Goal: Task Accomplishment & Management: Manage account settings

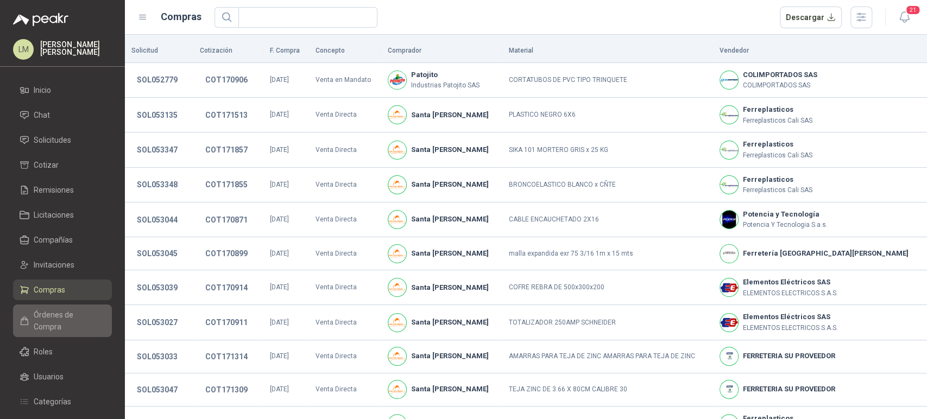
click at [67, 311] on span "Órdenes de Compra" at bounding box center [68, 321] width 68 height 24
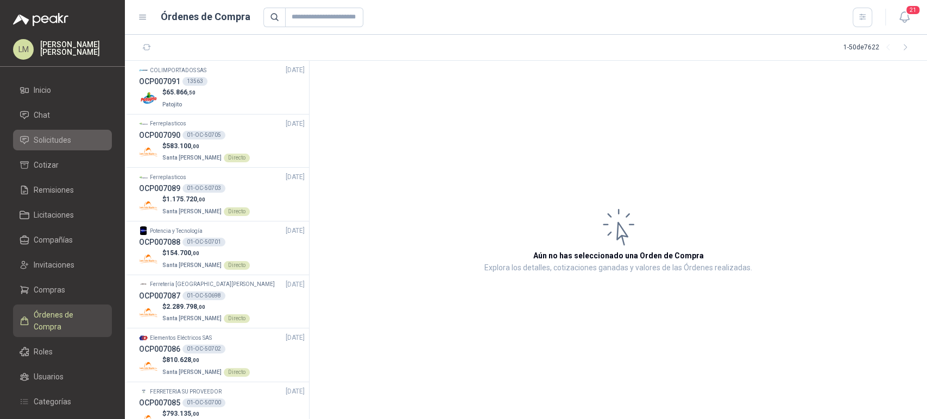
click at [65, 140] on span "Solicitudes" at bounding box center [52, 140] width 37 height 12
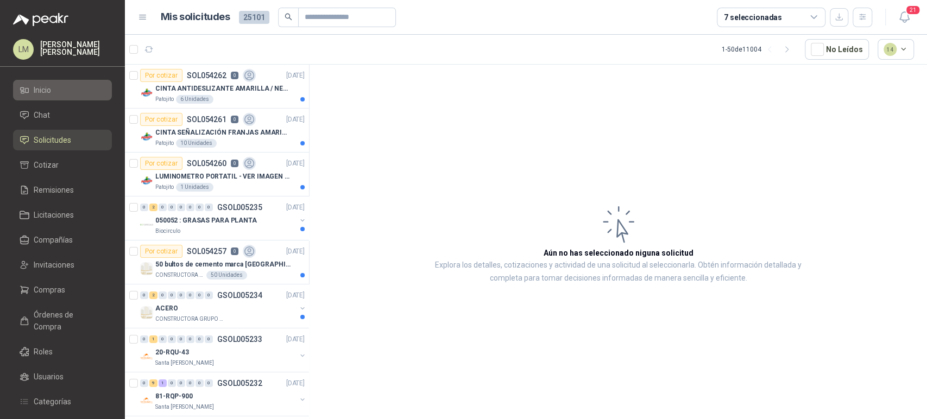
click at [43, 86] on span "Inicio" at bounding box center [42, 90] width 17 height 12
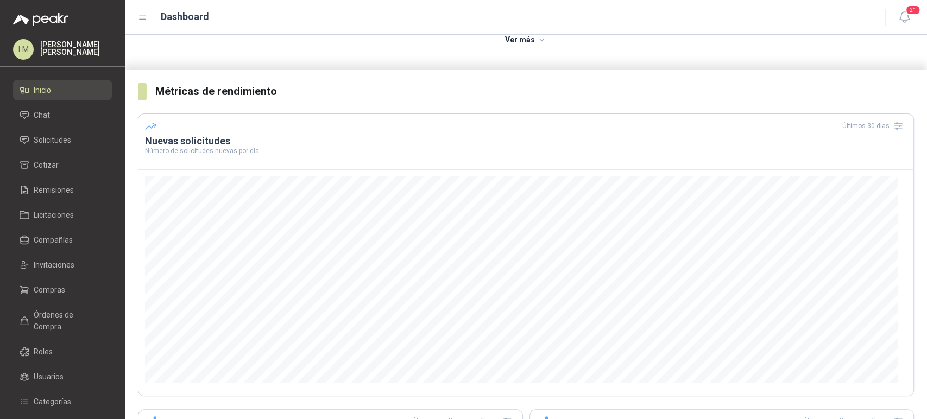
scroll to position [158, 0]
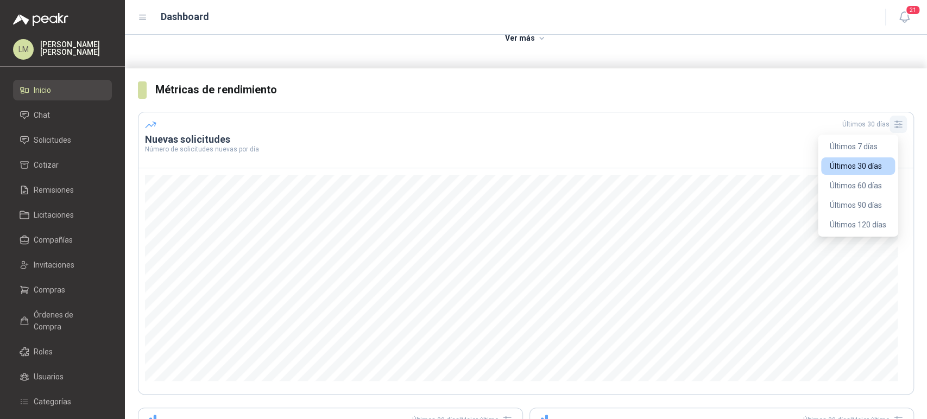
click at [895, 124] on icon "button" at bounding box center [899, 124] width 8 height 7
click at [856, 208] on button "Últimos 90 días" at bounding box center [859, 205] width 74 height 17
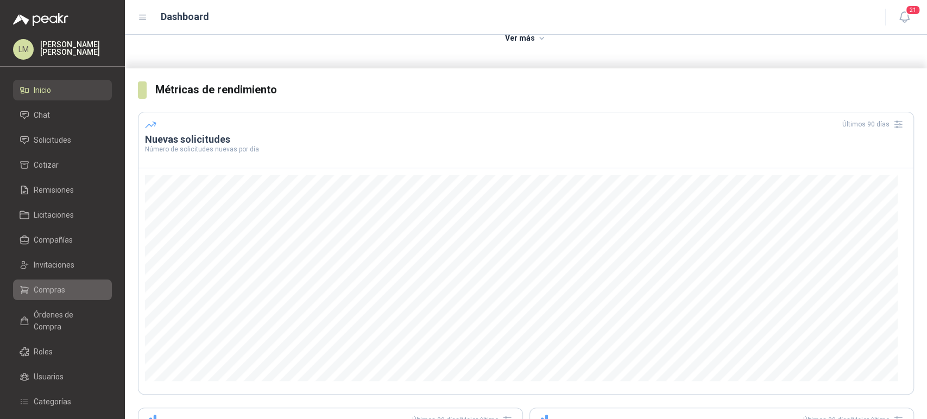
click at [59, 284] on span "Compras" at bounding box center [50, 290] width 32 height 12
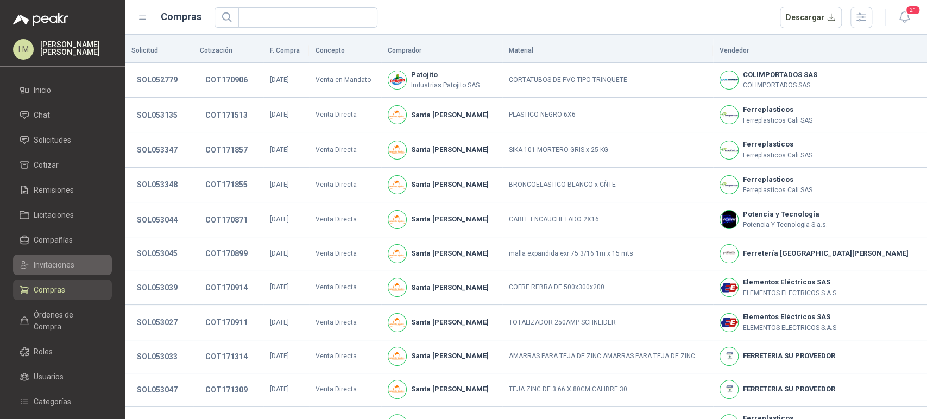
click at [57, 262] on span "Invitaciones" at bounding box center [54, 265] width 41 height 12
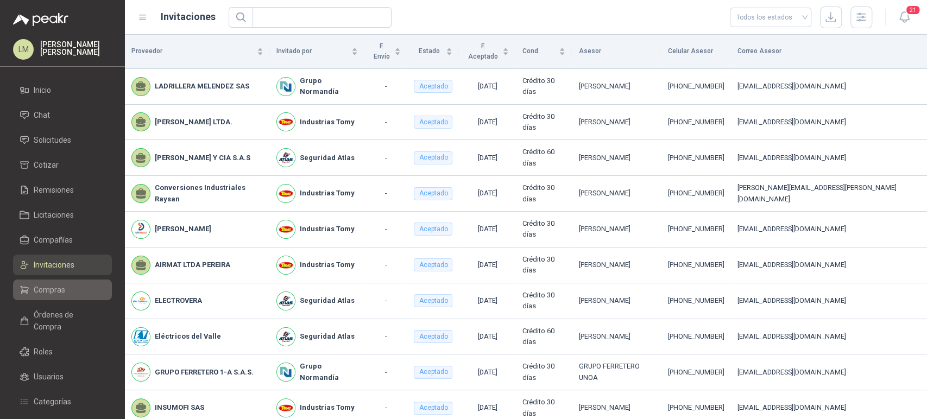
click at [45, 289] on span "Compras" at bounding box center [50, 290] width 32 height 12
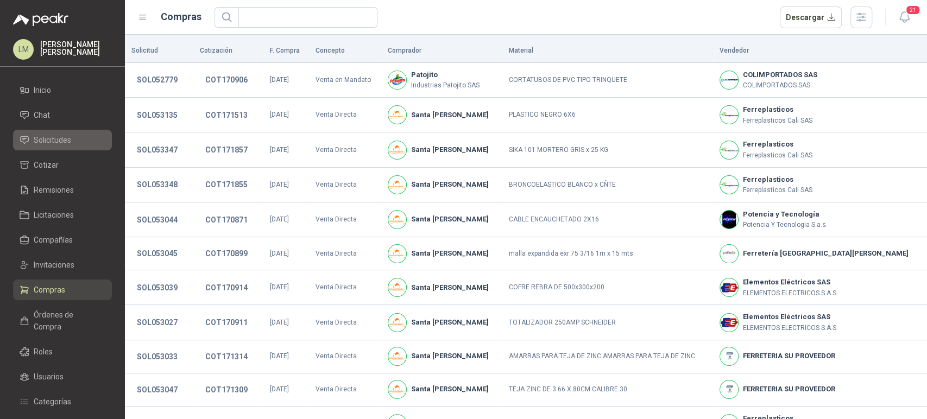
click at [43, 140] on span "Solicitudes" at bounding box center [52, 140] width 37 height 12
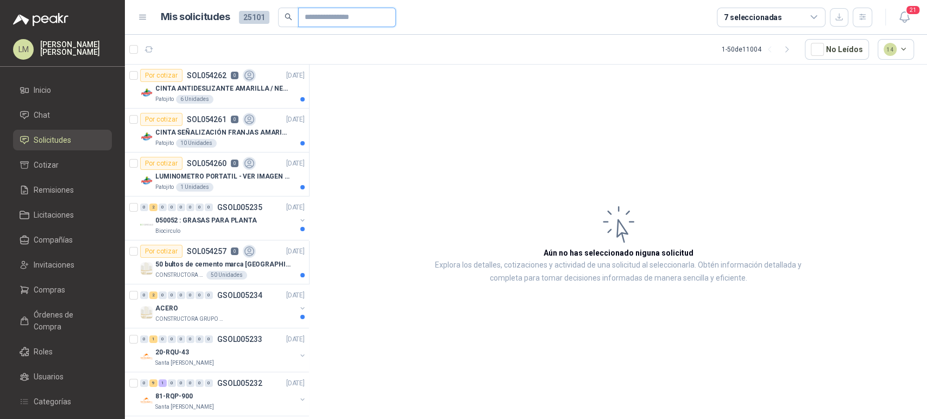
click at [338, 18] on input "text" at bounding box center [343, 17] width 76 height 18
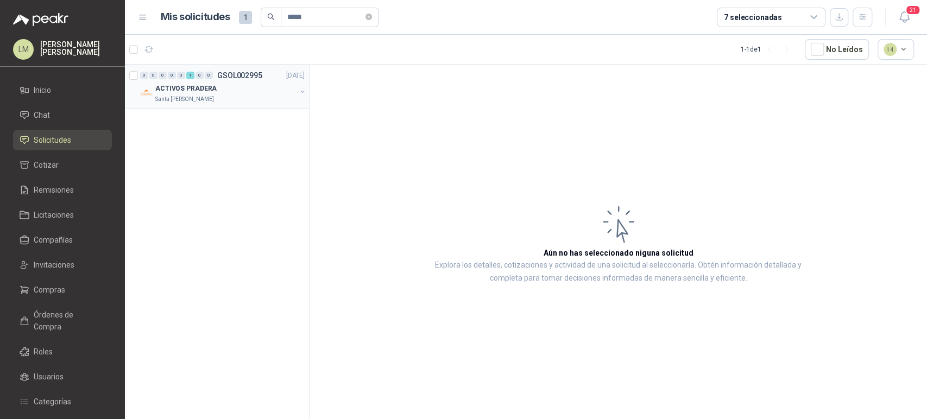
click at [303, 89] on button "button" at bounding box center [302, 91] width 9 height 9
click at [221, 119] on p "SOL034017" at bounding box center [219, 120] width 40 height 8
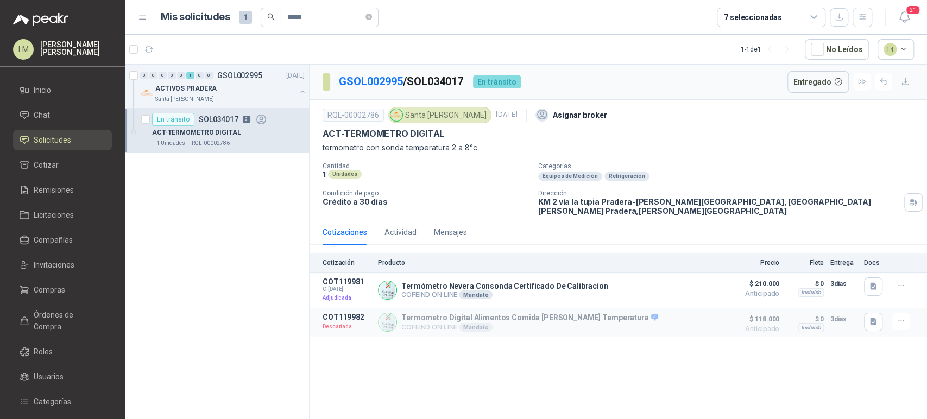
click at [474, 379] on div "GSOL002995 / SOL034017 En tránsito Entregado RQL-00002786 Santa Anita Napoles …" at bounding box center [619, 244] width 618 height 359
click at [700, 283] on button "Detalles" at bounding box center [693, 290] width 51 height 15
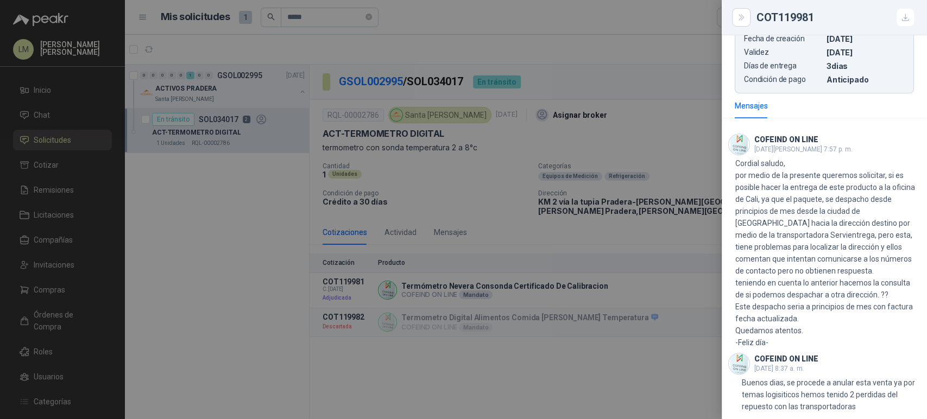
scroll to position [403, 0]
click at [481, 347] on div at bounding box center [463, 209] width 927 height 419
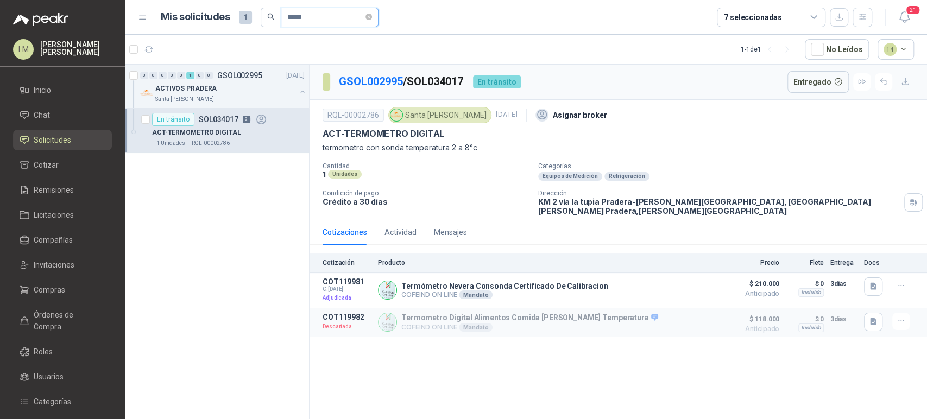
drag, startPoint x: 310, startPoint y: 18, endPoint x: 240, endPoint y: 2, distance: 72.0
click at [240, 2] on header "Mis solicitudes 1 ***** 7 seleccionadas 21" at bounding box center [526, 17] width 802 height 35
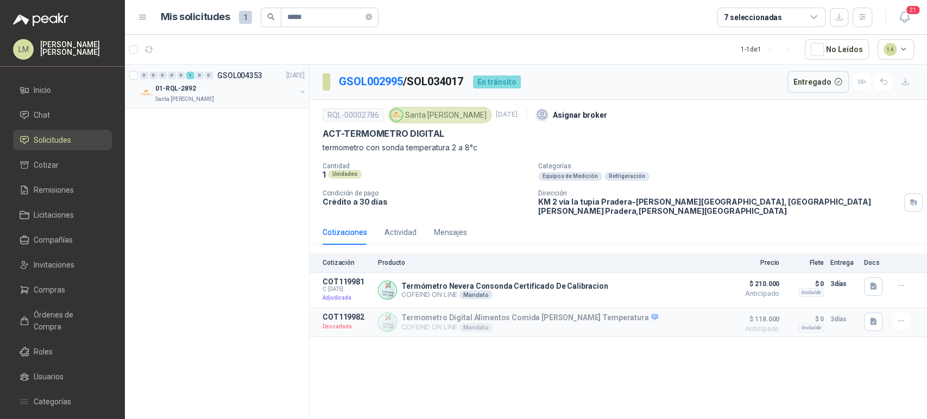
click at [300, 92] on button "button" at bounding box center [302, 91] width 9 height 9
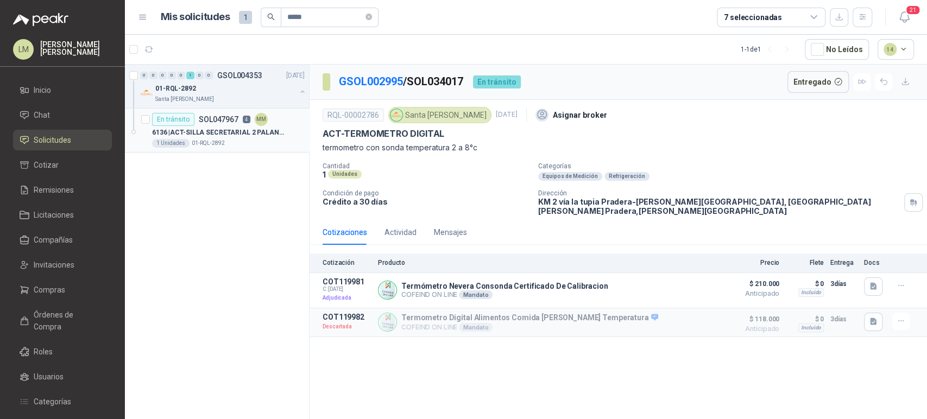
click at [231, 128] on p "6136 | ACT-SILLA SECRETARIAL 2 PALANCAS" at bounding box center [219, 133] width 135 height 10
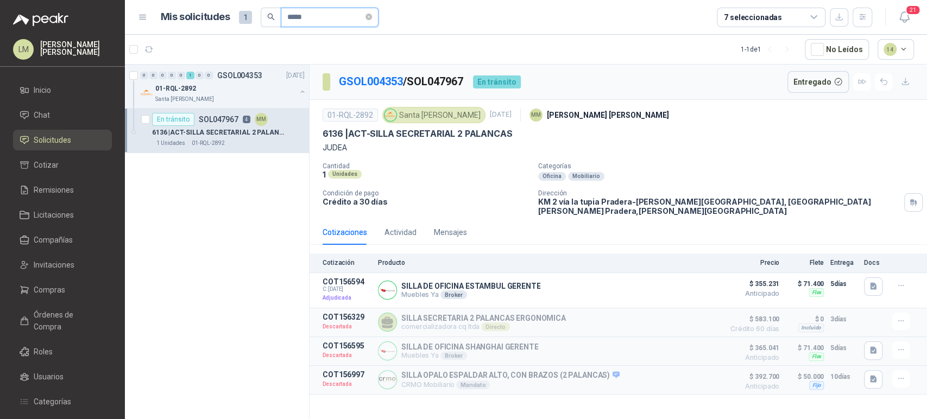
click at [296, 14] on input "*****" at bounding box center [325, 17] width 76 height 18
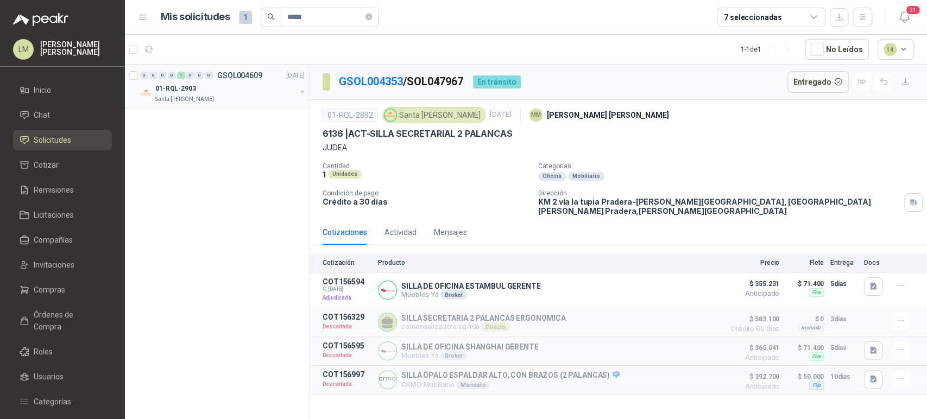
click at [302, 90] on button "button" at bounding box center [302, 91] width 9 height 9
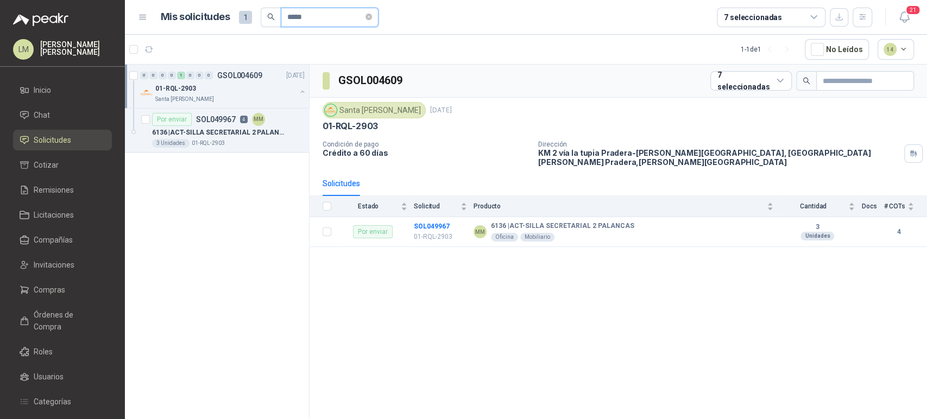
drag, startPoint x: 317, startPoint y: 20, endPoint x: 246, endPoint y: 27, distance: 71.5
click at [246, 27] on header "Mis solicitudes 1 ***** 7 seleccionadas 21" at bounding box center [526, 17] width 802 height 35
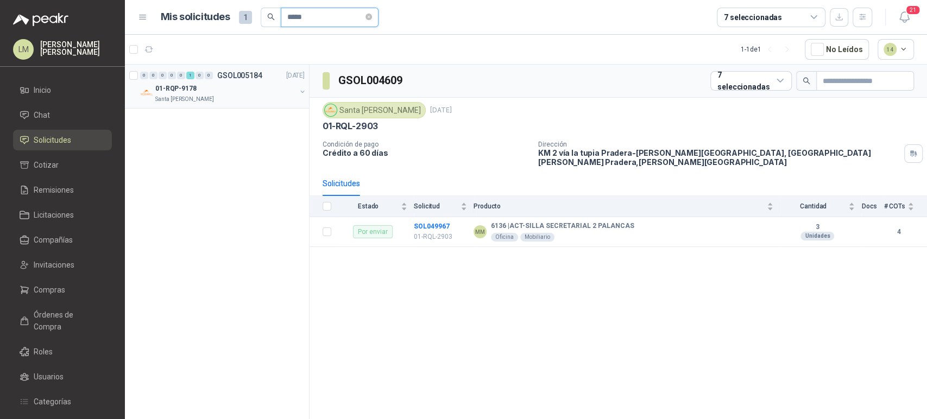
type input "*****"
click at [302, 91] on button "button" at bounding box center [302, 91] width 9 height 9
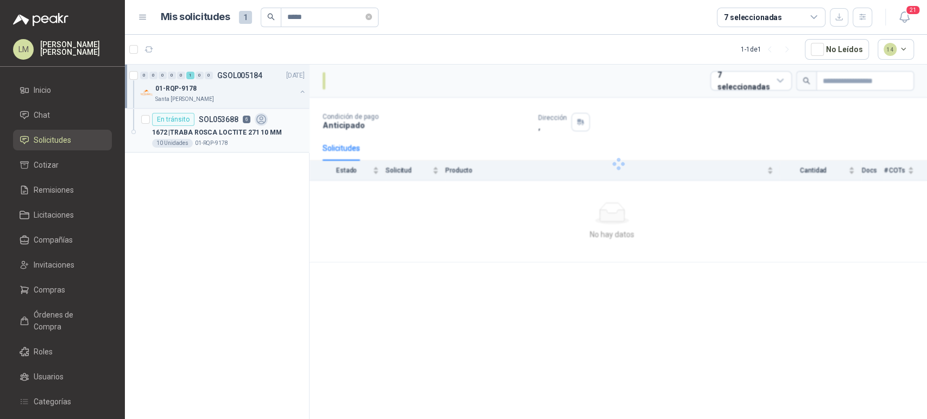
click at [241, 129] on p "1672 | TRABA ROSCA LOCTITE 271 10 MM" at bounding box center [217, 133] width 130 height 10
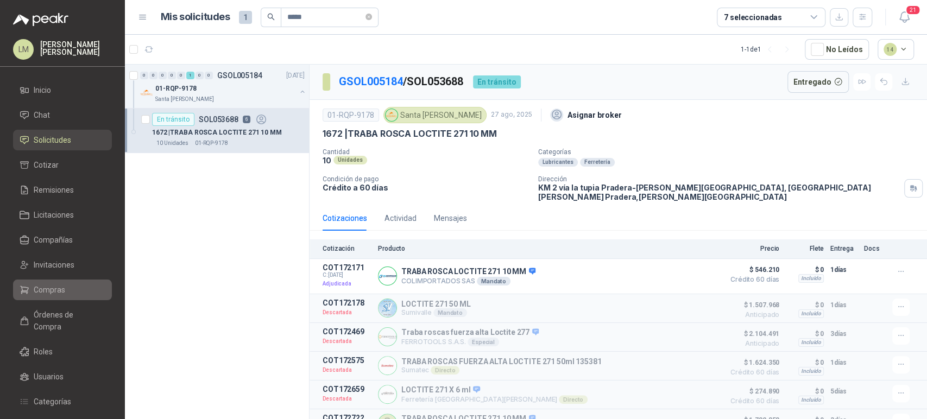
click at [54, 289] on span "Compras" at bounding box center [50, 290] width 32 height 12
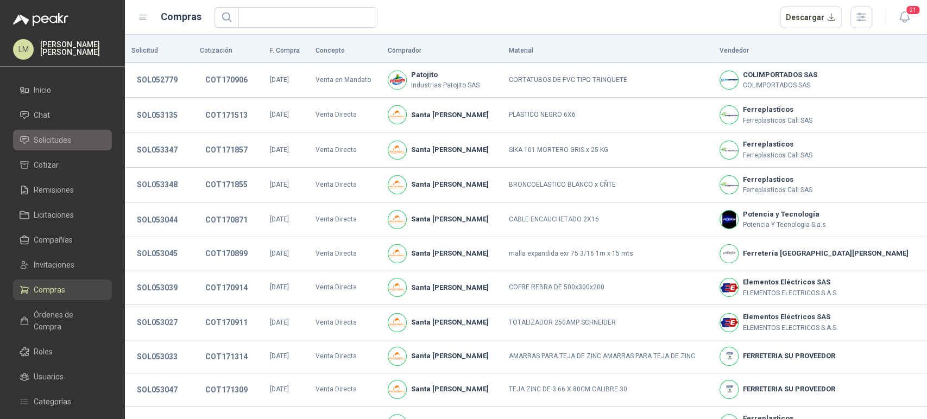
click at [60, 133] on link "Solicitudes" at bounding box center [62, 140] width 99 height 21
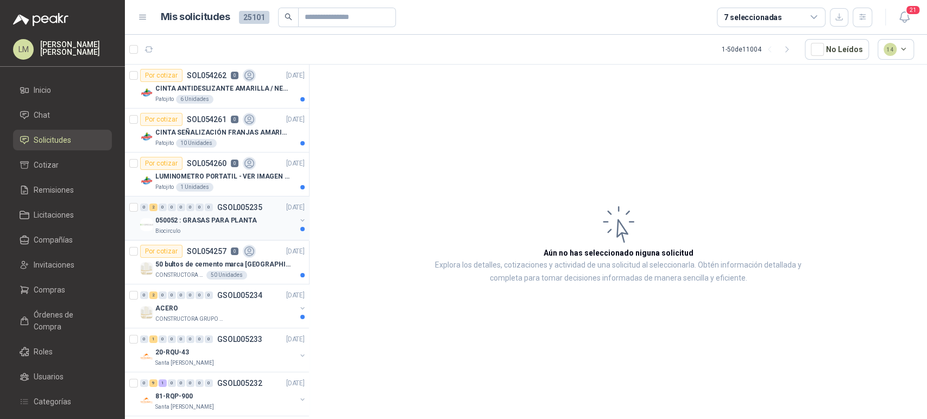
click at [298, 218] on button "button" at bounding box center [302, 220] width 9 height 9
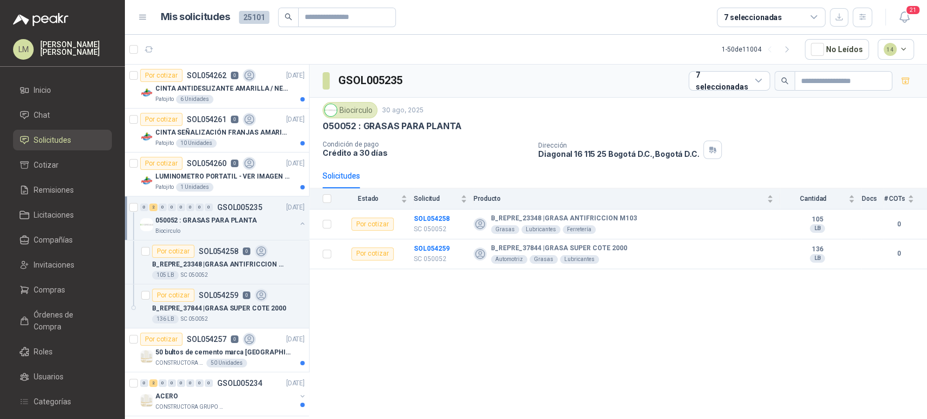
click at [298, 224] on button "button" at bounding box center [302, 224] width 9 height 9
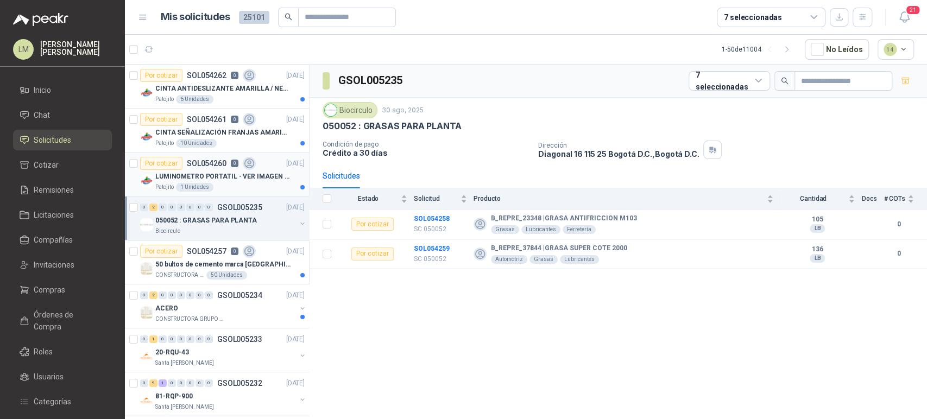
click at [223, 195] on article "Por cotizar SOL054260 0 31/08/25 LUMINOMETRO PORTATIL - VER IMAGEN ADJUNTA Pato…" at bounding box center [217, 175] width 184 height 44
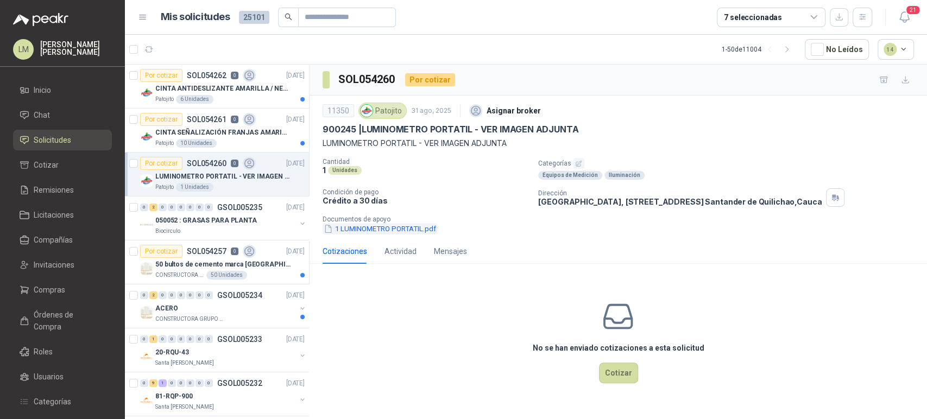
click at [390, 228] on button "1 LUMINOMETRO PORTATIL.pdf" at bounding box center [380, 228] width 115 height 11
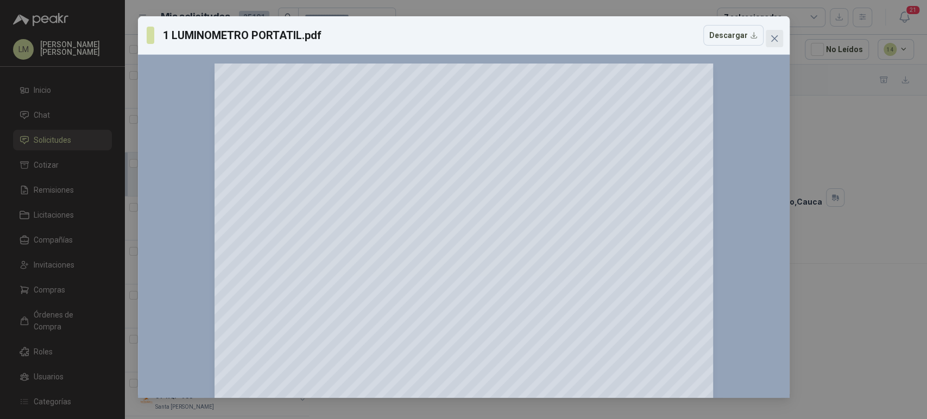
click at [779, 45] on button "Close" at bounding box center [774, 38] width 17 height 17
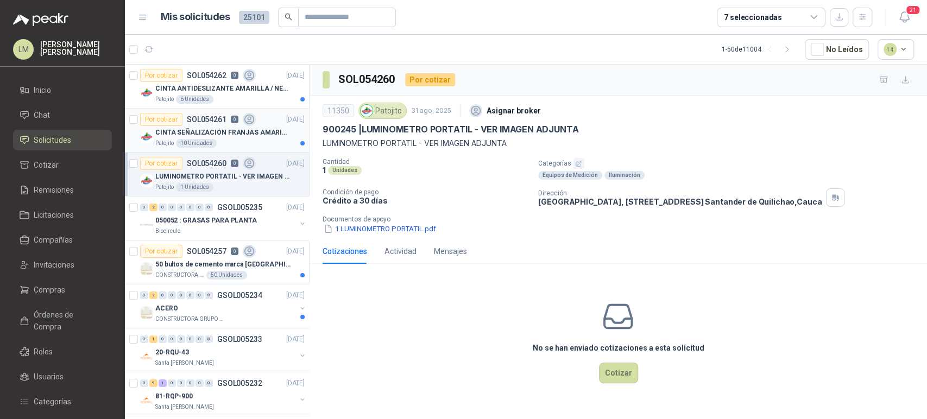
click at [196, 133] on p "CINTA SEÑALIZACIÓN FRANJAS AMARILLAS NEGRA" at bounding box center [222, 133] width 135 height 10
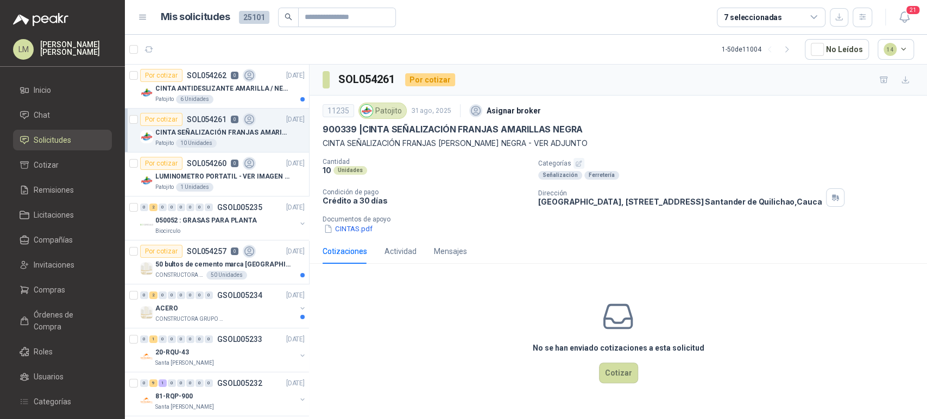
click at [580, 164] on icon "button" at bounding box center [578, 163] width 7 height 7
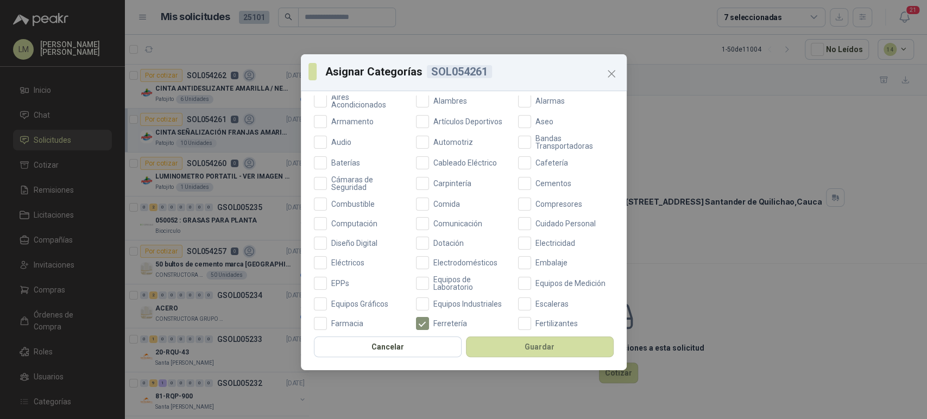
scroll to position [106, 0]
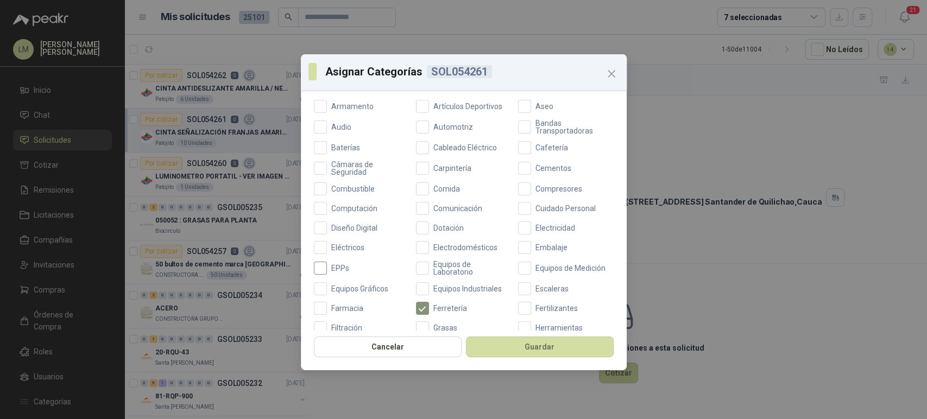
click at [341, 267] on span "EPPs" at bounding box center [340, 269] width 27 height 8
click at [542, 346] on button "Guardar" at bounding box center [540, 347] width 148 height 21
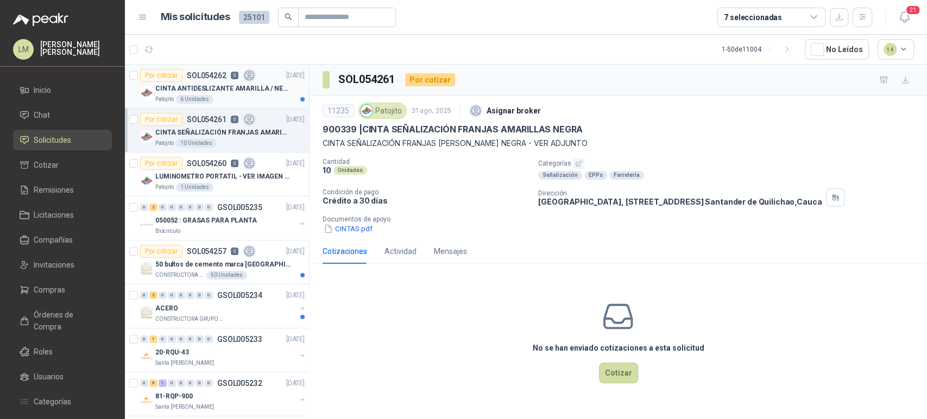
click at [214, 94] on div "CINTA ANTIDESLIZANTE AMARILLA / NEGRA" at bounding box center [229, 88] width 149 height 13
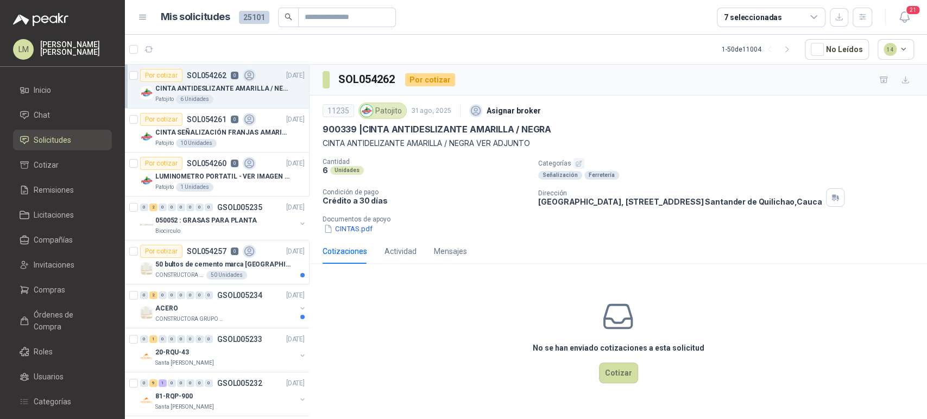
click at [581, 164] on icon "button" at bounding box center [578, 163] width 7 height 7
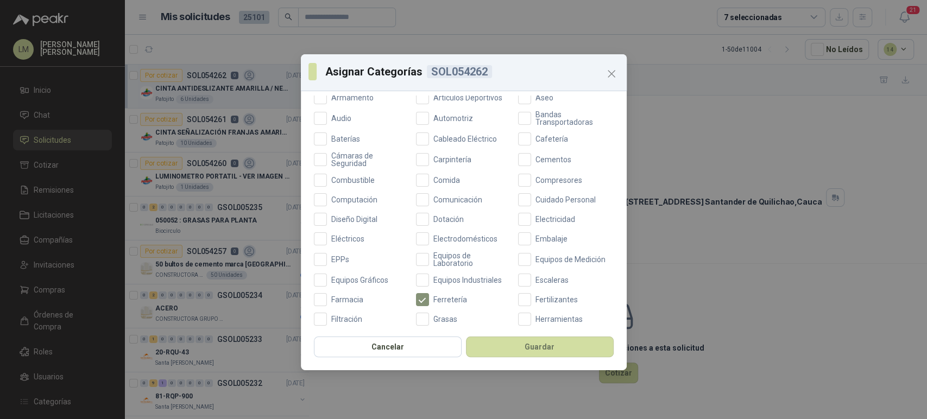
scroll to position [137, 0]
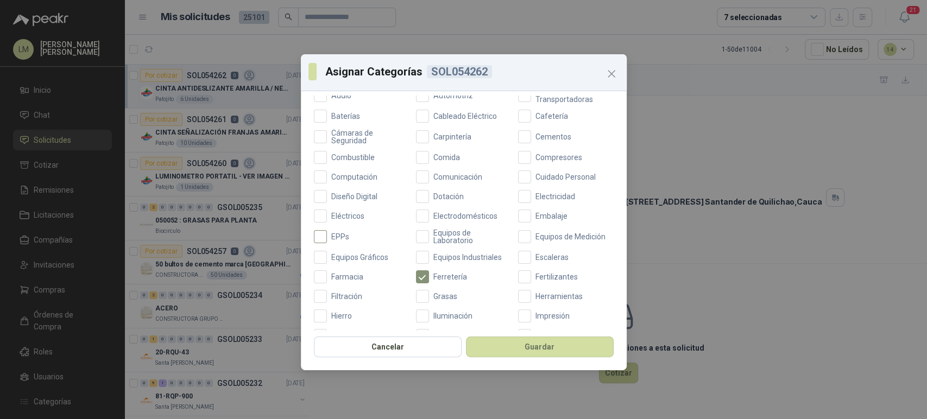
click at [330, 234] on span "EPPs" at bounding box center [340, 237] width 27 height 8
click at [517, 350] on button "Guardar" at bounding box center [540, 347] width 148 height 21
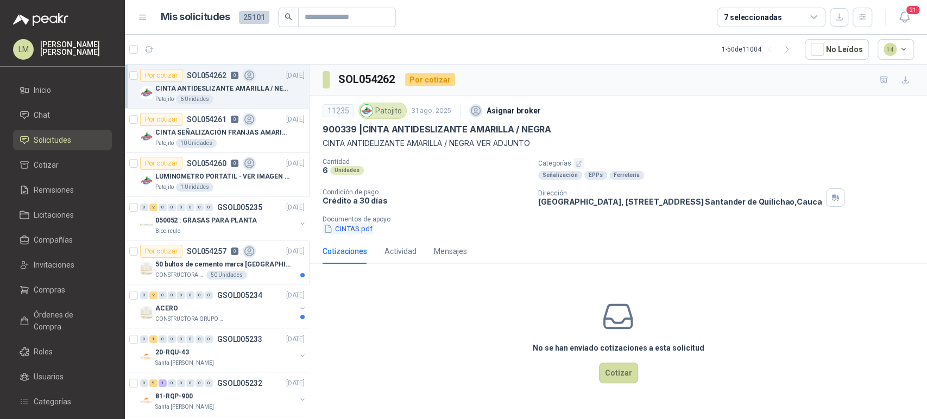
click at [347, 232] on button "CINTAS.pdf" at bounding box center [348, 228] width 51 height 11
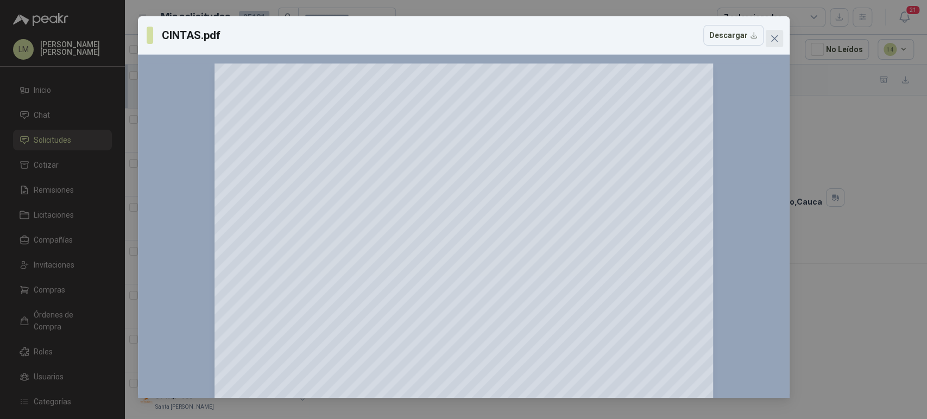
click at [777, 38] on icon "close" at bounding box center [774, 38] width 9 height 9
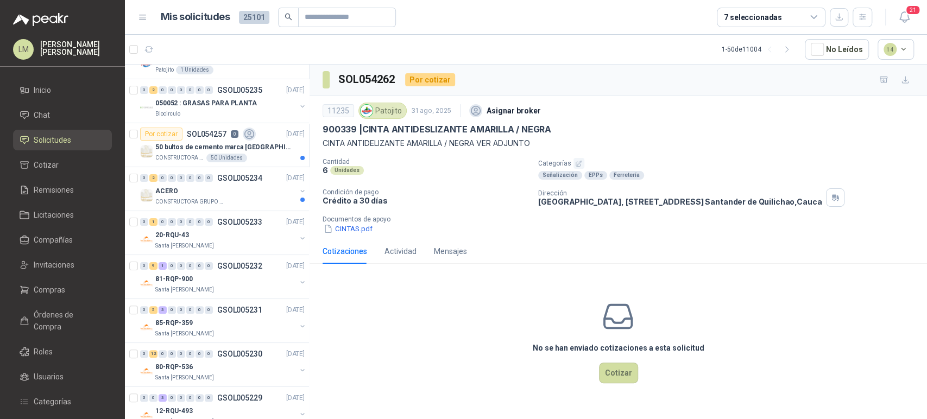
scroll to position [118, 0]
click at [298, 190] on button "button" at bounding box center [302, 190] width 9 height 9
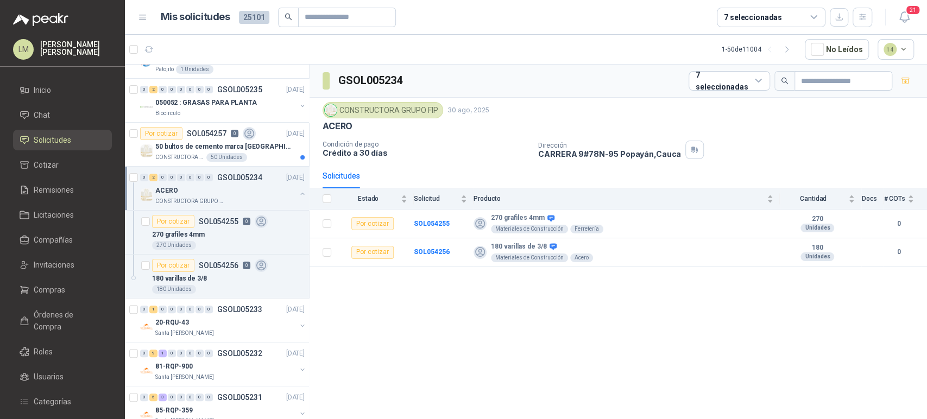
click at [298, 192] on button "button" at bounding box center [302, 194] width 9 height 9
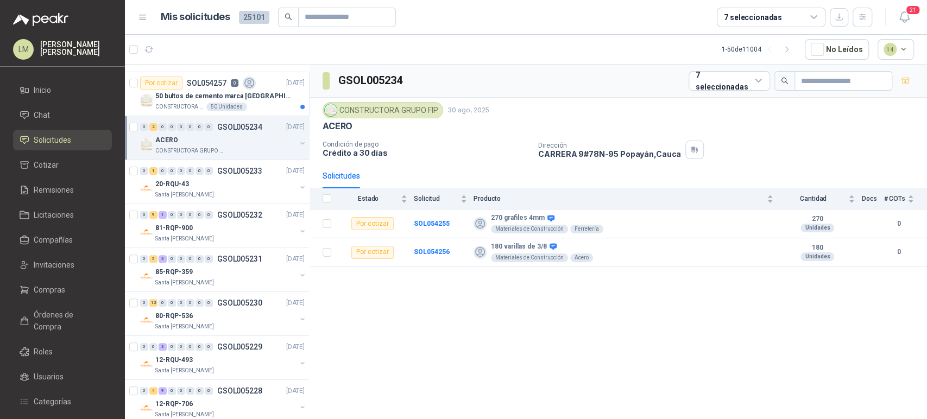
scroll to position [169, 0]
click at [298, 187] on button "button" at bounding box center [302, 187] width 9 height 9
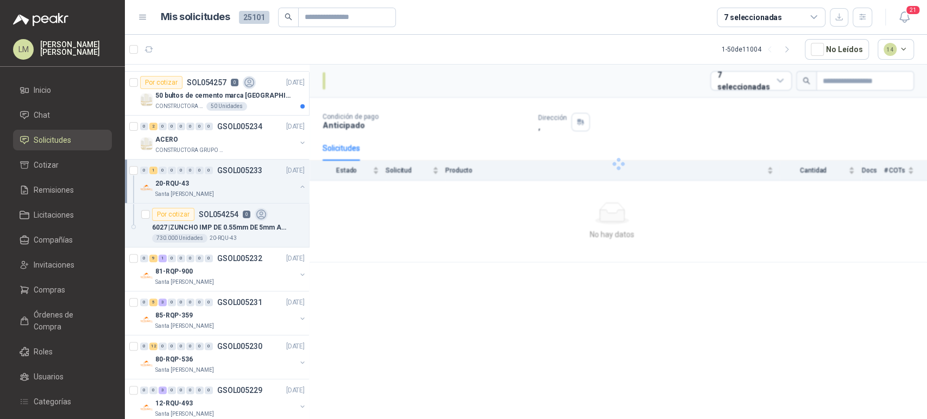
click at [298, 187] on button "button" at bounding box center [302, 187] width 9 height 9
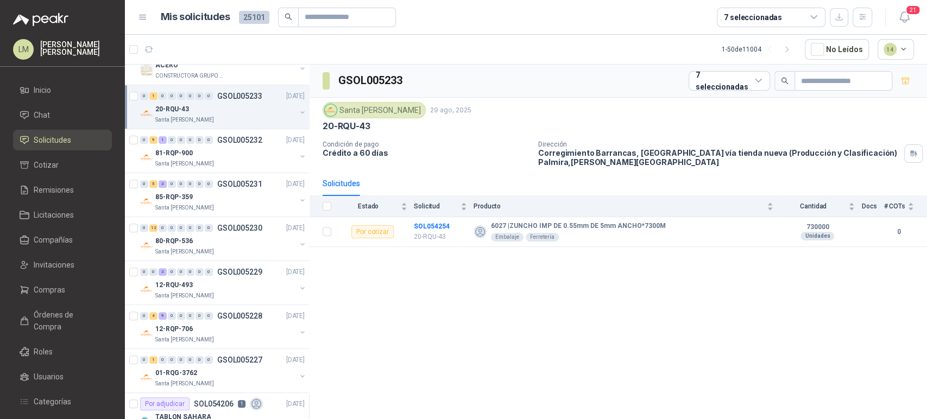
scroll to position [246, 0]
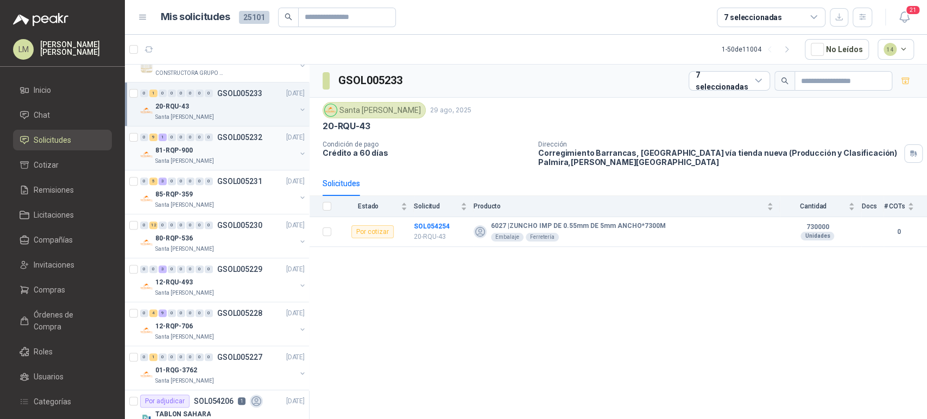
click at [211, 152] on div "81-RQP-900" at bounding box center [225, 150] width 141 height 13
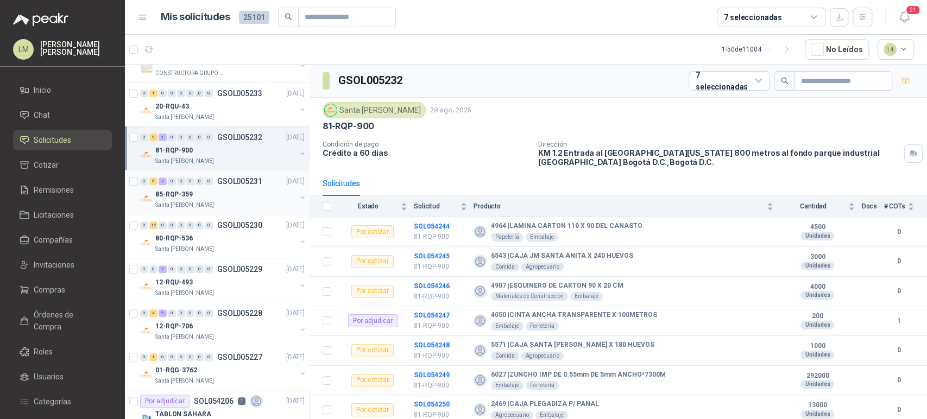
click at [200, 202] on p "Santa [PERSON_NAME]" at bounding box center [184, 205] width 59 height 9
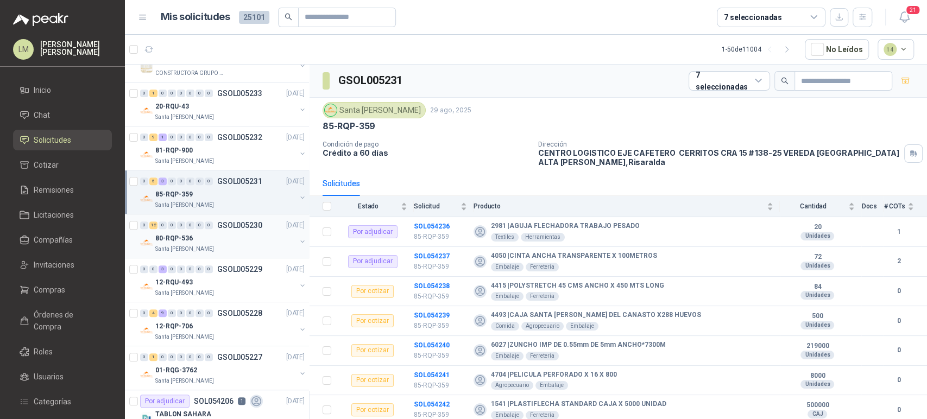
click at [206, 239] on div "80-RQP-536" at bounding box center [225, 238] width 141 height 13
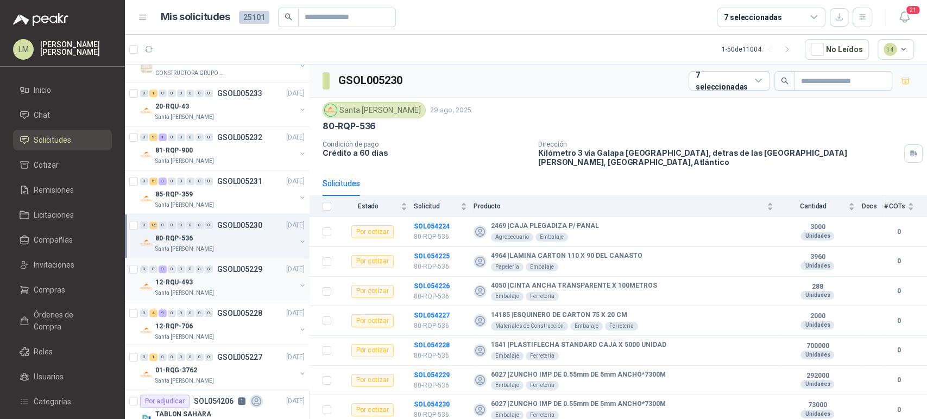
click at [204, 281] on div "12-RQU-493" at bounding box center [225, 282] width 141 height 13
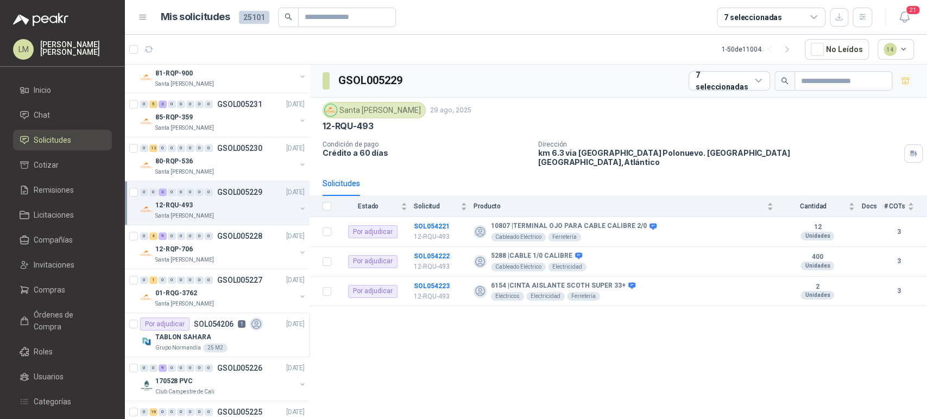
scroll to position [327, 0]
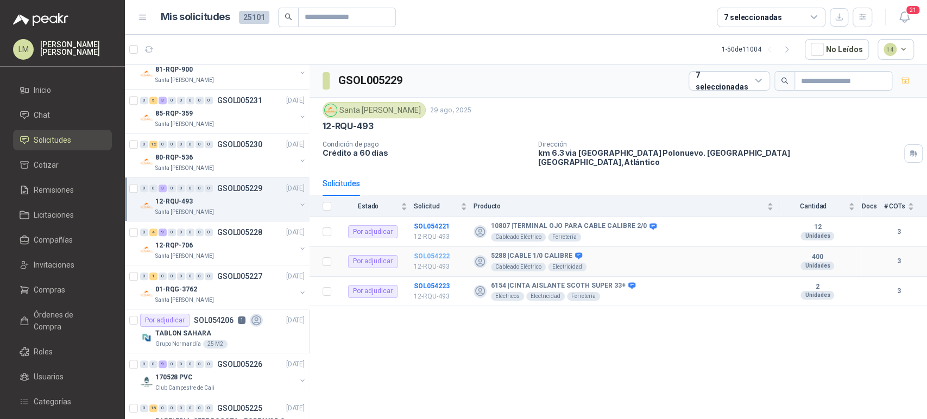
click at [439, 253] on b "SOL054222" at bounding box center [432, 257] width 36 height 8
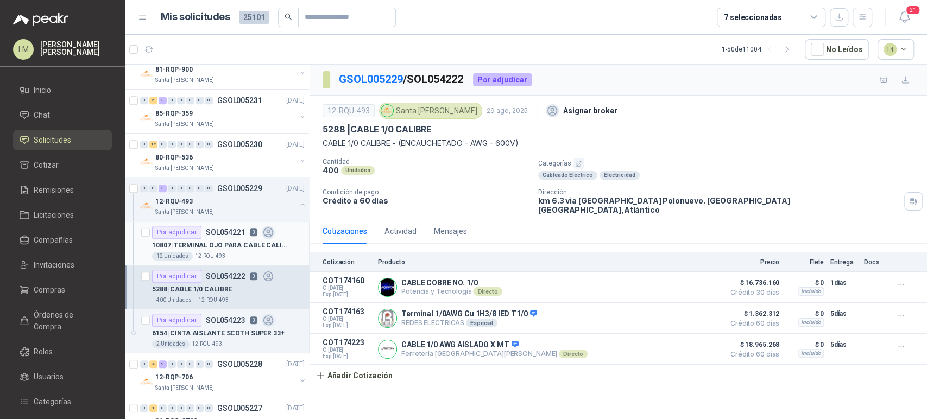
click at [224, 246] on p "10807 | TERMINAL OJO PARA CABLE CALIBRE 2/0" at bounding box center [219, 246] width 135 height 10
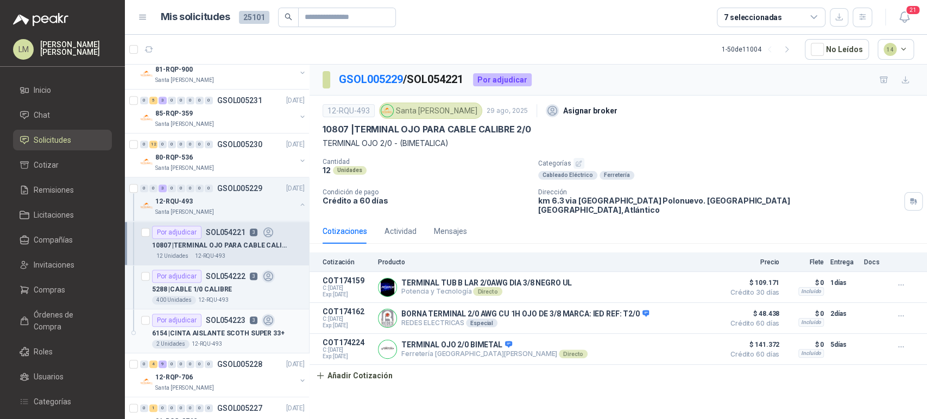
click at [213, 333] on p "6154 | CINTA AISLANTE SCOTH SUPER 33+" at bounding box center [218, 334] width 133 height 10
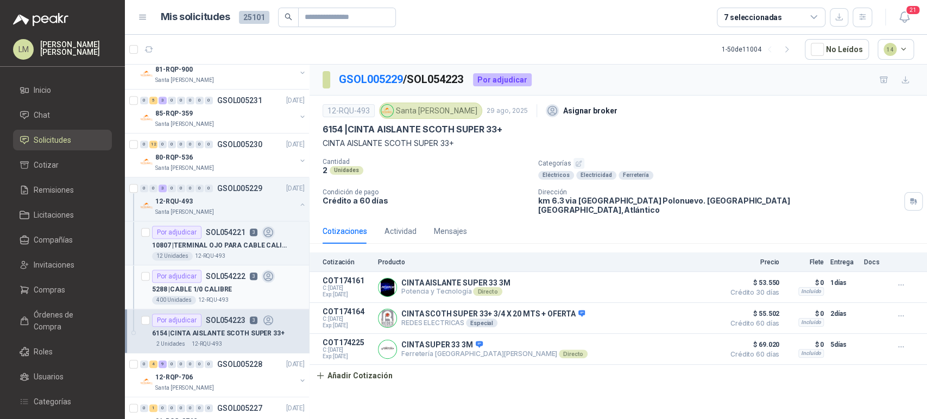
click at [226, 293] on p "5288 | CABLE 1/0 CALIBRE" at bounding box center [192, 290] width 80 height 10
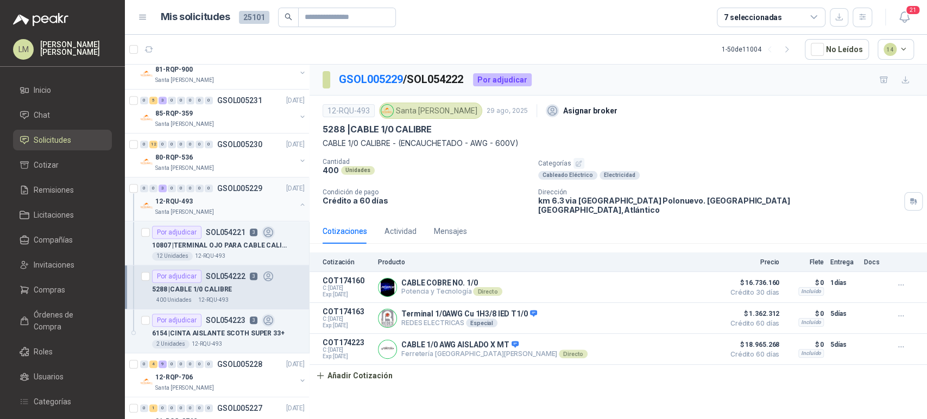
click at [298, 205] on button "button" at bounding box center [302, 204] width 9 height 9
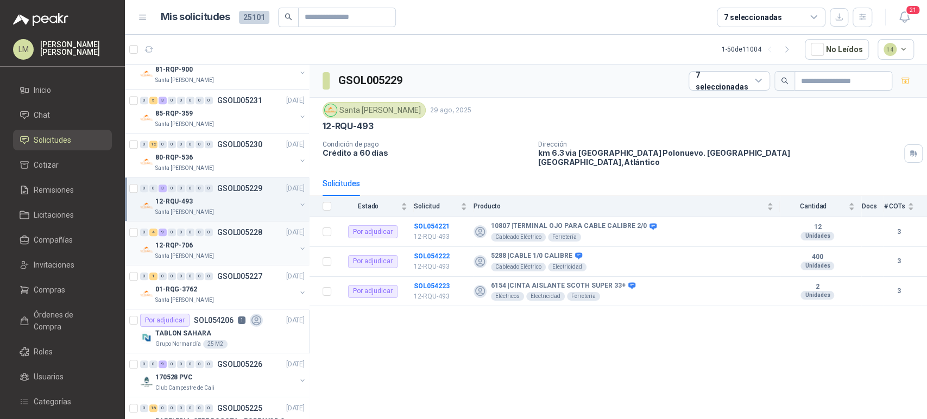
click at [234, 244] on div "12-RQP-706" at bounding box center [225, 245] width 141 height 13
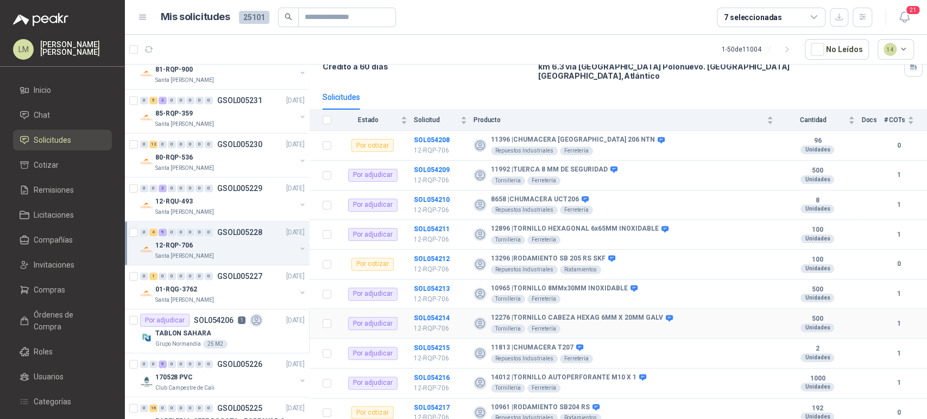
scroll to position [81, 0]
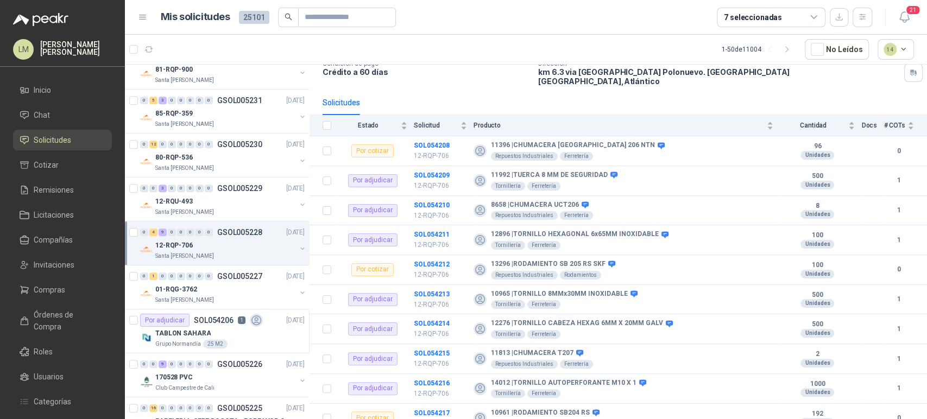
click at [298, 247] on button "button" at bounding box center [302, 248] width 9 height 9
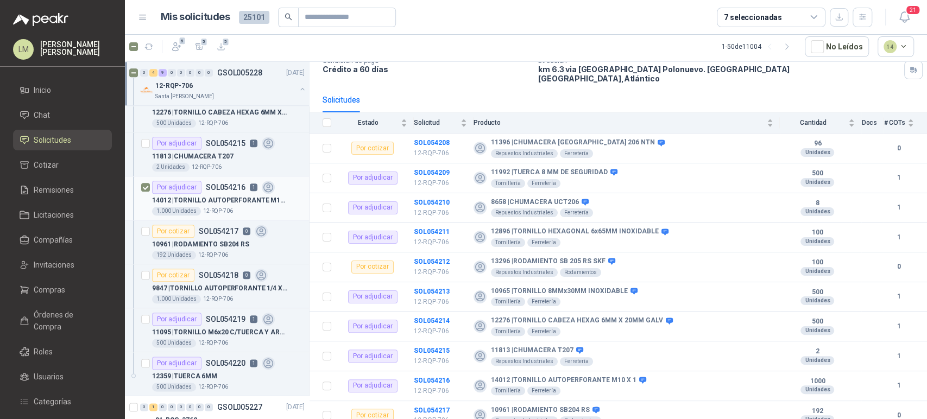
scroll to position [774, 0]
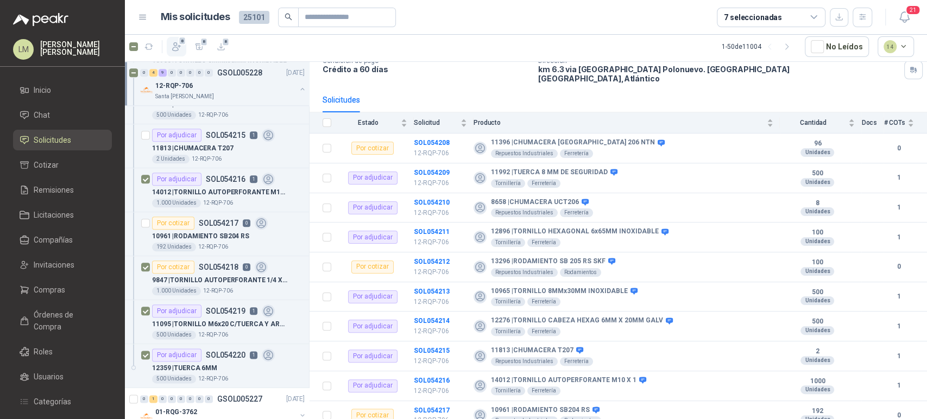
click at [176, 47] on icon "button" at bounding box center [177, 47] width 8 height 8
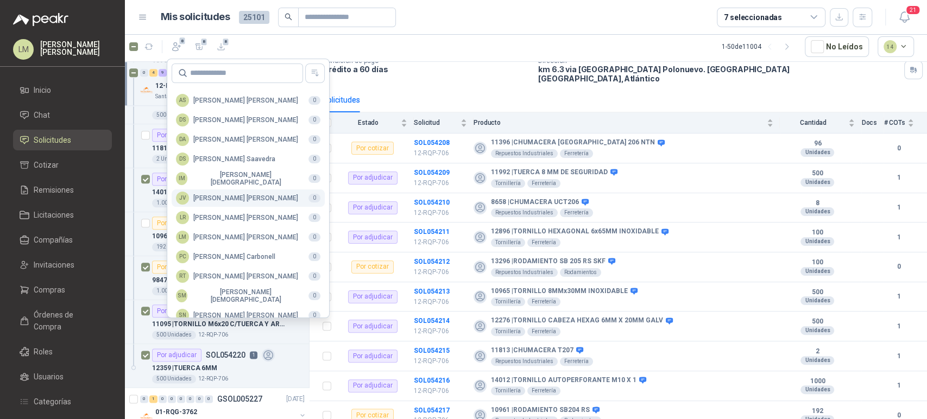
scroll to position [265, 0]
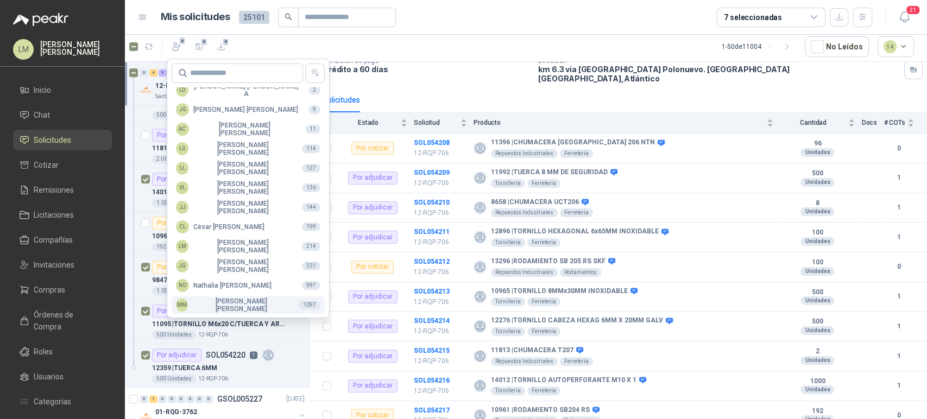
click at [230, 303] on div "MM Mauricio Martinez" at bounding box center [233, 305] width 114 height 15
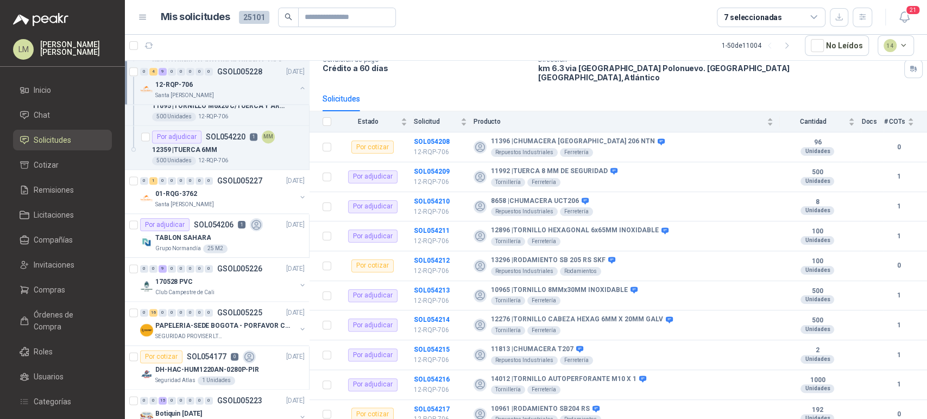
scroll to position [992, 0]
click at [227, 191] on div "01-RQG-3762" at bounding box center [225, 193] width 141 height 13
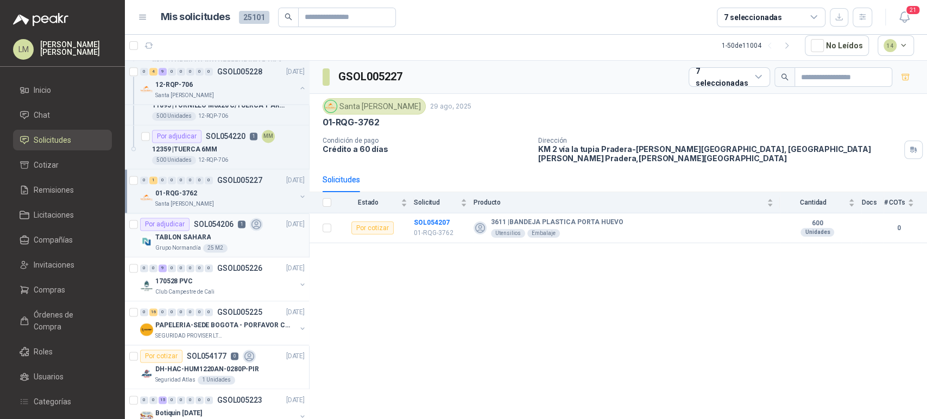
click at [224, 234] on div "TABLON SAHARA" at bounding box center [229, 237] width 149 height 13
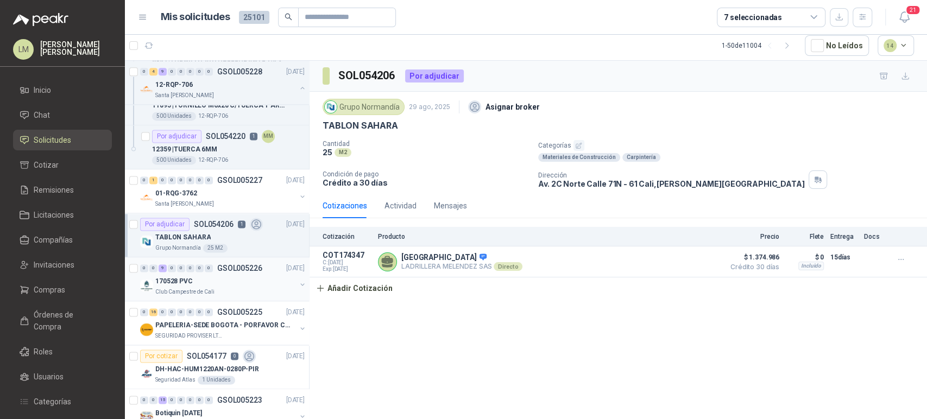
click at [239, 275] on div "170528 PVC" at bounding box center [225, 281] width 141 height 13
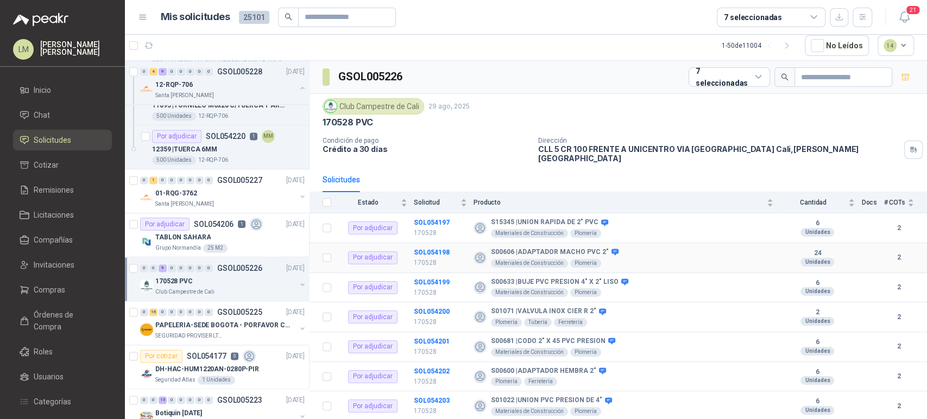
scroll to position [52, 0]
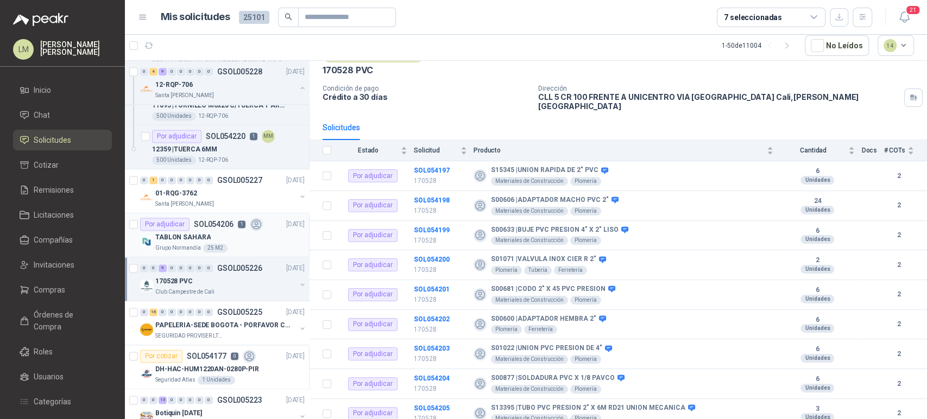
click at [210, 234] on div "TABLON SAHARA" at bounding box center [229, 237] width 149 height 13
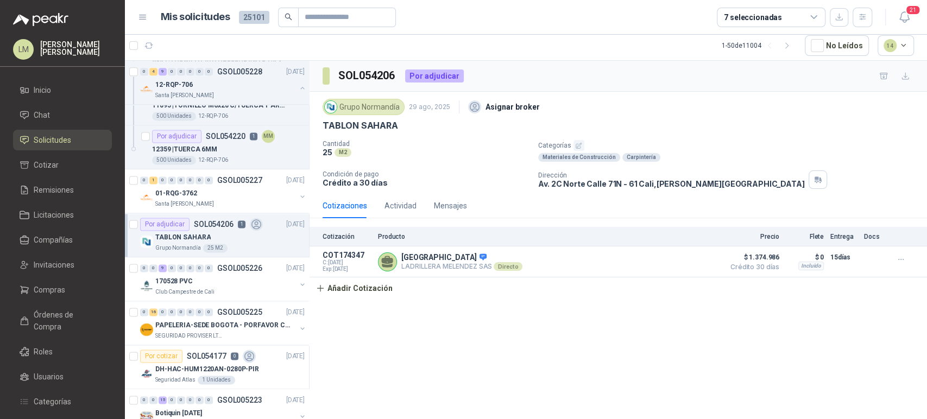
click at [577, 142] on icon "button" at bounding box center [578, 145] width 7 height 7
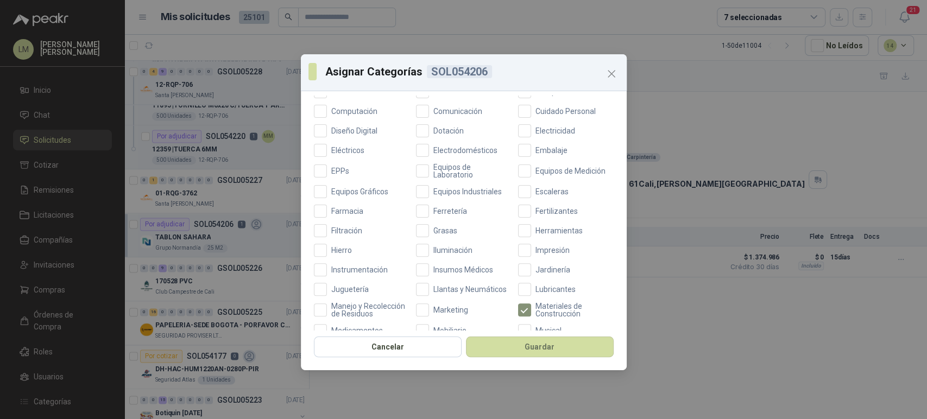
scroll to position [209, 0]
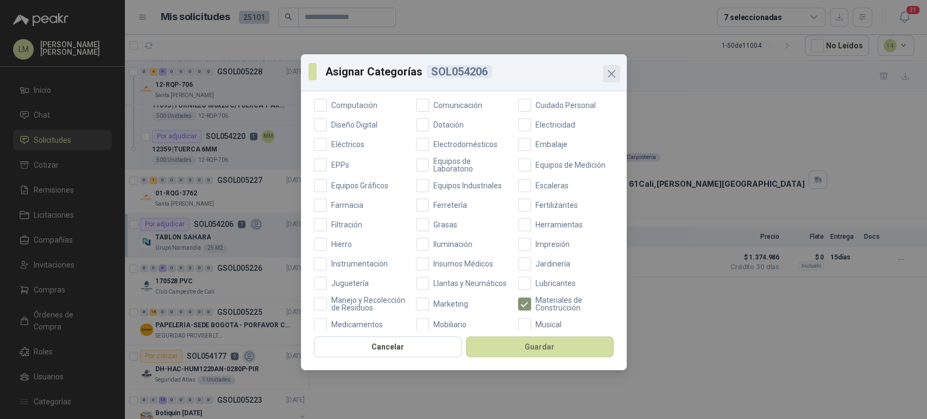
click at [609, 69] on icon "Close" at bounding box center [611, 73] width 13 height 13
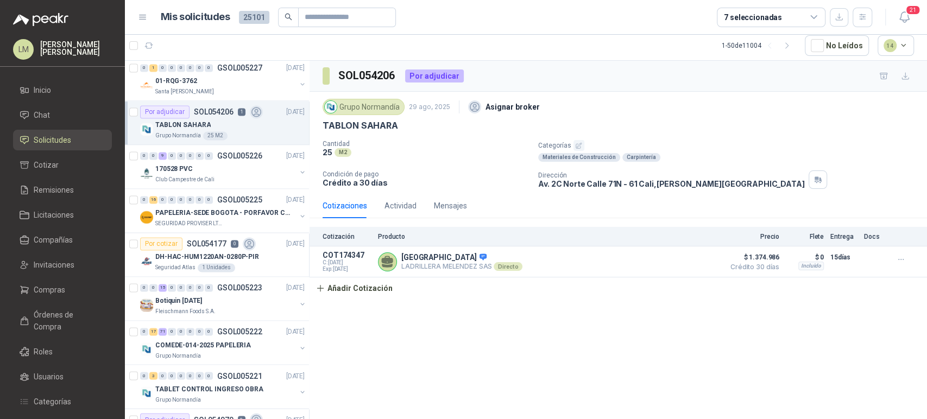
scroll to position [1105, 0]
click at [220, 211] on p "PAPELERIA-SEDE BOGOTA - PORFAVOR CTZ COMPLETO" at bounding box center [222, 213] width 135 height 10
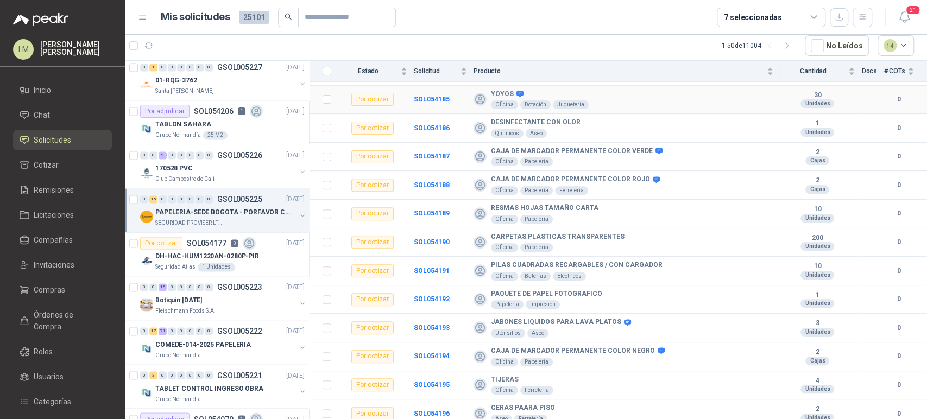
scroll to position [242, 0]
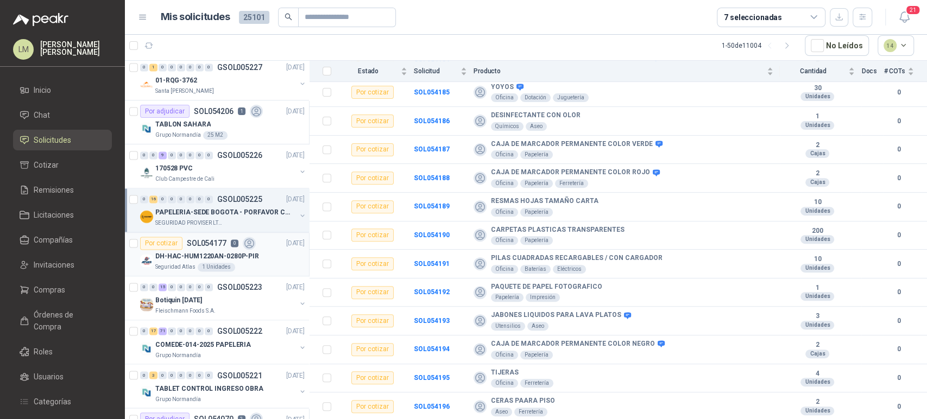
click at [210, 252] on p "DH-HAC-HUM1220AN-0280P-PIR" at bounding box center [207, 257] width 104 height 10
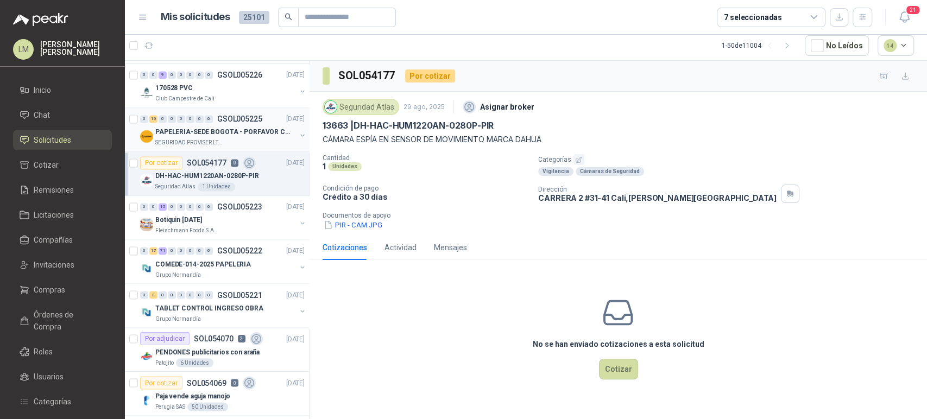
scroll to position [1187, 0]
click at [209, 212] on div "Botiquin [DATE]" at bounding box center [225, 218] width 141 height 13
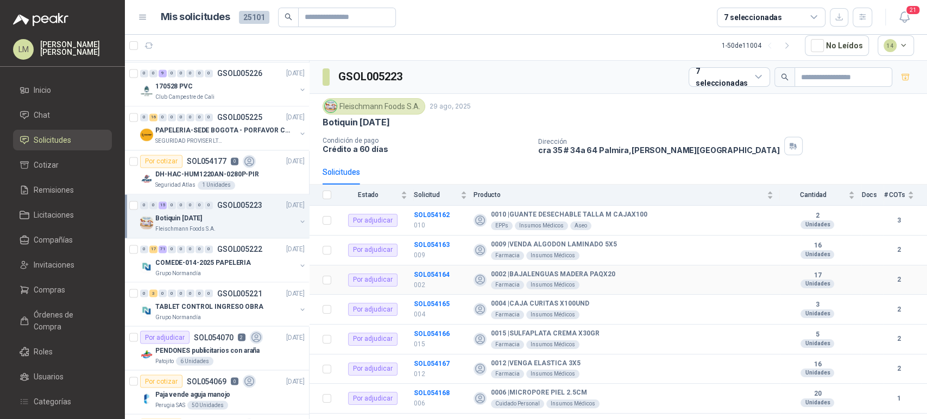
scroll to position [230, 0]
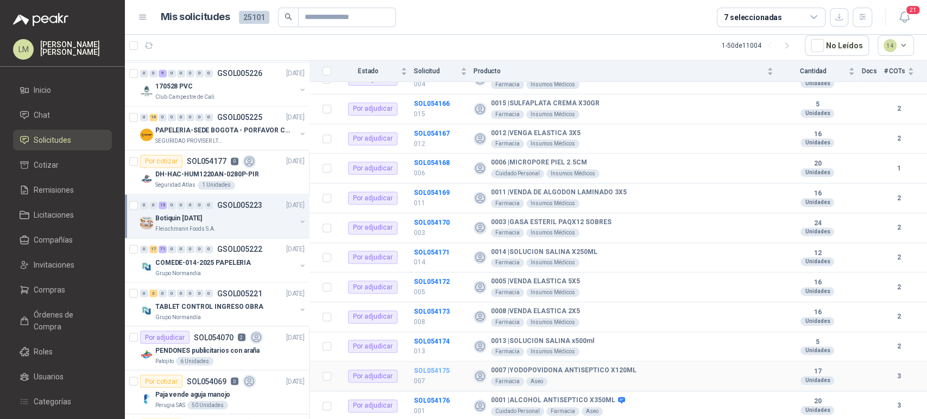
click at [435, 370] on b "SOL054175" at bounding box center [432, 371] width 36 height 8
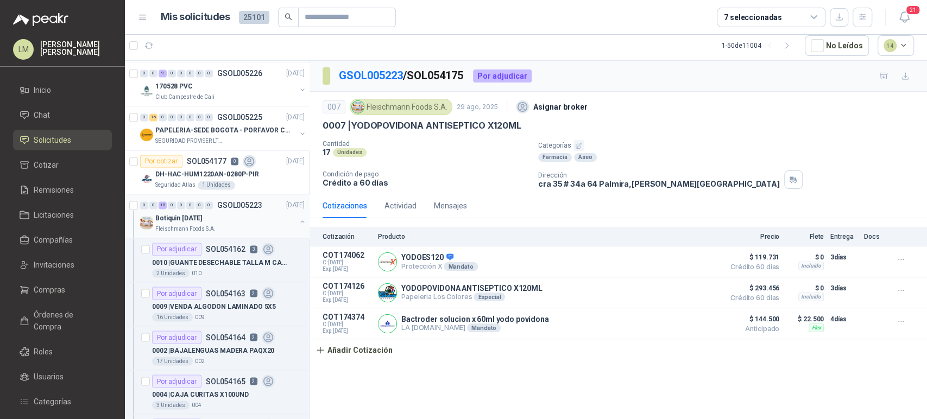
click at [298, 217] on button "button" at bounding box center [302, 221] width 9 height 9
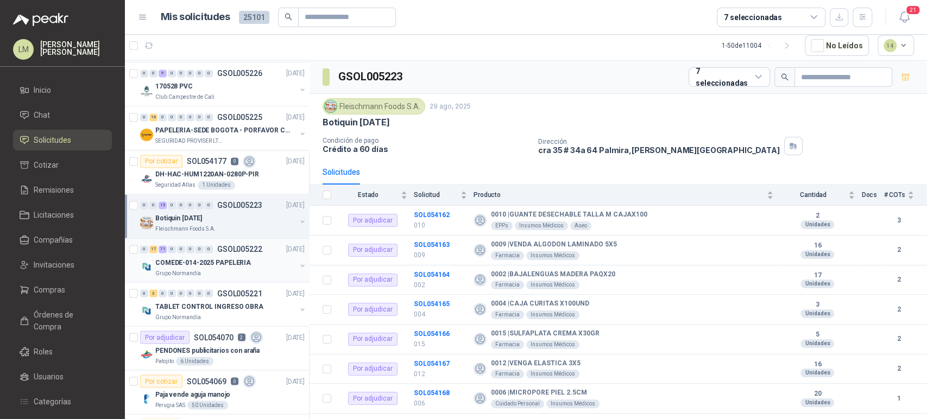
click at [206, 258] on p "COMEDE-014-2025 PAPELERIA" at bounding box center [203, 263] width 96 height 10
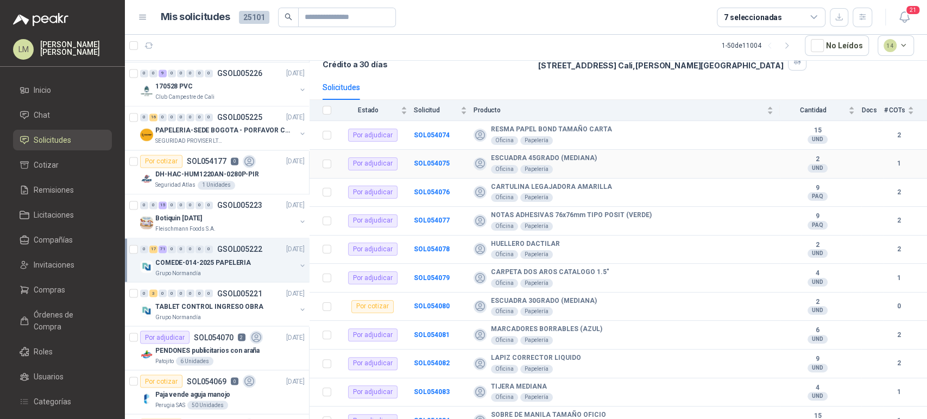
scroll to position [86, 0]
click at [435, 190] on b "SOL054076" at bounding box center [432, 191] width 36 height 8
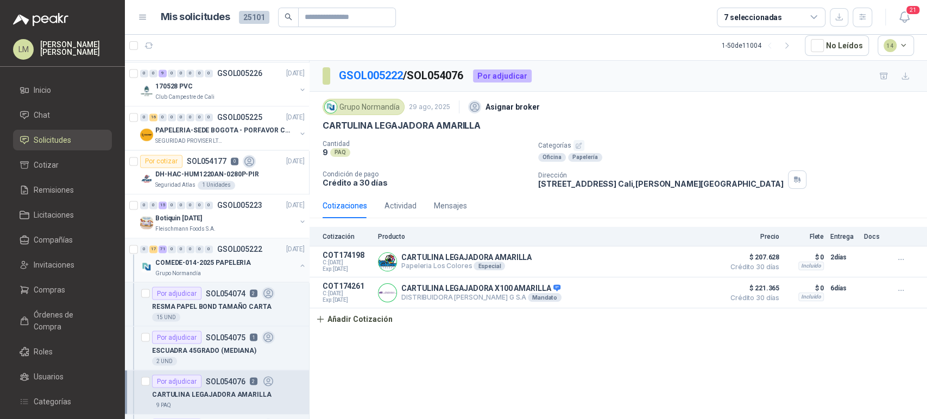
click at [298, 264] on button "button" at bounding box center [302, 265] width 9 height 9
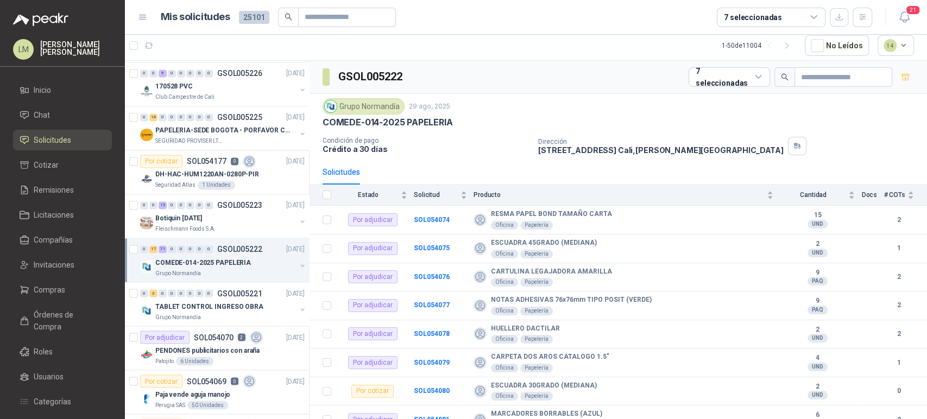
scroll to position [1282, 0]
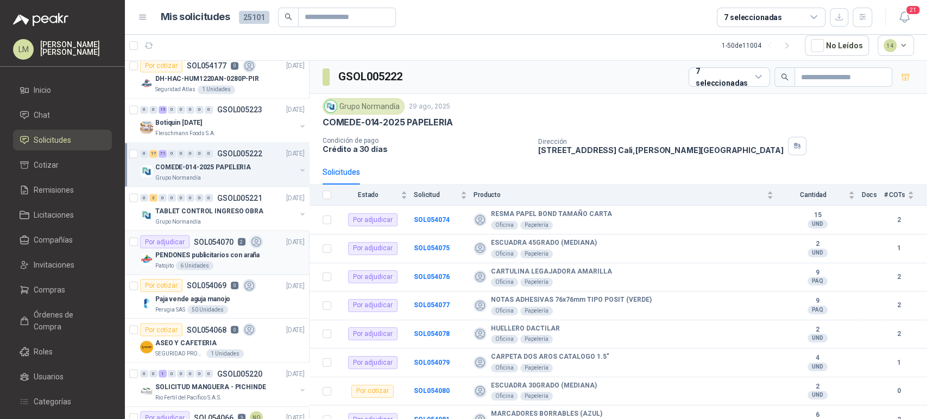
click at [220, 250] on p "PENDONES publicitarios con araña" at bounding box center [207, 255] width 104 height 10
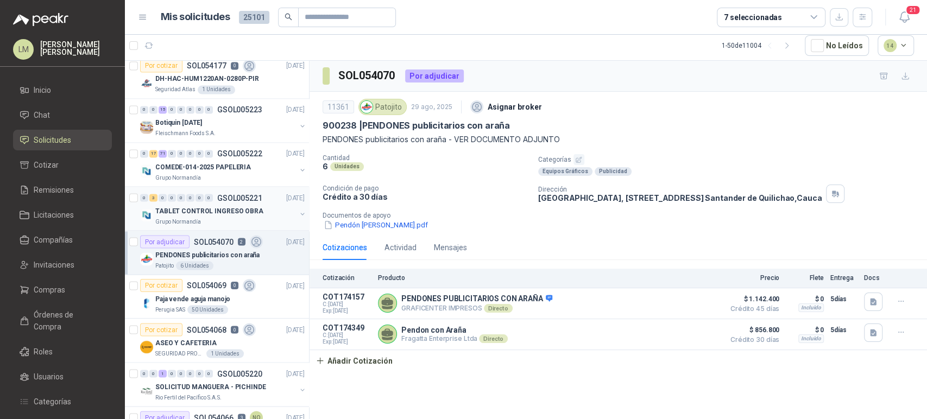
click at [298, 210] on button "button" at bounding box center [302, 214] width 9 height 9
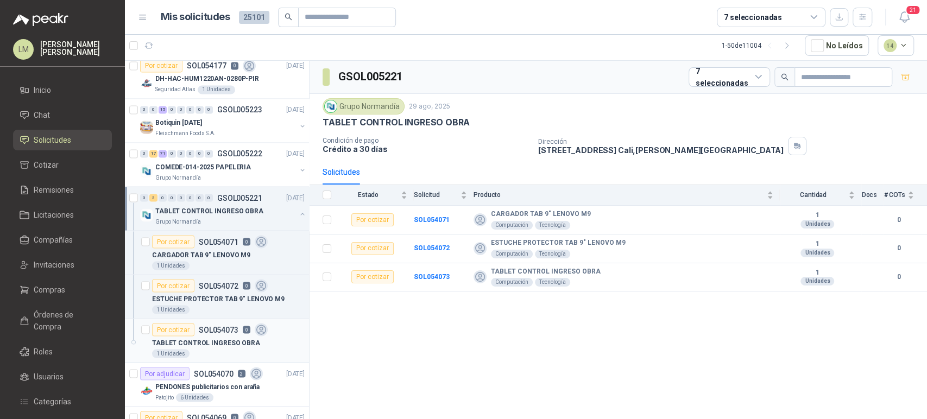
click at [214, 339] on p "TABLET CONTROL INGRESO OBRA" at bounding box center [206, 343] width 108 height 10
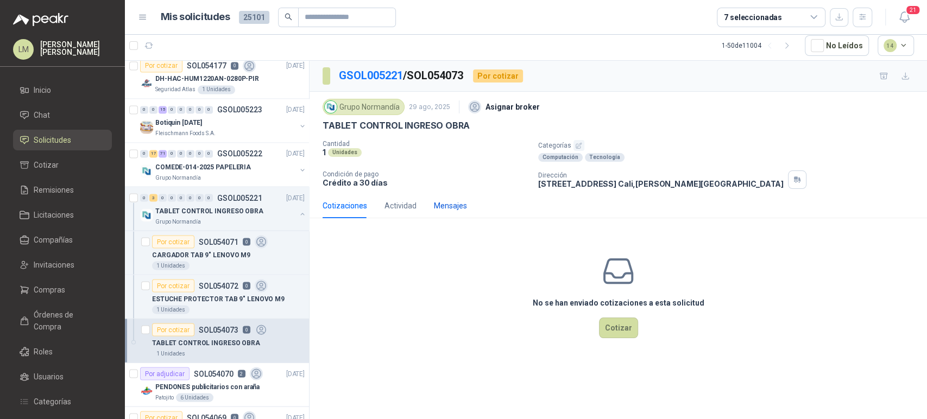
click at [459, 202] on div "Mensajes" at bounding box center [450, 206] width 33 height 12
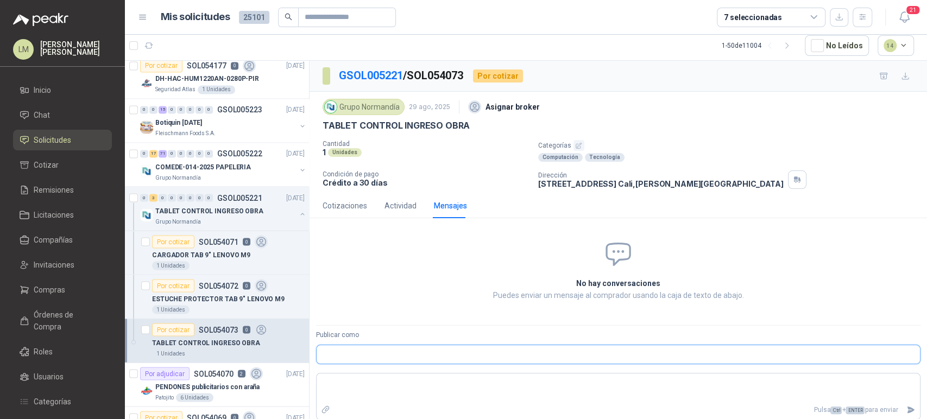
click at [354, 352] on input "Publicar como" at bounding box center [619, 355] width 604 height 18
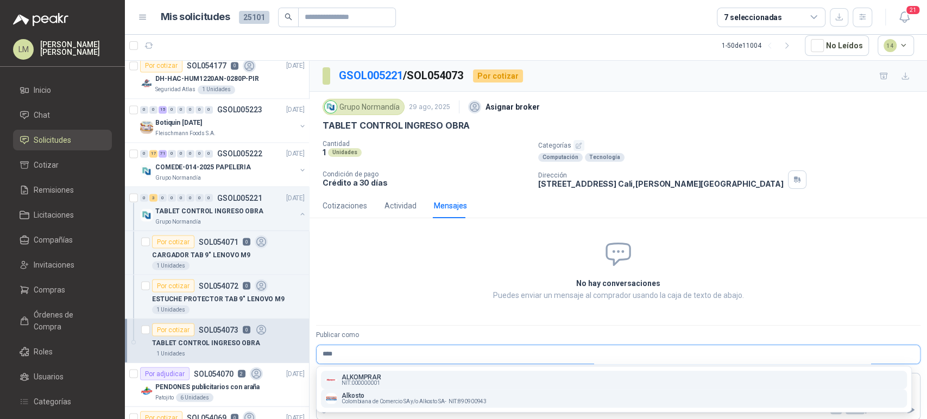
type input "****"
click at [358, 399] on span "Colombiana de Comercio SA y/o Alkosto SA -" at bounding box center [394, 401] width 105 height 5
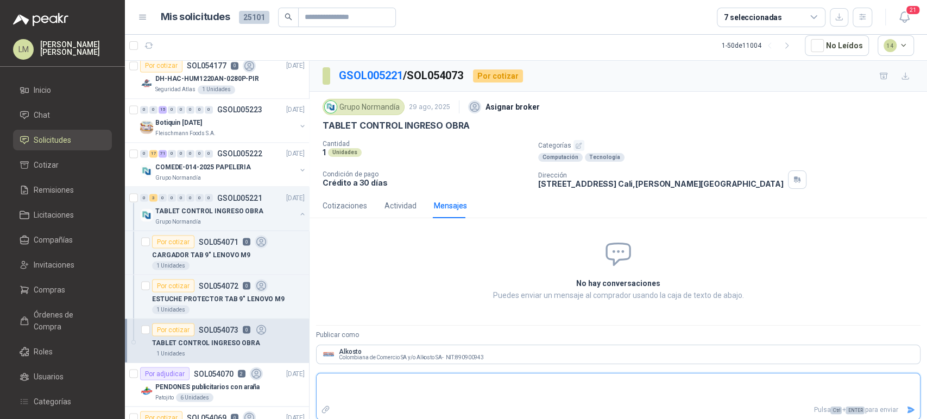
click at [347, 388] on textarea at bounding box center [619, 388] width 604 height 25
type textarea "*"
type textarea "**"
type textarea "***"
type textarea "****"
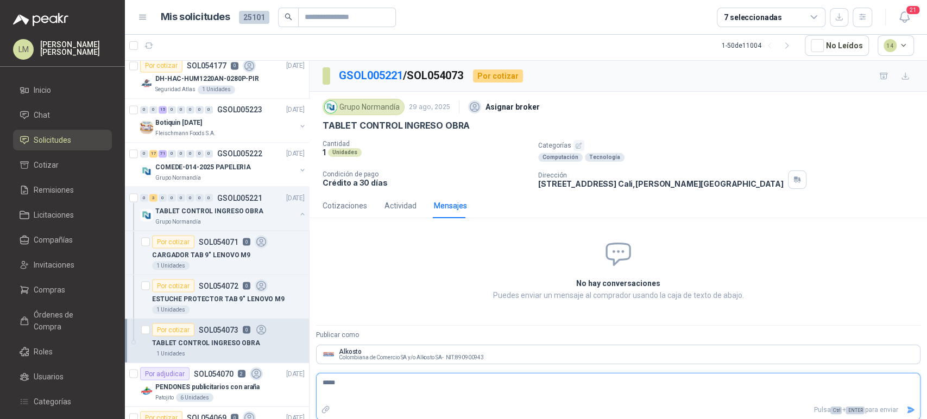
type textarea "******"
type textarea "*********"
type textarea "**********"
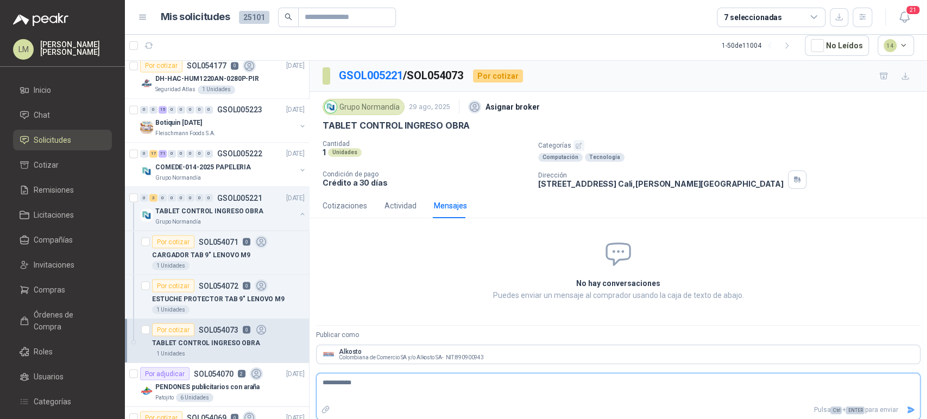
type textarea "**********"
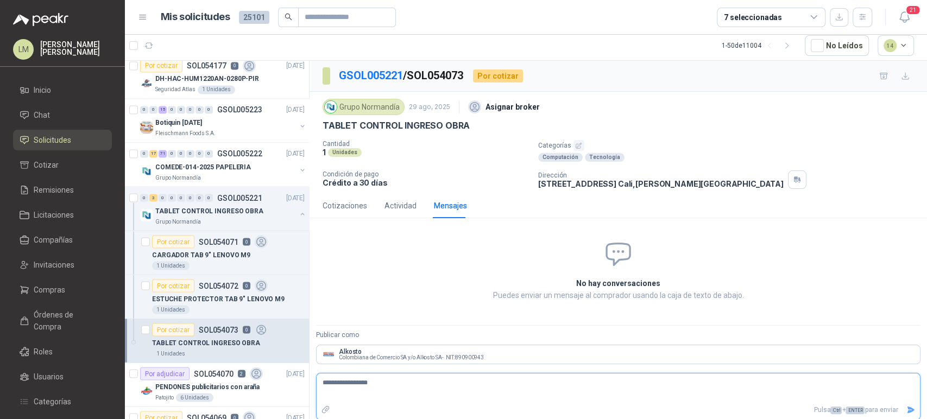
type textarea "**********"
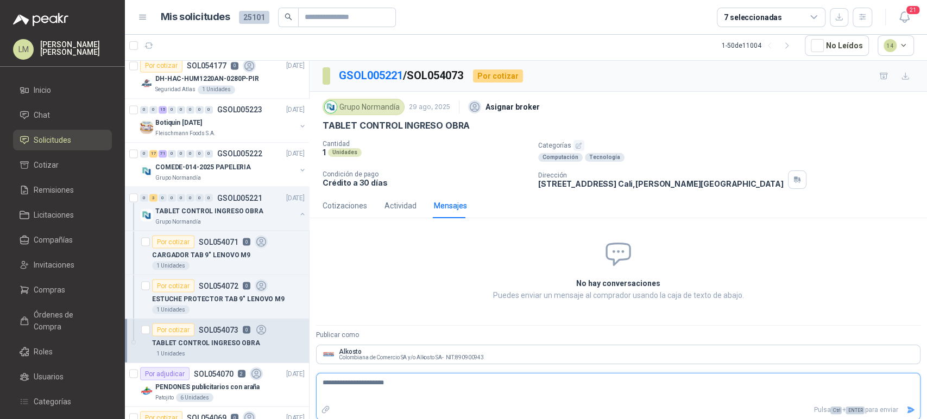
type textarea "**********"
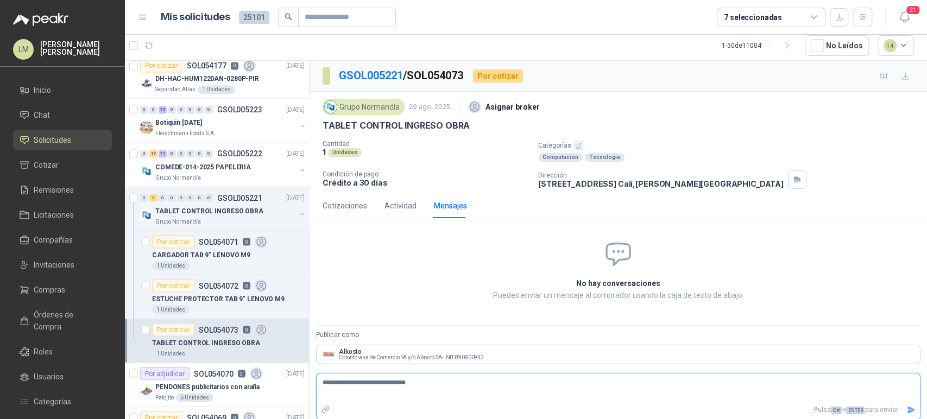
type textarea "**********"
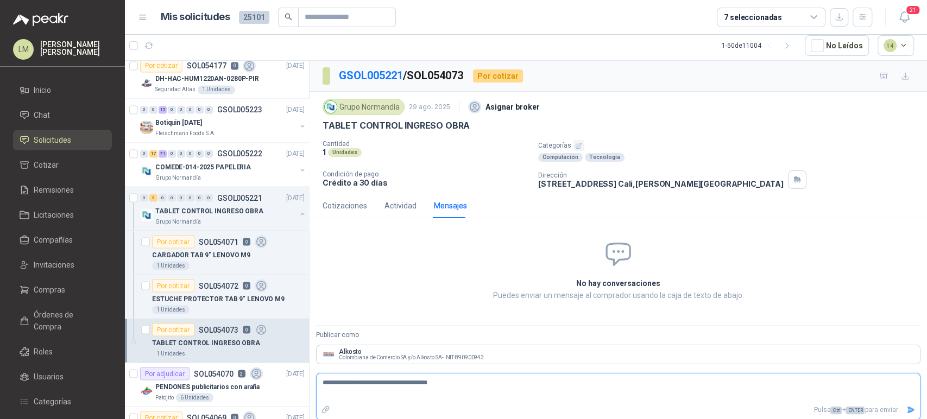
type textarea "**********"
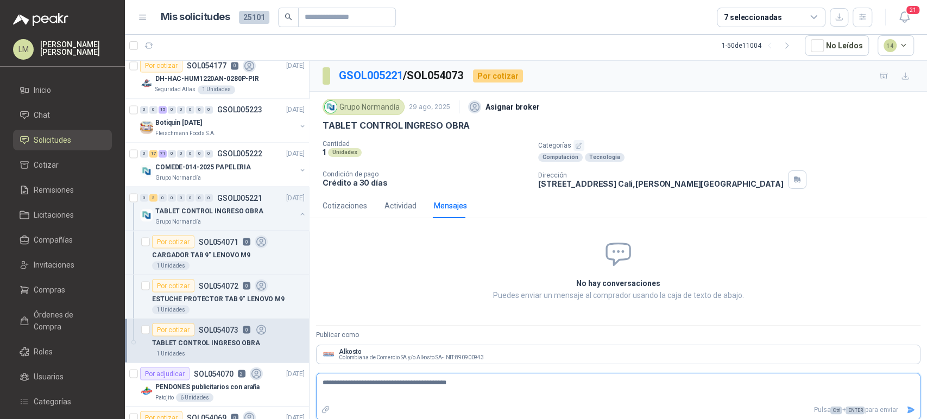
type textarea "**********"
click at [908, 409] on icon "Enviar" at bounding box center [912, 410] width 8 height 7
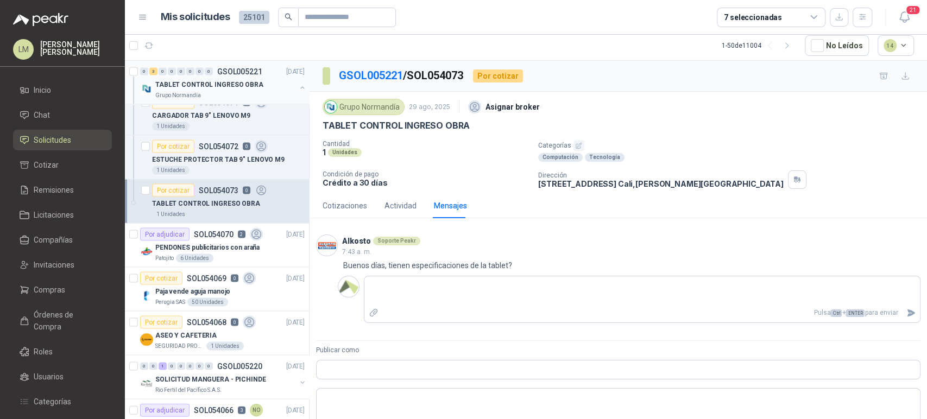
scroll to position [1424, 0]
click at [215, 241] on p "PENDONES publicitarios con araña" at bounding box center [207, 246] width 104 height 10
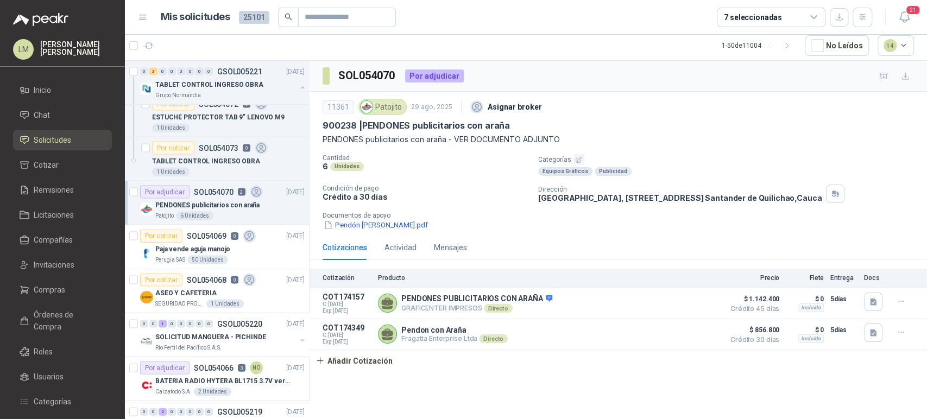
scroll to position [1468, 0]
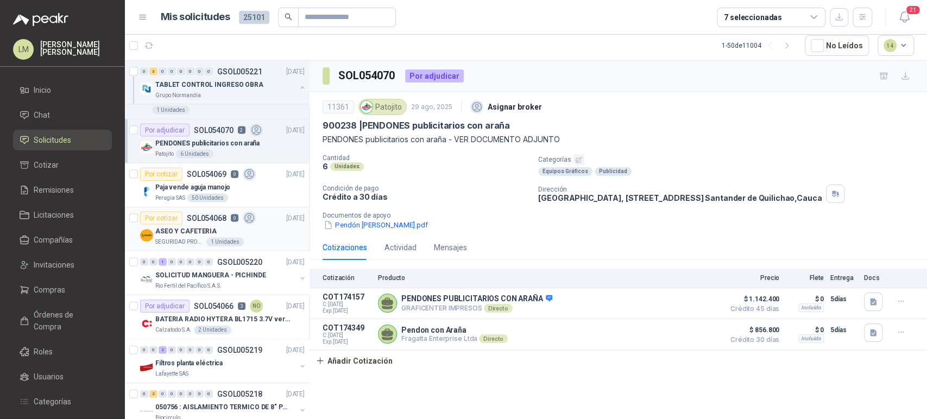
click at [215, 238] on div "1 Unidades" at bounding box center [224, 242] width 37 height 9
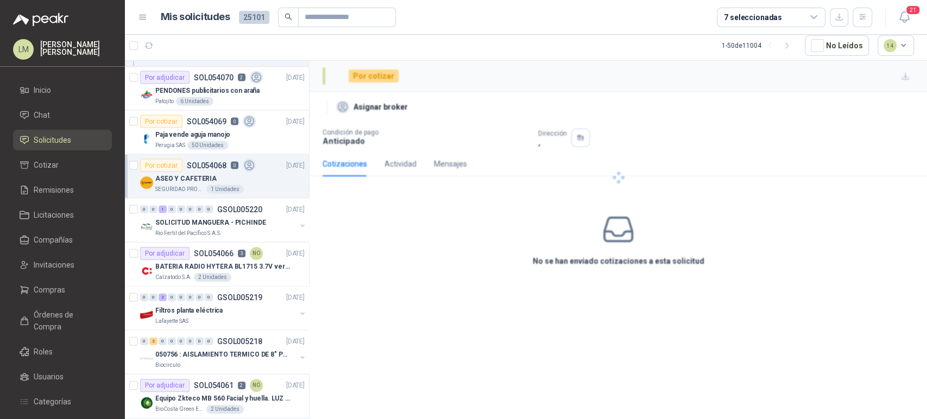
scroll to position [1601, 0]
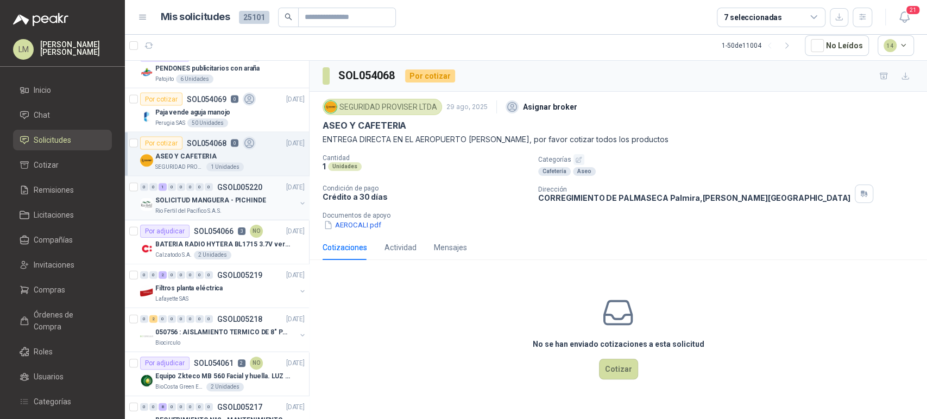
click at [211, 196] on p "SOLICITUD MANGUERA - PICHINDE" at bounding box center [210, 201] width 111 height 10
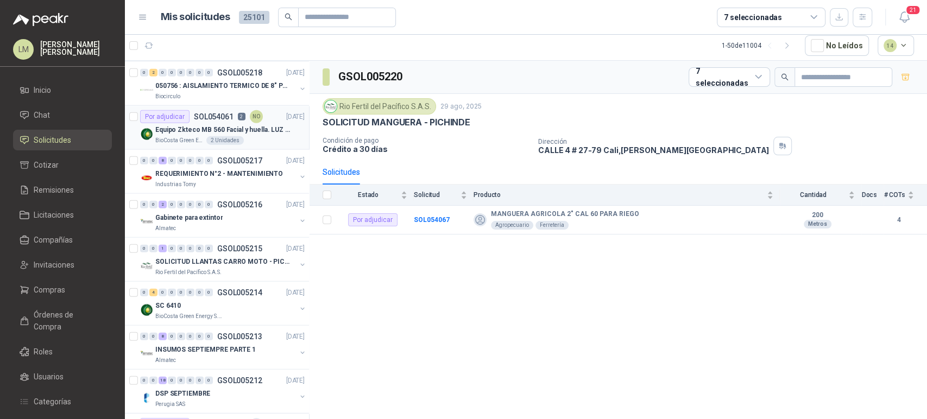
scroll to position [1871, 0]
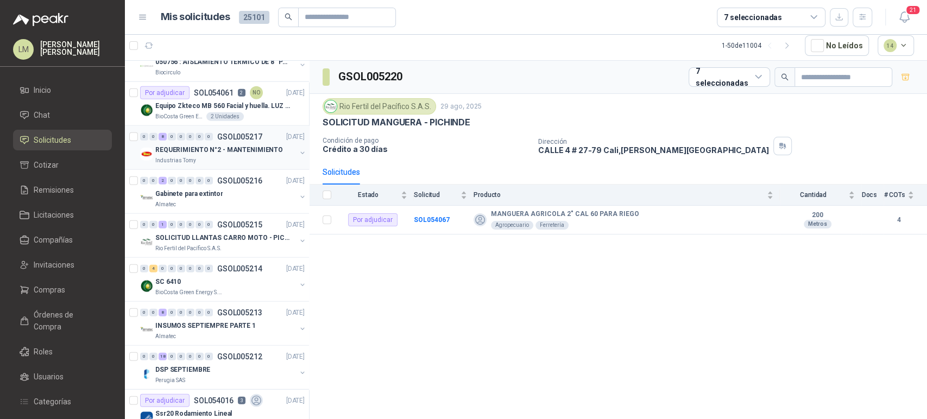
click at [220, 134] on p "GSOL005217" at bounding box center [239, 137] width 45 height 8
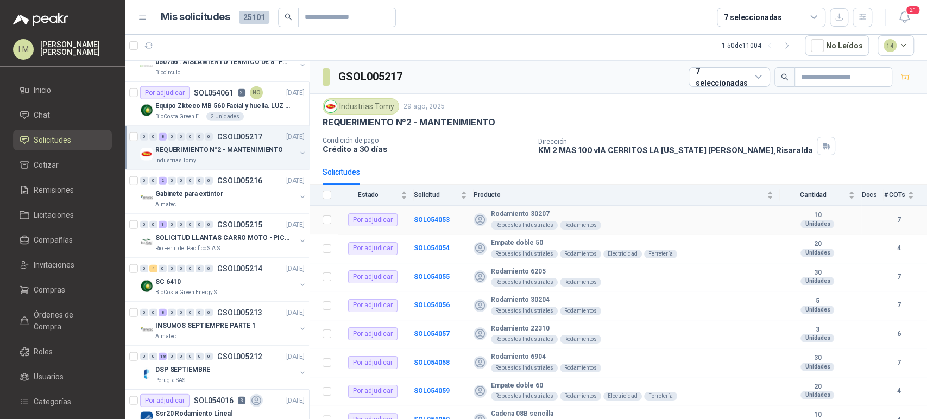
scroll to position [14, 0]
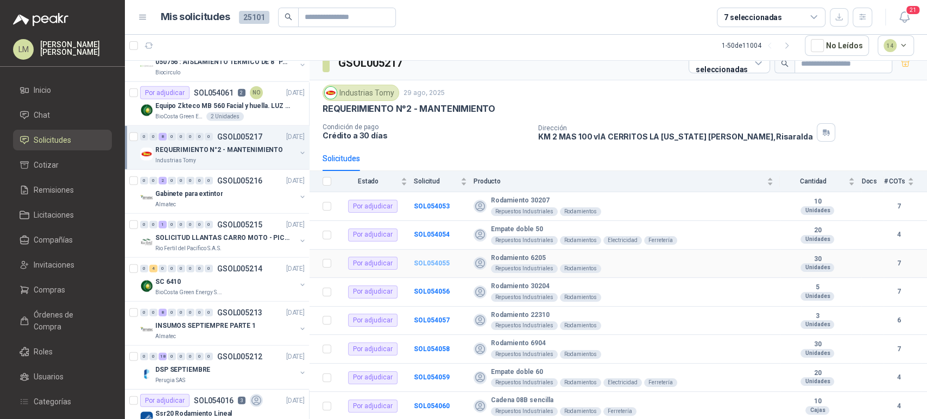
click at [422, 264] on b "SOL054055" at bounding box center [432, 264] width 36 height 8
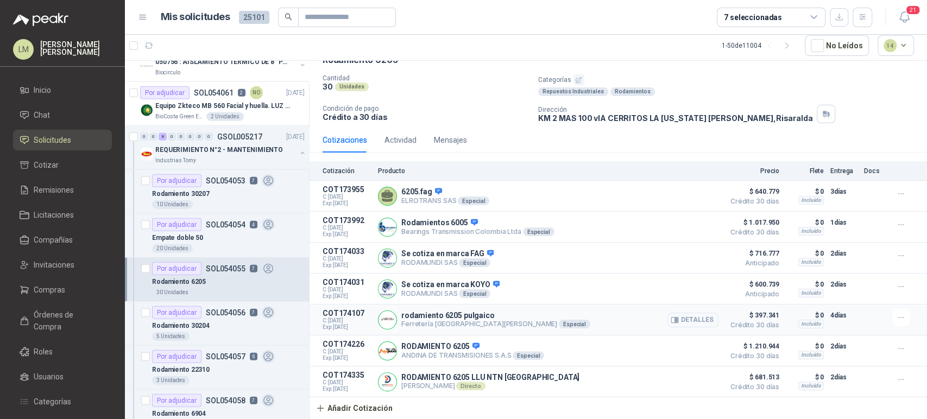
scroll to position [67, 0]
click at [211, 320] on div "Rodamiento 30204" at bounding box center [228, 325] width 153 height 13
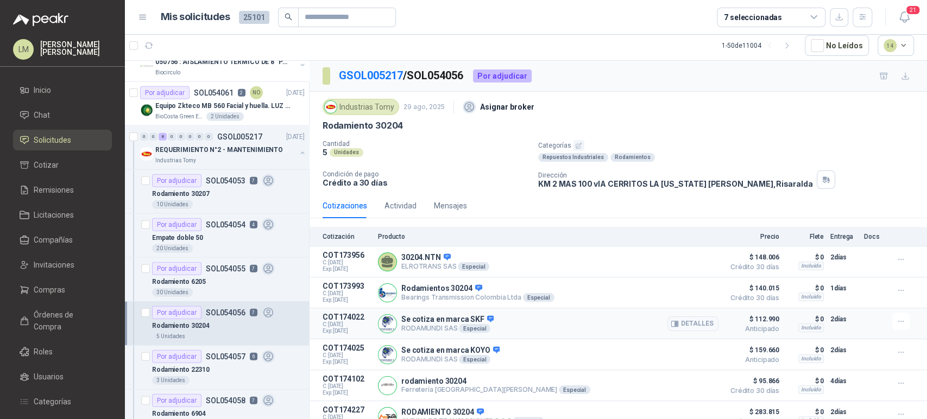
scroll to position [67, 0]
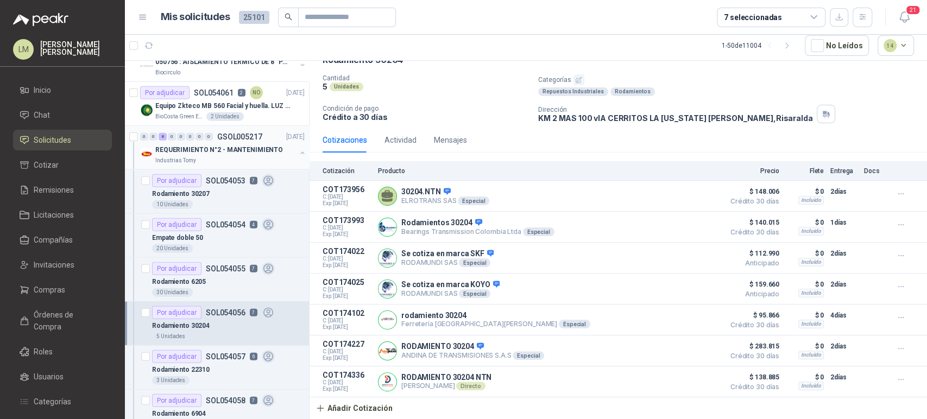
click at [298, 149] on button "button" at bounding box center [302, 153] width 9 height 9
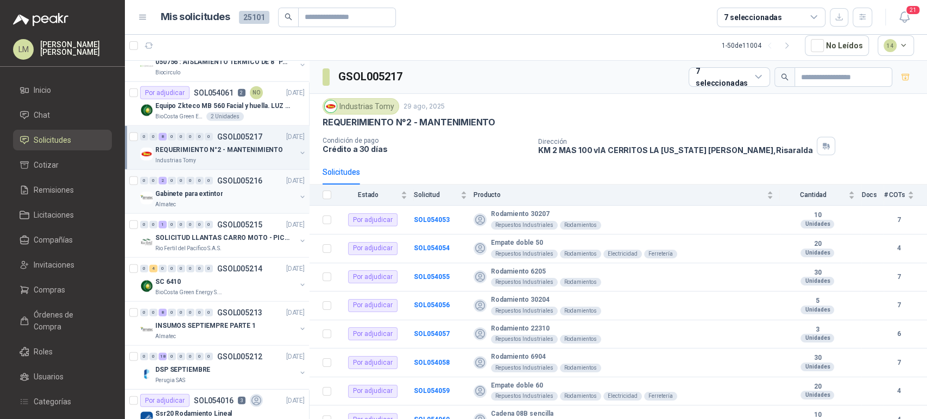
click at [222, 189] on div "Gabinete para extintor" at bounding box center [225, 193] width 141 height 13
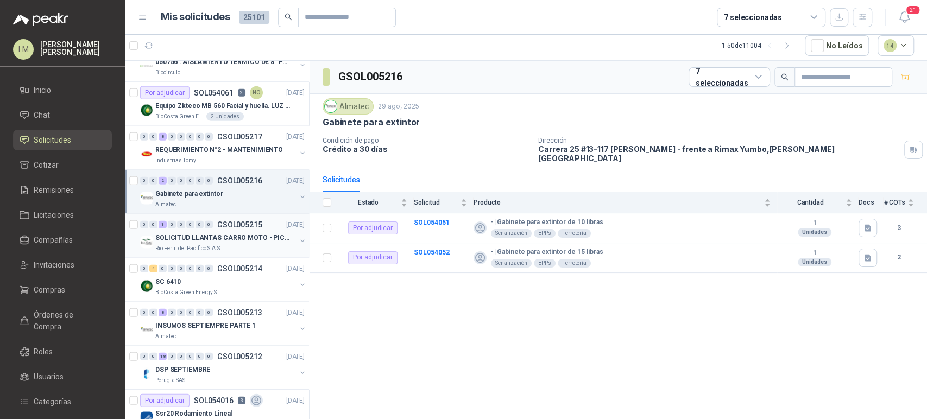
click at [220, 244] on div "Rio Fertil del Pacífico S.A.S." at bounding box center [225, 248] width 141 height 9
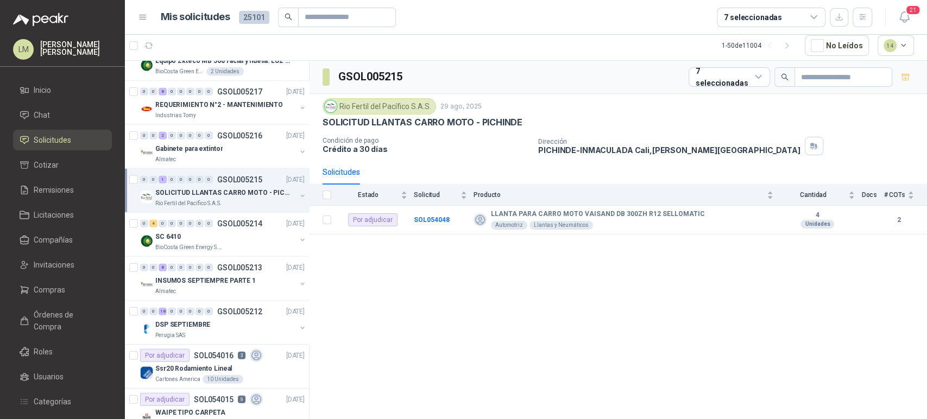
scroll to position [1920, 0]
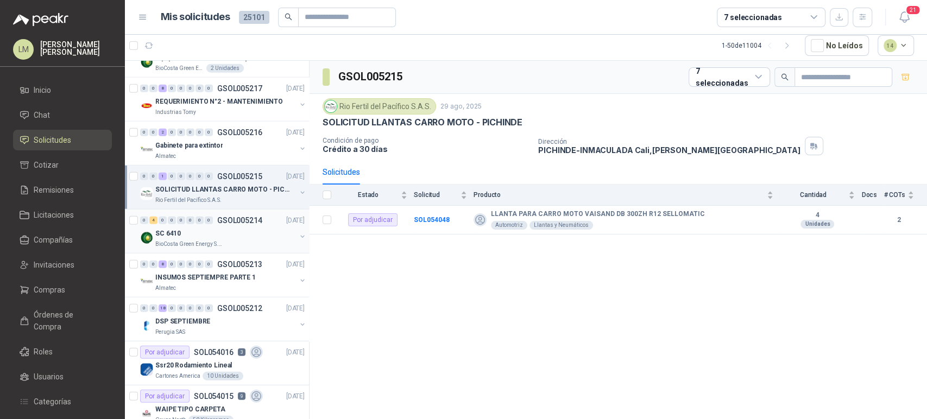
click at [220, 233] on div "SC 6410" at bounding box center [225, 233] width 141 height 13
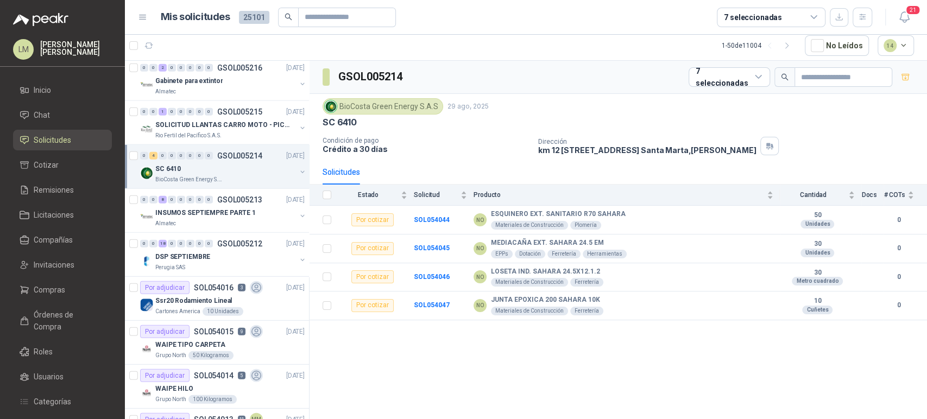
scroll to position [2007, 0]
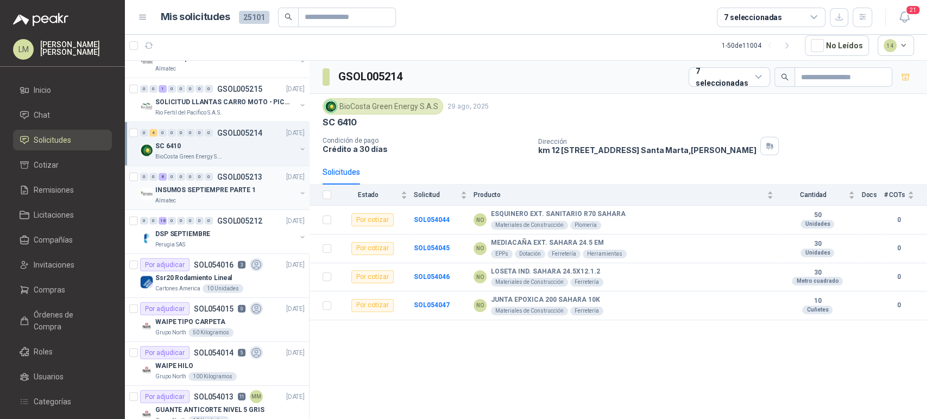
click at [231, 173] on p "GSOL005213" at bounding box center [239, 177] width 45 height 8
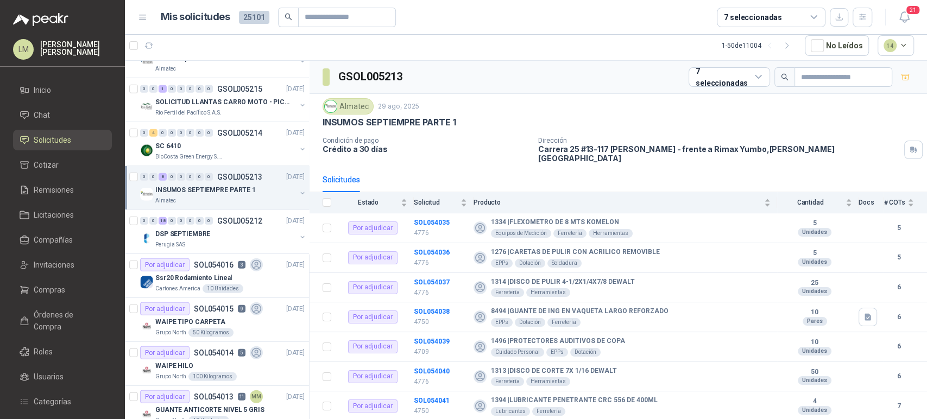
scroll to position [2062, 0]
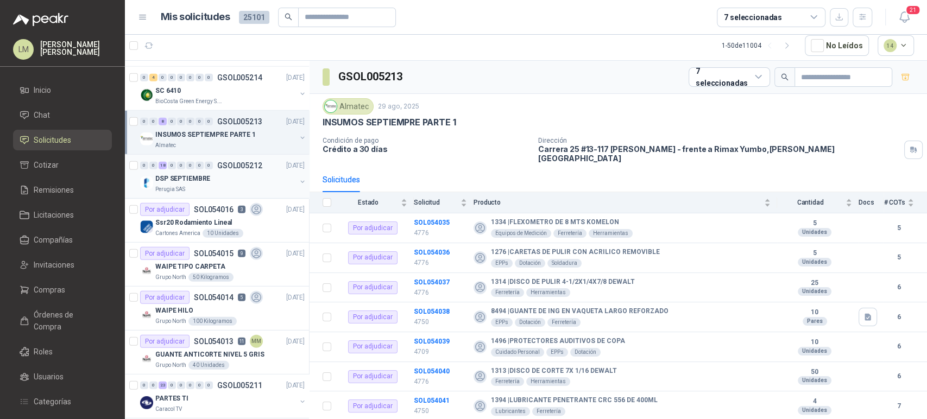
click at [208, 185] on div "Perugia SAS" at bounding box center [225, 189] width 141 height 9
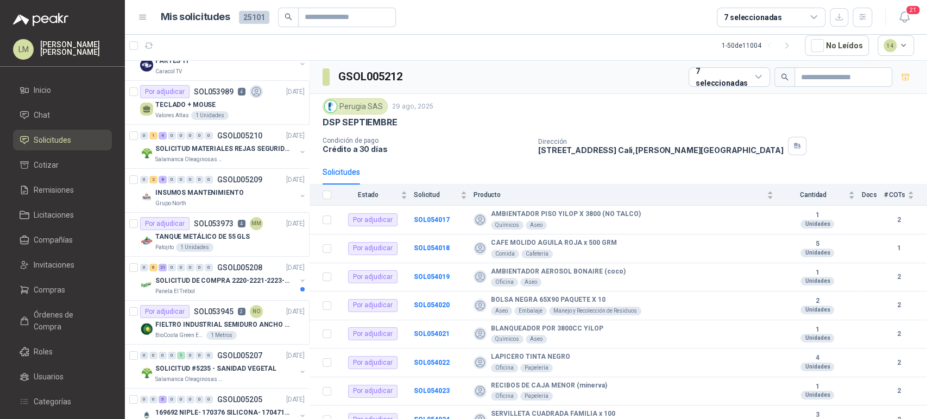
scroll to position [2402, 0]
click at [222, 187] on p "INSUMOS MANTENIMIENTO" at bounding box center [199, 192] width 88 height 10
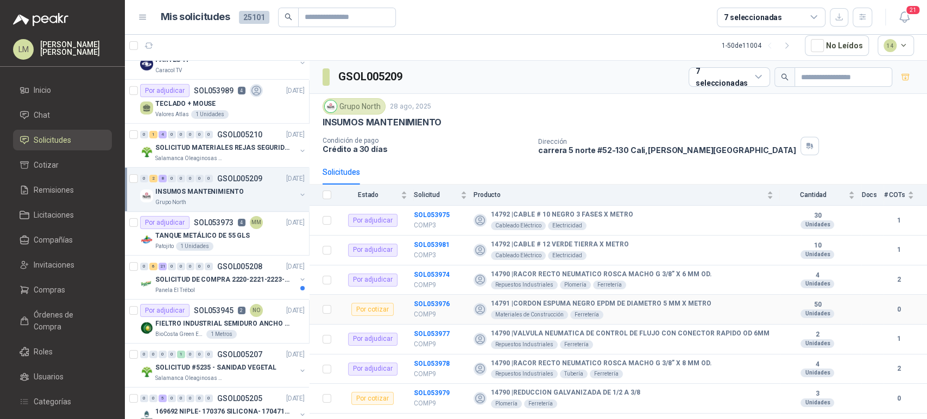
scroll to position [90, 0]
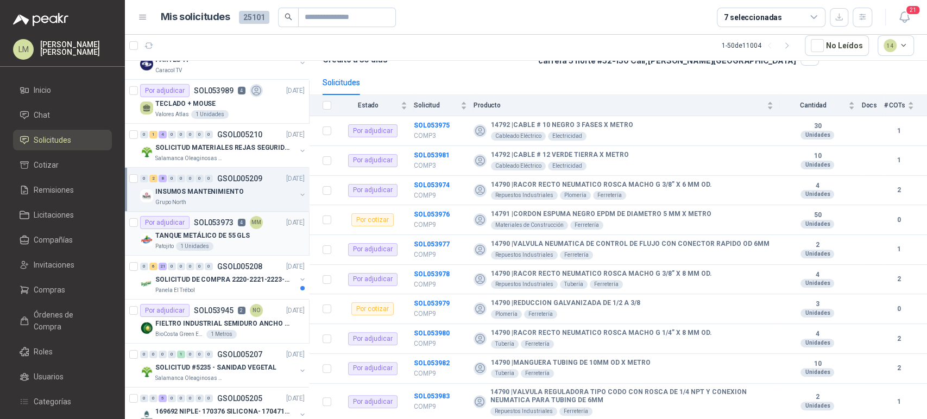
click at [222, 231] on p "TANQUE METÁLICO DE 55 GLS" at bounding box center [202, 236] width 95 height 10
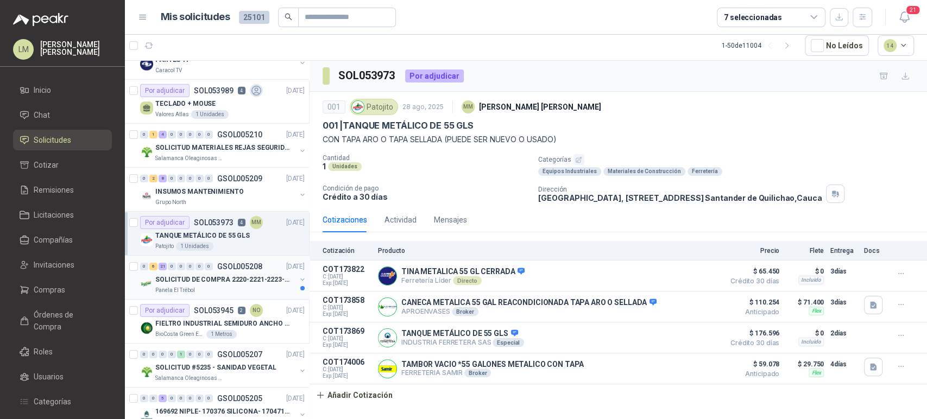
click at [216, 275] on p "SOLICITUD DE COMPRA 2220-2221-2223-2224" at bounding box center [222, 280] width 135 height 10
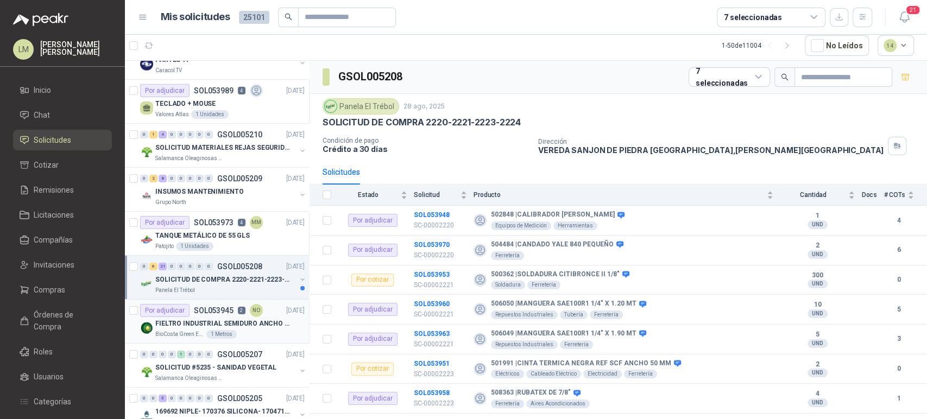
click at [212, 319] on p "FIELTRO INDUSTRIAL SEMIDURO ANCHO 25 MM" at bounding box center [222, 324] width 135 height 10
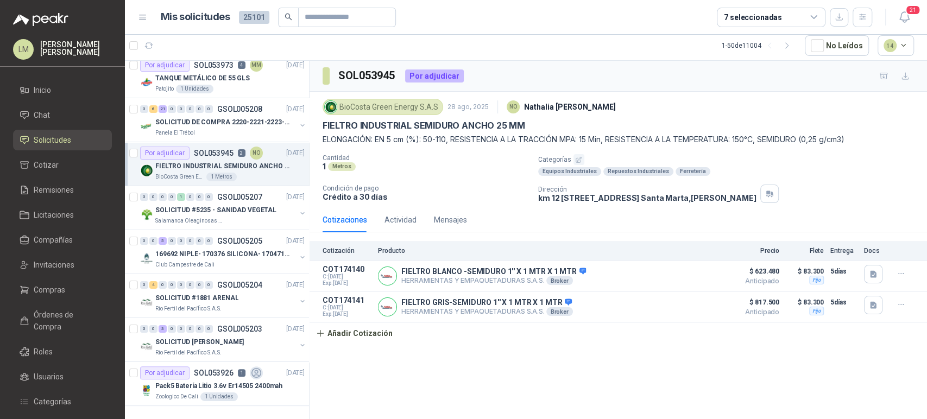
scroll to position [2565, 0]
click at [206, 279] on div "0" at bounding box center [209, 283] width 8 height 8
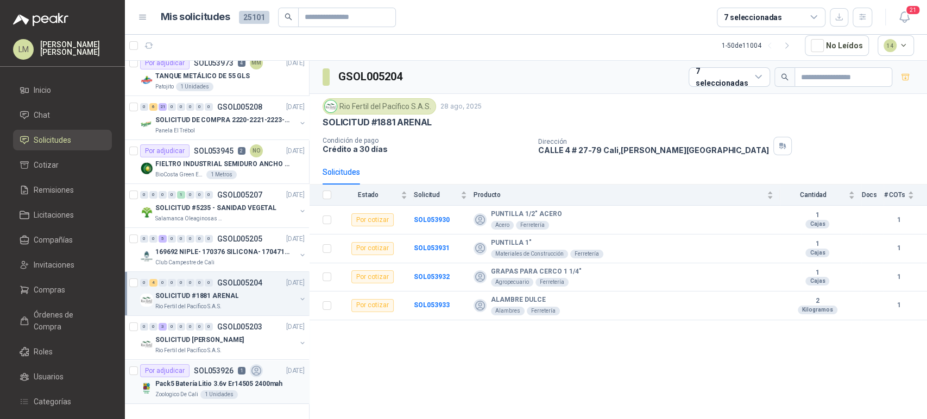
click at [217, 367] on p "SOL053926" at bounding box center [214, 371] width 40 height 8
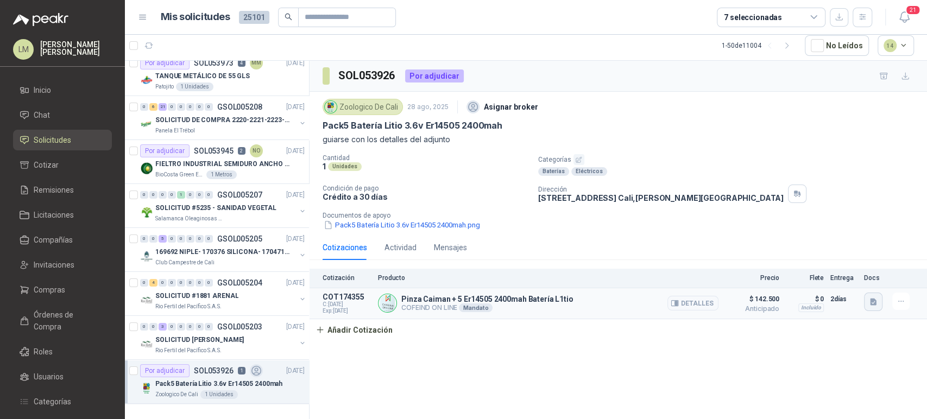
click at [877, 303] on icon "button" at bounding box center [873, 302] width 9 height 9
click at [827, 265] on button "bateria5_Er14505.JPG" at bounding box center [834, 266] width 83 height 11
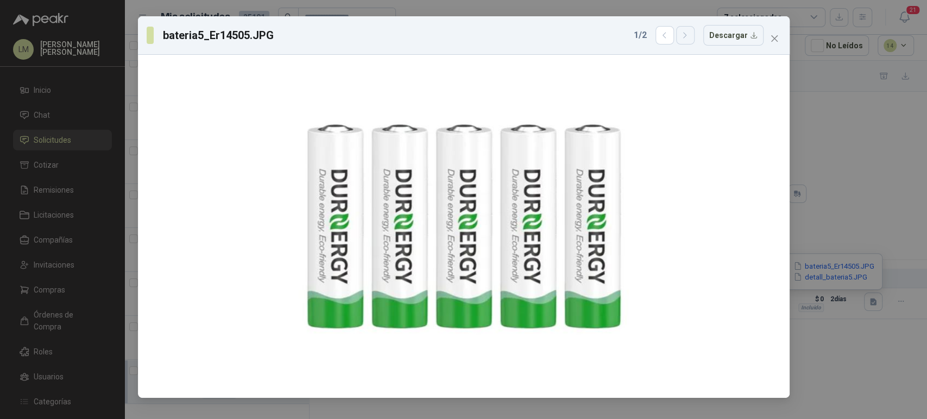
click at [687, 35] on icon "button" at bounding box center [685, 35] width 3 height 5
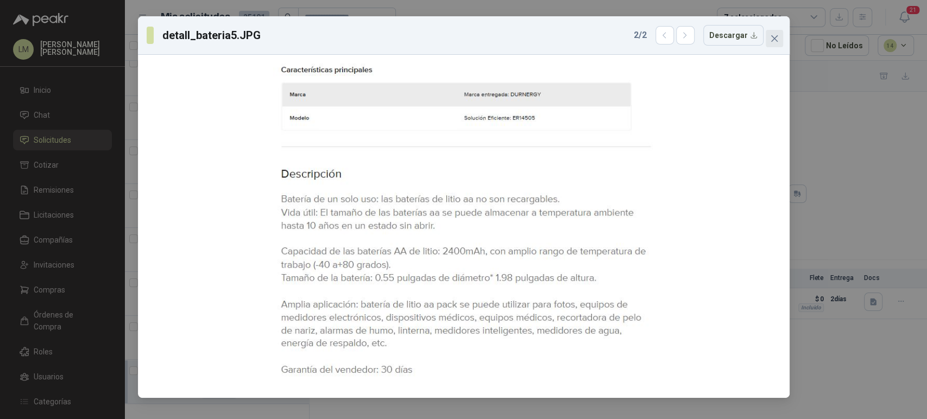
click at [774, 37] on icon "close" at bounding box center [774, 38] width 9 height 9
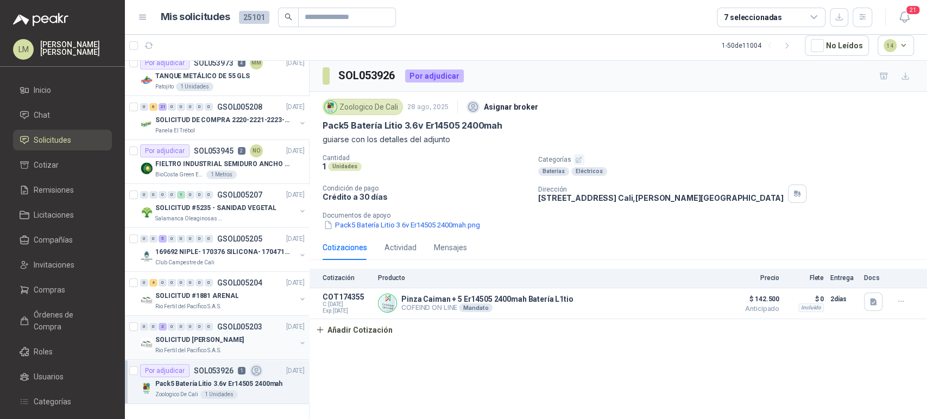
click at [223, 323] on p "GSOL005203" at bounding box center [239, 327] width 45 height 8
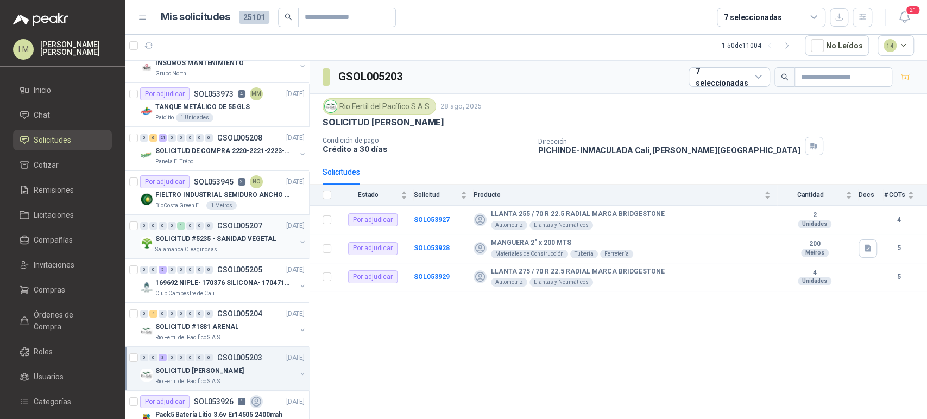
scroll to position [2431, 0]
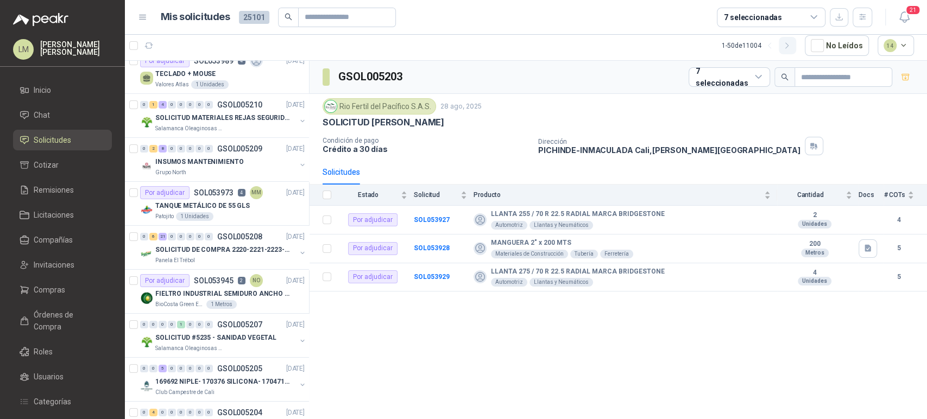
click at [782, 45] on button "button" at bounding box center [787, 45] width 17 height 17
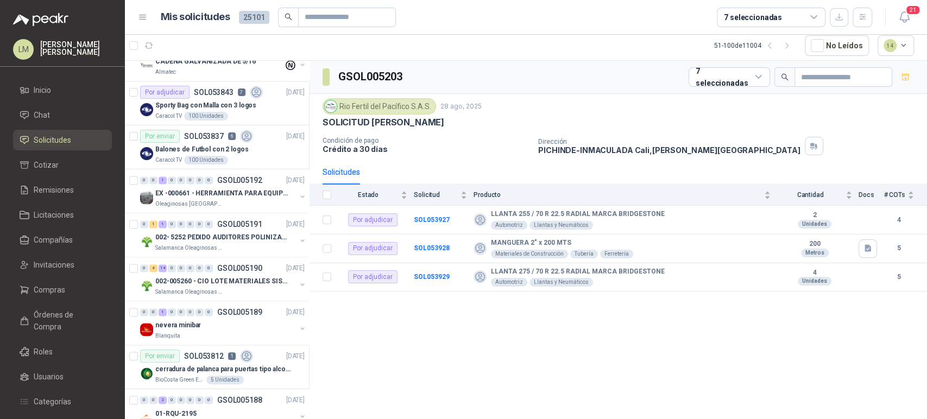
scroll to position [1029, 0]
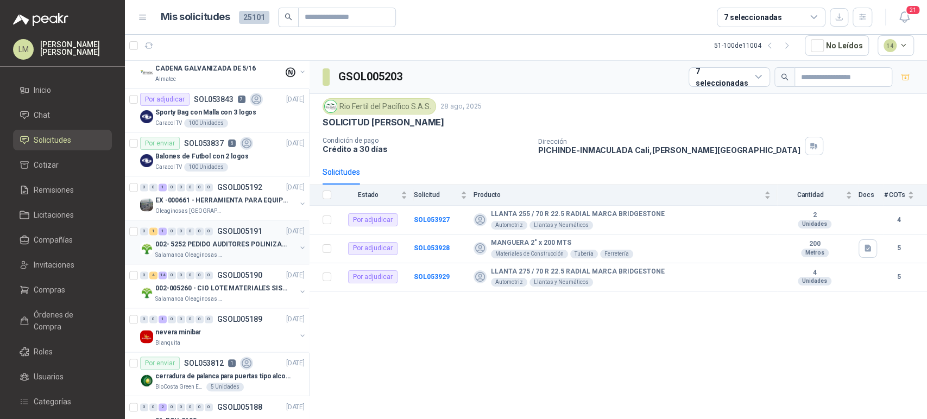
click at [218, 238] on div "002- 5252 PEDIDO AUDITORES POLINIZACIÓN" at bounding box center [225, 244] width 141 height 13
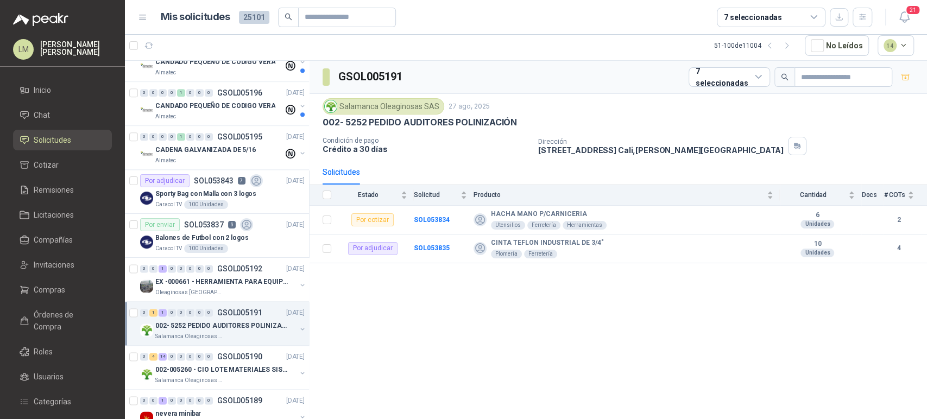
scroll to position [946, 0]
click at [217, 278] on p "EX -000661 - HERRAMIENTA PARA EQUIPO MECANICO PLAN" at bounding box center [222, 283] width 135 height 10
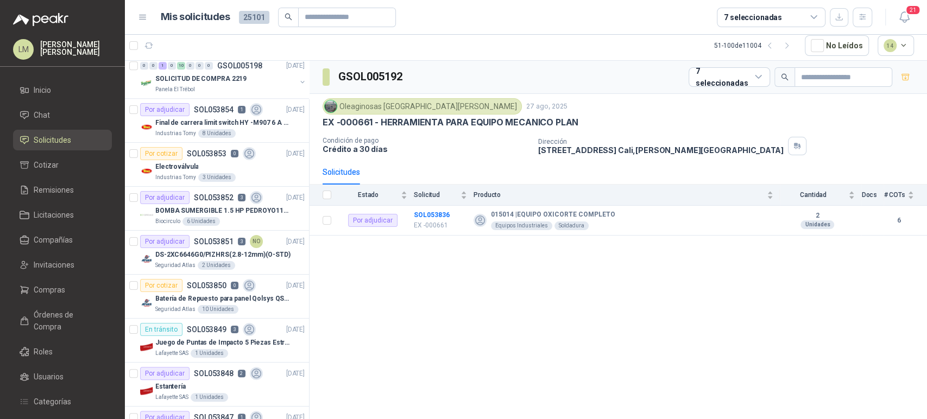
scroll to position [534, 0]
click at [210, 246] on div "Por adjudicar SOL053851 3 NO" at bounding box center [201, 242] width 123 height 13
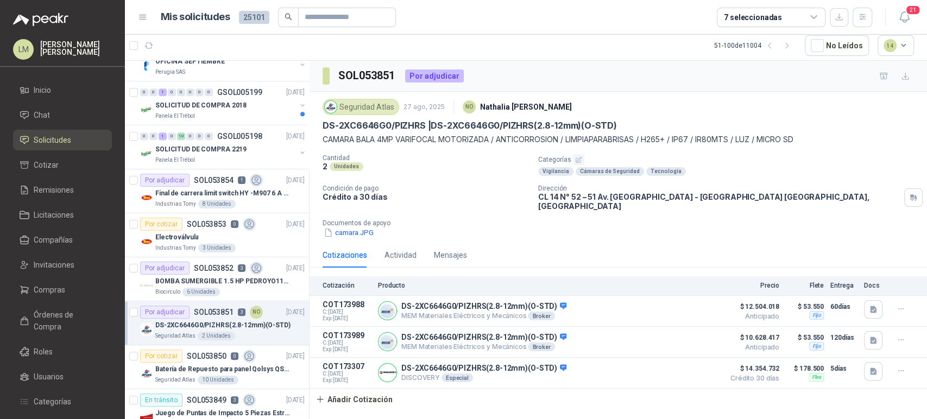
scroll to position [463, 0]
click at [212, 185] on div "Por adjudicar SOL053854 1" at bounding box center [201, 180] width 123 height 13
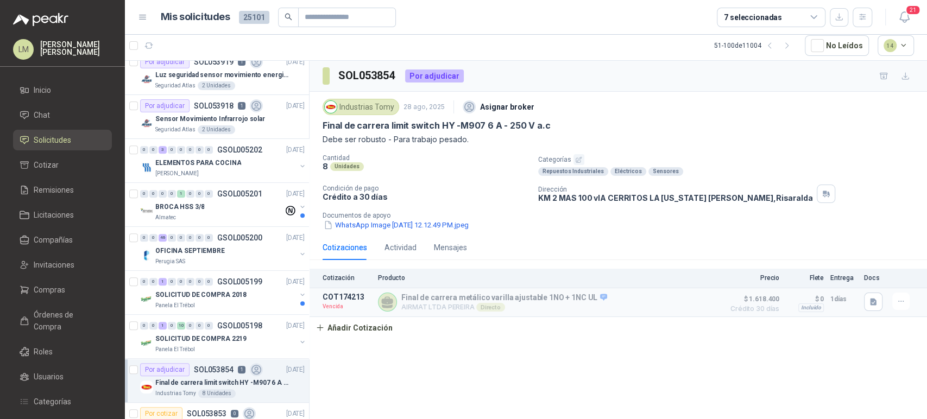
scroll to position [273, 0]
click at [200, 247] on p "OFICINA SEPTIEMBRE" at bounding box center [190, 252] width 70 height 10
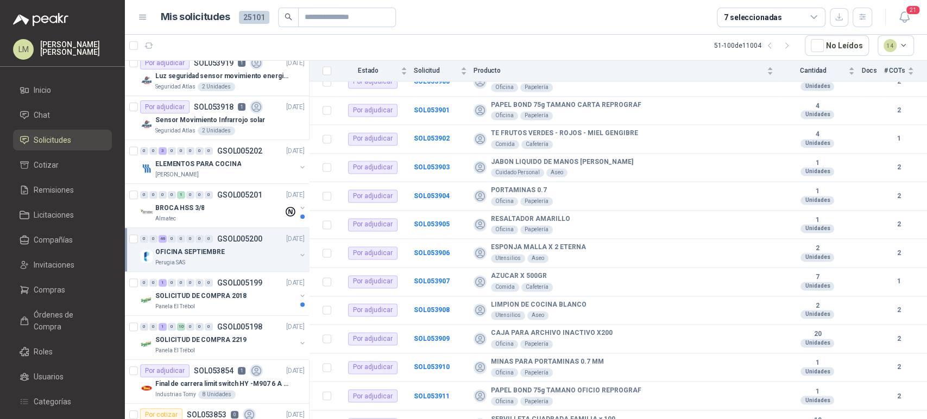
scroll to position [1098, 0]
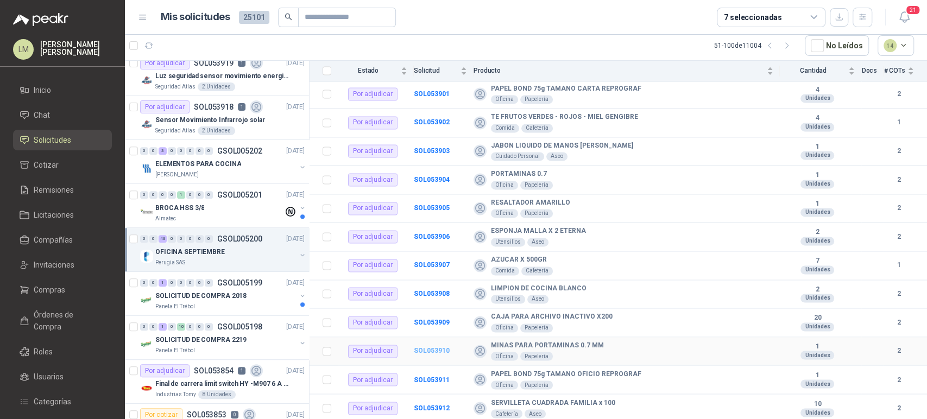
click at [430, 348] on b "SOL053910" at bounding box center [432, 351] width 36 height 8
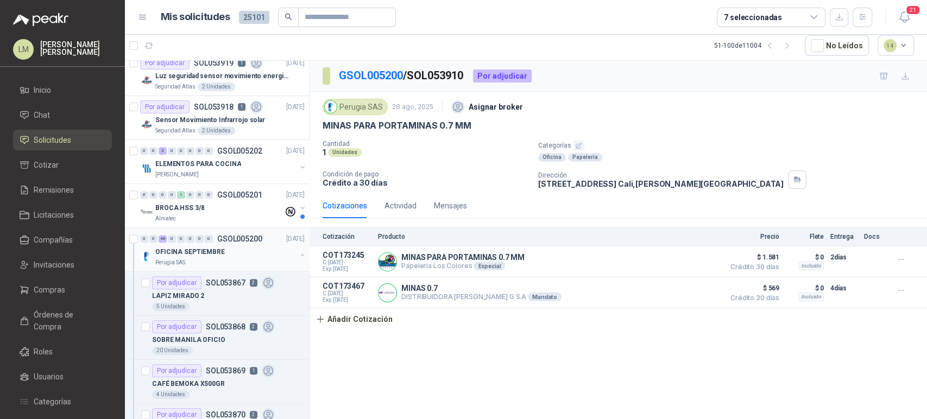
click at [298, 254] on button "button" at bounding box center [302, 255] width 9 height 9
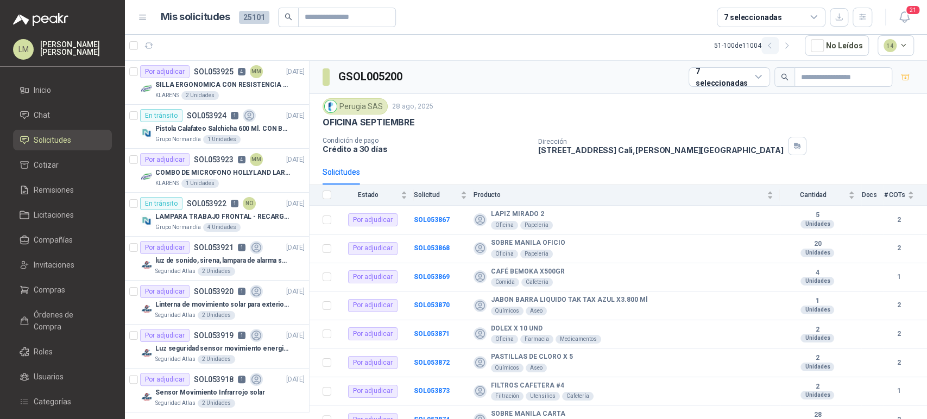
click at [772, 48] on icon "button" at bounding box center [770, 45] width 9 height 9
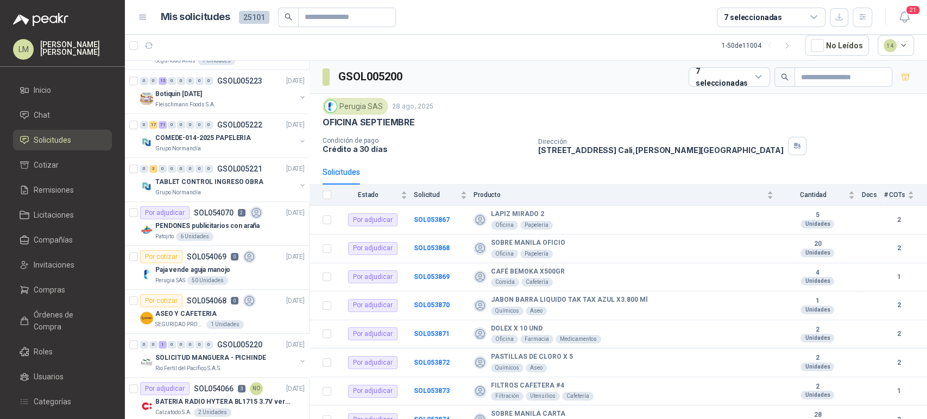
scroll to position [738, 0]
click at [213, 146] on div "Grupo Normandía" at bounding box center [225, 149] width 141 height 9
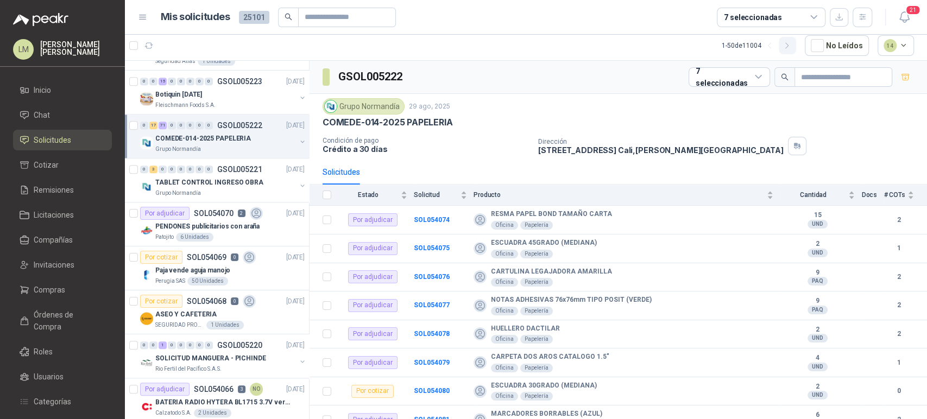
click at [792, 47] on icon "button" at bounding box center [787, 45] width 9 height 9
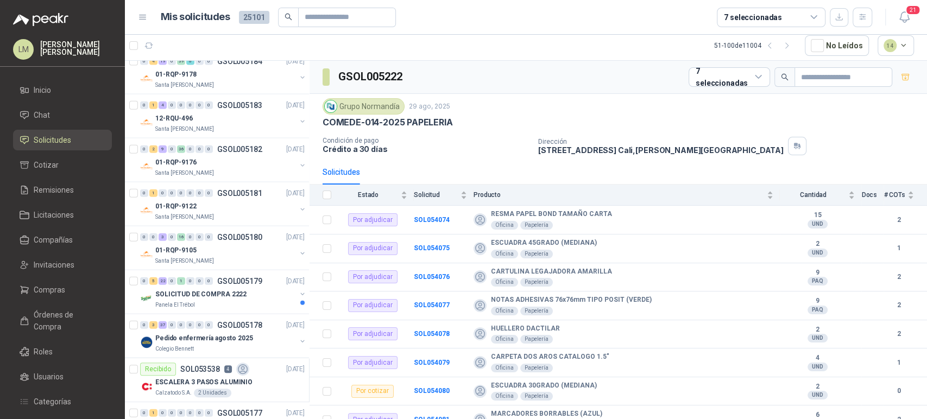
scroll to position [1862, 0]
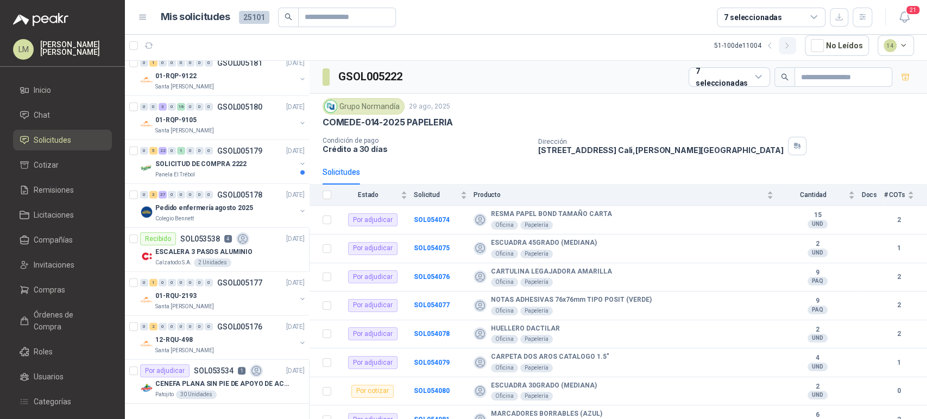
click at [788, 43] on icon "button" at bounding box center [787, 45] width 9 height 9
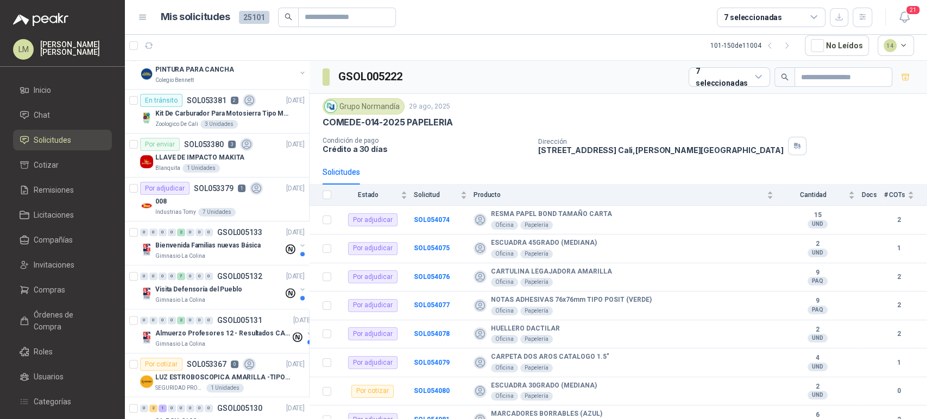
scroll to position [785, 0]
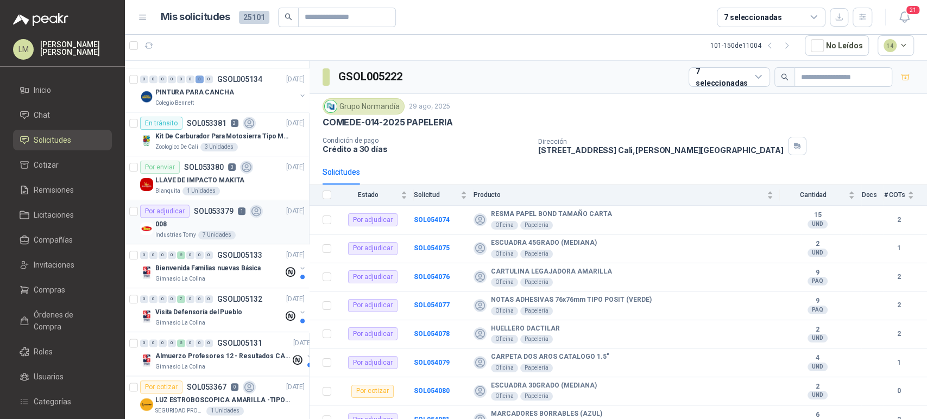
click at [227, 214] on p "SOL053379" at bounding box center [214, 212] width 40 height 8
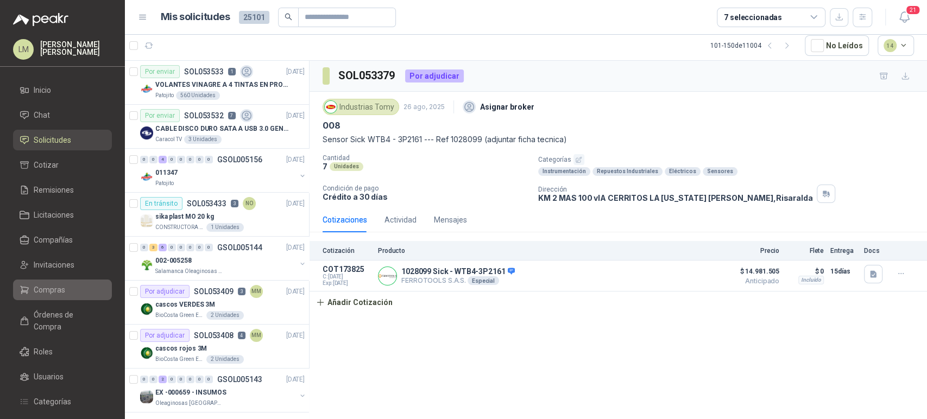
click at [48, 285] on span "Compras" at bounding box center [50, 290] width 32 height 12
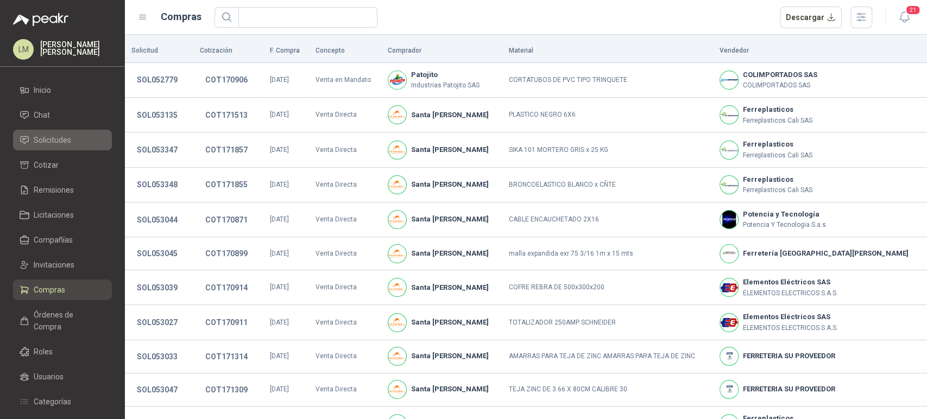
click at [64, 139] on span "Solicitudes" at bounding box center [52, 140] width 37 height 12
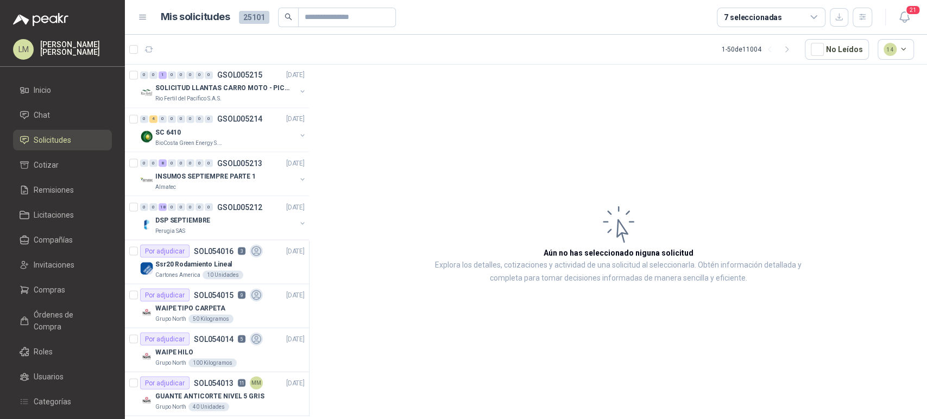
scroll to position [1320, 0]
click at [199, 252] on p "SOL054016" at bounding box center [214, 252] width 40 height 8
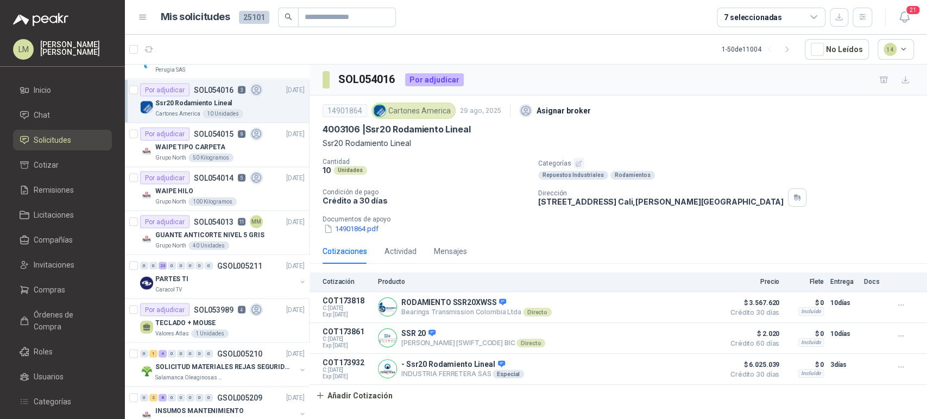
scroll to position [1482, 0]
click at [209, 231] on p "GUANTE ANTICORTE NIVEL 5 GRIS" at bounding box center [209, 235] width 109 height 10
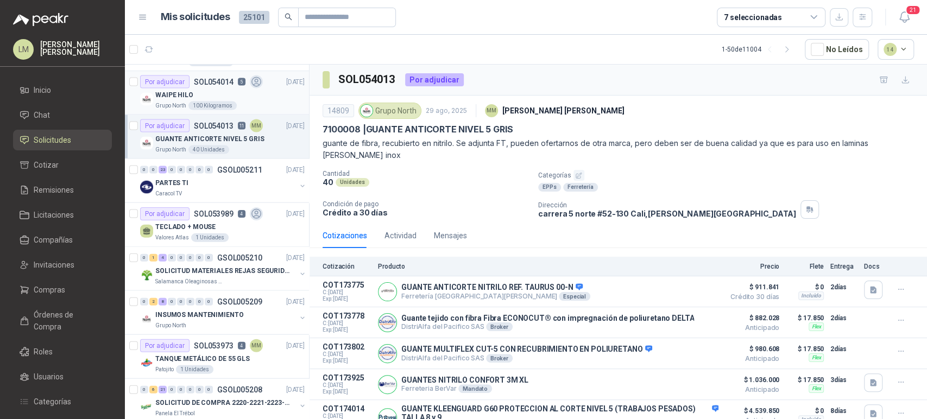
scroll to position [1578, 0]
click at [213, 189] on div "Caracol TV" at bounding box center [225, 193] width 141 height 9
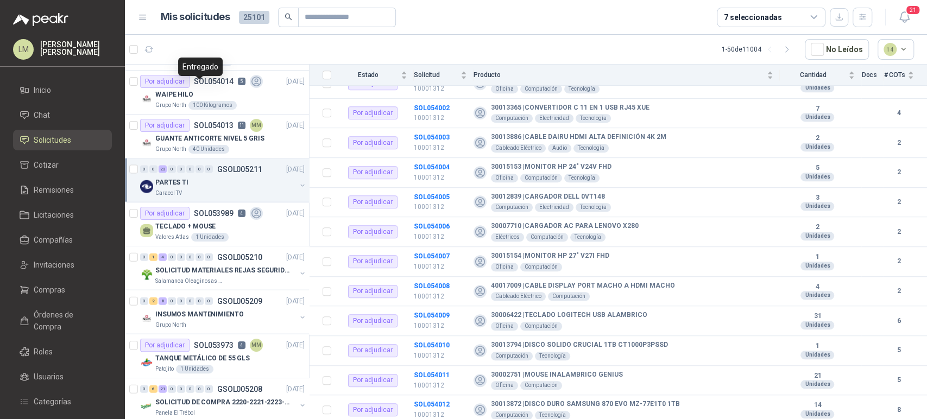
scroll to position [1660, 0]
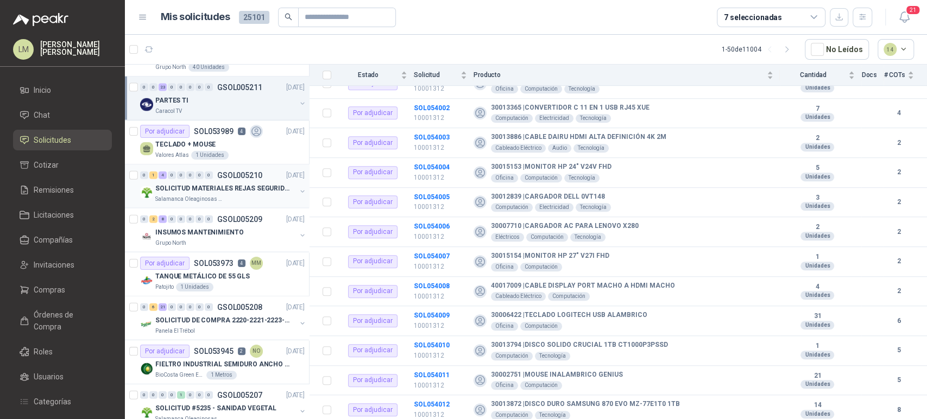
click at [196, 175] on div "0" at bounding box center [200, 176] width 8 height 8
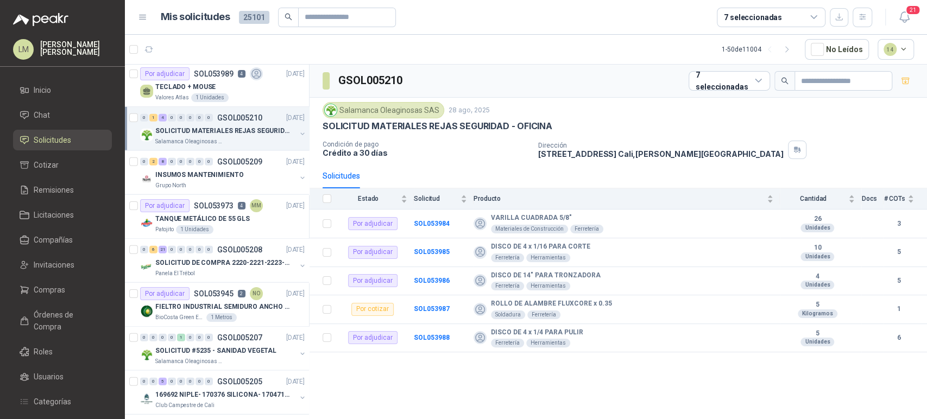
scroll to position [1719, 0]
click at [196, 175] on p "INSUMOS MANTENIMIENTO" at bounding box center [199, 175] width 88 height 10
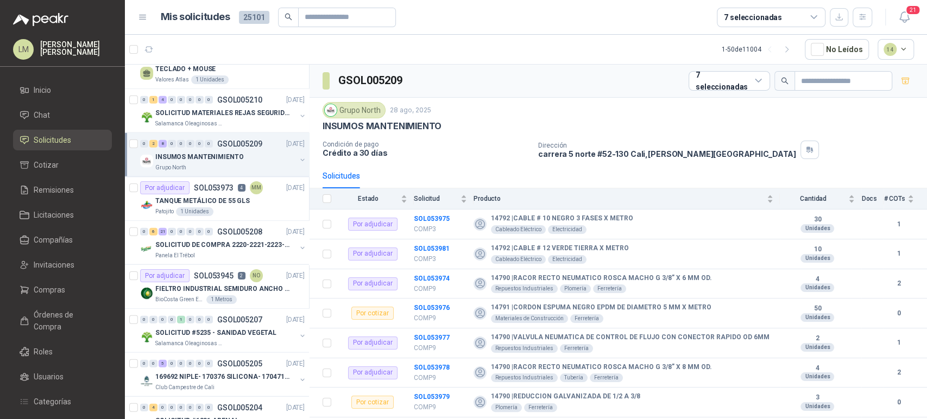
scroll to position [1746, 0]
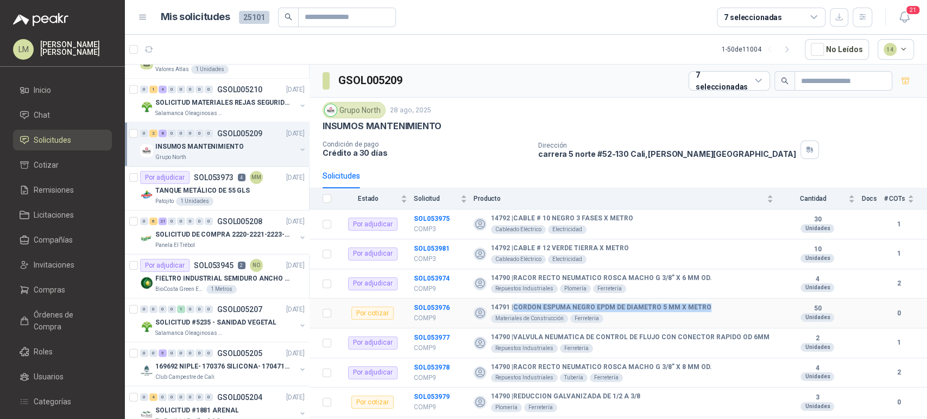
drag, startPoint x: 515, startPoint y: 307, endPoint x: 711, endPoint y: 302, distance: 196.2
click at [711, 302] on td "14791 | CORDON ESPUMA NEGRO EPDM DE DIAMETRO 5 MM X METRO Materiales de Constru…" at bounding box center [627, 314] width 306 height 30
copy b "CORDON ESPUMA NEGRO EPDM DE DIAMETRO 5 MM X METRO"
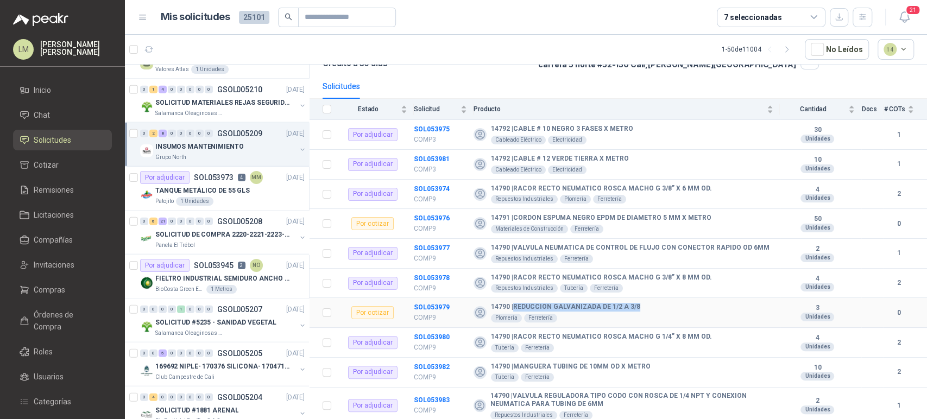
drag, startPoint x: 513, startPoint y: 305, endPoint x: 649, endPoint y: 305, distance: 135.8
click at [649, 305] on div "14790 | REDUCCION GALVANIZADA DE 1/2 A 3/8 Plomería Ferretería" at bounding box center [624, 313] width 300 height 20
copy b "REDUCCION GALVANIZADA DE 1/2 A 3/8"
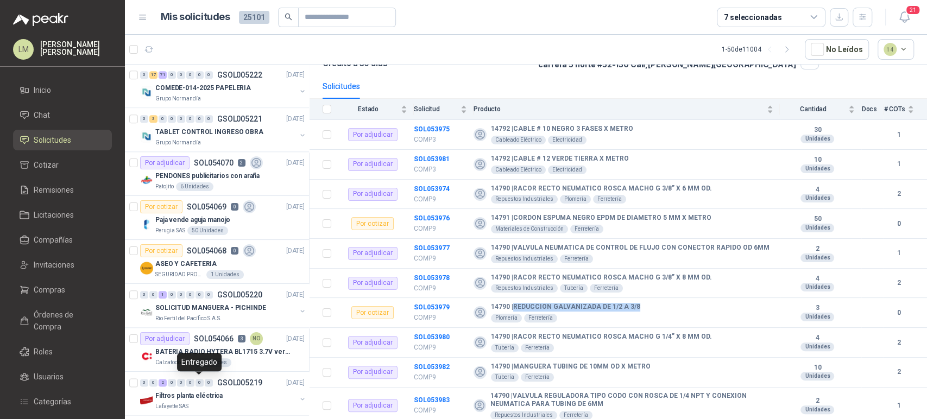
scroll to position [792, 1]
click at [208, 304] on p "SOLICITUD MANGUERA - PICHINDE" at bounding box center [210, 309] width 111 height 10
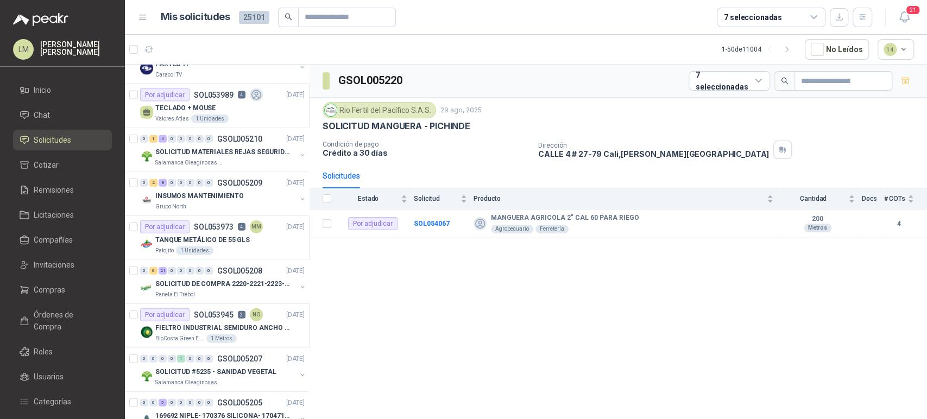
scroll to position [1703, 1]
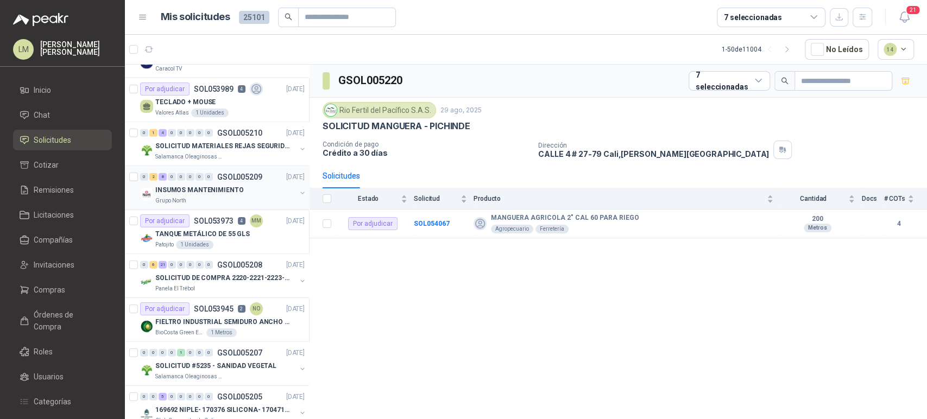
click at [205, 173] on div "0" at bounding box center [209, 177] width 8 height 8
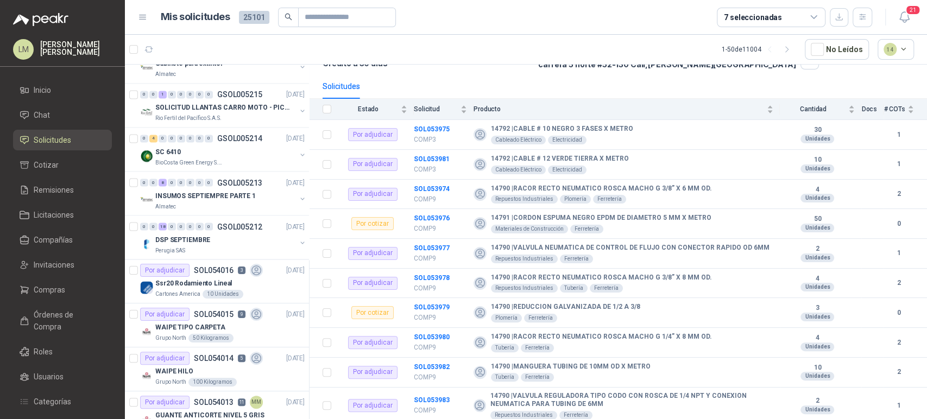
scroll to position [1320, 0]
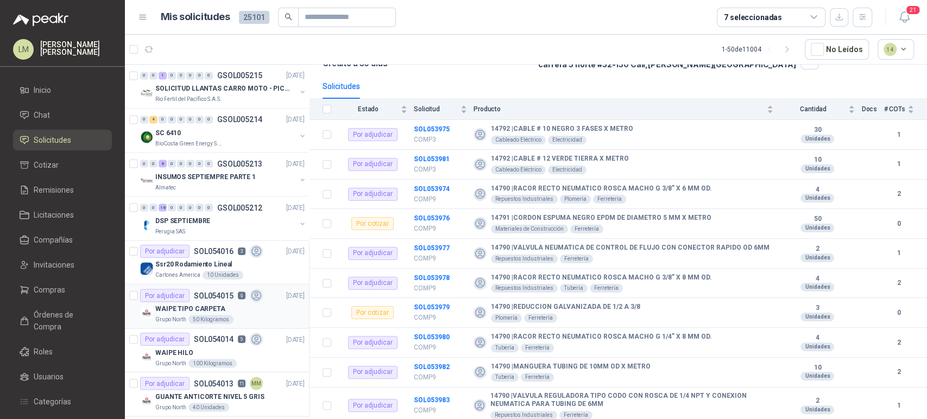
click at [193, 285] on article "Por adjudicar SOL054015 9 29/08/25 WAIPE TIPO CARPETA Grupo North 50 Kilogramos" at bounding box center [217, 307] width 184 height 44
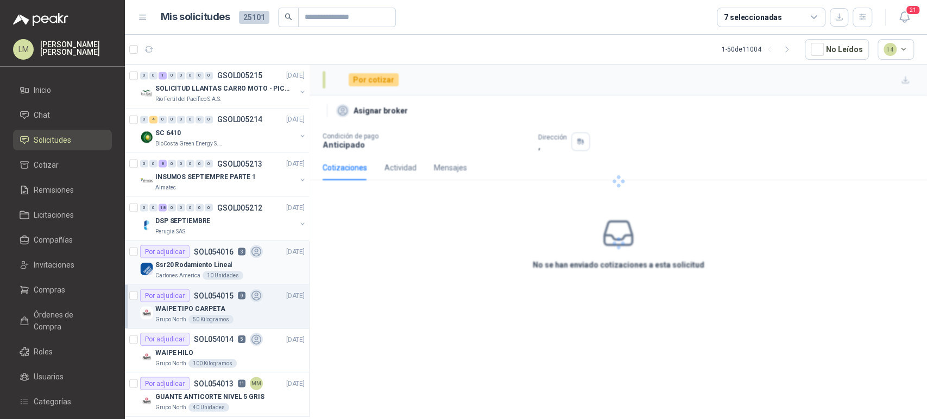
click at [198, 263] on p "Ssr20 Rodamiento Lineal" at bounding box center [193, 265] width 77 height 10
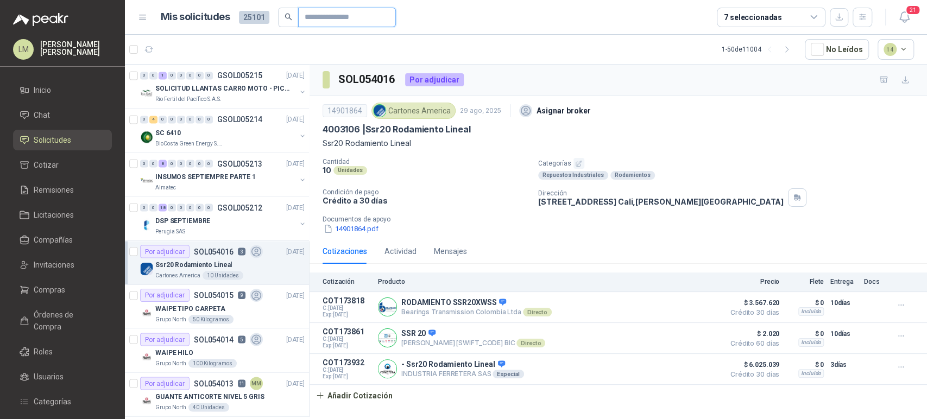
click at [333, 16] on input "text" at bounding box center [343, 17] width 76 height 18
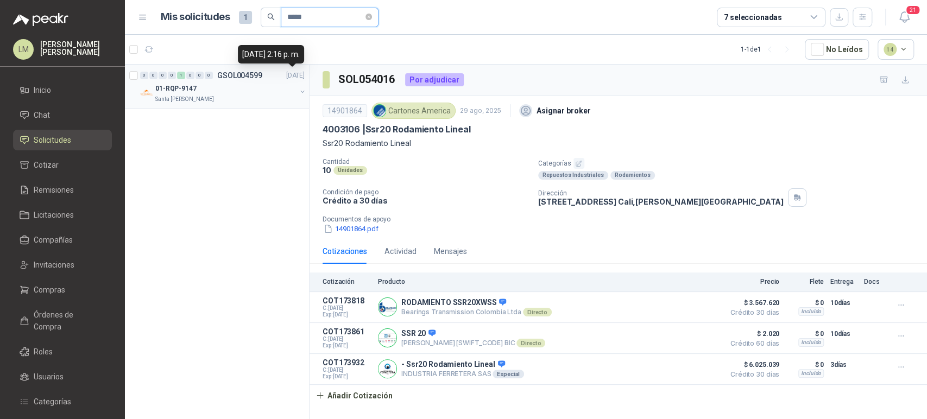
type input "*****"
click at [300, 87] on button "button" at bounding box center [302, 91] width 9 height 9
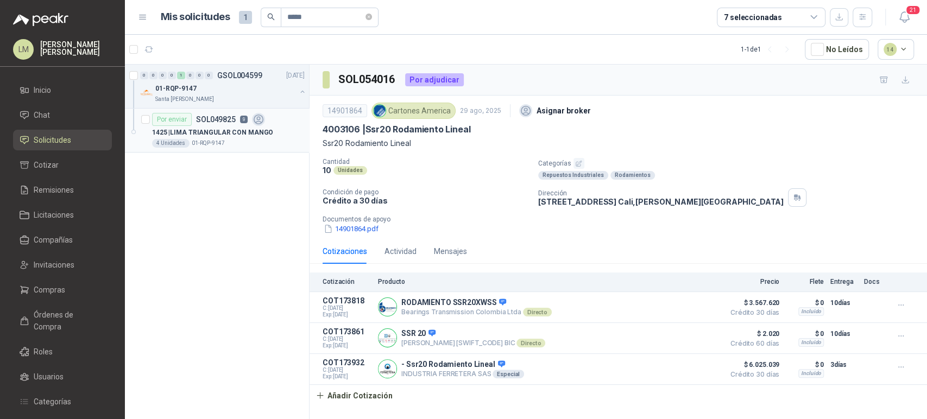
click at [231, 128] on p "1425 | LIMA TRIANGULAR CON MANGO" at bounding box center [212, 133] width 121 height 10
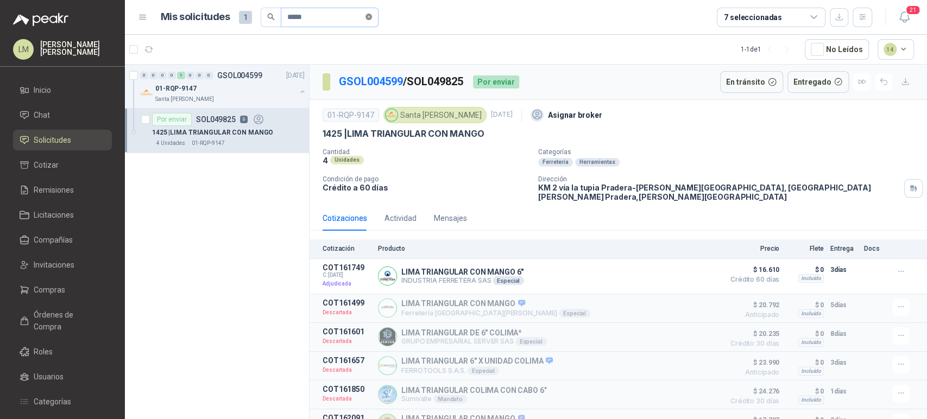
click at [372, 17] on icon "close-circle" at bounding box center [369, 17] width 7 height 7
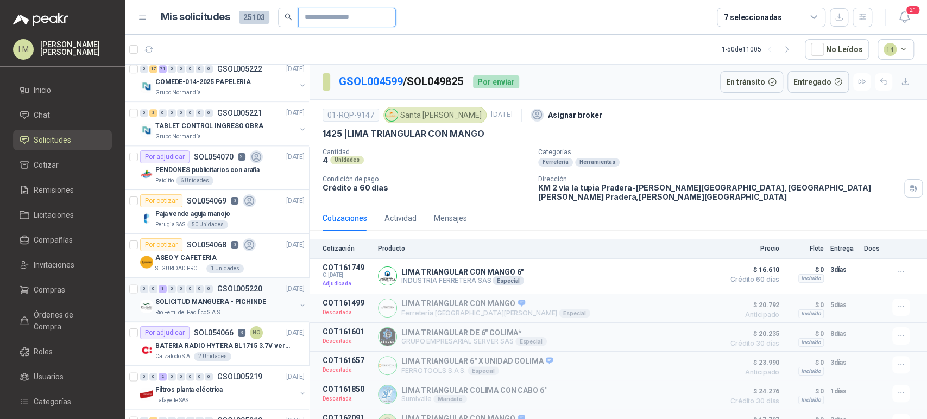
scroll to position [842, 0]
click at [298, 128] on button "button" at bounding box center [302, 130] width 9 height 9
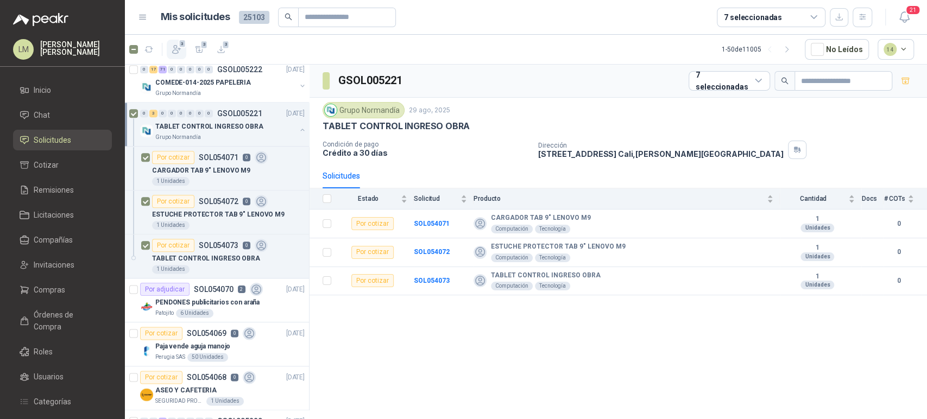
click at [176, 47] on icon "button" at bounding box center [176, 49] width 11 height 11
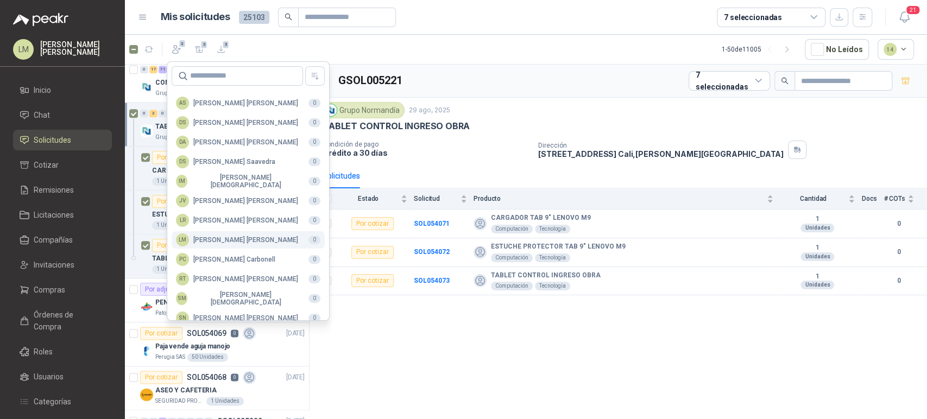
scroll to position [265, 0]
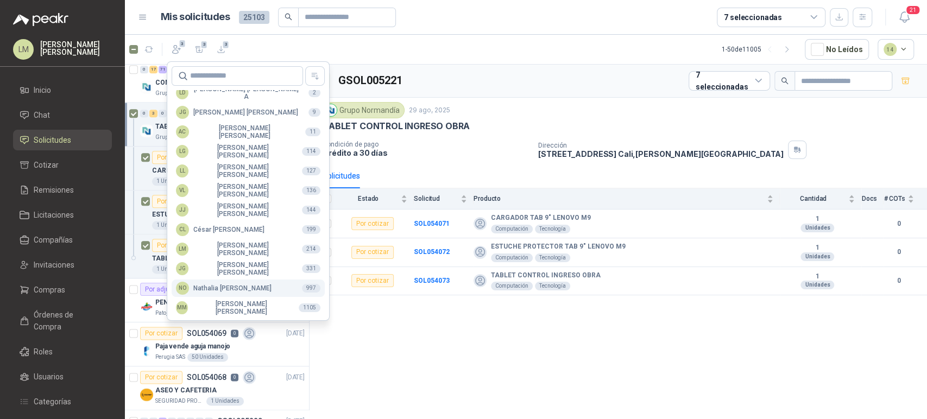
click at [209, 289] on div "NO Nathalia Ortega" at bounding box center [224, 288] width 96 height 13
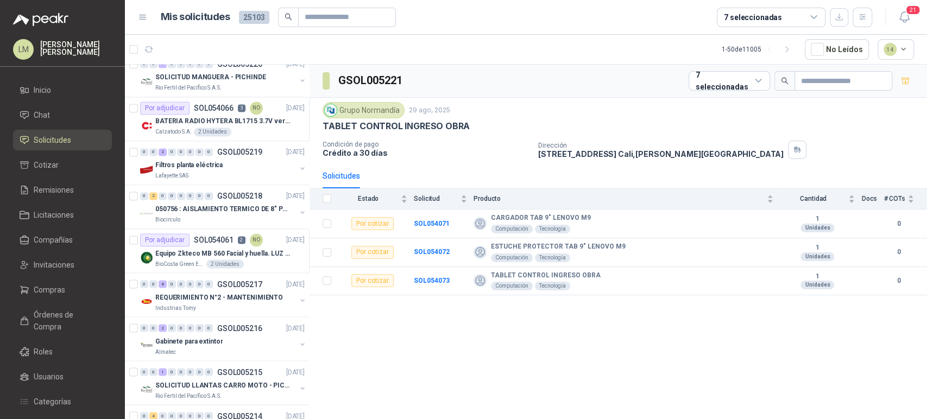
scroll to position [1197, 0]
click at [213, 241] on p "SOL054061" at bounding box center [214, 243] width 40 height 8
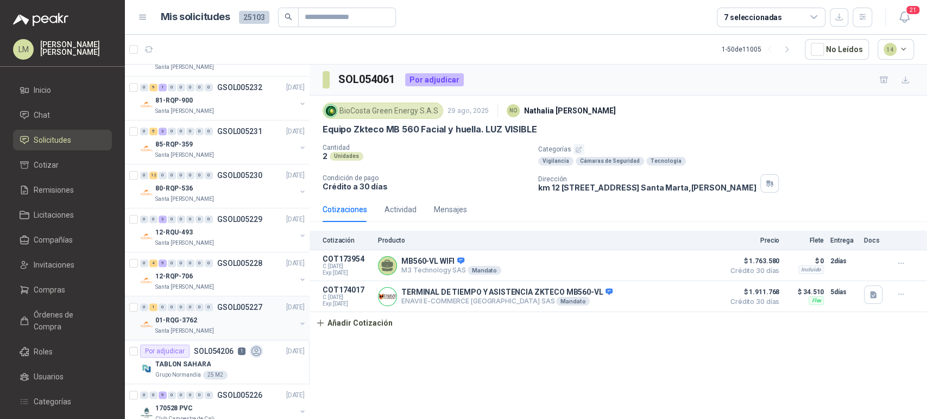
scroll to position [339, 0]
click at [203, 273] on div "12-RQP-706" at bounding box center [225, 277] width 141 height 13
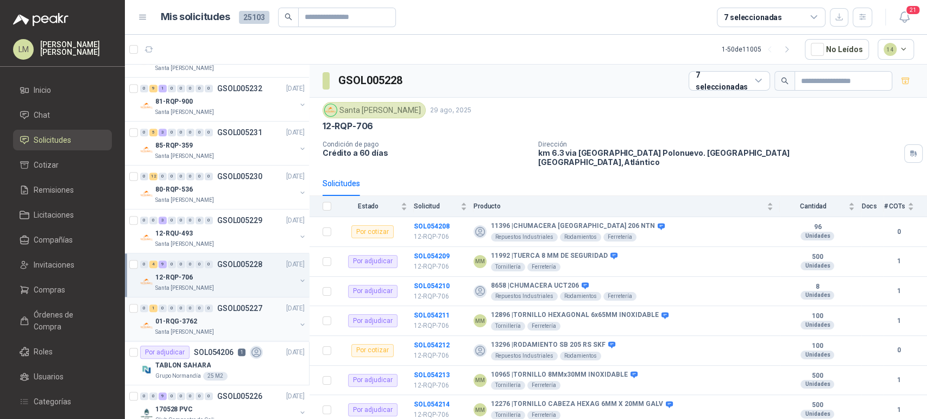
click at [205, 323] on div "01-RQG-3762" at bounding box center [225, 321] width 141 height 13
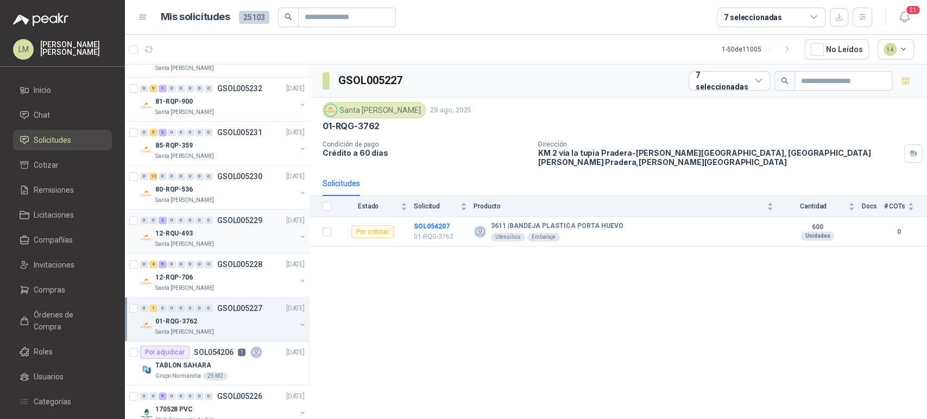
click at [211, 227] on div "12-RQU-493" at bounding box center [225, 233] width 141 height 13
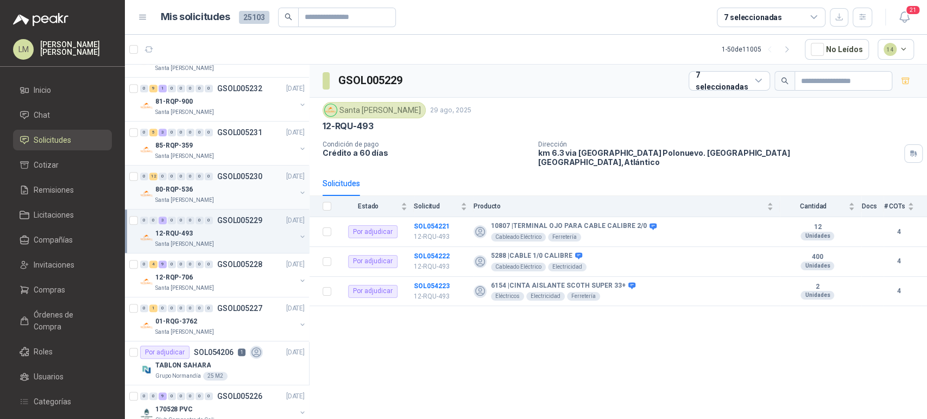
click at [206, 173] on div "0" at bounding box center [209, 177] width 8 height 8
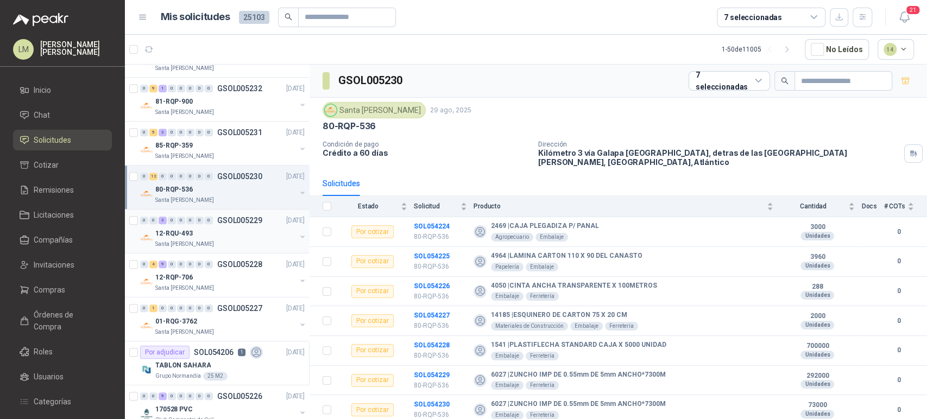
click at [203, 220] on div "0" at bounding box center [200, 221] width 8 height 8
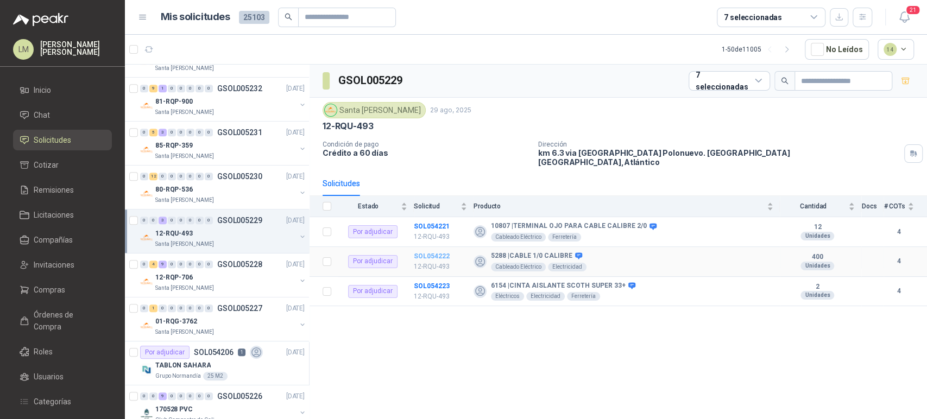
click at [430, 253] on b "SOL054222" at bounding box center [432, 257] width 36 height 8
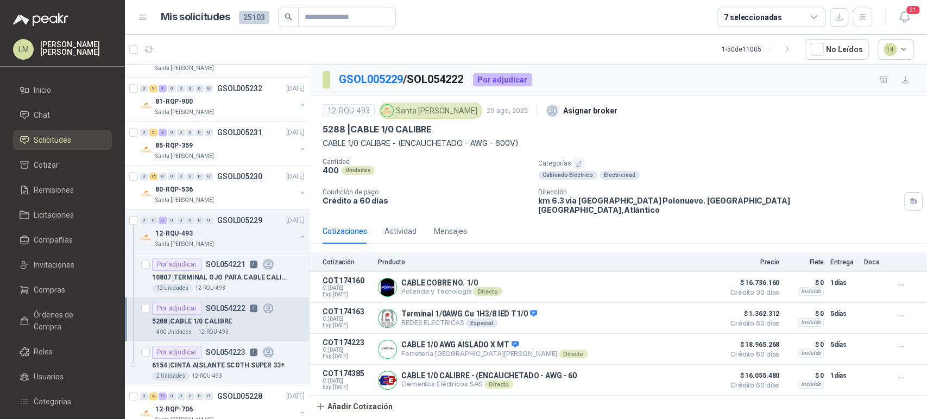
click at [786, 259] on p "Flete" at bounding box center [805, 263] width 38 height 8
click at [767, 259] on p "Precio" at bounding box center [752, 263] width 54 height 8
click at [757, 259] on p "Precio" at bounding box center [752, 263] width 54 height 8
click at [205, 175] on div "0" at bounding box center [209, 177] width 8 height 8
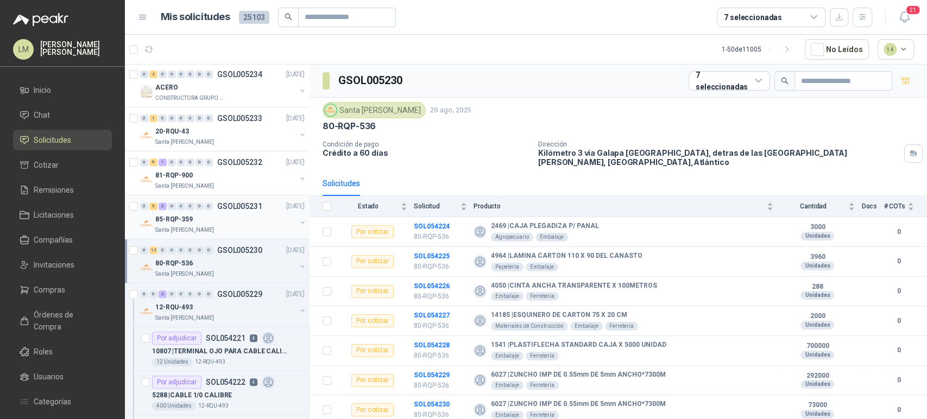
scroll to position [265, 0]
click at [194, 216] on div "85-RQP-359" at bounding box center [225, 220] width 141 height 13
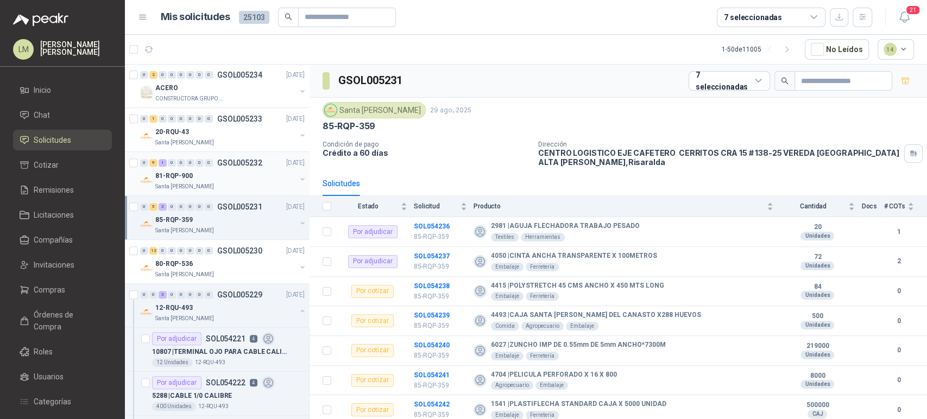
click at [214, 175] on div "81-RQP-900" at bounding box center [225, 176] width 141 height 13
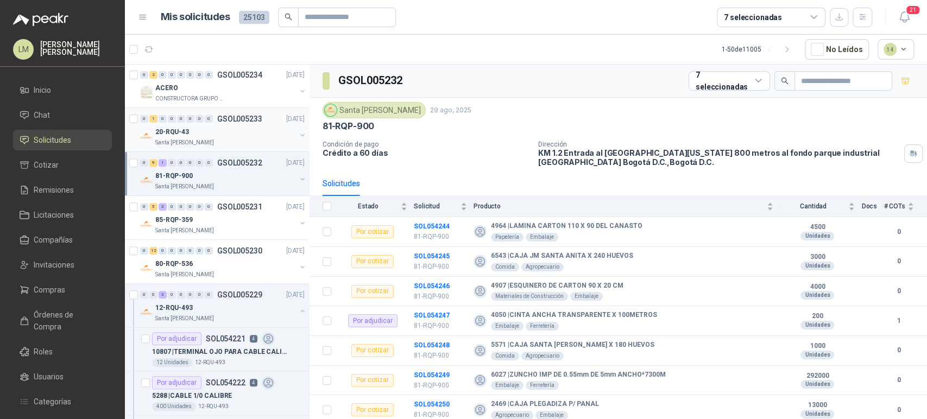
click at [227, 134] on div "20-RQU-43" at bounding box center [225, 132] width 141 height 13
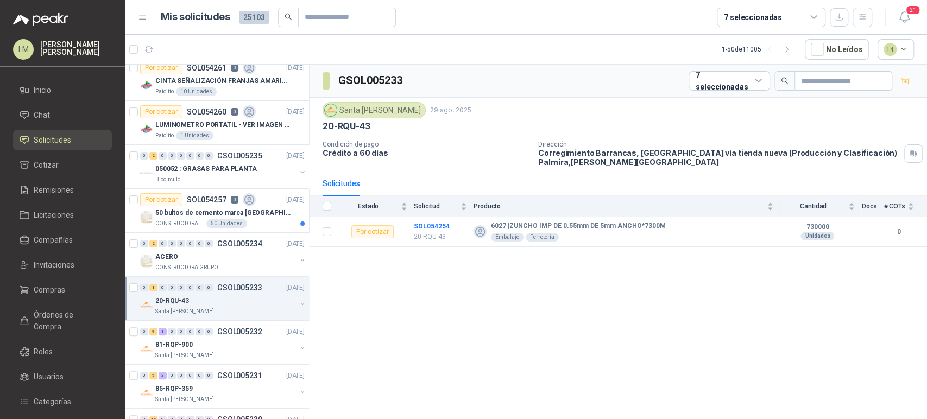
scroll to position [90, 0]
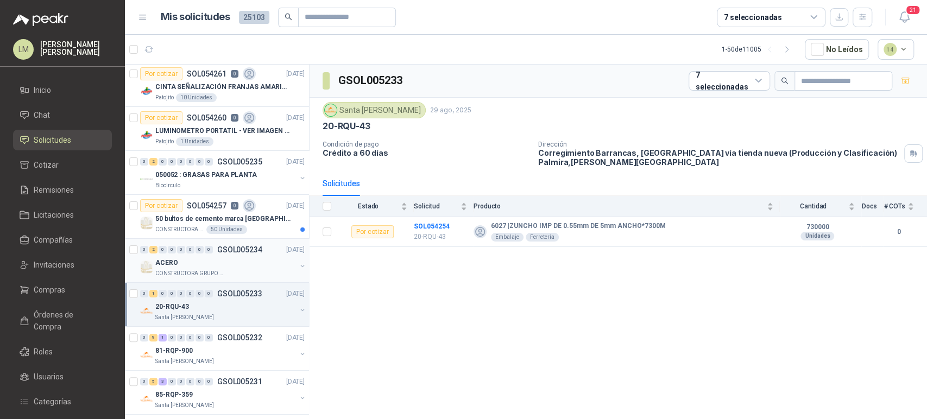
click at [191, 262] on div "ACERO" at bounding box center [225, 262] width 141 height 13
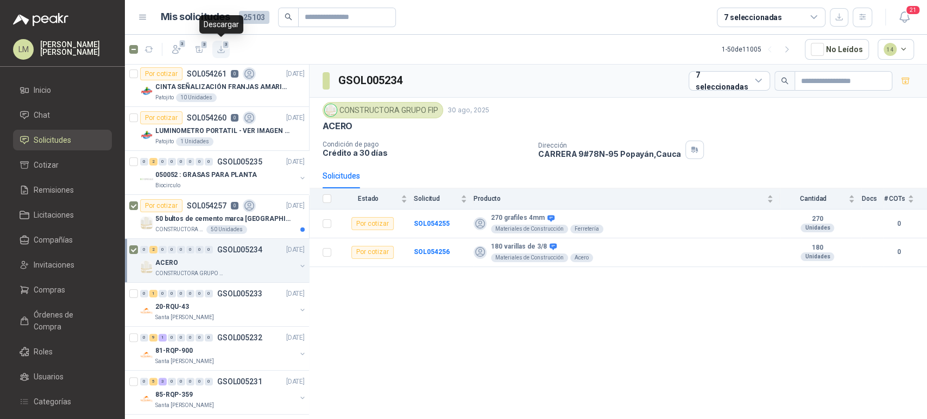
click at [220, 51] on icon "button" at bounding box center [221, 49] width 9 height 9
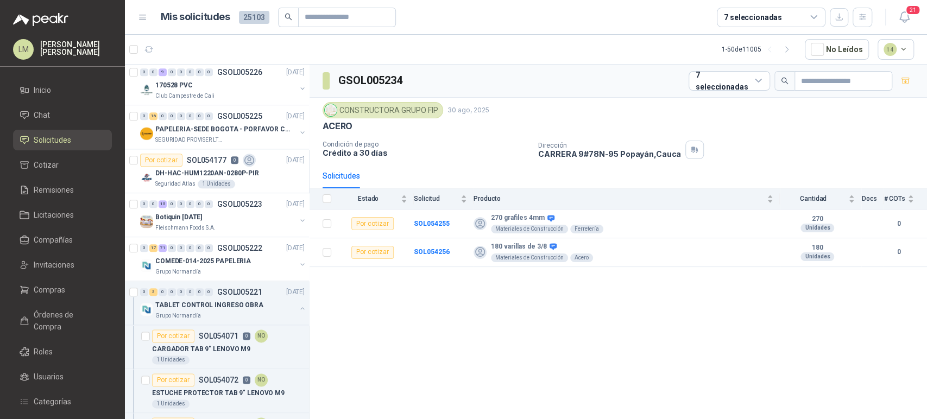
scroll to position [811, 0]
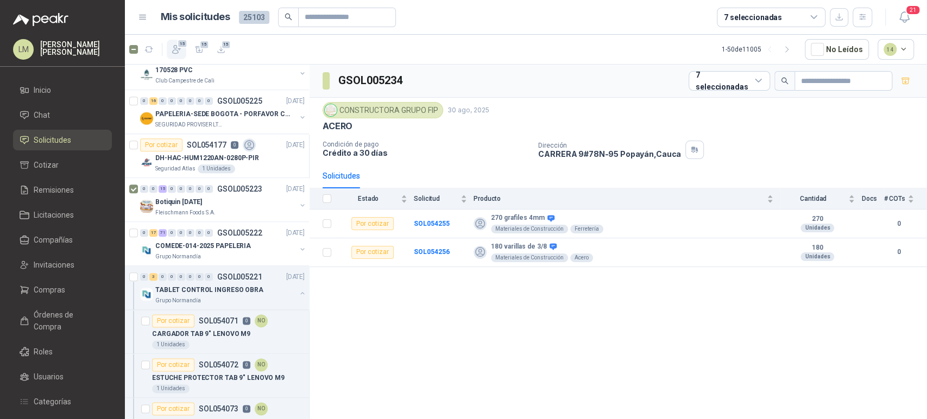
click at [182, 45] on span "15" at bounding box center [182, 43] width 10 height 9
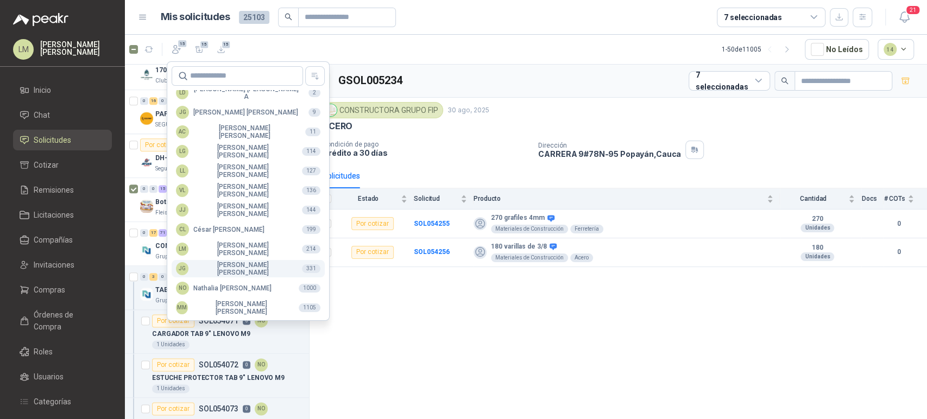
scroll to position [264, 0]
click at [202, 281] on button "NO Nathalia Ortega 1000" at bounding box center [248, 288] width 153 height 17
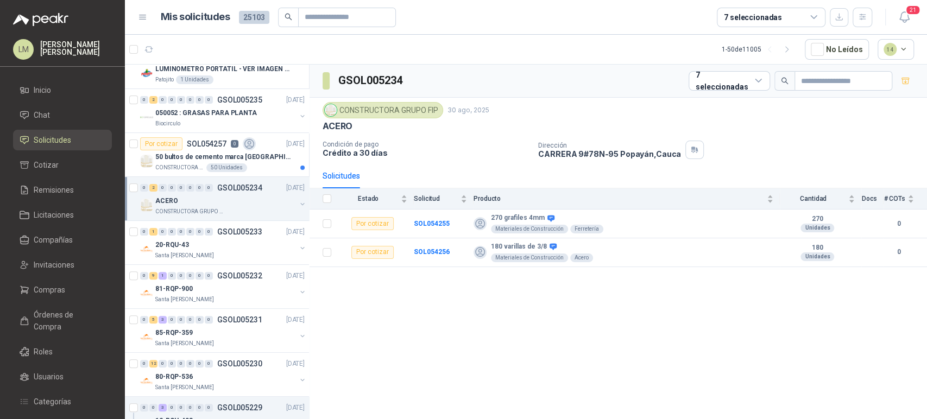
scroll to position [149, 0]
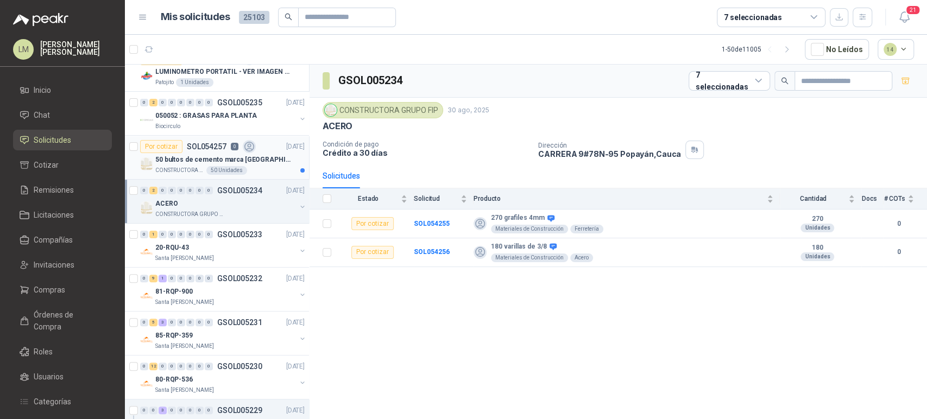
click at [203, 158] on p "50 bultos de cemento marca [GEOGRAPHIC_DATA][PERSON_NAME]" at bounding box center [222, 160] width 135 height 10
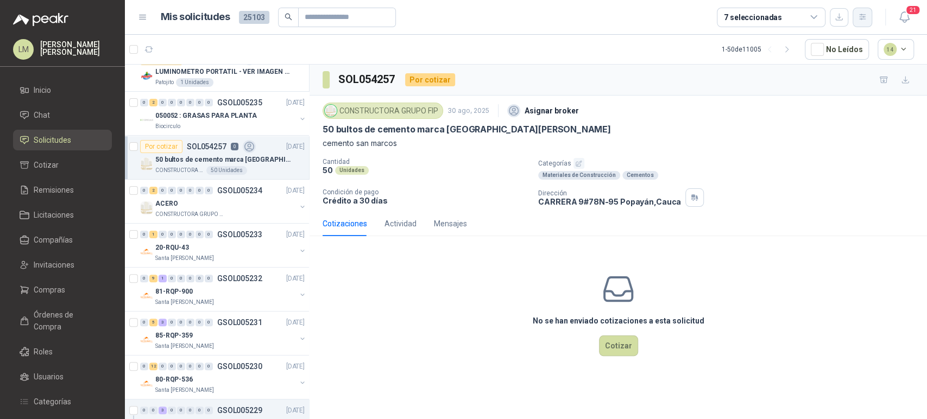
click at [864, 22] on button "button" at bounding box center [863, 18] width 20 height 20
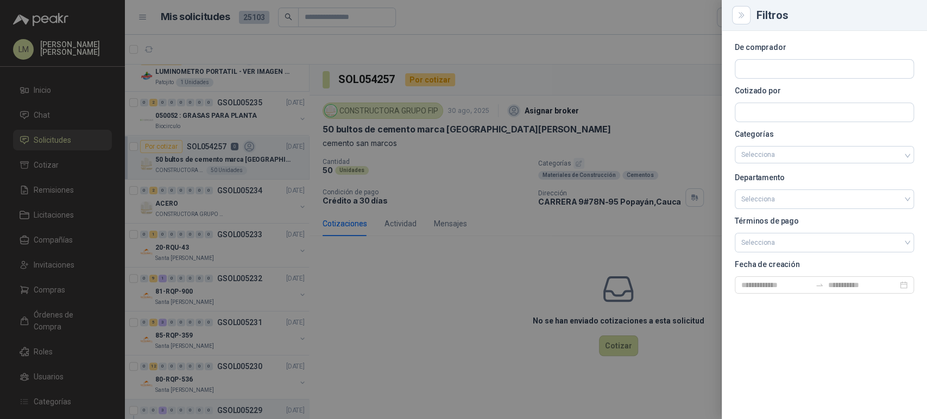
click at [765, 103] on div at bounding box center [824, 113] width 179 height 20
click at [764, 78] on input "text" at bounding box center [825, 69] width 178 height 18
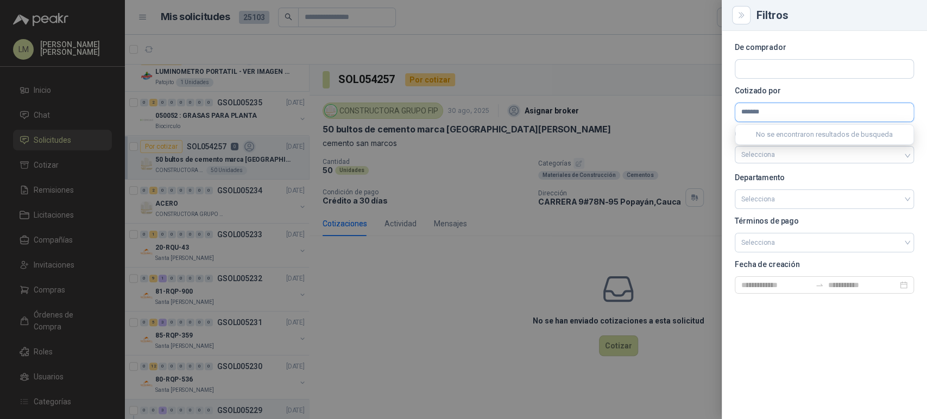
type input "*******"
click at [767, 134] on p "COMERCIALIZADORA FERROESTACION SAS" at bounding box center [837, 136] width 152 height 7
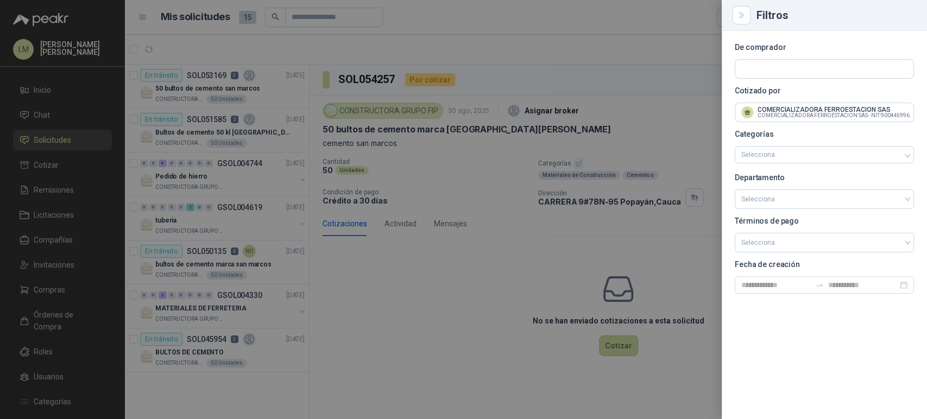
click at [465, 182] on div at bounding box center [463, 209] width 927 height 419
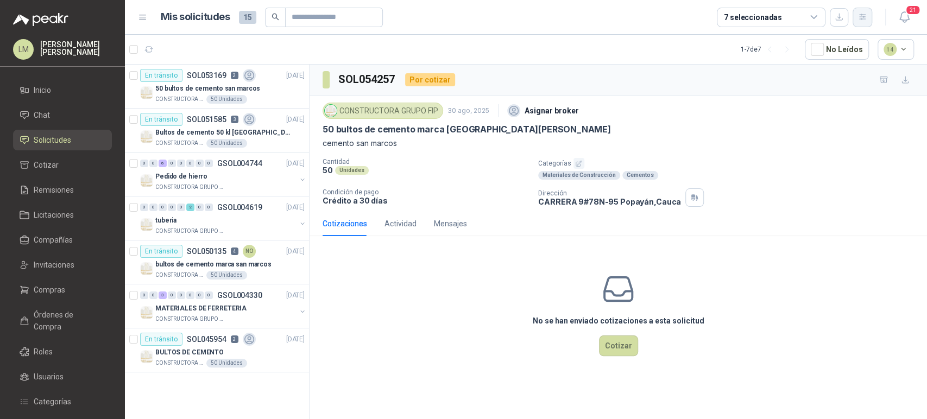
click at [869, 14] on button "button" at bounding box center [863, 18] width 20 height 20
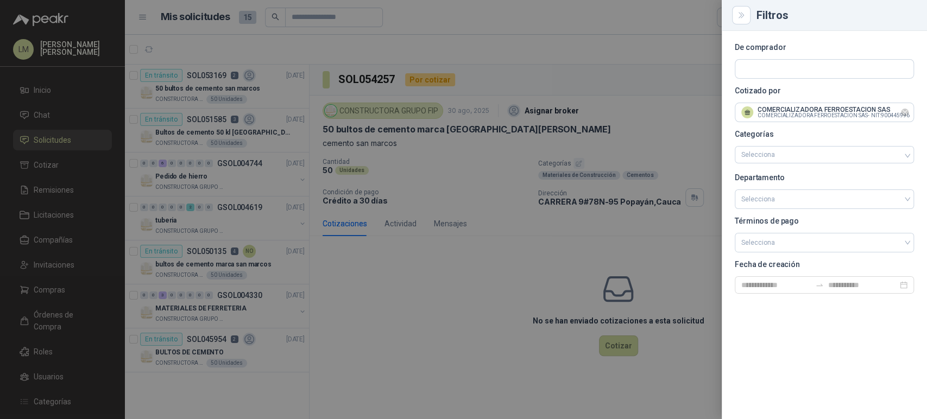
click at [902, 106] on div at bounding box center [905, 113] width 8 height 20
click at [904, 115] on icon "Limpiar" at bounding box center [905, 112] width 9 height 9
click at [775, 73] on input "text" at bounding box center [825, 69] width 178 height 18
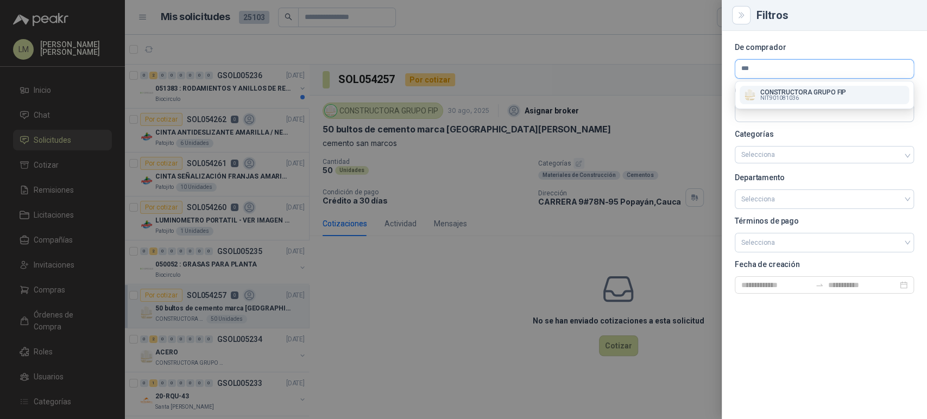
type input "***"
click at [784, 93] on p "CONSTRUCTORA GRUPO FIP" at bounding box center [804, 92] width 86 height 7
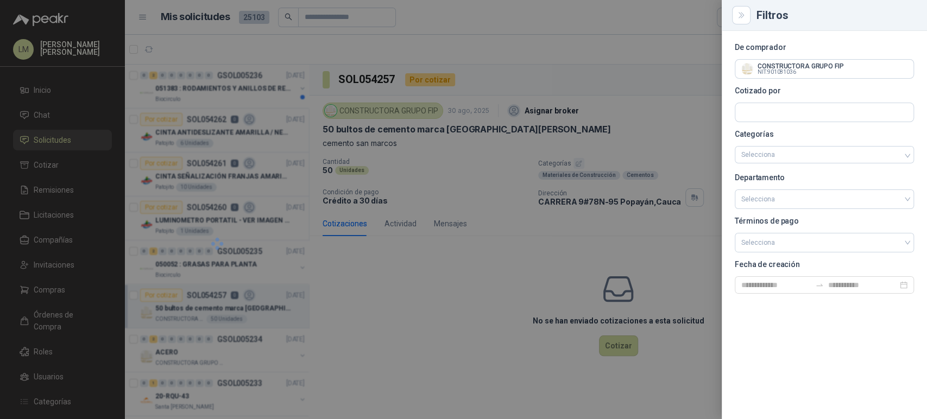
click at [444, 179] on div at bounding box center [463, 209] width 927 height 419
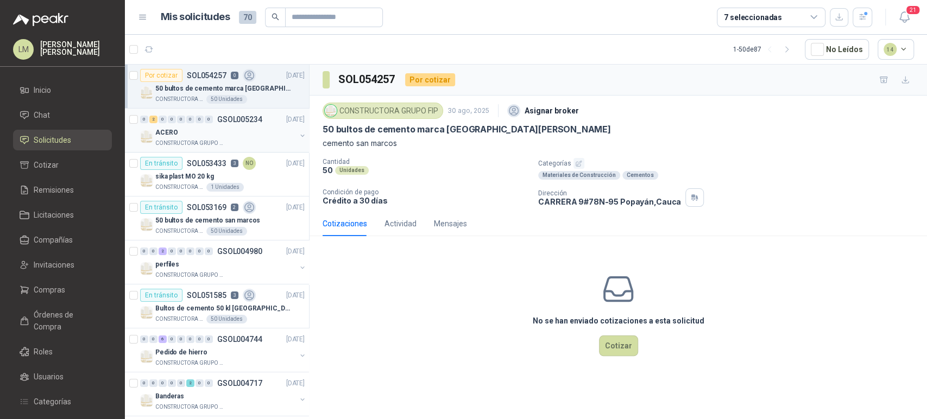
click at [248, 132] on div "ACERO" at bounding box center [225, 132] width 141 height 13
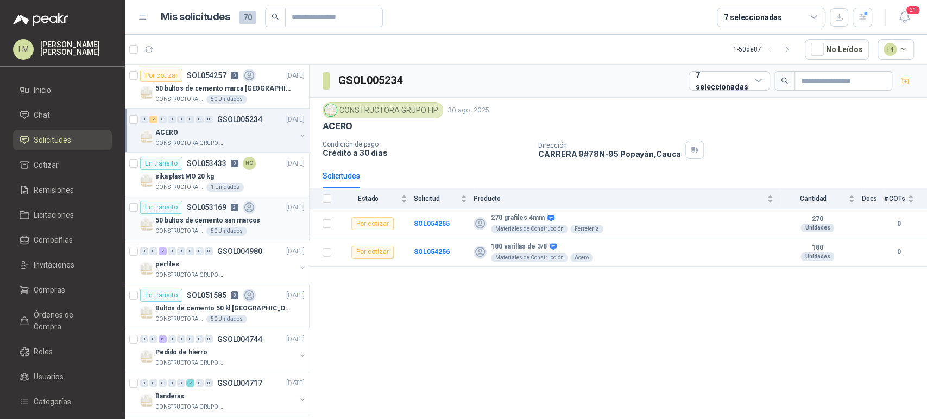
click at [195, 223] on p "50 bultos de cemento san marcos" at bounding box center [207, 221] width 105 height 10
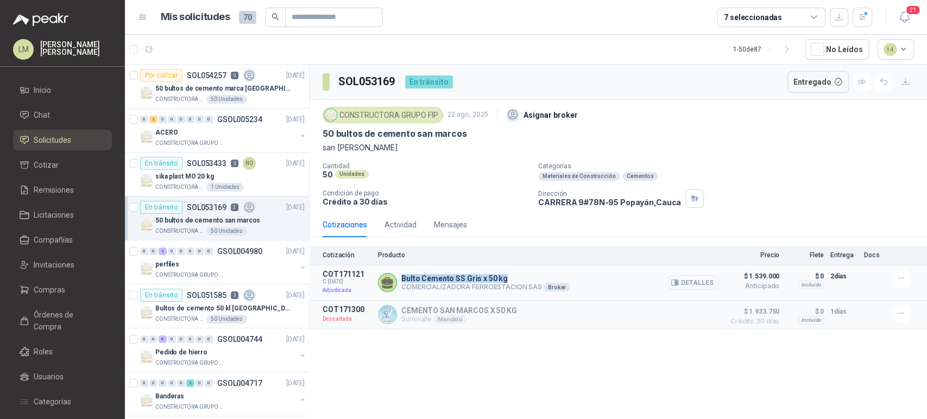
drag, startPoint x: 402, startPoint y: 277, endPoint x: 517, endPoint y: 271, distance: 115.4
click at [517, 271] on div "Bulto Cemento SS Gris x 50 kg COMERCIALIZADORA FERROESTACION SAS Broker Detalles" at bounding box center [548, 283] width 341 height 26
copy p "Bulto Cemento SS Gris x 50 kg"
click at [236, 89] on p "50 bultos de cemento marca [GEOGRAPHIC_DATA][PERSON_NAME]" at bounding box center [222, 89] width 135 height 10
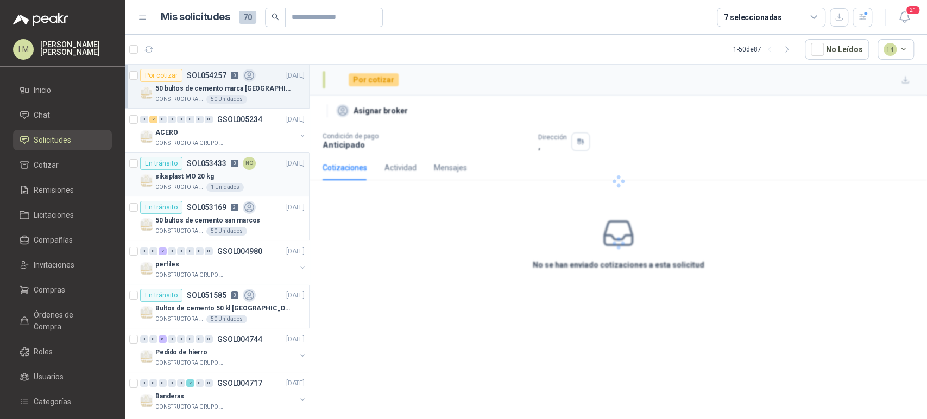
click at [179, 166] on div "En tránsito" at bounding box center [161, 163] width 42 height 13
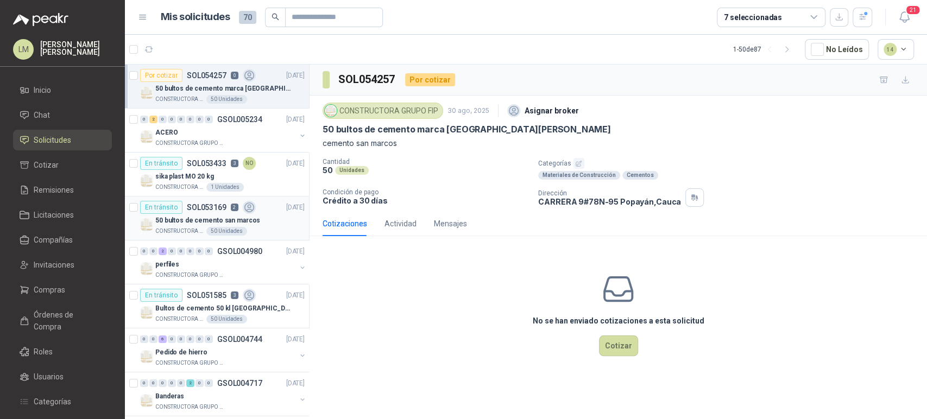
click at [184, 222] on p "50 bultos de cemento san marcos" at bounding box center [207, 221] width 105 height 10
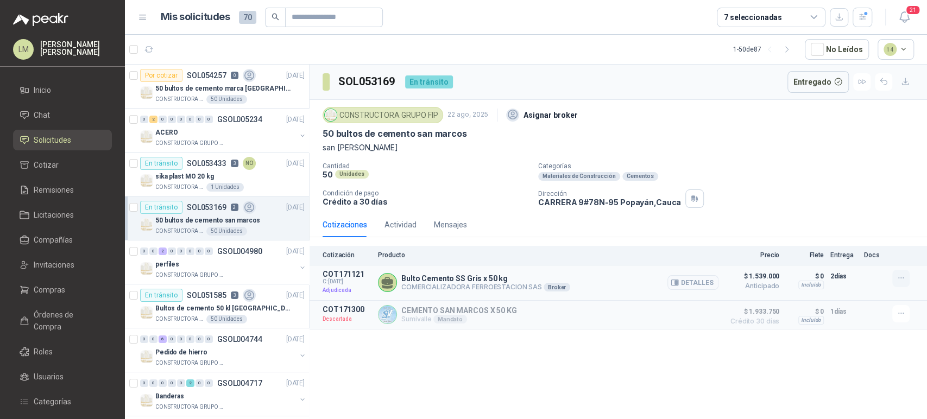
click at [900, 279] on icon "button" at bounding box center [901, 278] width 9 height 9
click at [730, 281] on span "$ 1.539.000" at bounding box center [752, 276] width 54 height 13
click at [704, 284] on button "Detalles" at bounding box center [693, 282] width 51 height 15
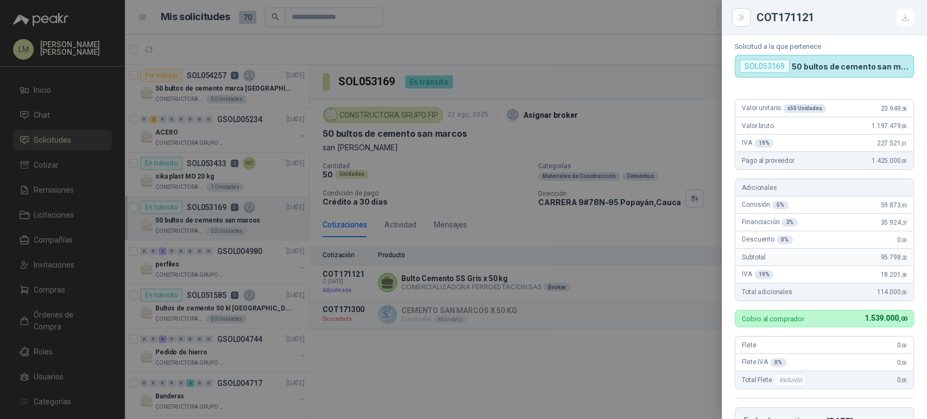
scroll to position [30, 0]
click at [444, 195] on div at bounding box center [463, 209] width 927 height 419
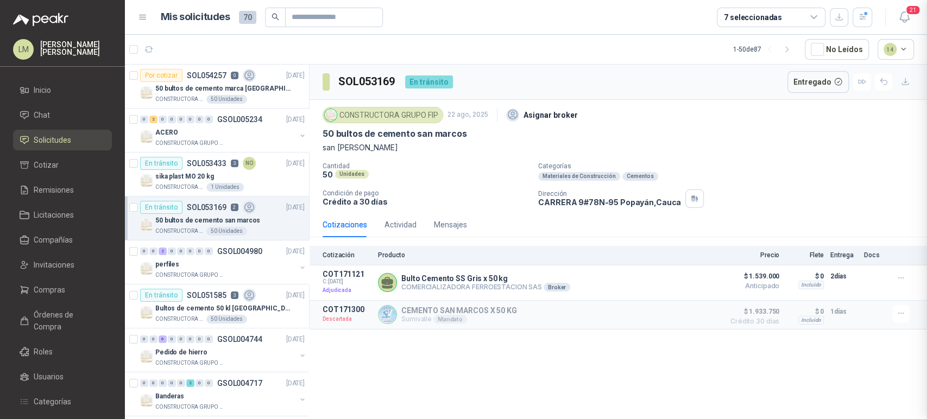
scroll to position [268, 0]
click at [191, 76] on p "SOL054257" at bounding box center [207, 76] width 40 height 8
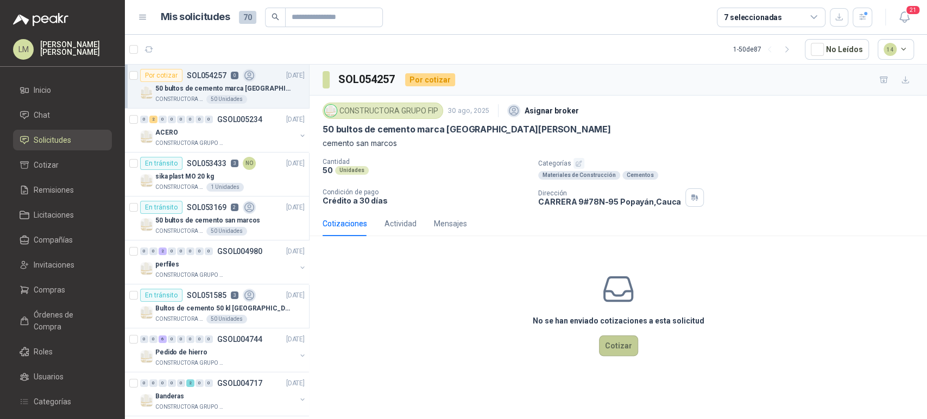
click at [628, 344] on button "Cotizar" at bounding box center [618, 346] width 39 height 21
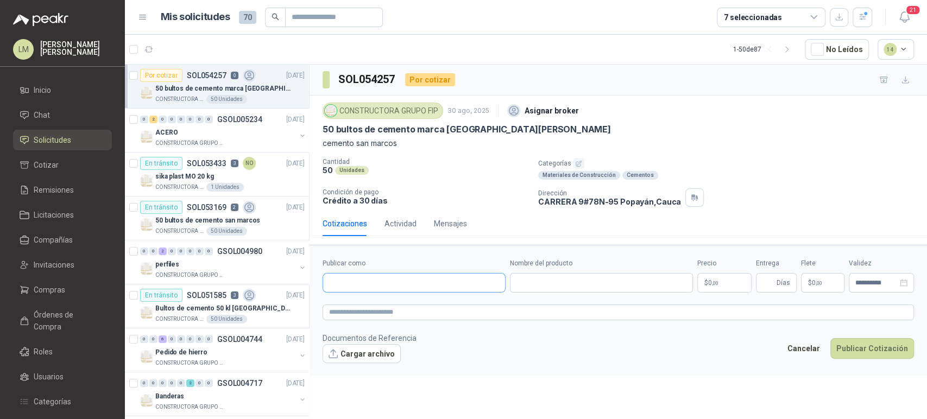
click at [406, 279] on input "Publicar como" at bounding box center [414, 283] width 182 height 18
type input "*******"
click at [377, 309] on span "COMERCIALIZADORA FERROESTACION SAS -" at bounding box center [403, 311] width 111 height 5
type input "**********"
click at [561, 279] on input "Nombre del producto" at bounding box center [601, 283] width 183 height 20
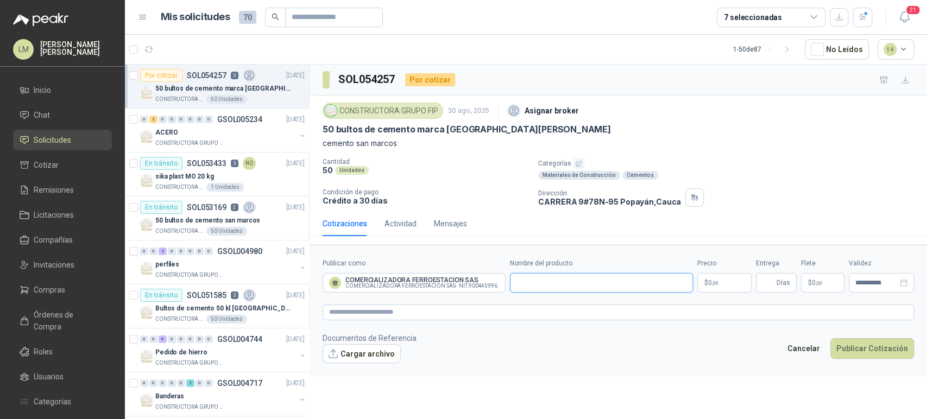
paste input "**********"
type input "**********"
click at [716, 281] on body "LM Luis Miguel Martinez Inicio Chat Solicitudes Cotizar Remisiones Licitaciones…" at bounding box center [463, 209] width 927 height 419
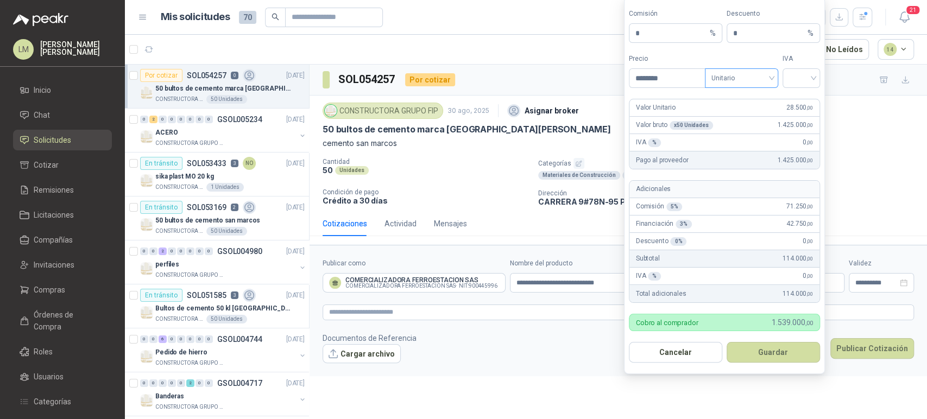
click at [739, 75] on span "Unitario" at bounding box center [742, 78] width 60 height 16
type input "********"
click at [733, 115] on div "Unitario con IVA" at bounding box center [742, 118] width 56 height 12
click at [804, 81] on input "search" at bounding box center [801, 77] width 24 height 16
click at [798, 96] on div "19%" at bounding box center [802, 101] width 20 height 12
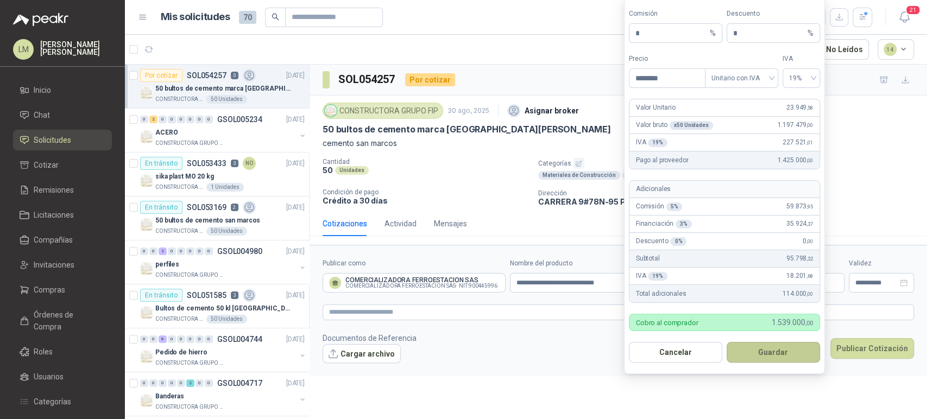
click at [750, 351] on button "Guardar" at bounding box center [773, 352] width 93 height 21
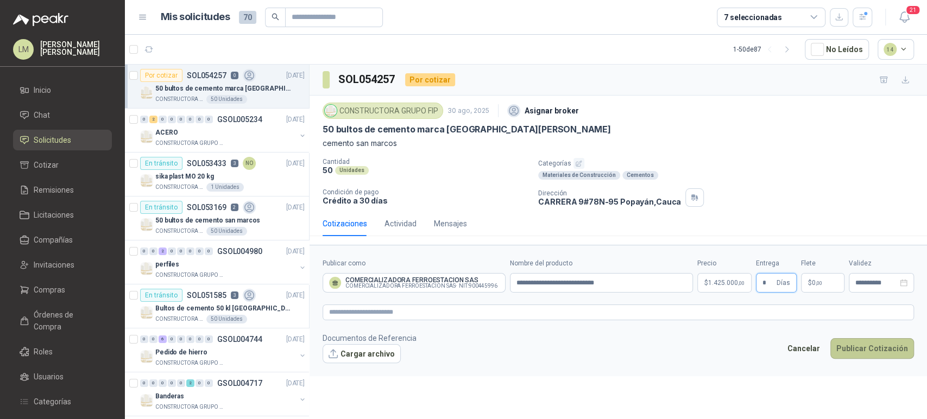
type input "*"
click at [856, 344] on button "Publicar Cotización" at bounding box center [873, 348] width 84 height 21
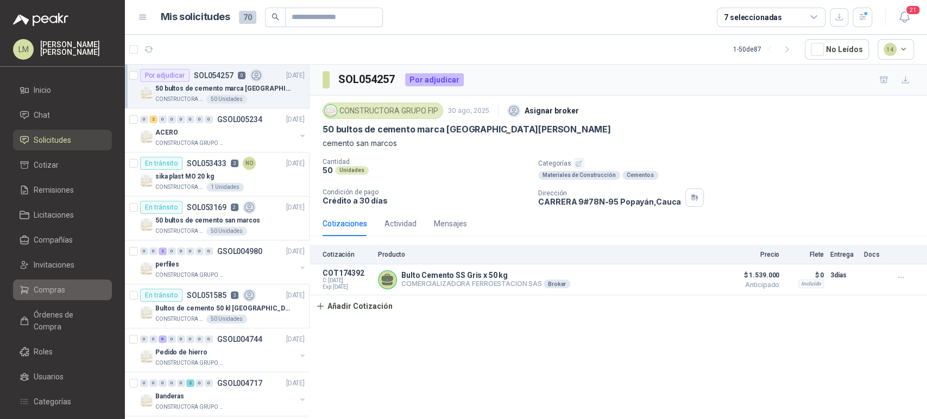
click at [45, 284] on span "Compras" at bounding box center [50, 290] width 32 height 12
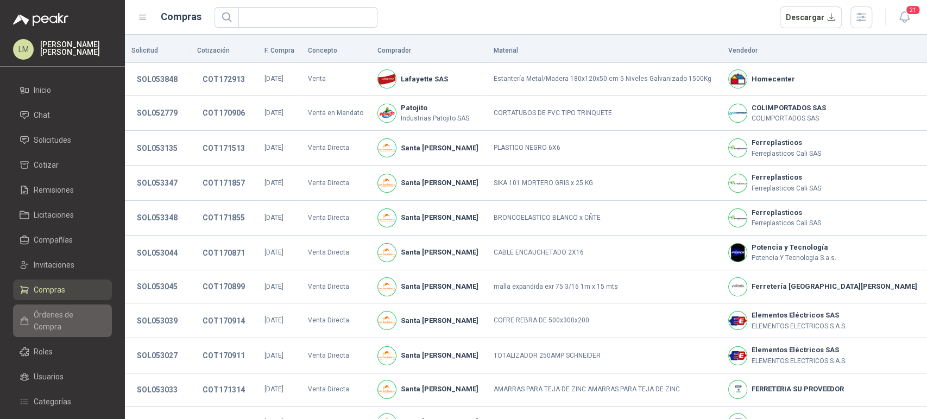
click at [34, 316] on span "Órdenes de Compra" at bounding box center [68, 321] width 68 height 24
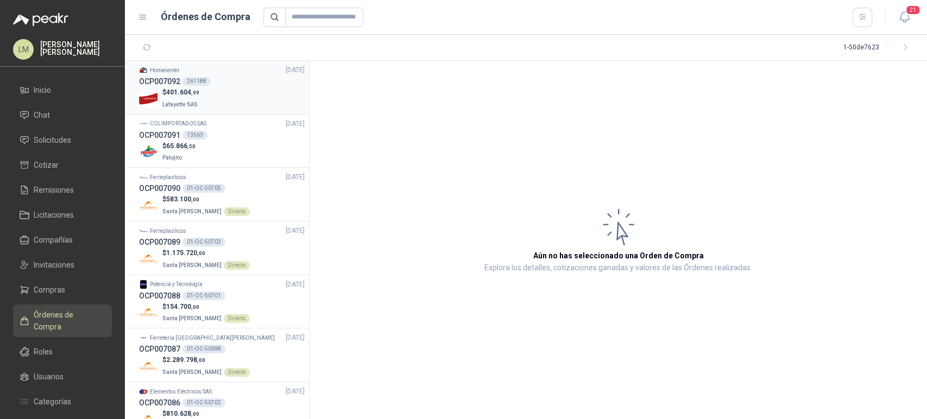
click at [209, 90] on div "$ 401.604 ,99 Lafayette SAS" at bounding box center [222, 98] width 166 height 22
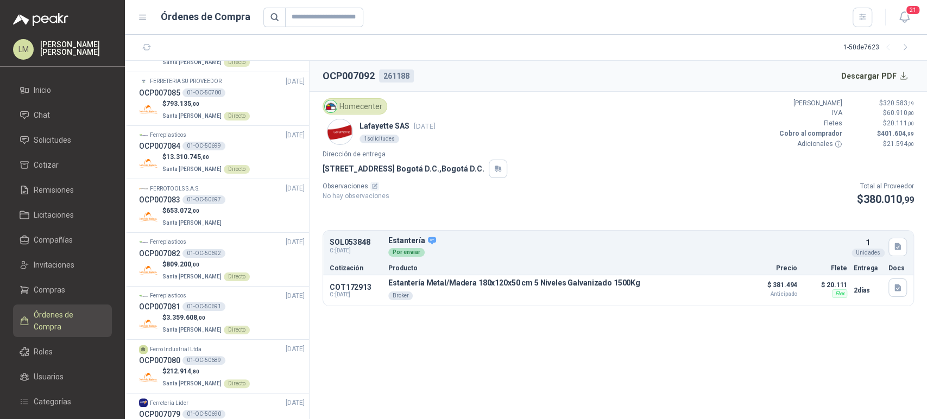
scroll to position [368, 0]
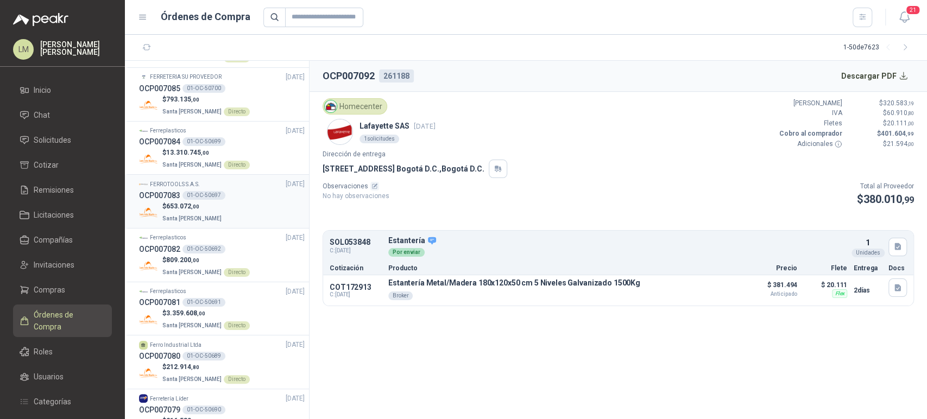
click at [205, 212] on p "Santa [PERSON_NAME]" at bounding box center [192, 218] width 61 height 12
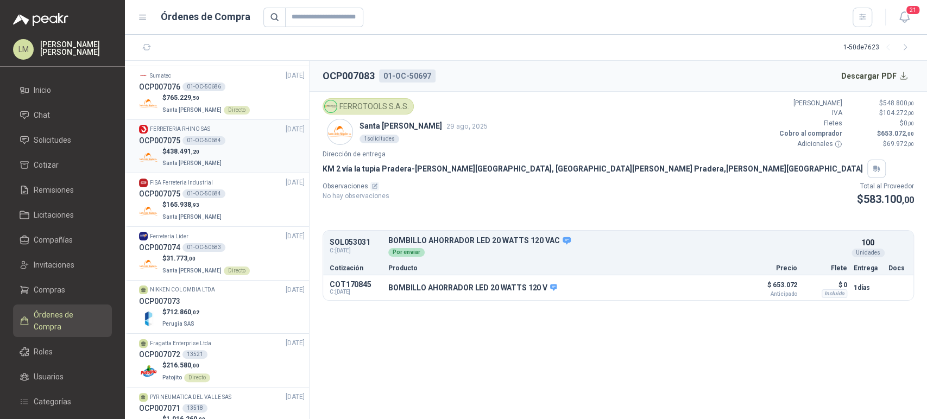
scroll to position [854, 0]
click at [46, 142] on span "Solicitudes" at bounding box center [52, 140] width 37 height 12
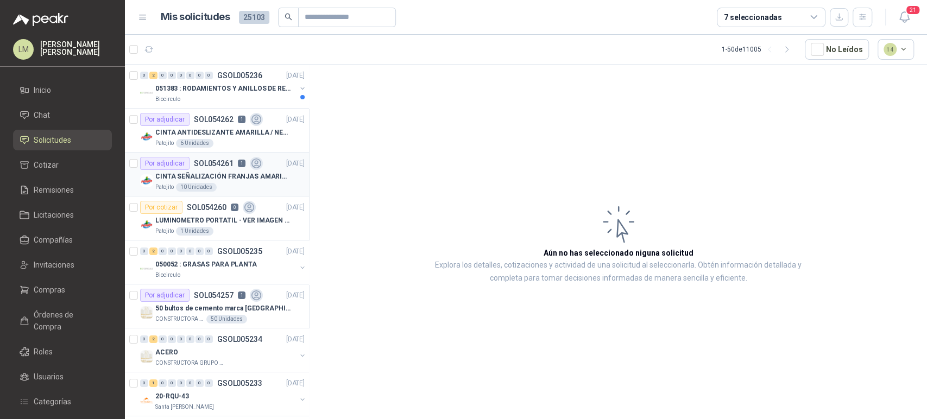
click at [203, 166] on p "SOL054261" at bounding box center [214, 164] width 40 height 8
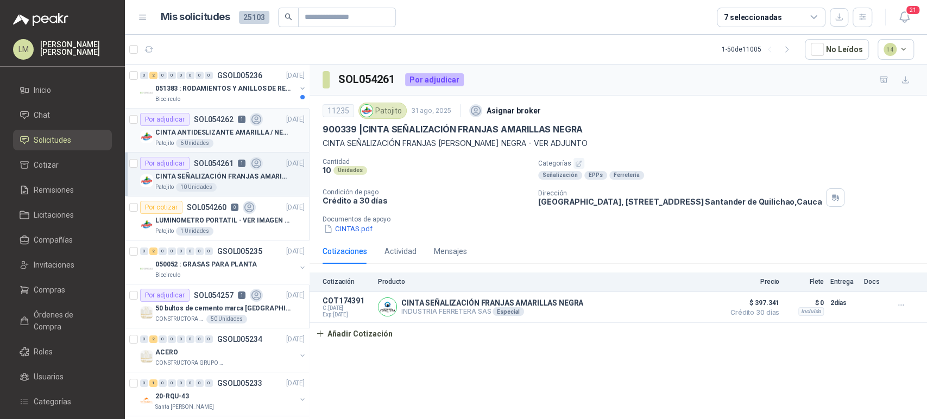
click at [218, 129] on p "CINTA ANTIDESLIZANTE AMARILLA / NEGRA" at bounding box center [222, 133] width 135 height 10
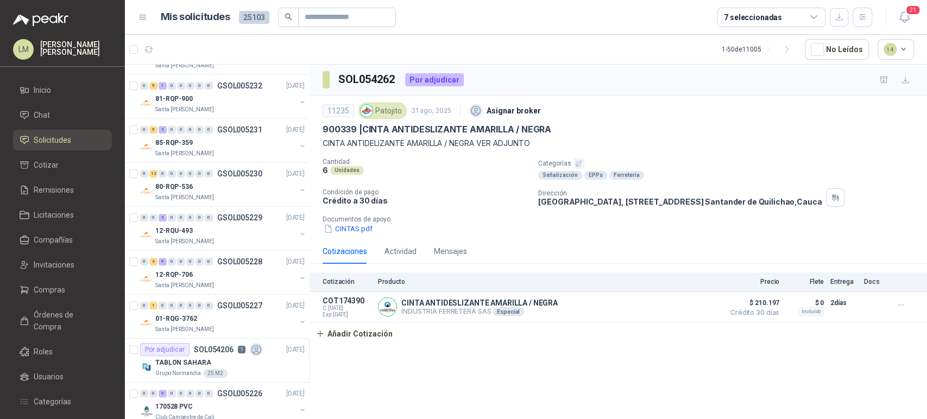
scroll to position [400, 0]
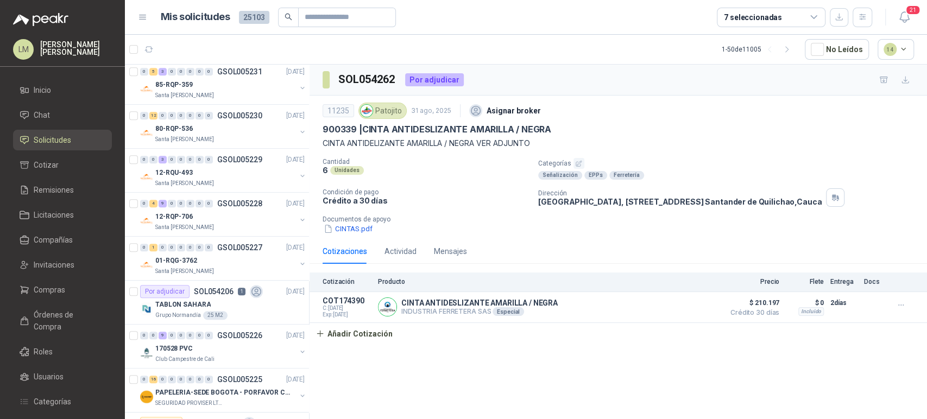
click at [742, 21] on div "7 seleccionadas" at bounding box center [753, 17] width 58 height 12
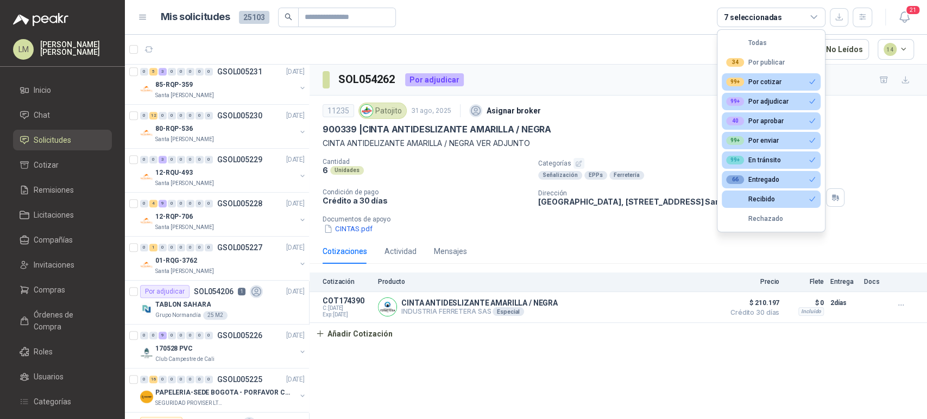
click at [742, 21] on div "7 seleccionadas" at bounding box center [753, 17] width 58 height 12
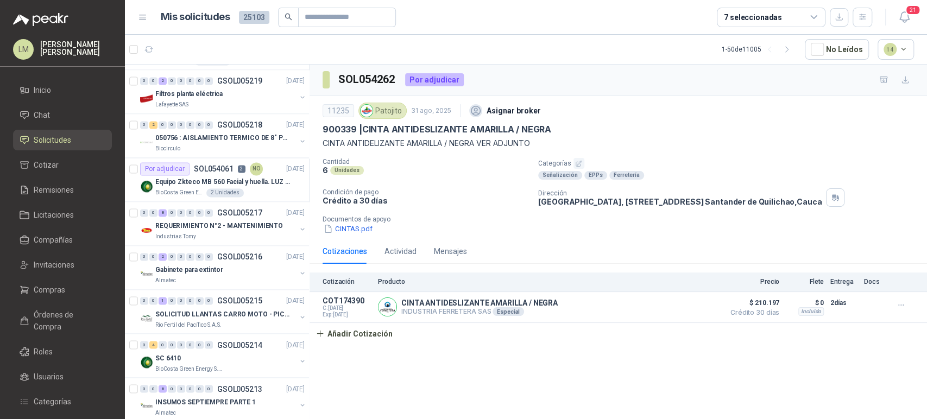
scroll to position [1139, 0]
click at [350, 12] on input "text" at bounding box center [343, 17] width 76 height 18
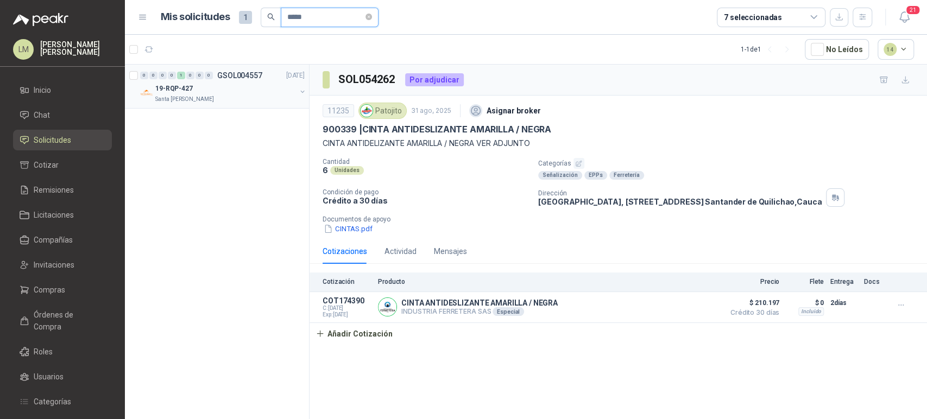
type input "*****"
click at [304, 92] on button "button" at bounding box center [302, 91] width 9 height 9
click at [231, 132] on p "8190 | TERMINALE DE OJO 12AWG" at bounding box center [204, 133] width 105 height 10
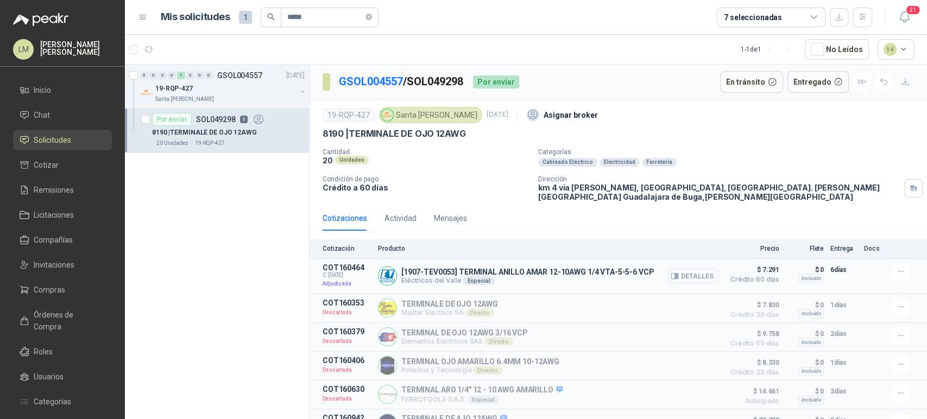
click at [708, 278] on button "Detalles" at bounding box center [693, 276] width 51 height 15
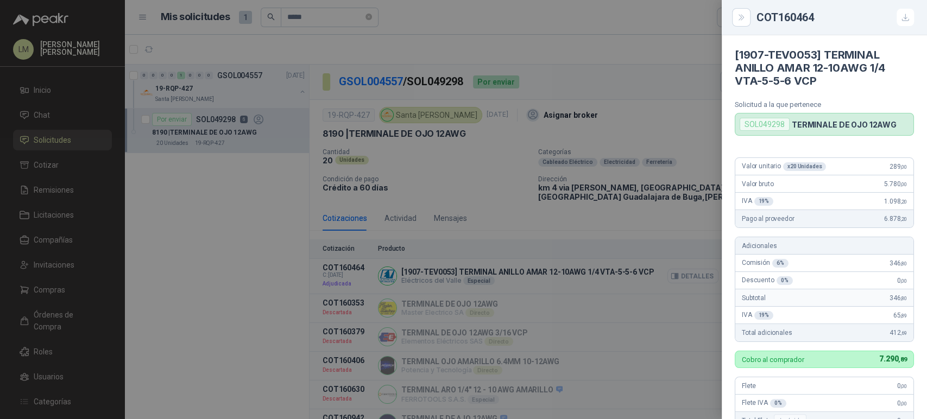
scroll to position [216, 0]
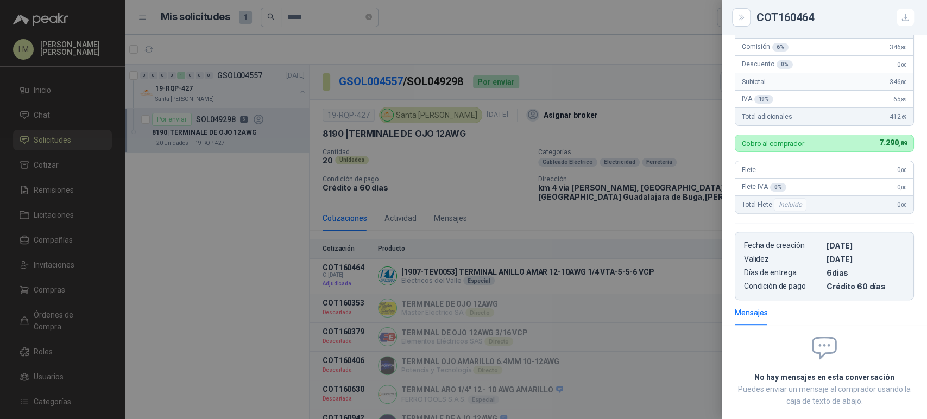
click at [587, 285] on div at bounding box center [463, 209] width 927 height 419
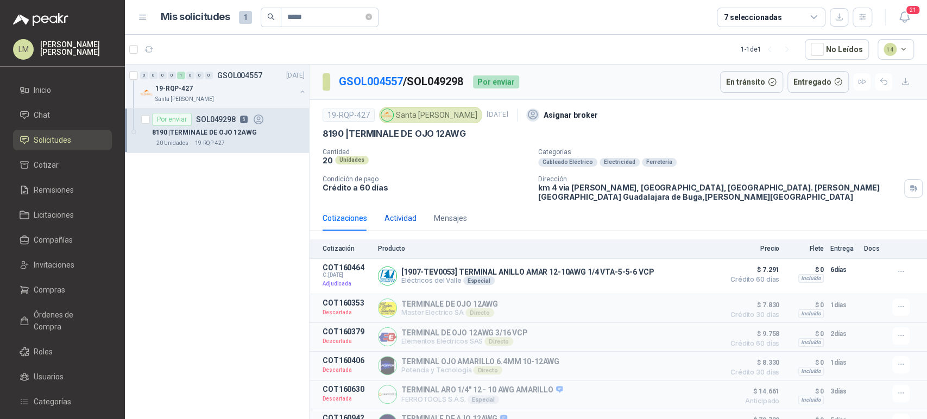
click at [403, 215] on div "Actividad" at bounding box center [401, 218] width 32 height 12
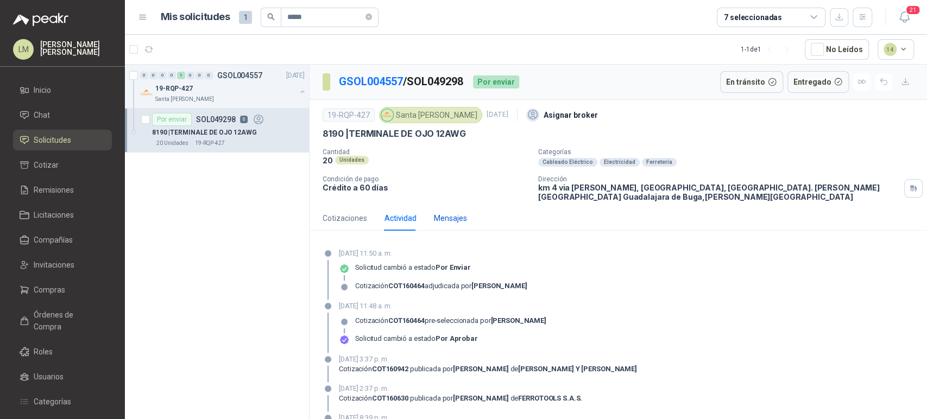
click at [456, 222] on div "Mensajes" at bounding box center [450, 218] width 33 height 12
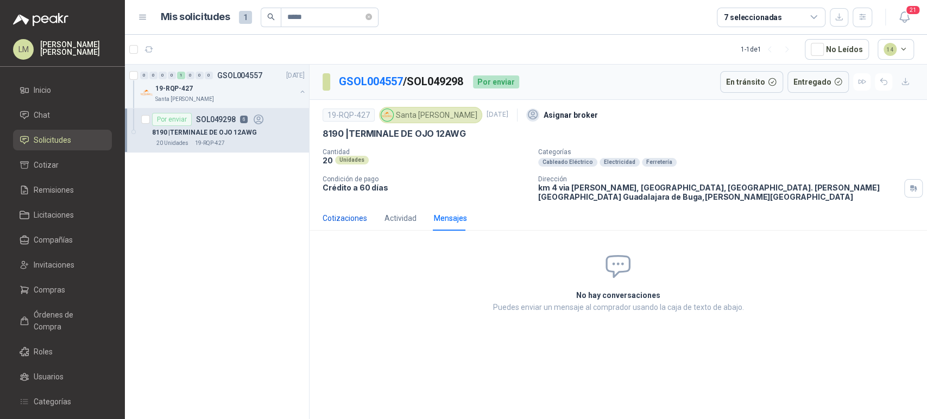
click at [330, 212] on div "Cotizaciones" at bounding box center [345, 218] width 45 height 12
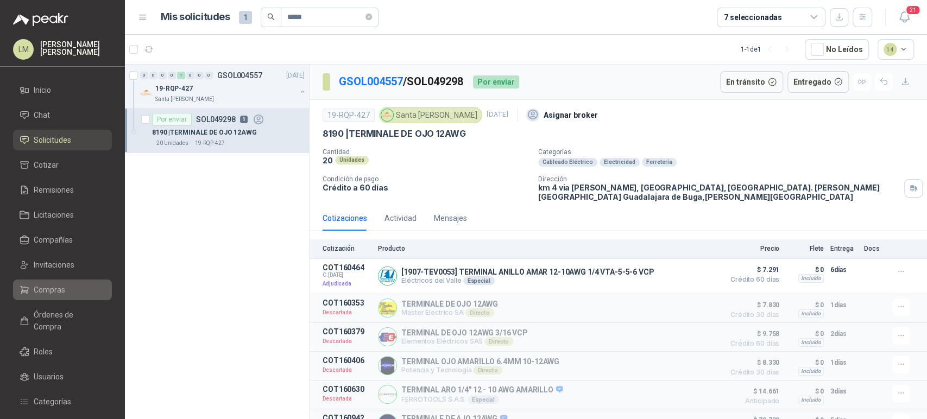
click at [49, 292] on span "Compras" at bounding box center [50, 290] width 32 height 12
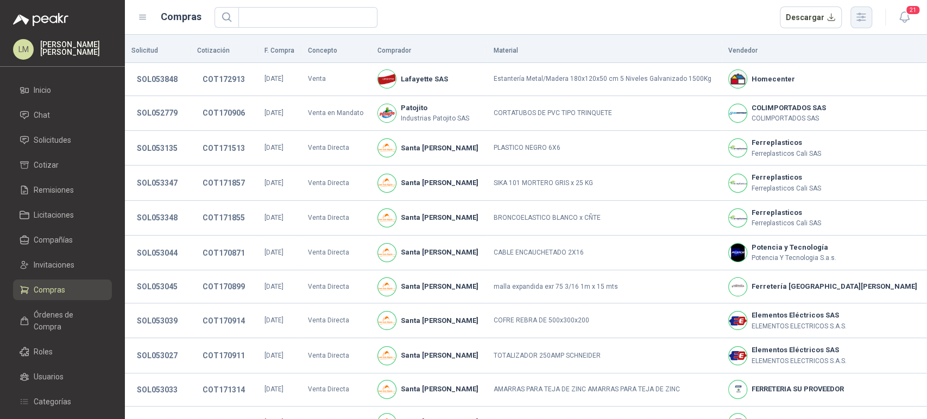
click at [867, 24] on button "button" at bounding box center [862, 18] width 22 height 22
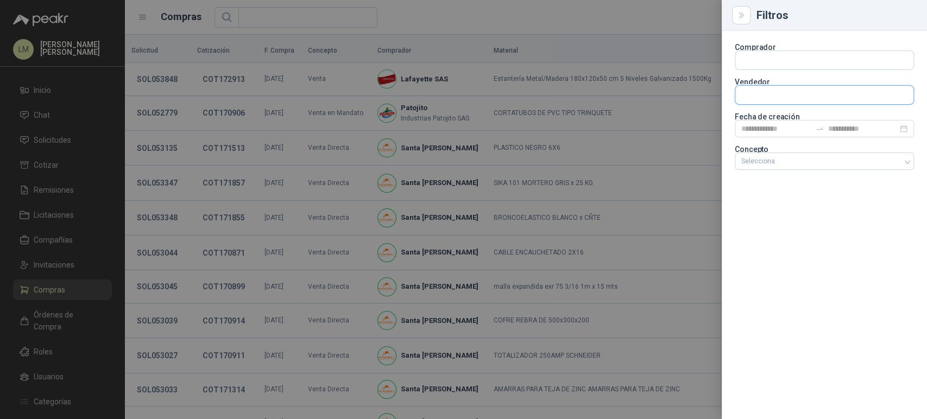
click at [750, 70] on input "text" at bounding box center [825, 60] width 178 height 18
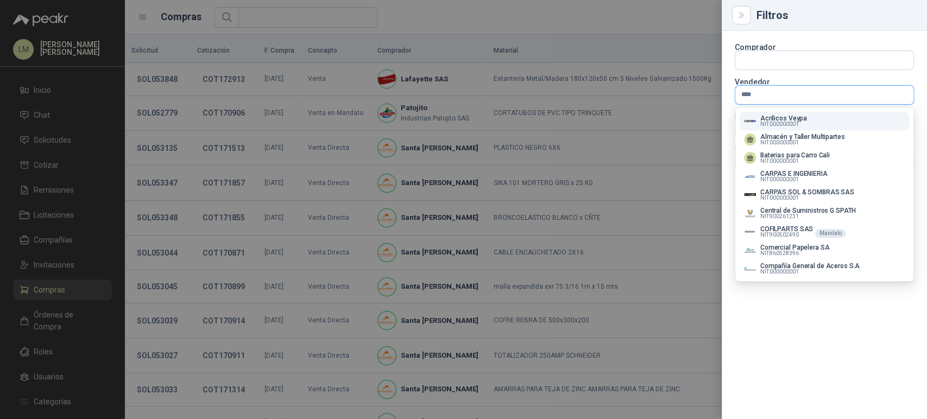
type input "*****"
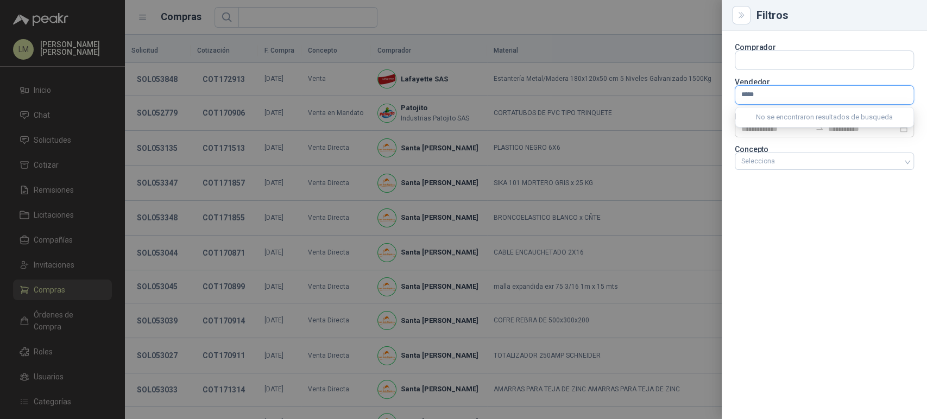
drag, startPoint x: 722, startPoint y: 95, endPoint x: 711, endPoint y: 95, distance: 10.9
click at [711, 95] on div "Filtros Comprador Vendedor ***** Fecha de creación Concepto Selecciona" at bounding box center [463, 209] width 927 height 419
click at [760, 53] on input "text" at bounding box center [825, 60] width 178 height 18
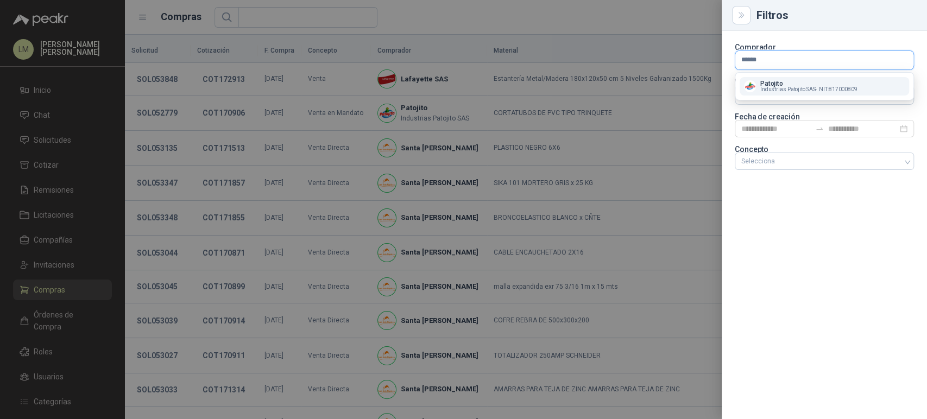
type input "******"
click at [773, 82] on p "Patojito" at bounding box center [809, 83] width 97 height 7
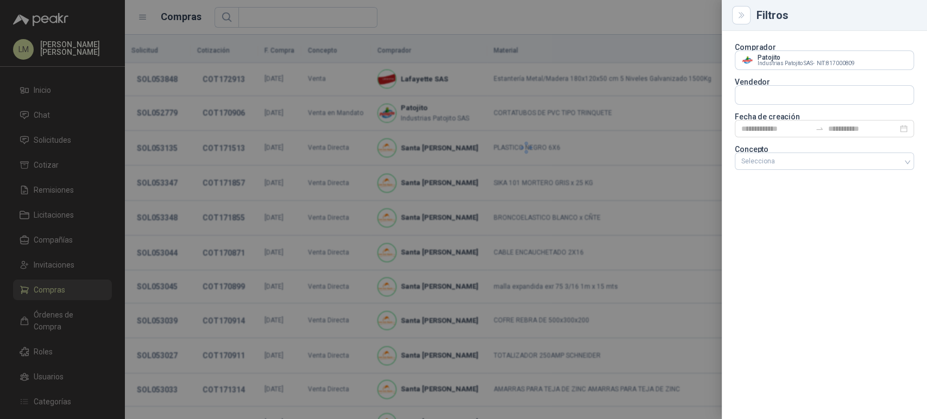
click at [492, 7] on div at bounding box center [463, 209] width 927 height 419
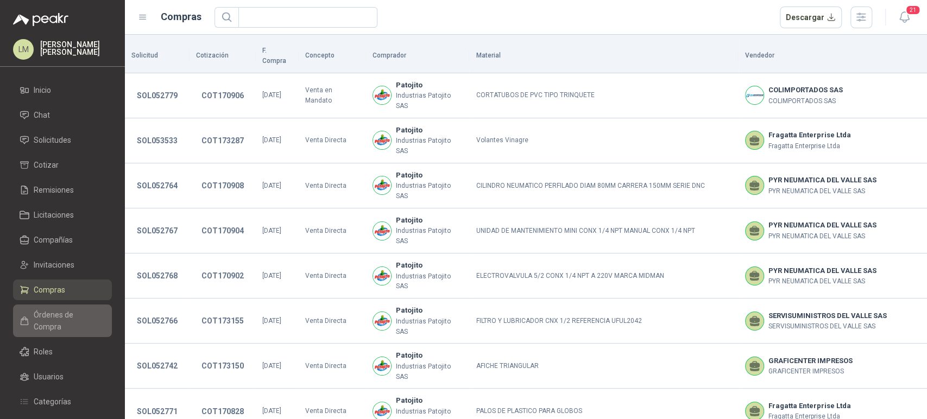
click at [76, 318] on span "Órdenes de Compra" at bounding box center [68, 321] width 68 height 24
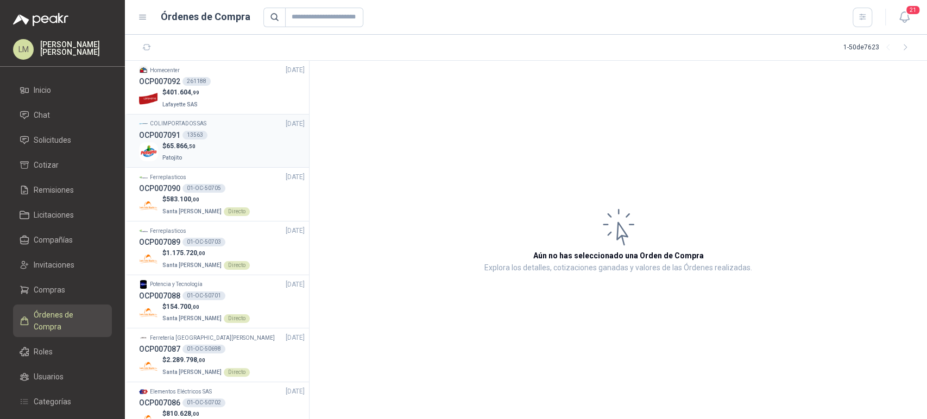
click at [195, 145] on span ",50" at bounding box center [191, 146] width 8 height 6
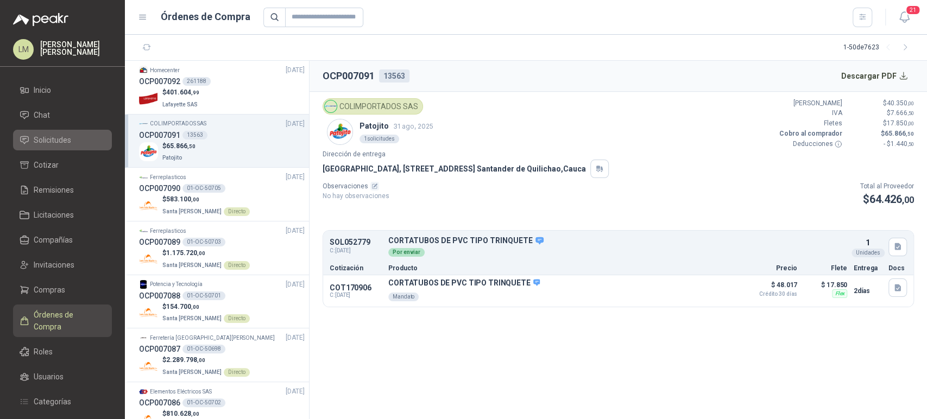
click at [65, 147] on link "Solicitudes" at bounding box center [62, 140] width 99 height 21
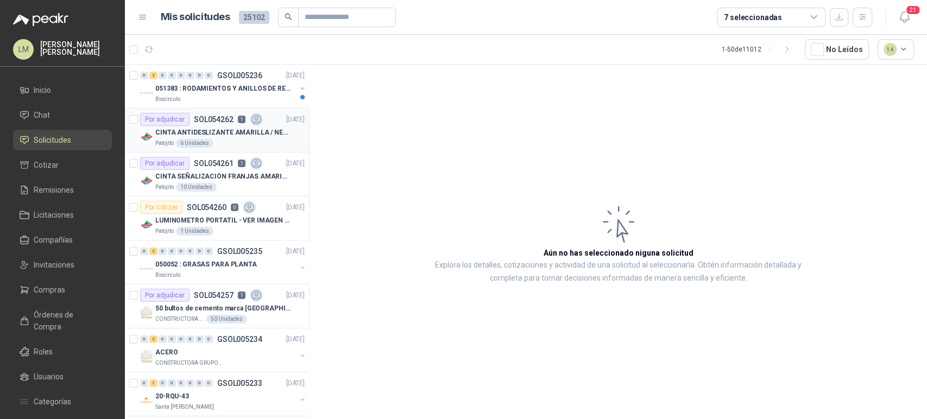
click at [247, 137] on div "CINTA ANTIDESLIZANTE AMARILLA / NEGRA" at bounding box center [229, 132] width 149 height 13
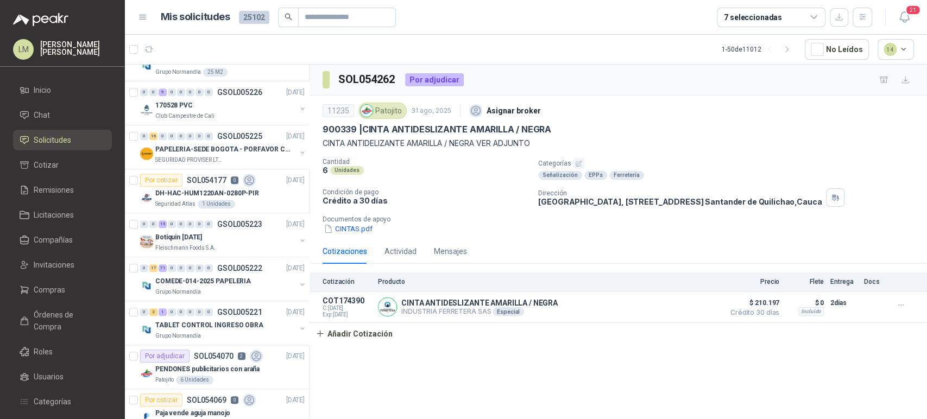
scroll to position [682, 0]
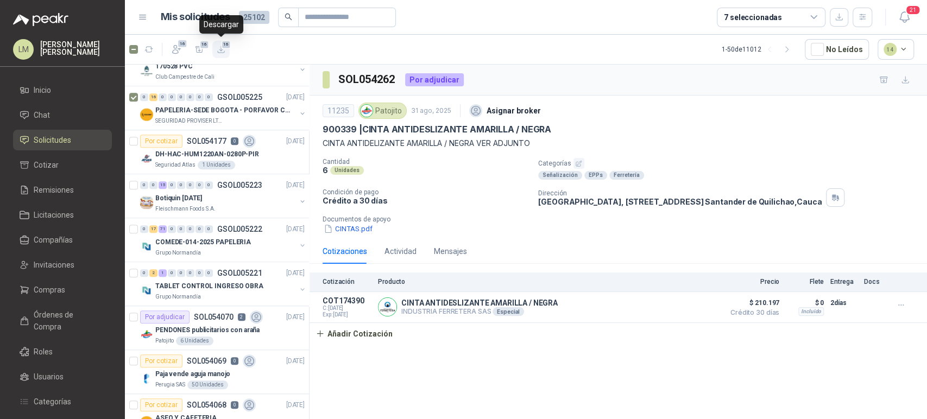
click at [221, 50] on icon "button" at bounding box center [221, 49] width 7 height 7
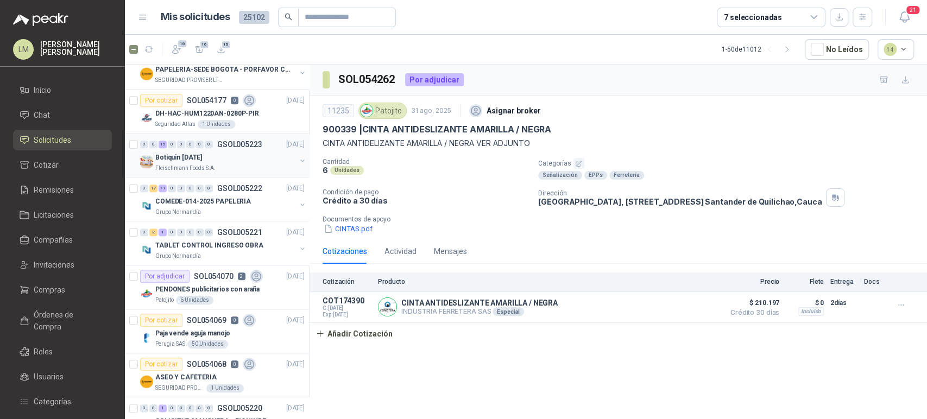
scroll to position [724, 0]
click at [298, 158] on button "button" at bounding box center [302, 160] width 9 height 9
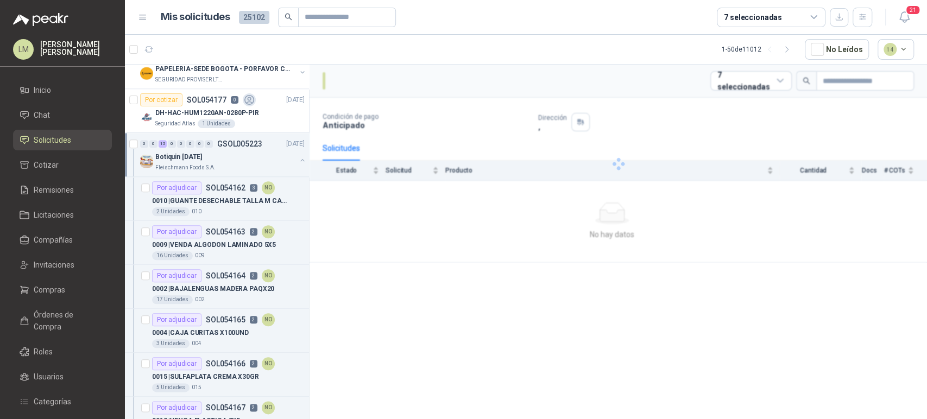
click at [298, 158] on button "button" at bounding box center [302, 160] width 9 height 9
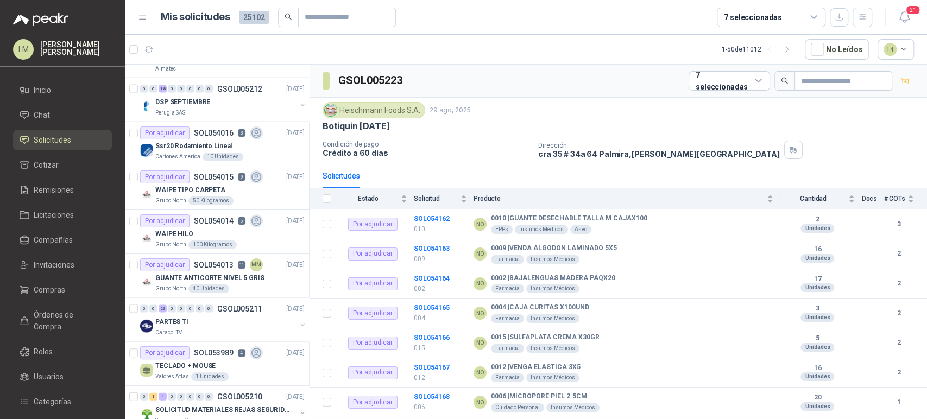
scroll to position [1484, 0]
click at [48, 265] on span "Invitaciones" at bounding box center [54, 265] width 41 height 12
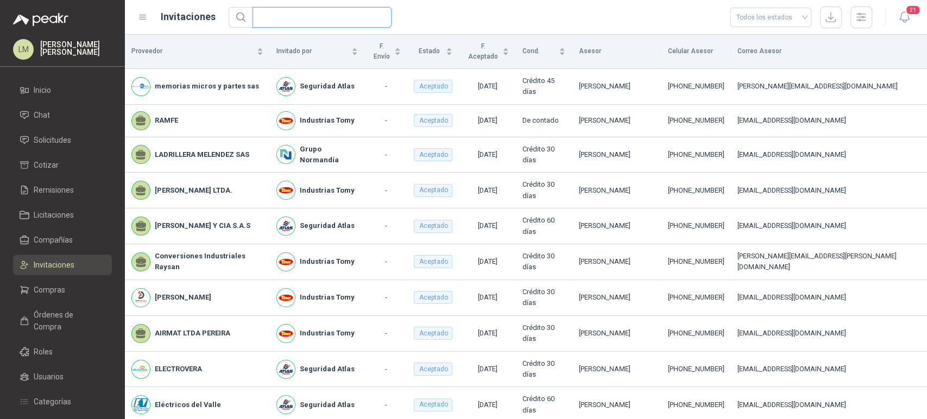
click at [287, 19] on input "text" at bounding box center [317, 18] width 117 height 20
type input "*******"
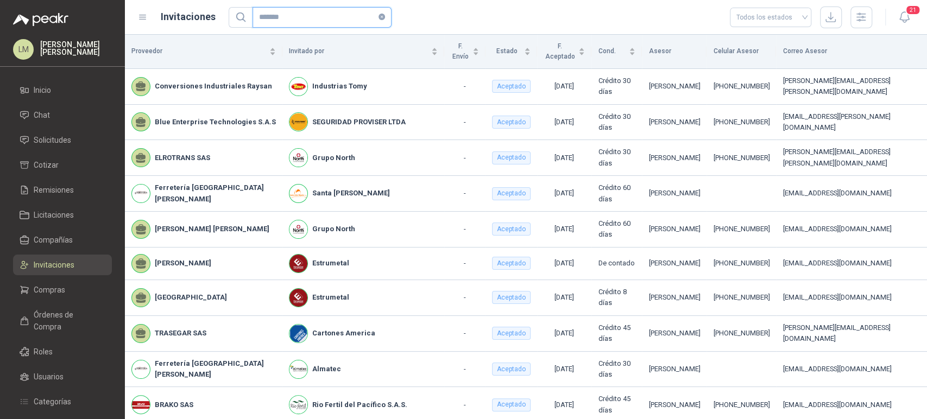
click at [381, 18] on icon "close-circle" at bounding box center [382, 17] width 7 height 7
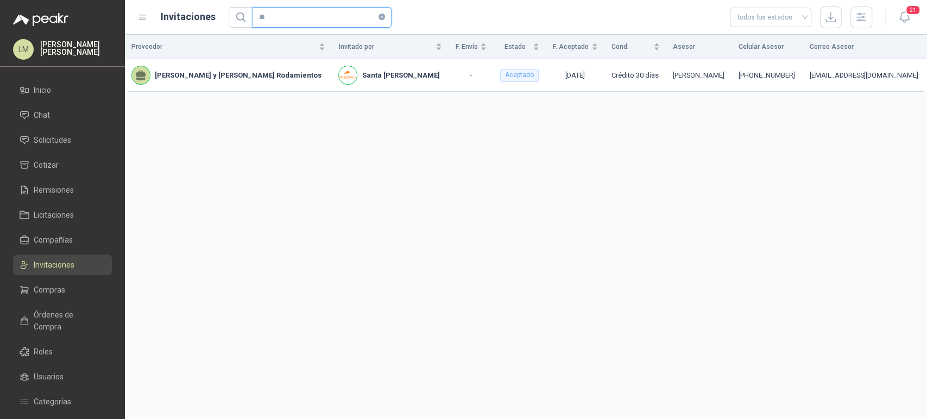
type input "*"
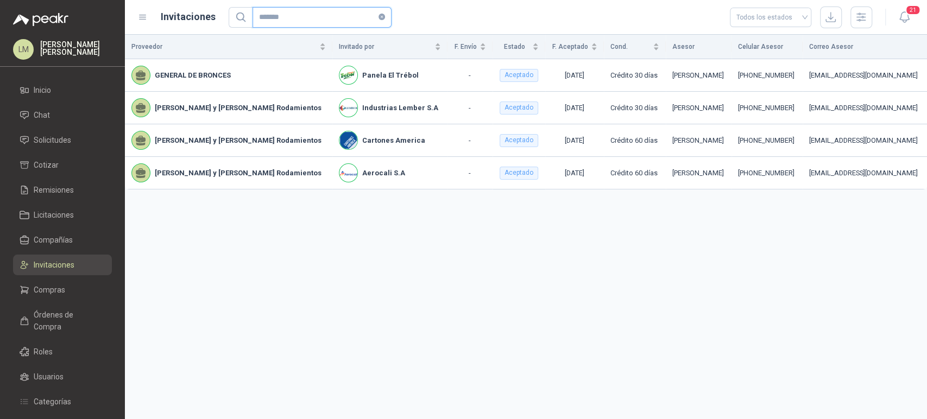
type input "*******"
click at [50, 138] on span "Solicitudes" at bounding box center [52, 140] width 37 height 12
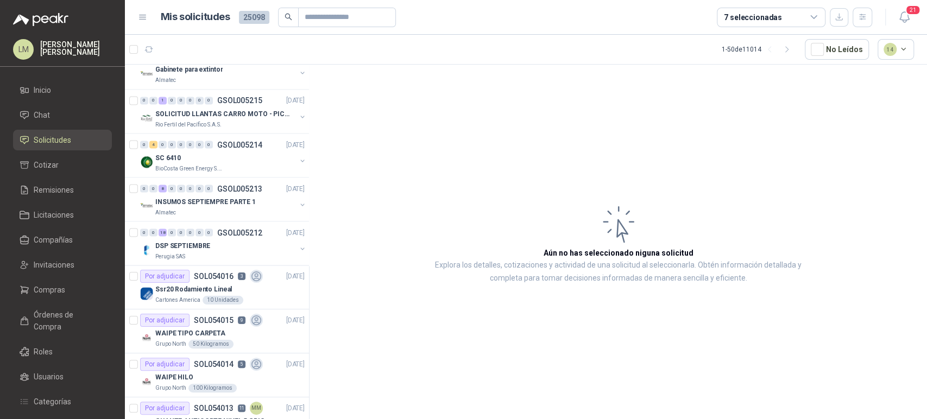
scroll to position [1340, 0]
click at [197, 284] on p "Ssr20 Rodamiento Lineal" at bounding box center [193, 289] width 77 height 10
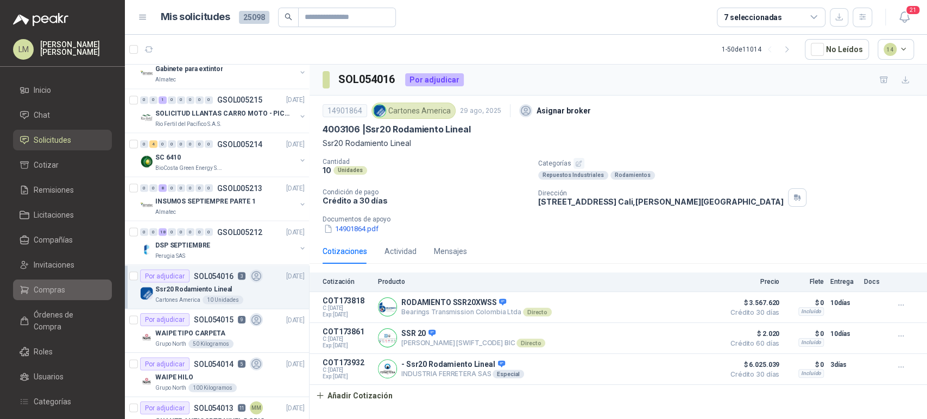
click at [28, 287] on icon at bounding box center [25, 290] width 10 height 10
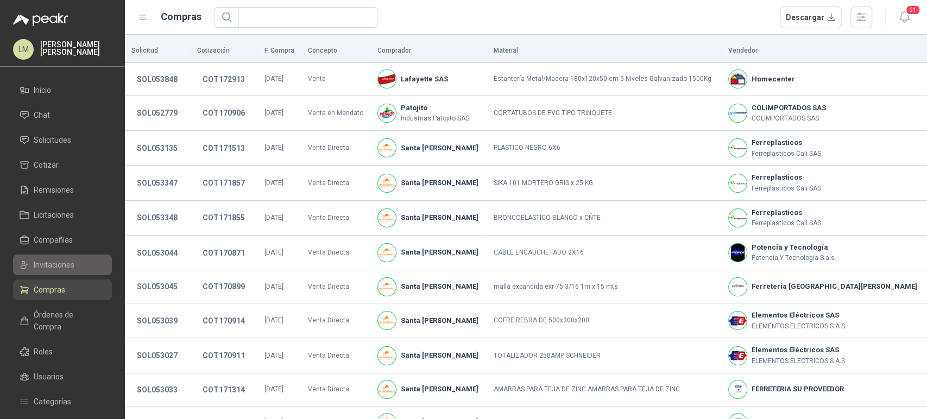
click at [61, 266] on span "Invitaciones" at bounding box center [54, 265] width 41 height 12
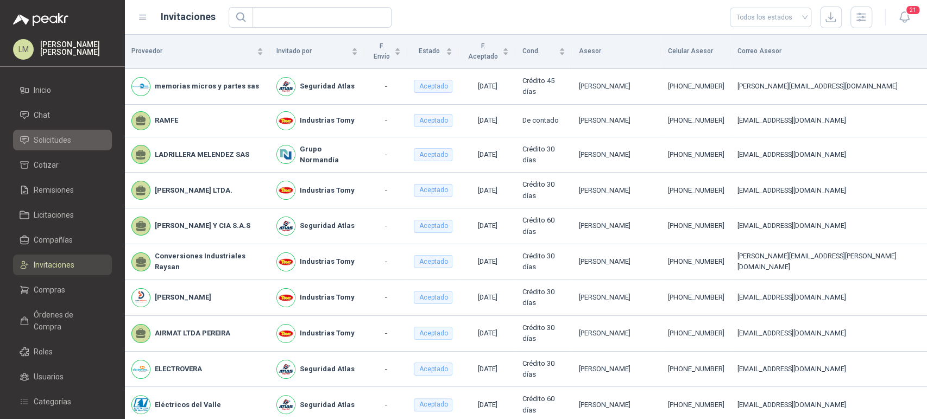
click at [51, 140] on span "Solicitudes" at bounding box center [52, 140] width 37 height 12
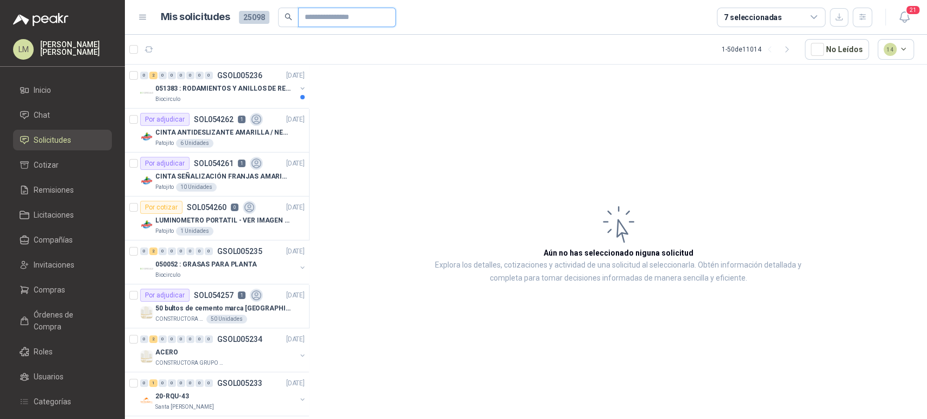
click at [326, 20] on input "text" at bounding box center [343, 17] width 76 height 18
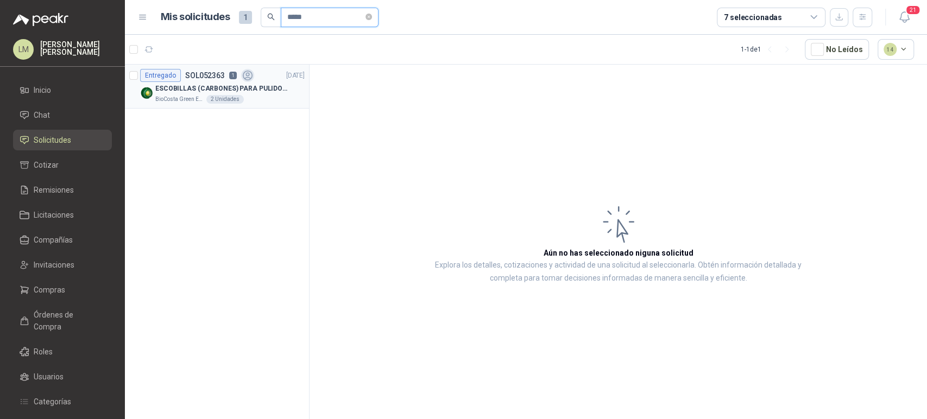
type input "*****"
click at [216, 93] on p "ESCOBILLAS (CARBONES) PARA PULIDORA DEWALT" at bounding box center [222, 89] width 135 height 10
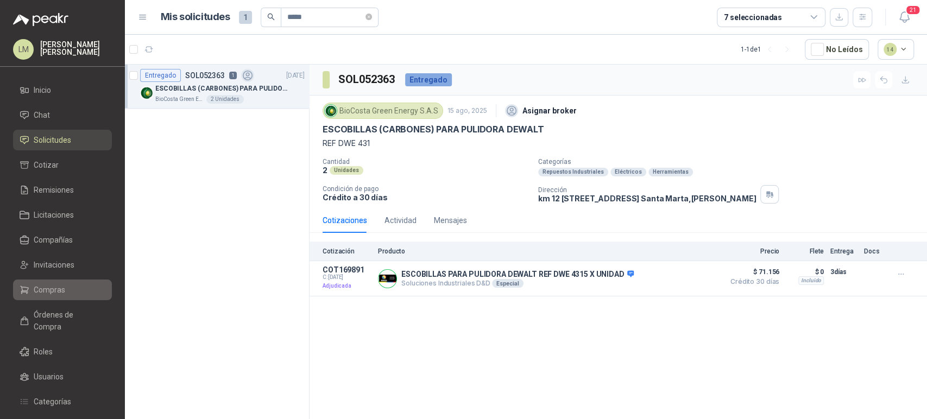
click at [50, 294] on span "Compras" at bounding box center [50, 290] width 32 height 12
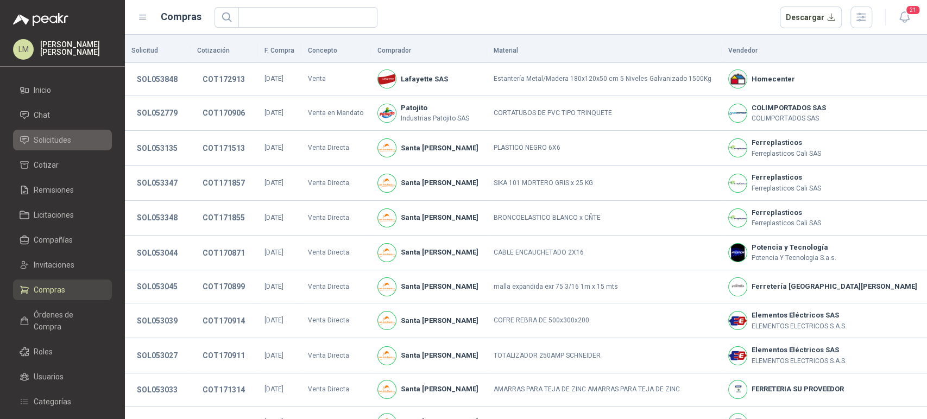
click at [47, 139] on span "Solicitudes" at bounding box center [52, 140] width 37 height 12
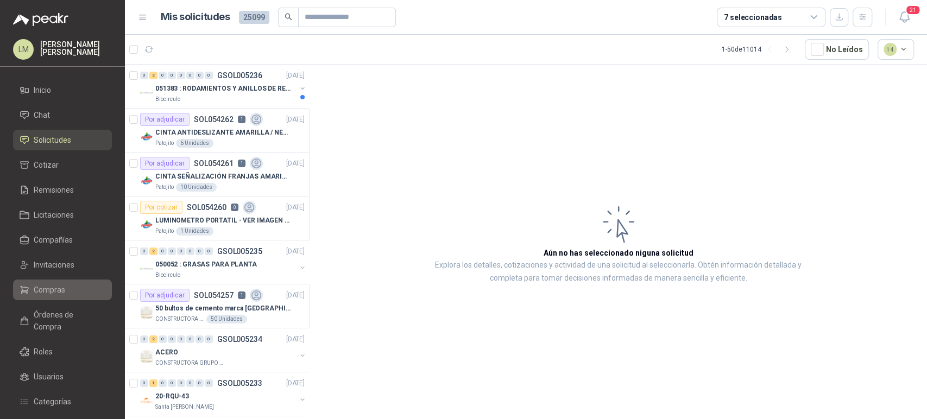
click at [49, 290] on span "Compras" at bounding box center [50, 290] width 32 height 12
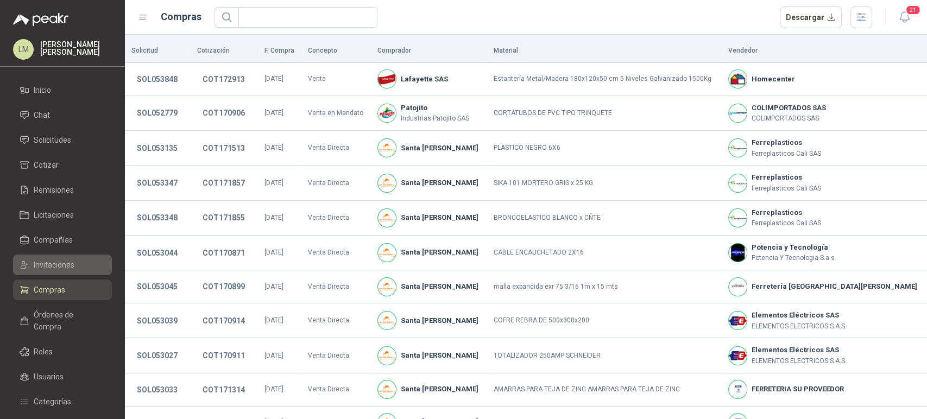
click at [52, 267] on span "Invitaciones" at bounding box center [54, 265] width 41 height 12
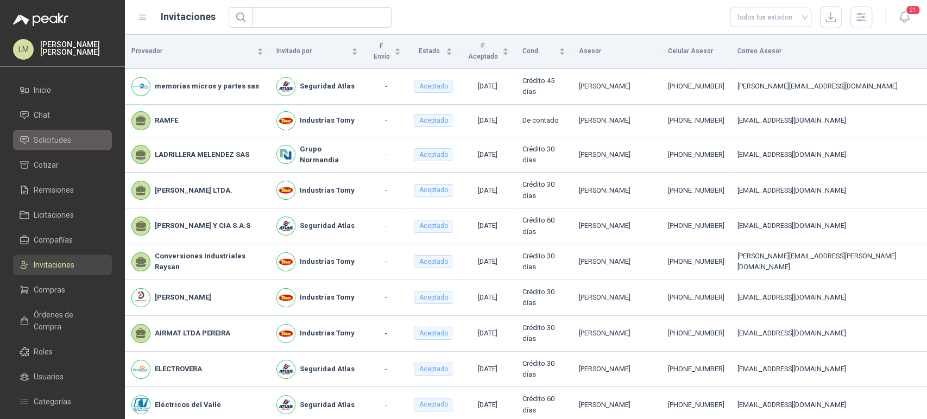
click at [57, 141] on span "Solicitudes" at bounding box center [52, 140] width 37 height 12
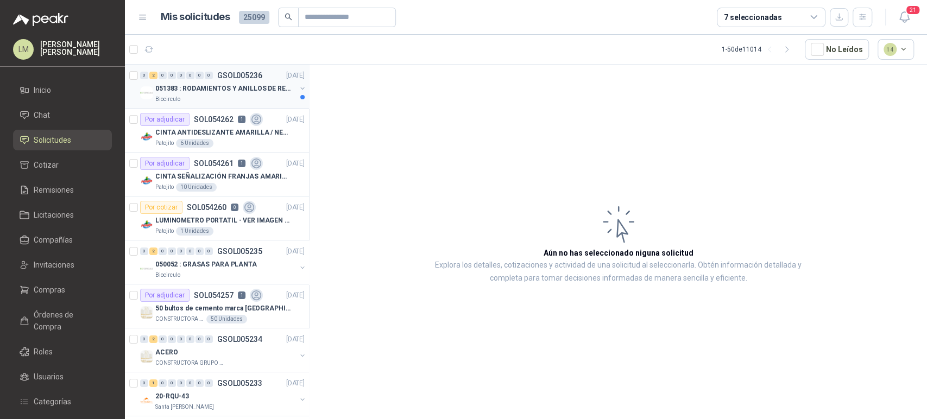
click at [298, 86] on button "button" at bounding box center [302, 88] width 9 height 9
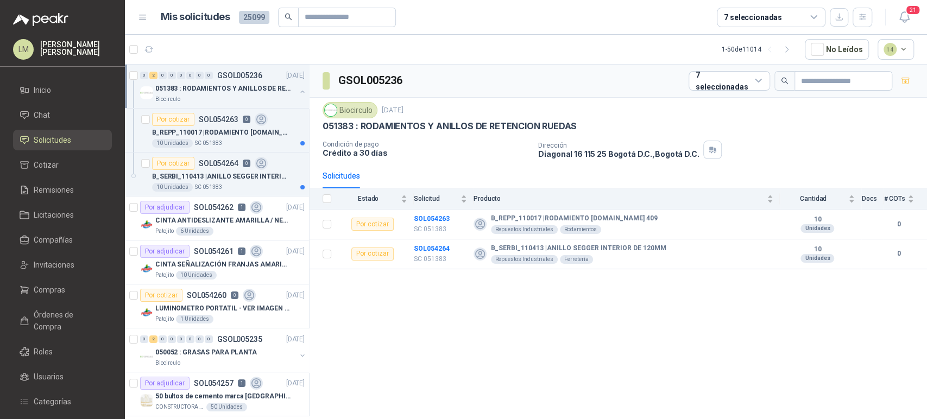
click at [294, 86] on div "051383 : RODAMIENTOS Y ANILLOS DE RETENCION RUEDAS Biocirculo" at bounding box center [223, 93] width 167 height 22
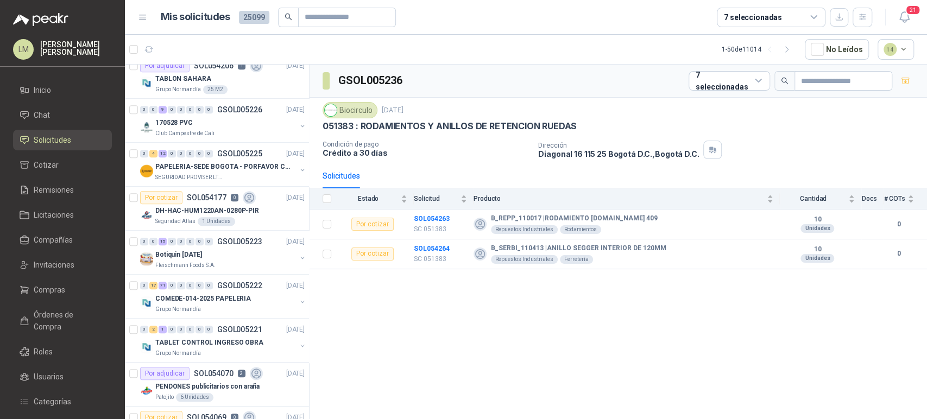
scroll to position [626, 0]
click at [298, 166] on button "button" at bounding box center [302, 169] width 9 height 9
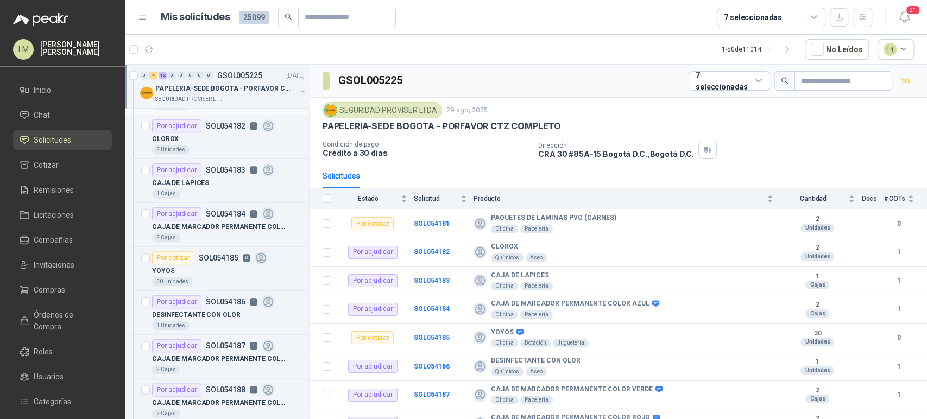
scroll to position [745, 0]
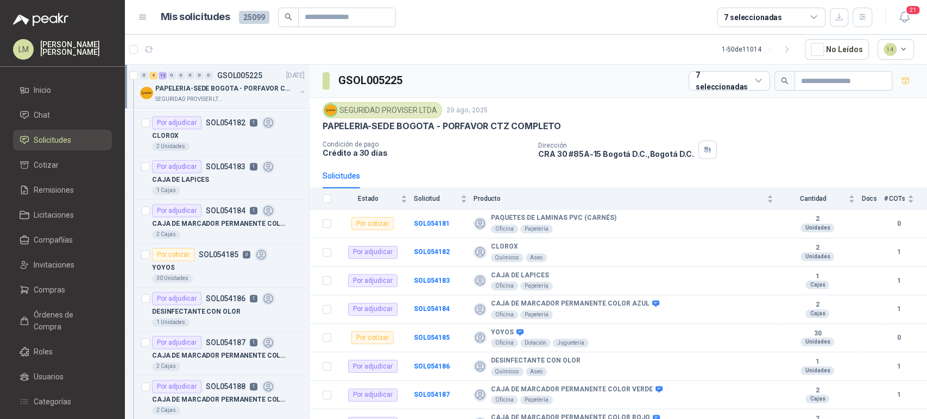
click at [209, 176] on div "CAJA DE LAPICES" at bounding box center [228, 179] width 153 height 13
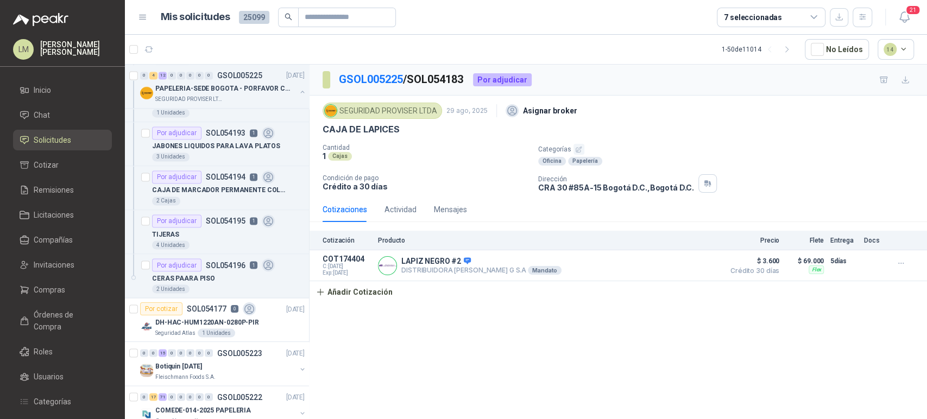
scroll to position [1236, 0]
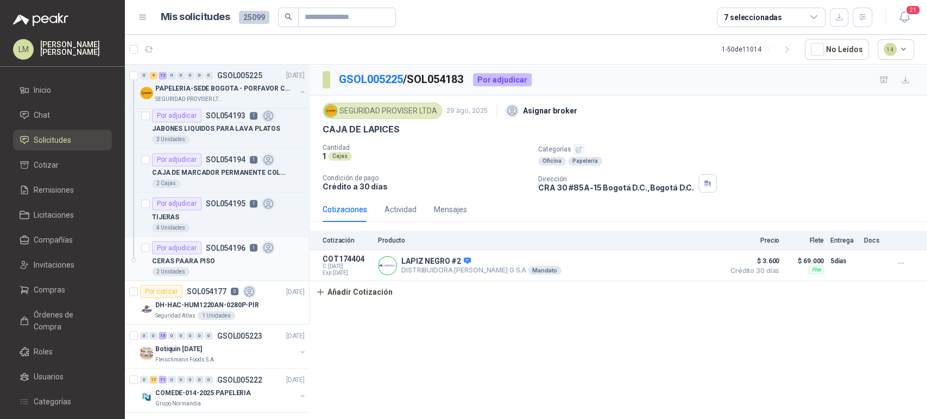
click at [200, 268] on div "2 Unidades" at bounding box center [228, 271] width 153 height 9
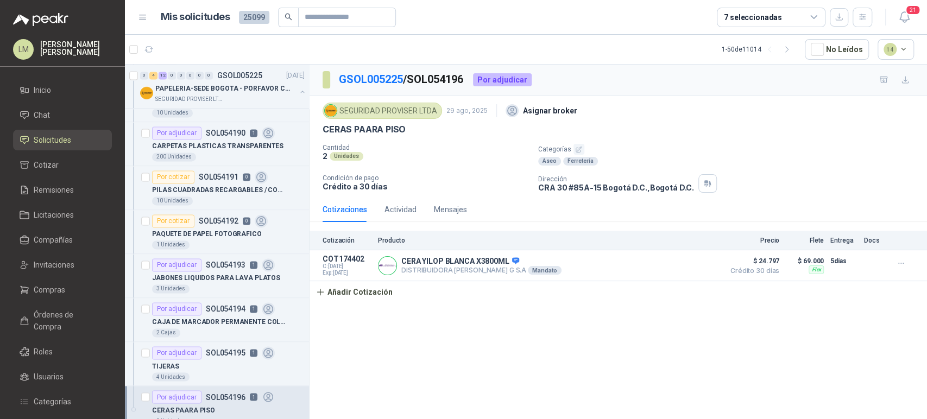
scroll to position [1086, 0]
click at [208, 235] on p "PAQUETE DE PAPEL FOTOGRAFICO" at bounding box center [207, 235] width 110 height 10
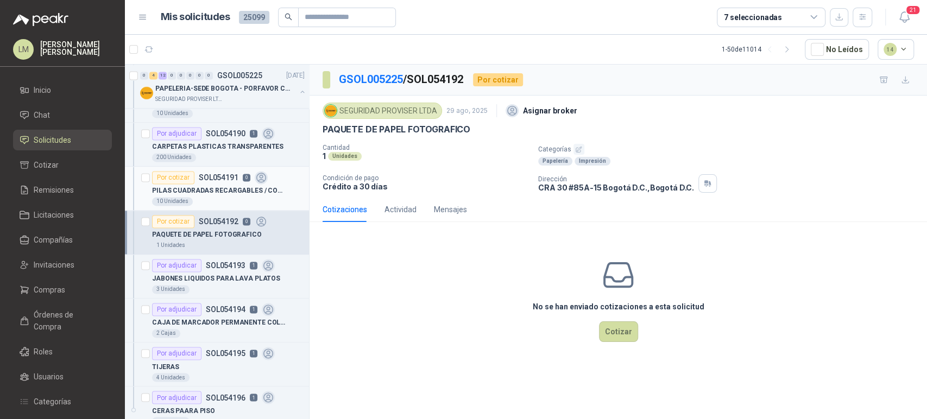
click at [228, 192] on p "PILAS CUADRADAS RECARGABLES / CON CARGADOR" at bounding box center [219, 191] width 135 height 10
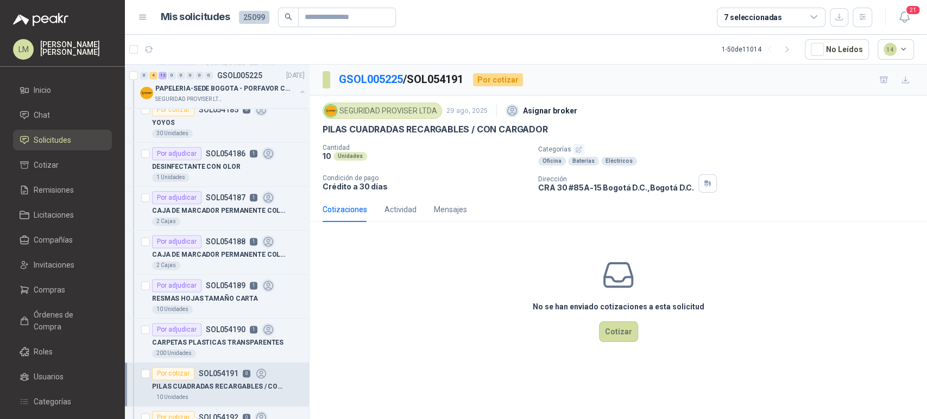
scroll to position [886, 0]
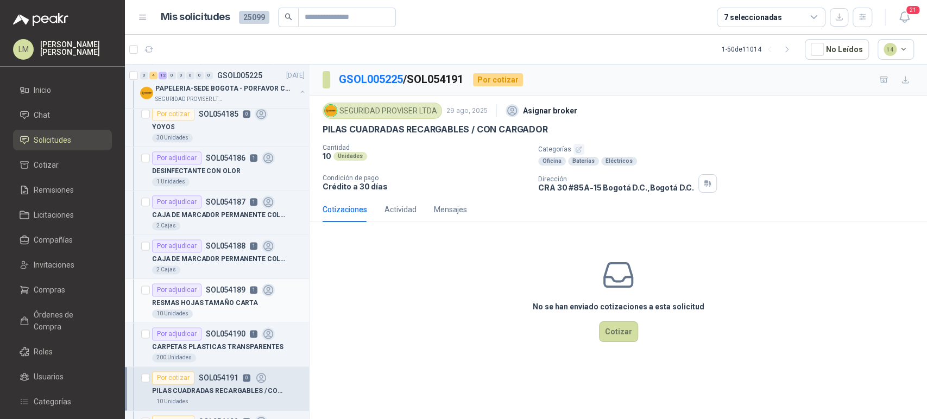
click at [209, 286] on p "SOL054189" at bounding box center [226, 290] width 40 height 8
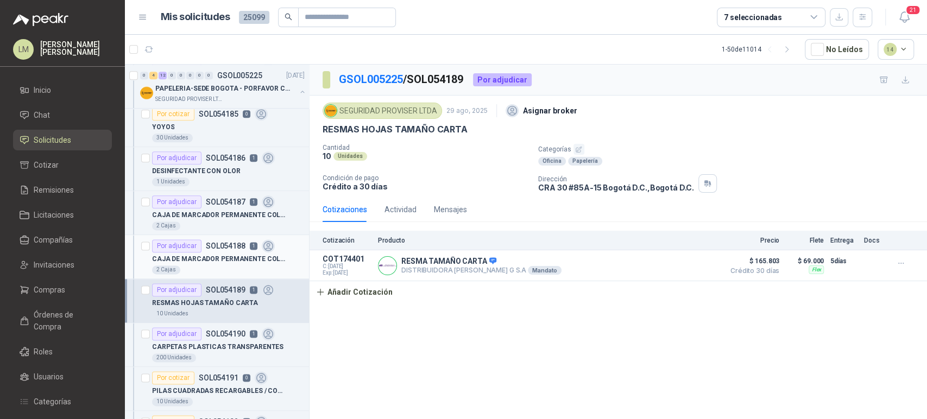
click at [217, 242] on p "SOL054188" at bounding box center [226, 246] width 40 height 8
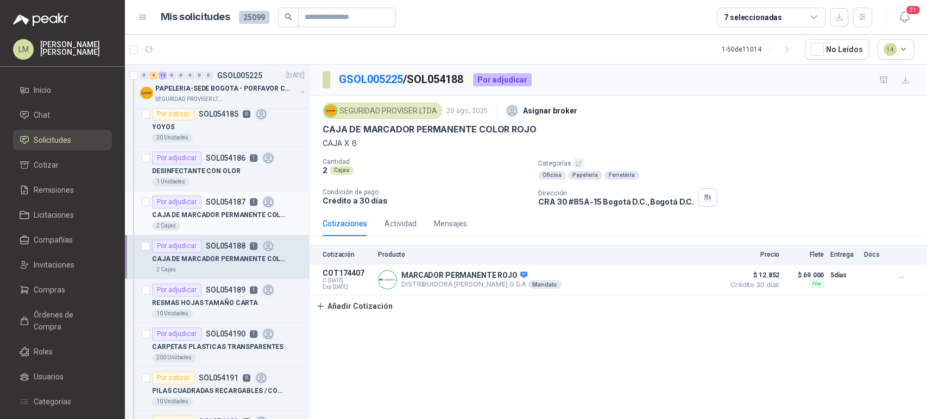
click at [223, 212] on p "CAJA DE MARCADOR PERMANENTE COLOR VERDE" at bounding box center [219, 215] width 135 height 10
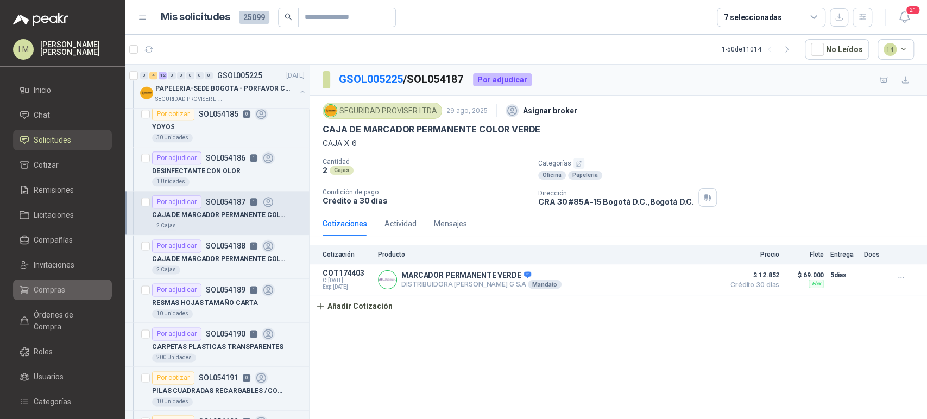
click at [61, 293] on span "Compras" at bounding box center [50, 290] width 32 height 12
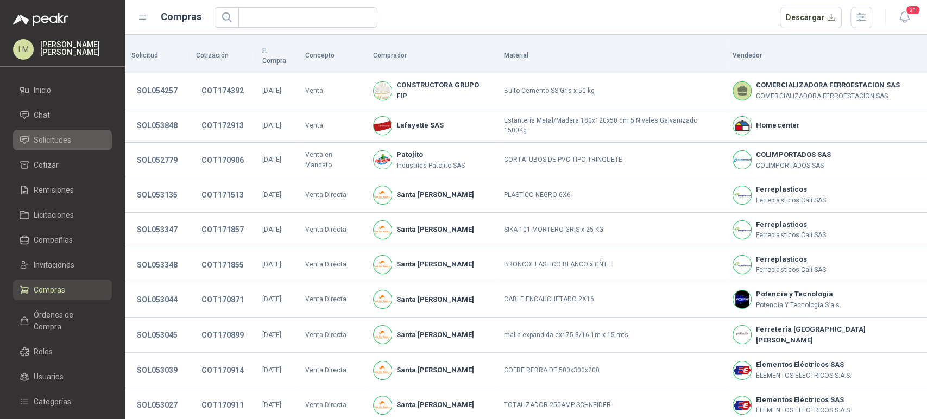
click at [55, 137] on span "Solicitudes" at bounding box center [52, 140] width 37 height 12
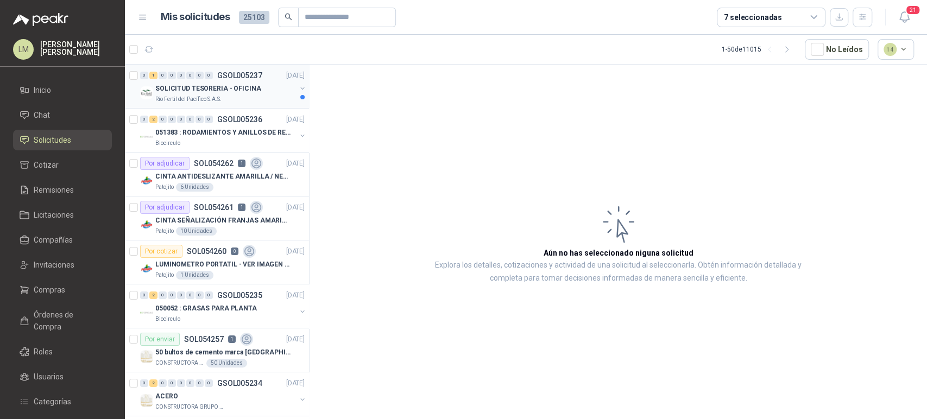
click at [298, 85] on button "button" at bounding box center [302, 88] width 9 height 9
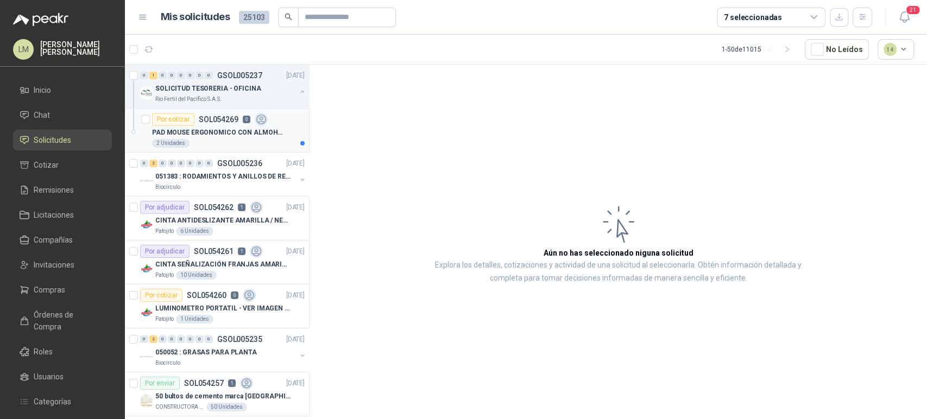
click at [222, 126] on div "PAD MOUSE ERGONOMICO CON ALMOHADILLA" at bounding box center [228, 132] width 153 height 13
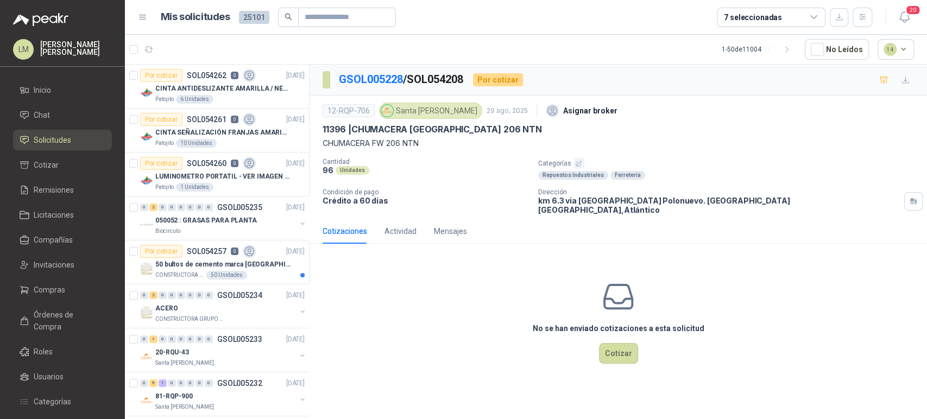
click at [578, 166] on icon "button" at bounding box center [578, 163] width 7 height 7
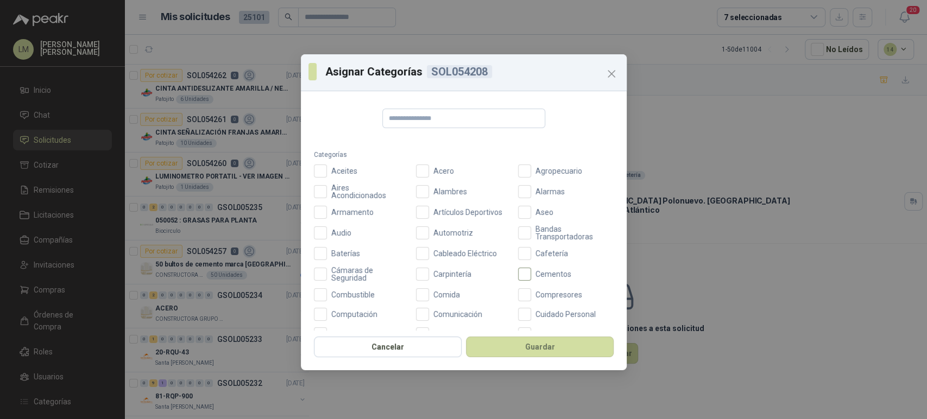
scroll to position [387, 0]
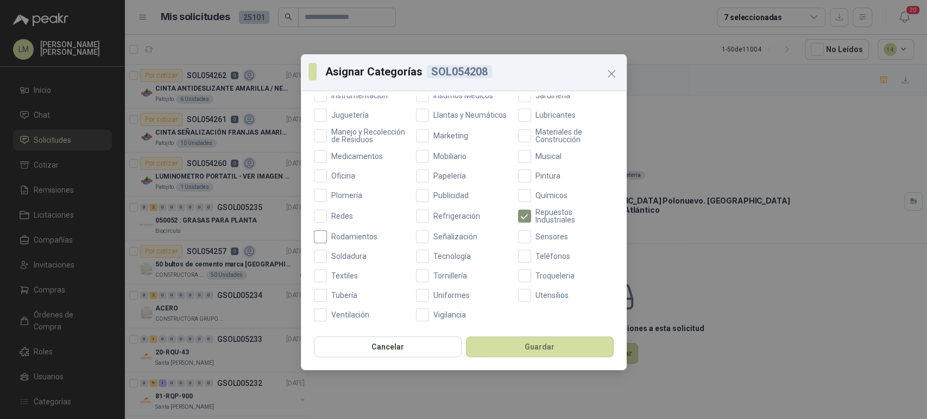
click at [356, 240] on span "Rodamientos" at bounding box center [354, 237] width 55 height 8
click at [522, 349] on button "Guardar" at bounding box center [540, 347] width 148 height 21
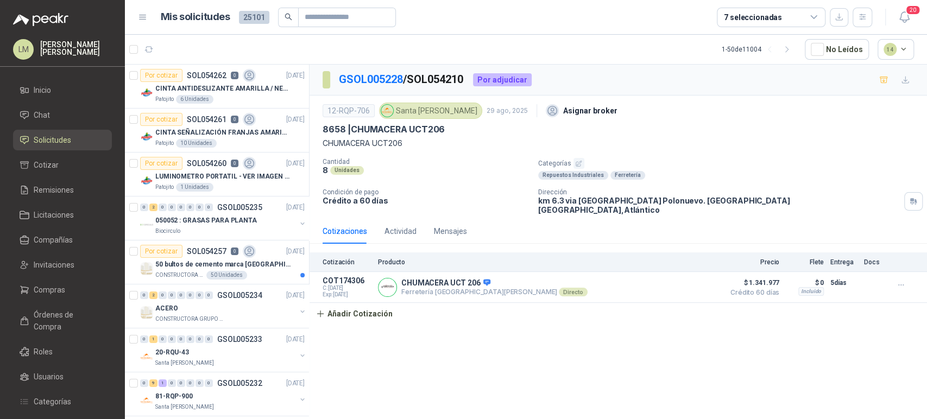
click at [581, 162] on icon "button" at bounding box center [578, 163] width 7 height 7
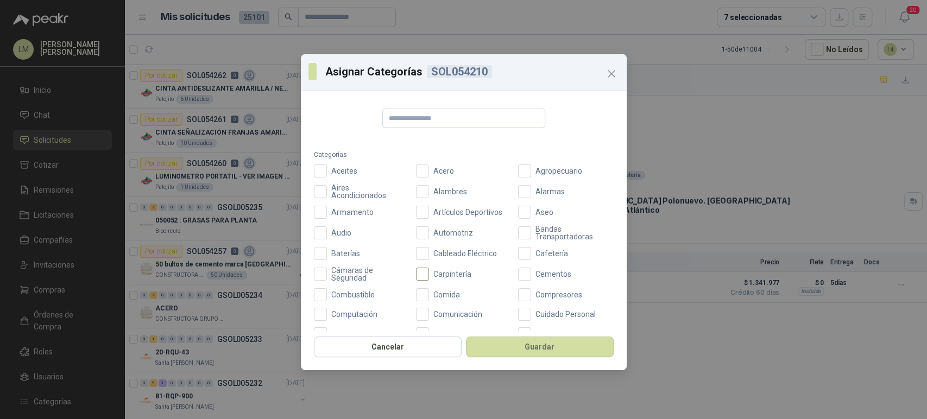
scroll to position [387, 0]
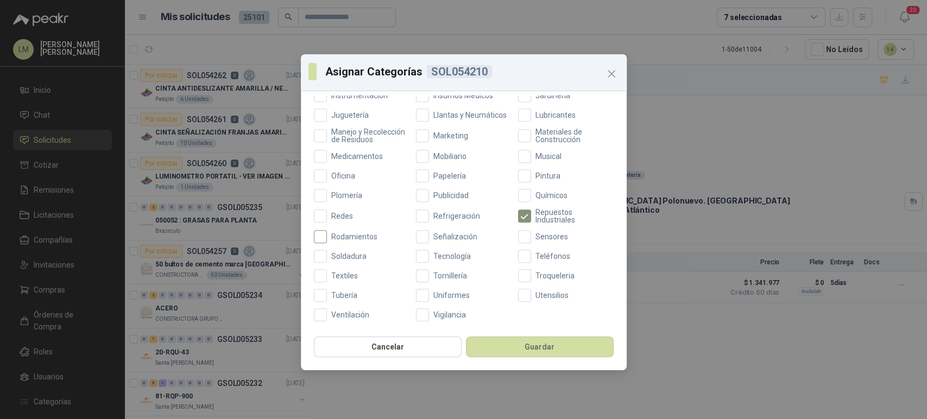
click at [354, 234] on span "Rodamientos" at bounding box center [354, 237] width 55 height 8
click at [506, 347] on button "Guardar" at bounding box center [540, 347] width 148 height 21
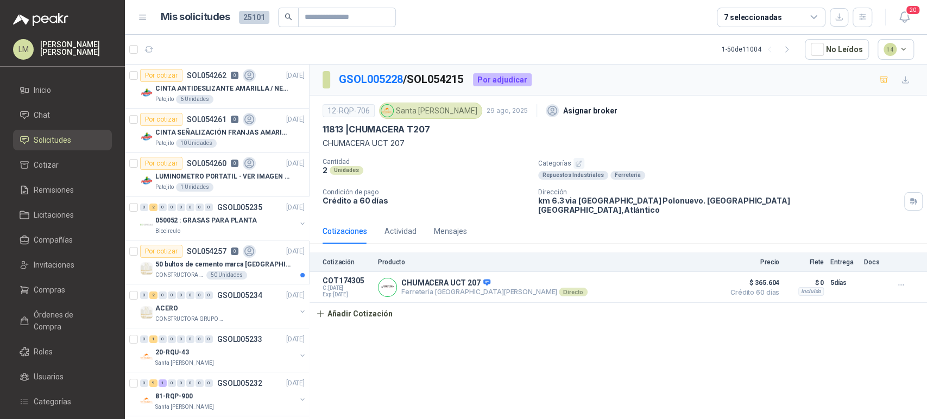
click at [578, 164] on icon "button" at bounding box center [578, 163] width 7 height 7
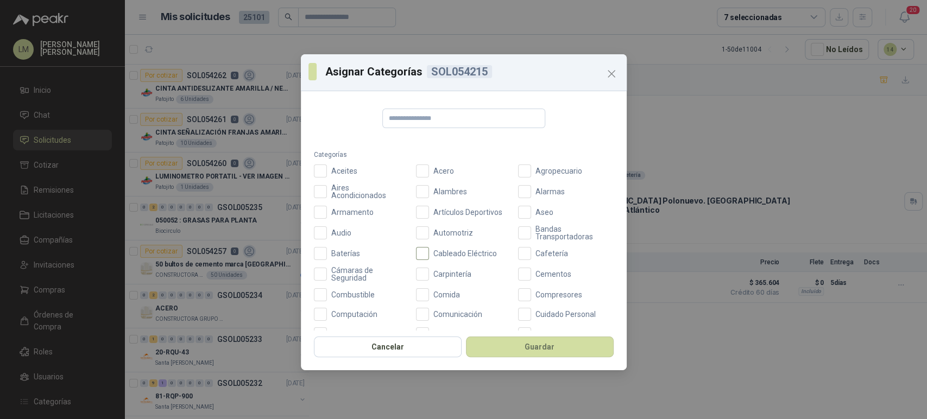
scroll to position [387, 0]
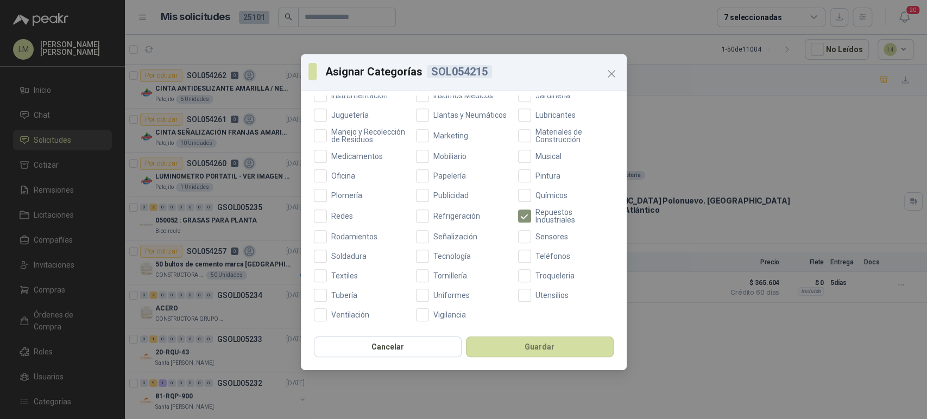
click at [346, 247] on div "Aceites Acero Agropecuario Aires Acondicionados Alambres Alarmas Armamento Artí…" at bounding box center [464, 54] width 300 height 535
click at [346, 241] on span "Rodamientos" at bounding box center [354, 237] width 55 height 8
click at [515, 351] on button "Guardar" at bounding box center [540, 347] width 148 height 21
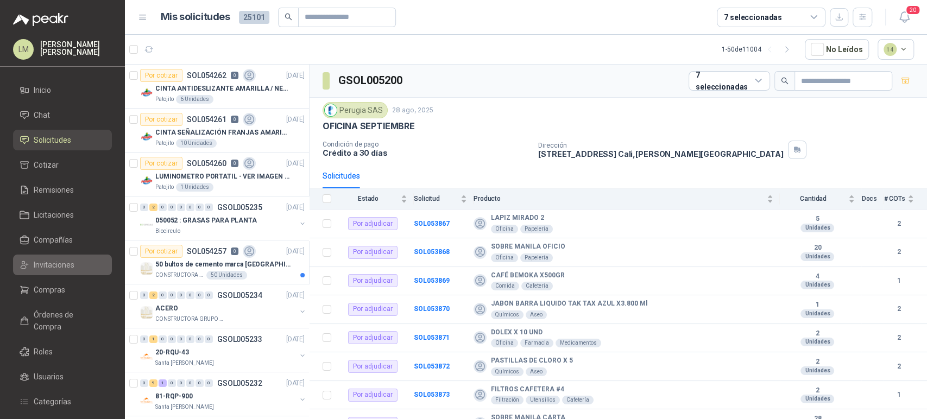
click at [48, 260] on span "Invitaciones" at bounding box center [54, 265] width 41 height 12
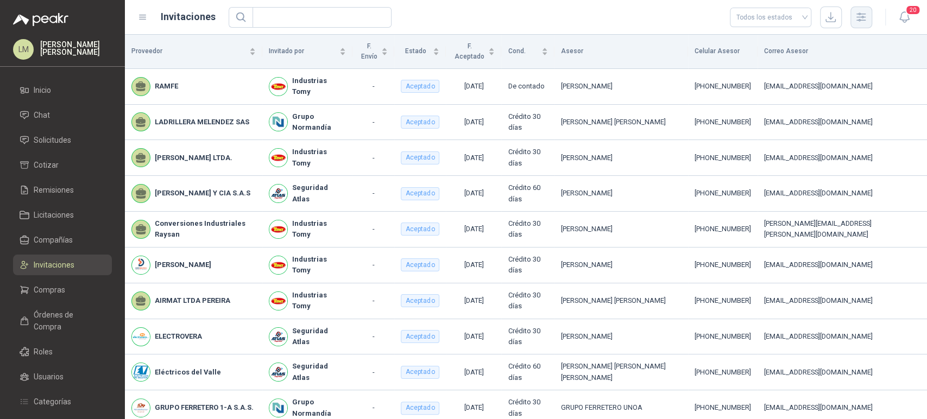
click at [860, 20] on icon "button" at bounding box center [861, 17] width 12 height 12
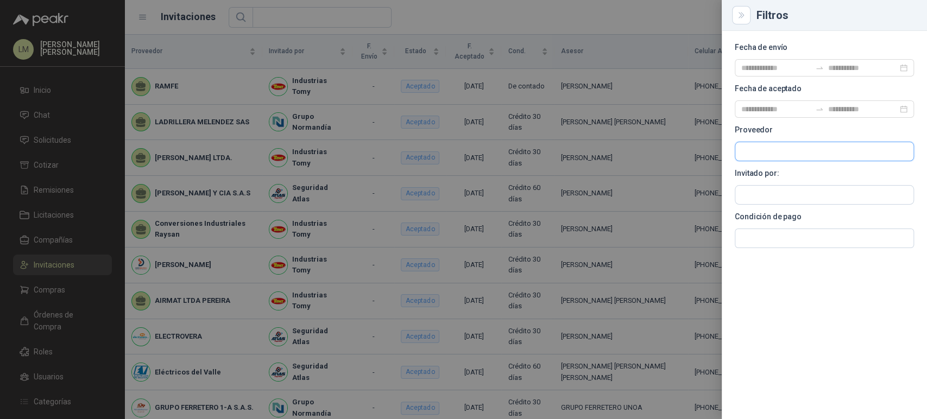
click at [765, 154] on input "text" at bounding box center [825, 151] width 178 height 18
click at [757, 197] on input "text" at bounding box center [825, 195] width 178 height 18
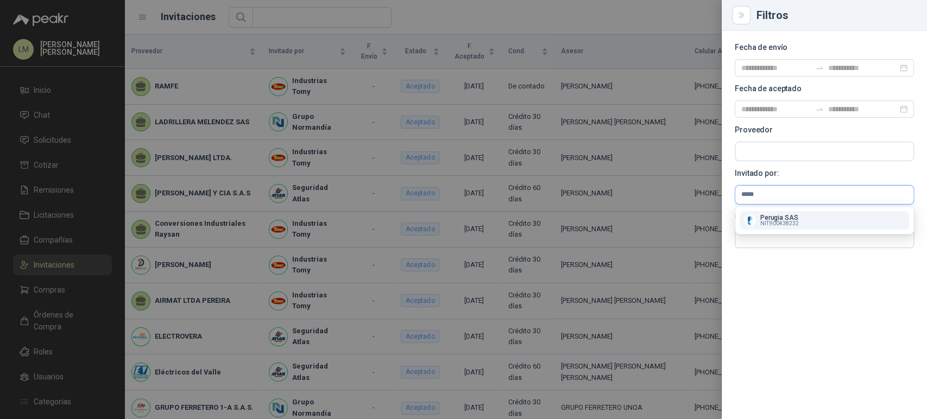
type input "*****"
click at [762, 222] on span "NIT : 900438232" at bounding box center [780, 223] width 39 height 5
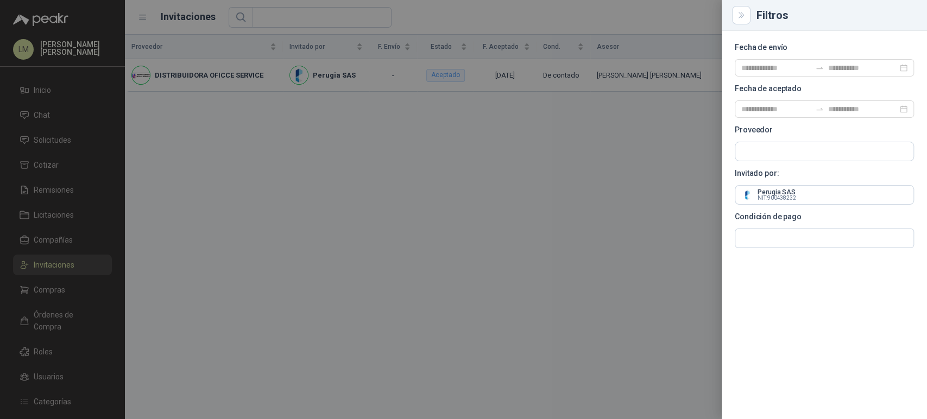
click at [326, 143] on div at bounding box center [463, 209] width 927 height 419
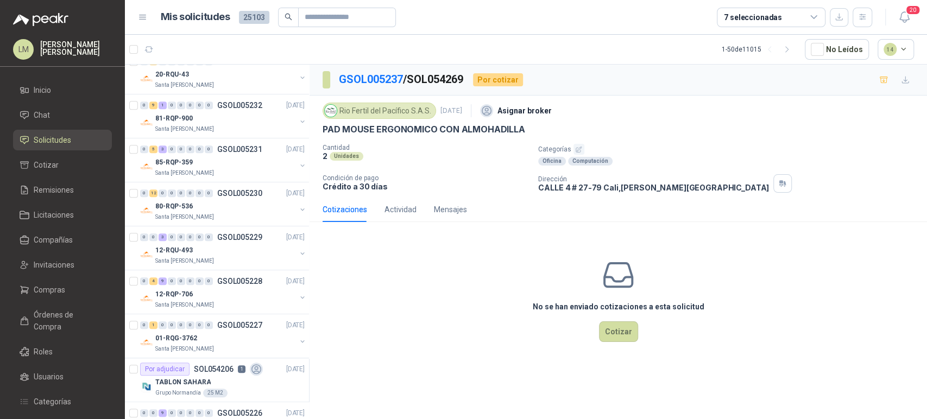
scroll to position [411, 0]
click at [742, 20] on div "7 seleccionadas" at bounding box center [753, 17] width 58 height 12
click at [582, 65] on div "GSOL005237 / SOL054269 Por cotizar" at bounding box center [619, 80] width 618 height 31
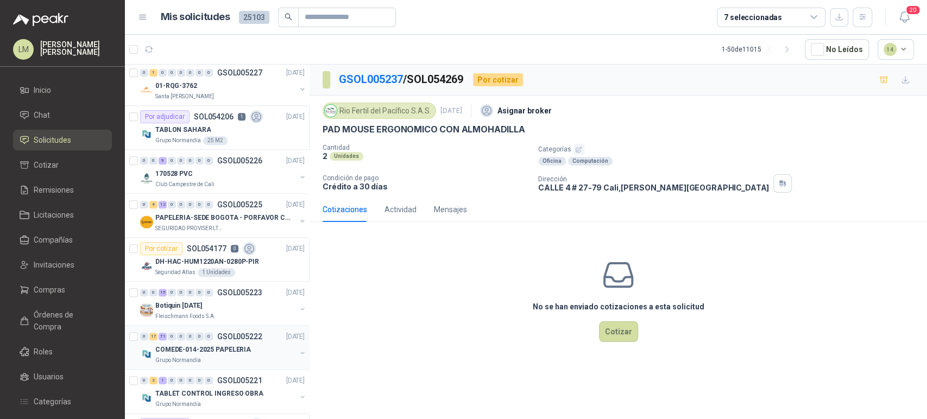
scroll to position [662, 0]
click at [330, 15] on input "text" at bounding box center [343, 17] width 76 height 18
click at [54, 260] on span "Invitaciones" at bounding box center [54, 265] width 41 height 12
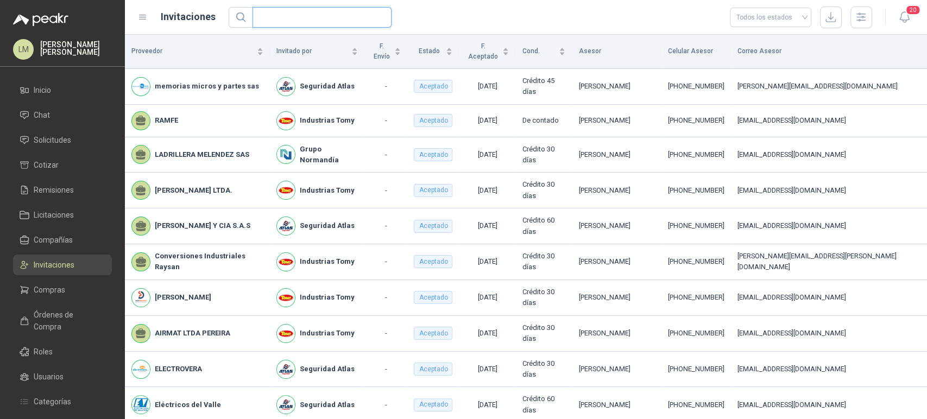
click at [329, 17] on input "text" at bounding box center [317, 18] width 117 height 20
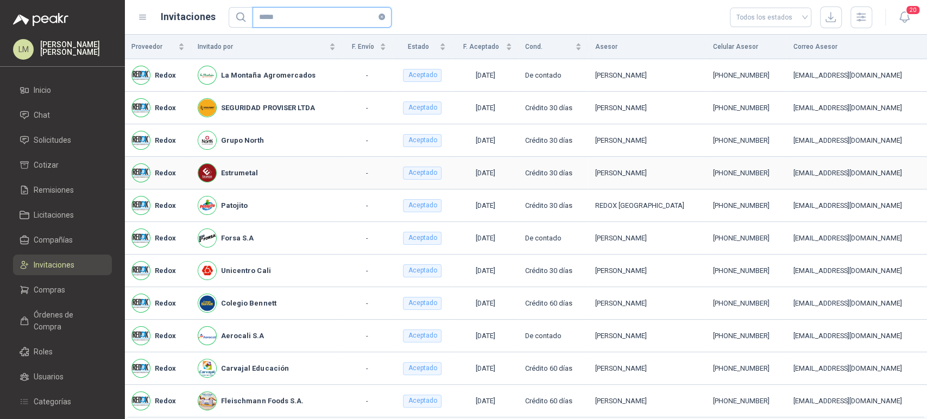
type input "*****"
click at [53, 312] on span "Órdenes de Compra" at bounding box center [68, 321] width 68 height 24
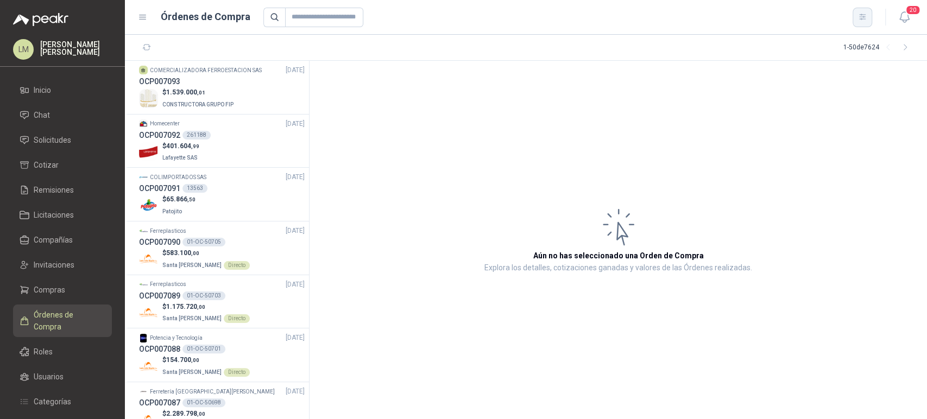
click at [859, 16] on icon "button" at bounding box center [862, 16] width 9 height 9
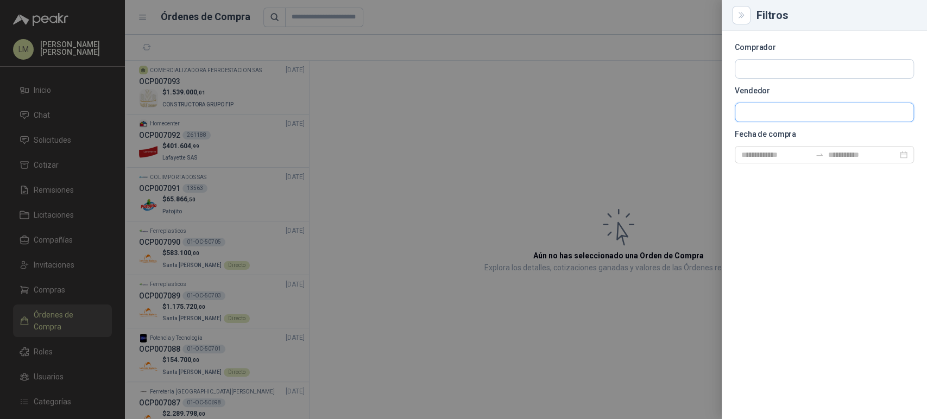
click at [753, 78] on input "text" at bounding box center [825, 69] width 178 height 18
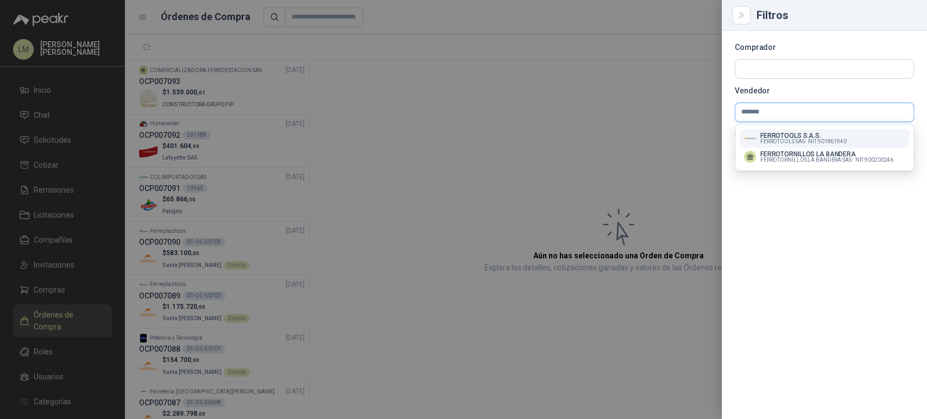
type input "*******"
click at [771, 134] on p "FERROTOOLS S.A.S." at bounding box center [804, 136] width 86 height 7
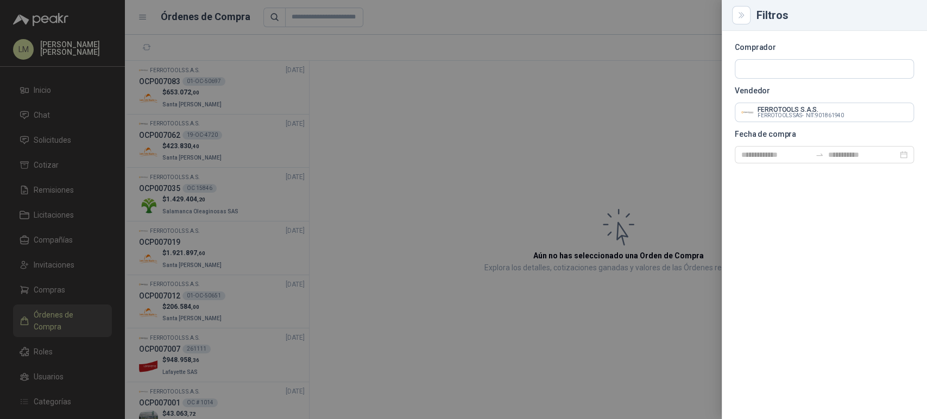
click at [423, 101] on div at bounding box center [463, 209] width 927 height 419
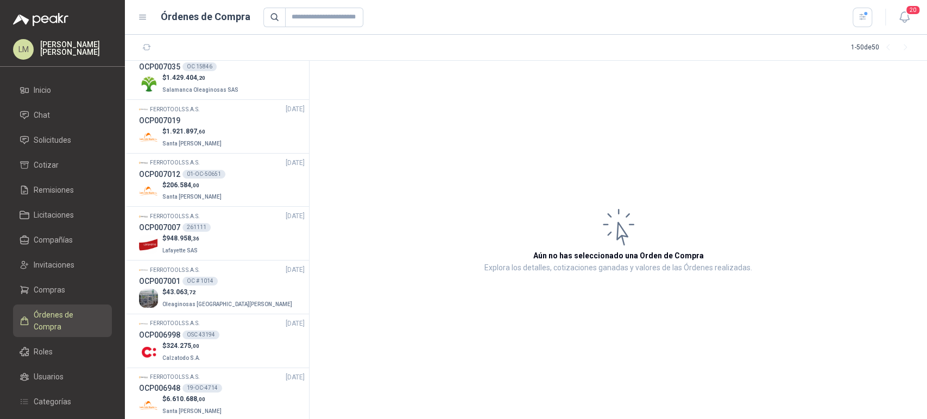
scroll to position [183, 0]
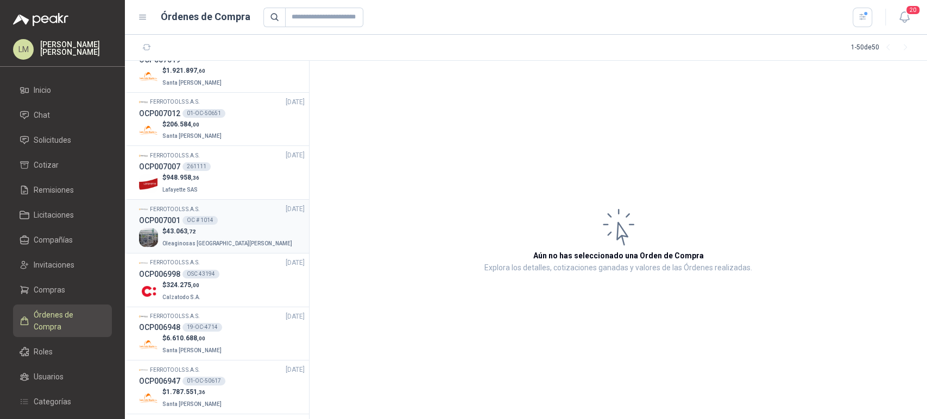
click at [189, 234] on span ",72" at bounding box center [191, 232] width 8 height 6
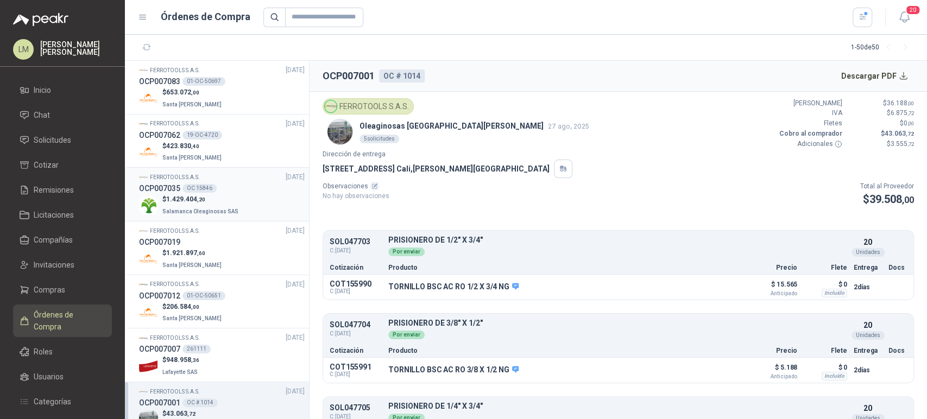
click at [192, 201] on span "1.429.404 ,20" at bounding box center [185, 200] width 39 height 8
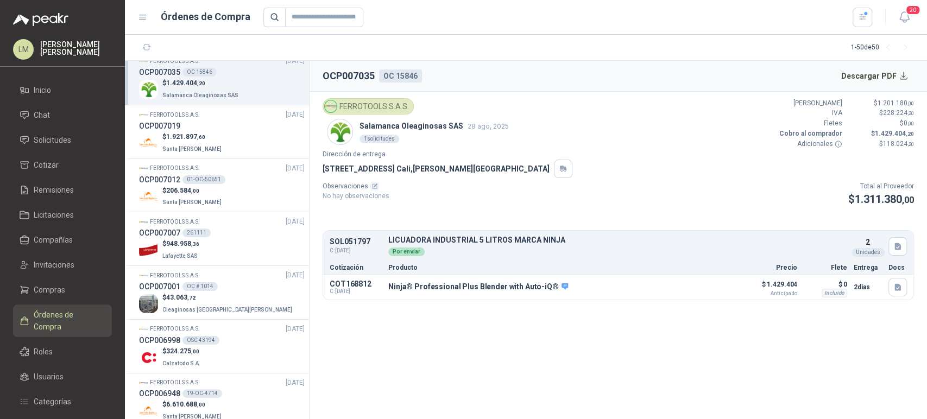
scroll to position [129, 0]
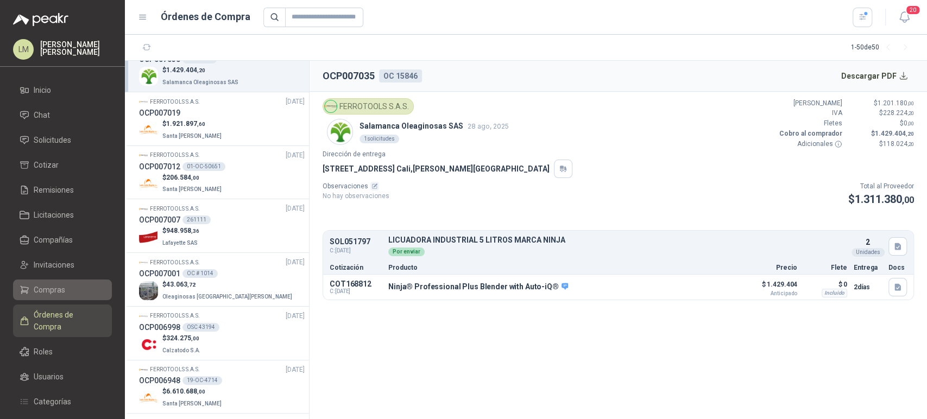
click at [51, 287] on span "Compras" at bounding box center [50, 290] width 32 height 12
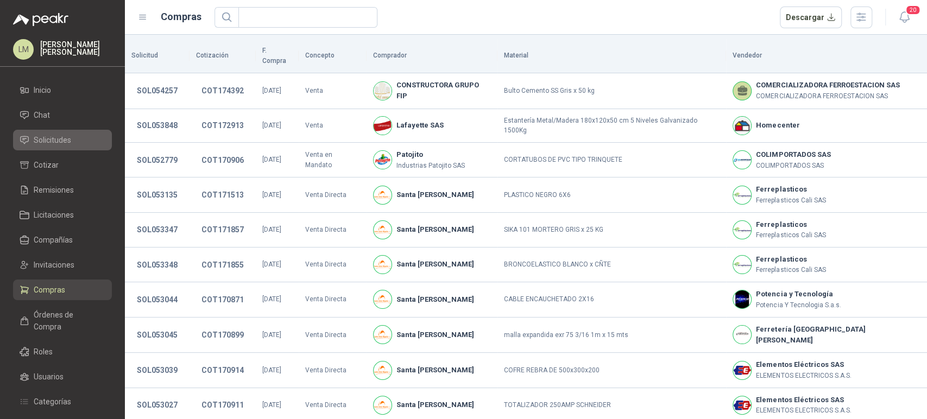
click at [61, 144] on span "Solicitudes" at bounding box center [52, 140] width 37 height 12
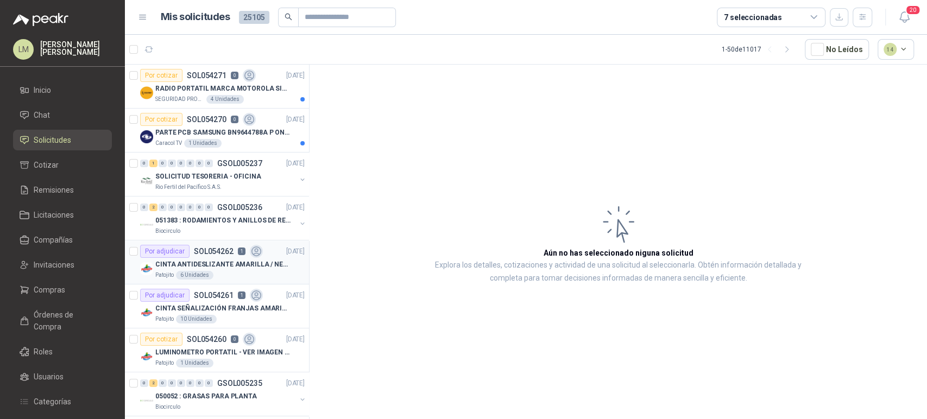
click at [210, 262] on p "CINTA ANTIDESLIZANTE AMARILLA / NEGRA" at bounding box center [222, 265] width 135 height 10
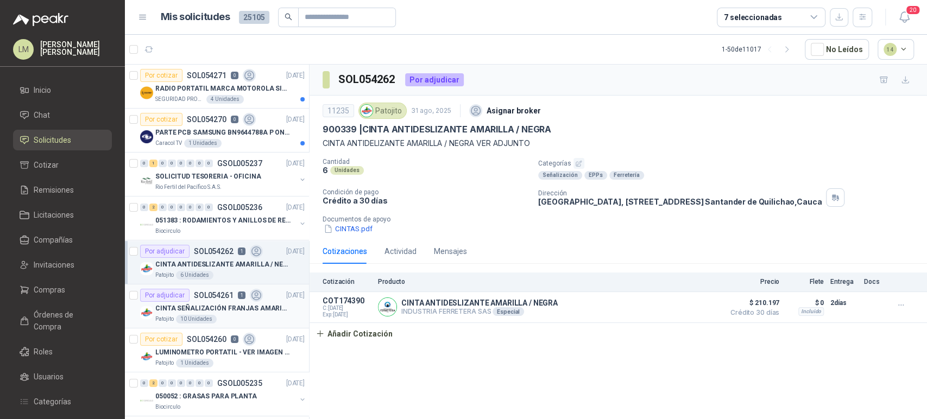
click at [230, 311] on p "CINTA SEÑALIZACIÓN FRANJAS AMARILLAS NEGRA" at bounding box center [222, 309] width 135 height 10
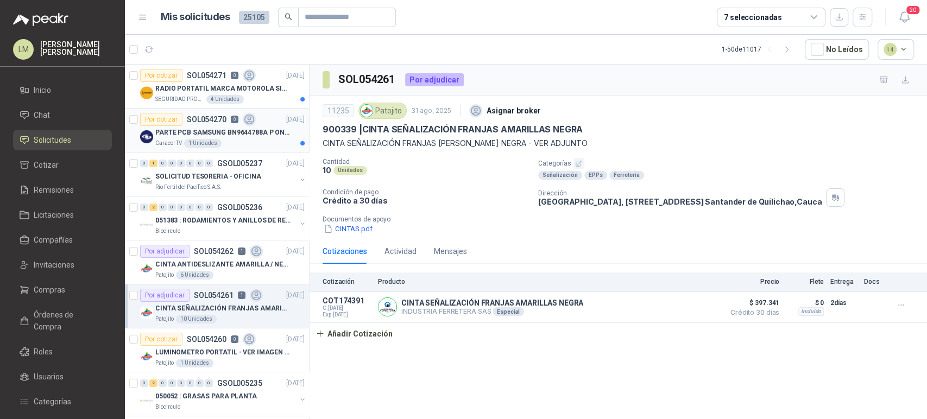
click at [233, 131] on p "PARTE PCB SAMSUNG BN9644788A P ONECONNE" at bounding box center [222, 133] width 135 height 10
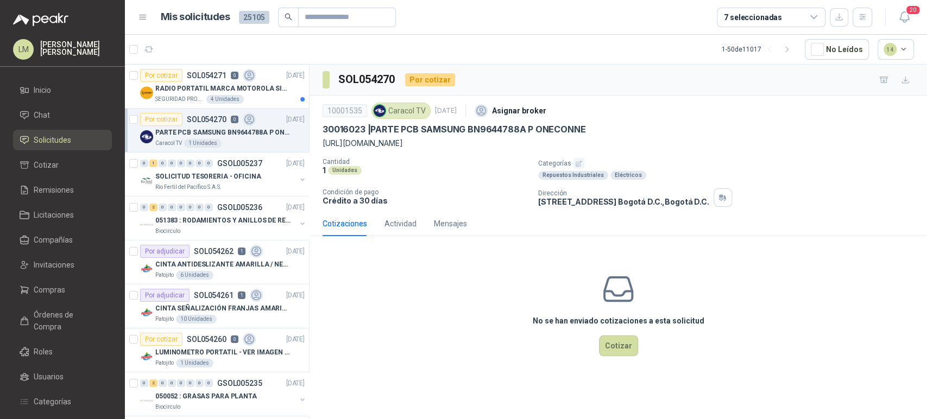
click at [575, 160] on icon "button" at bounding box center [578, 163] width 7 height 7
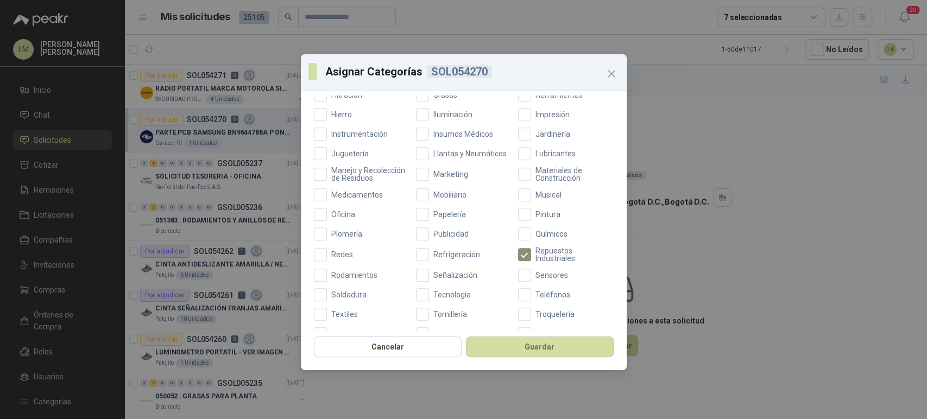
scroll to position [340, 0]
click at [448, 298] on span "Tecnología" at bounding box center [452, 294] width 46 height 8
click at [509, 352] on button "Guardar" at bounding box center [540, 347] width 148 height 21
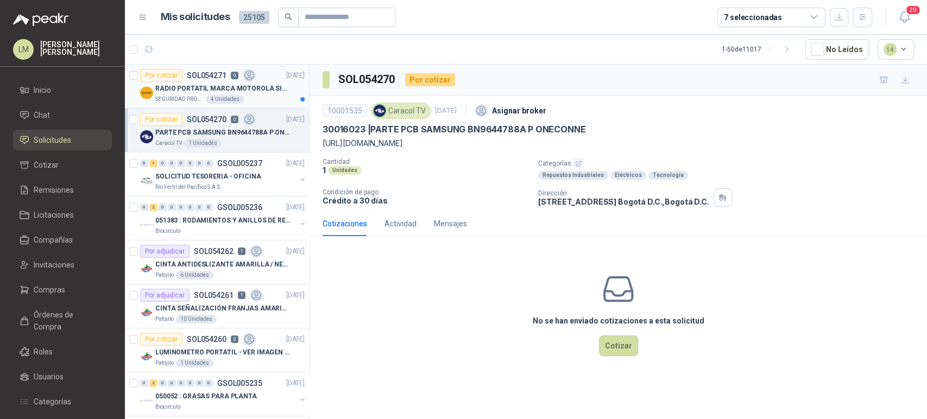
click at [182, 92] on p "RADIO PORTATIL MARCA MOTOROLA SIN PANTALLA CON GPS, INCLUYE: ANTENA, BATERIA, C…" at bounding box center [222, 89] width 135 height 10
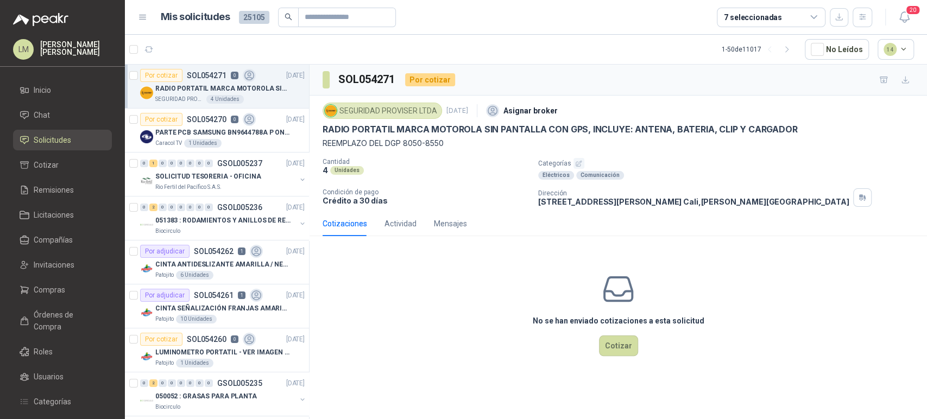
click at [577, 164] on icon "button" at bounding box center [578, 163] width 5 height 5
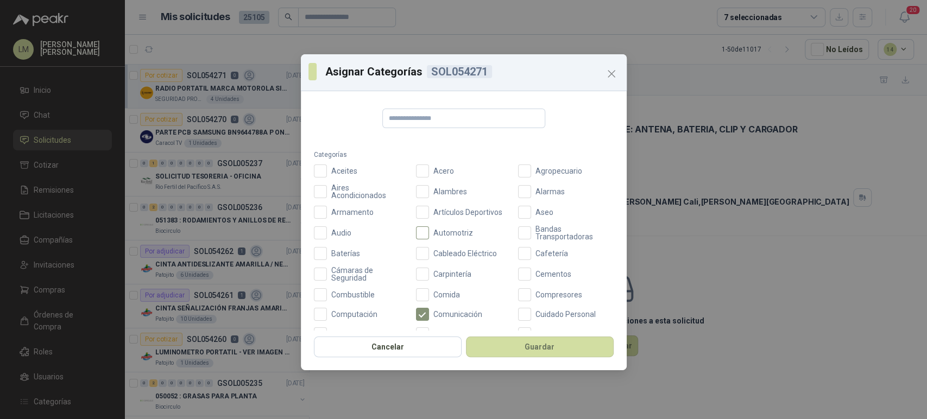
scroll to position [387, 0]
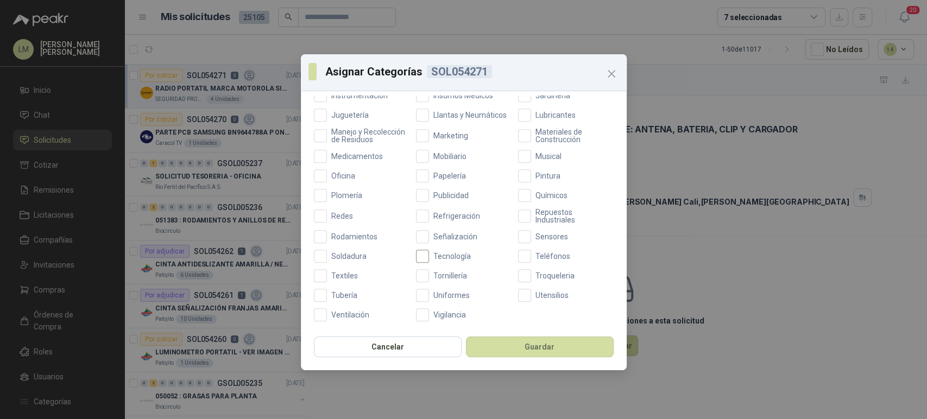
click at [437, 255] on span "Tecnología" at bounding box center [452, 257] width 46 height 8
click at [500, 347] on button "Guardar" at bounding box center [540, 347] width 148 height 21
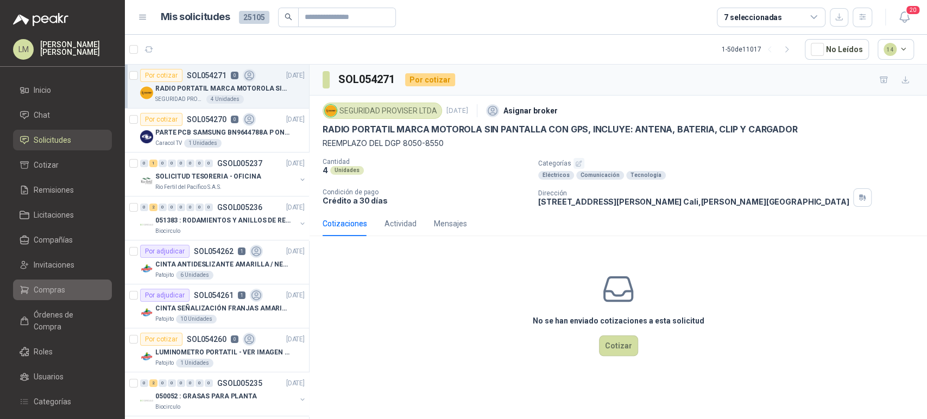
click at [50, 290] on span "Compras" at bounding box center [50, 290] width 32 height 12
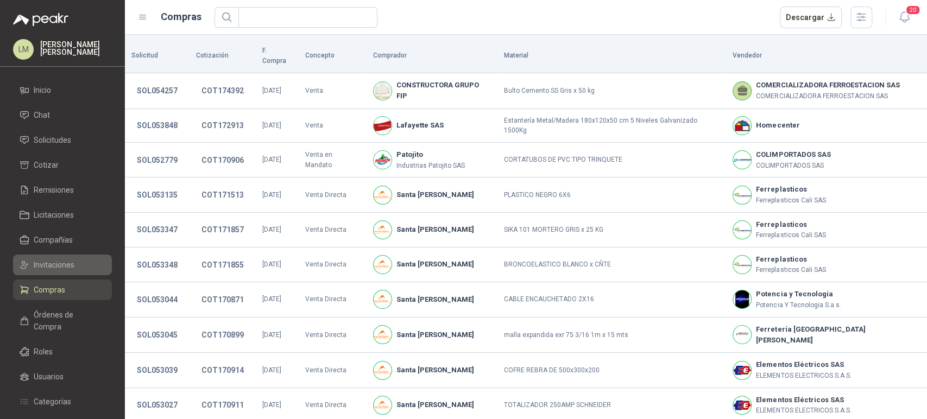
click at [52, 263] on span "Invitaciones" at bounding box center [54, 265] width 41 height 12
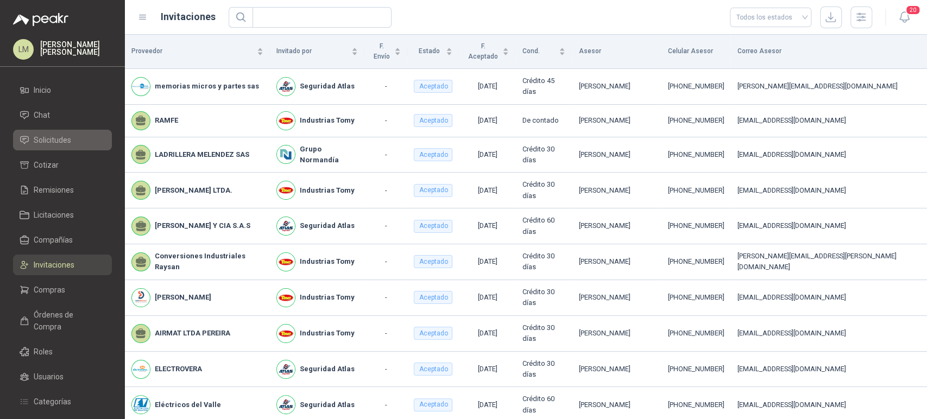
click at [57, 146] on span "Solicitudes" at bounding box center [52, 140] width 37 height 12
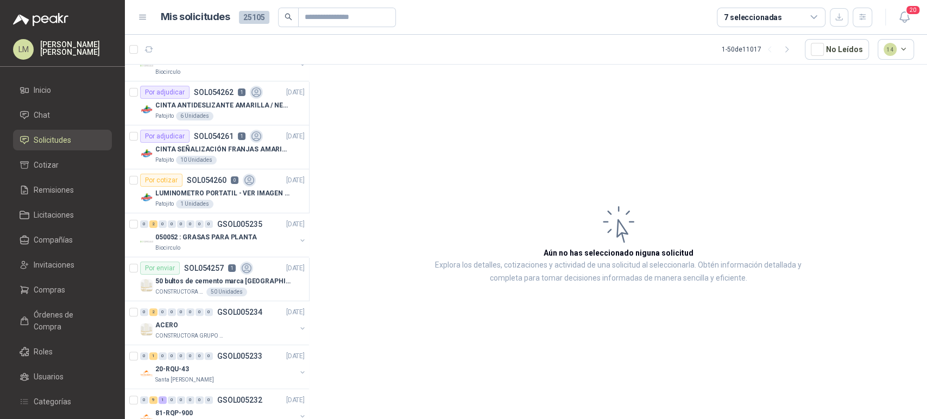
scroll to position [227, 0]
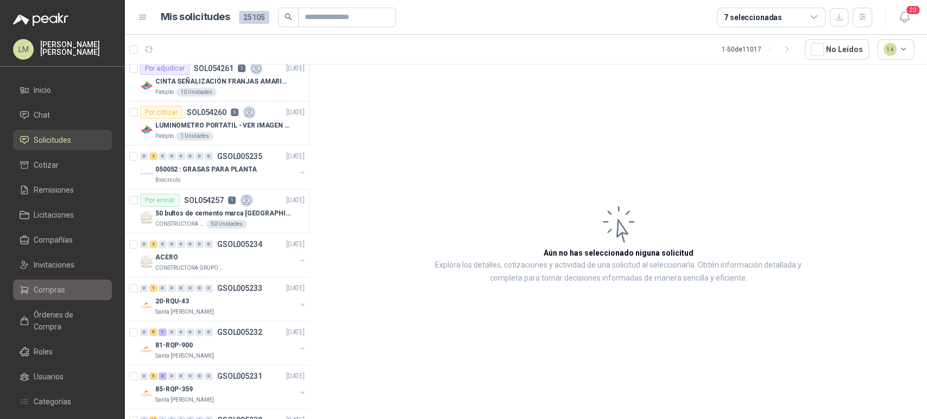
click at [43, 290] on span "Compras" at bounding box center [50, 290] width 32 height 12
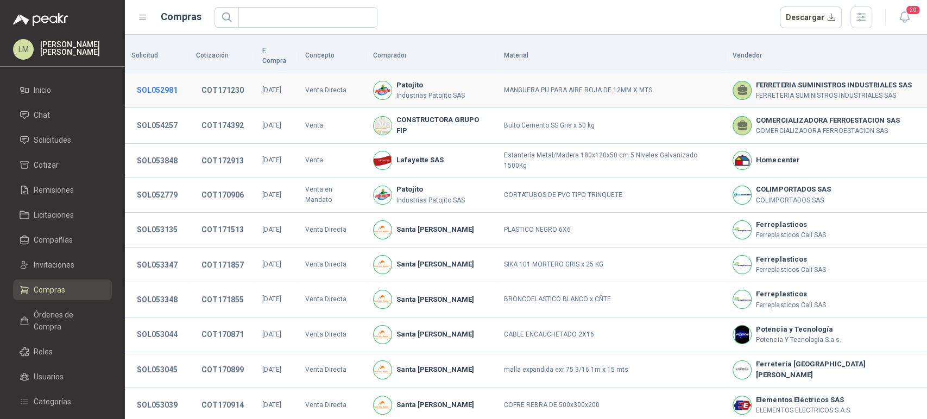
click at [147, 81] on button "SOL052981" at bounding box center [157, 90] width 52 height 20
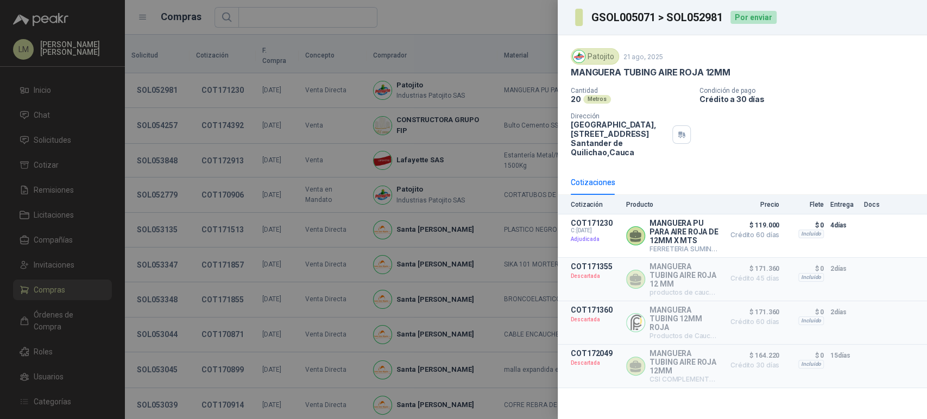
click at [328, 116] on div at bounding box center [463, 209] width 927 height 419
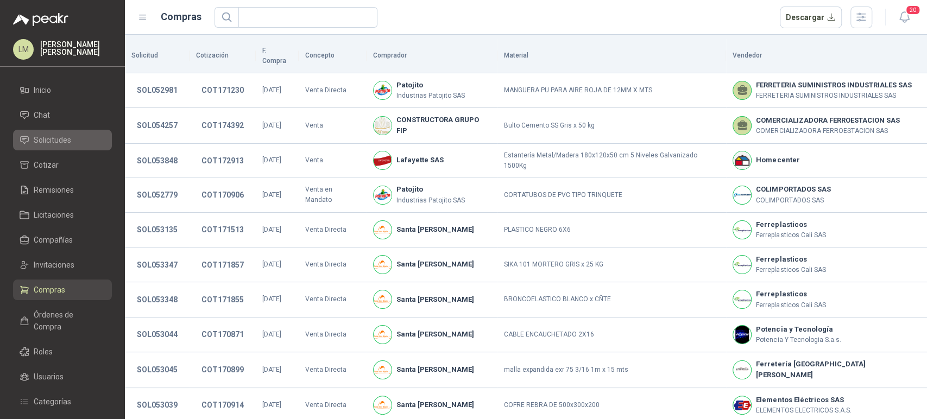
click at [48, 143] on span "Solicitudes" at bounding box center [52, 140] width 37 height 12
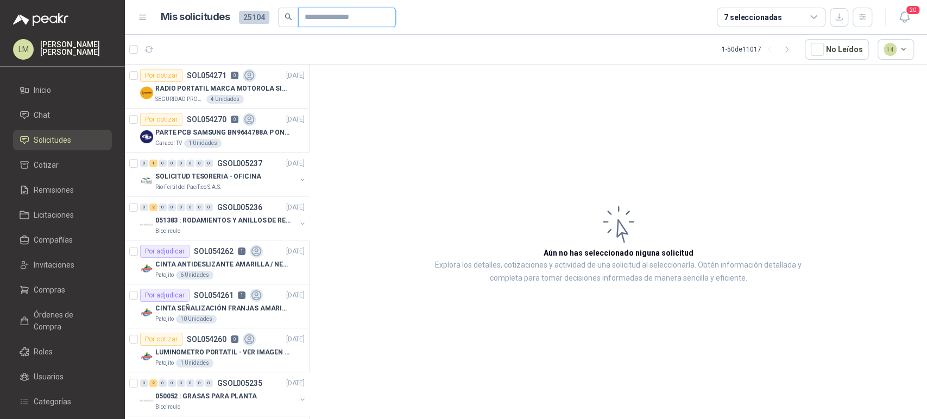
click at [323, 23] on input "text" at bounding box center [343, 17] width 76 height 18
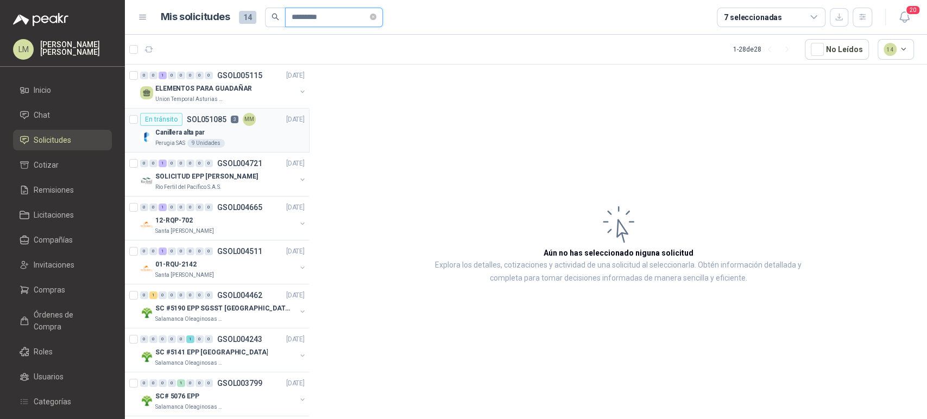
type input "*********"
click at [187, 130] on p "Canillera alta par" at bounding box center [179, 133] width 49 height 10
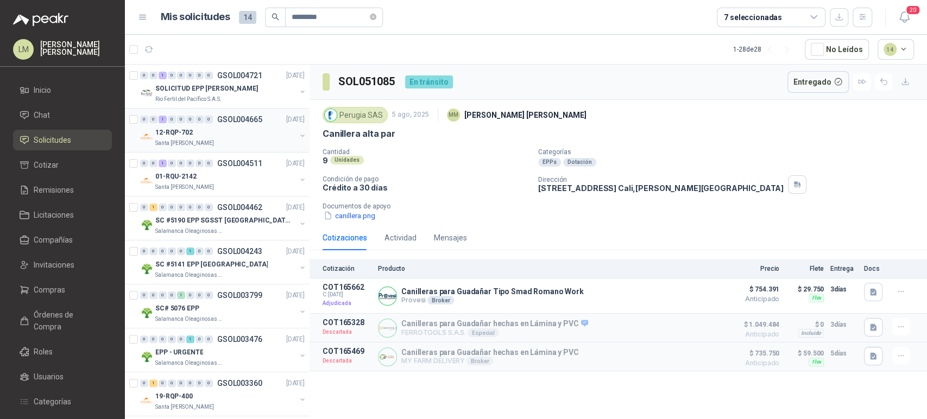
scroll to position [89, 0]
click at [298, 221] on button "button" at bounding box center [302, 222] width 9 height 9
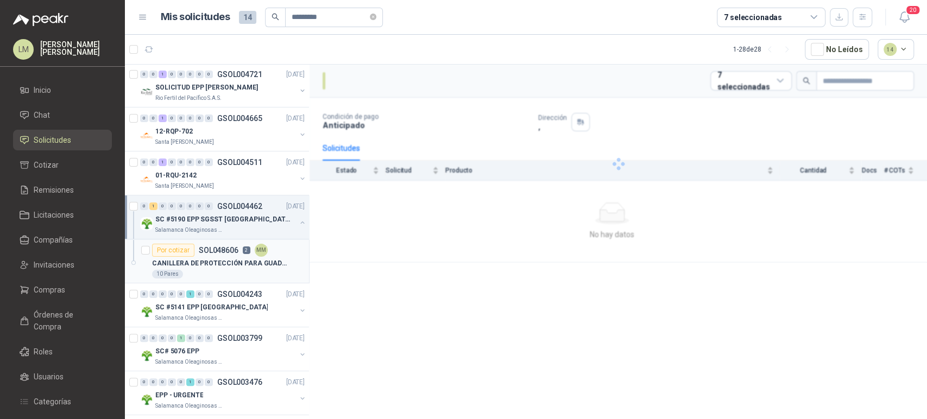
click at [230, 249] on p "SOL048606" at bounding box center [219, 251] width 40 height 8
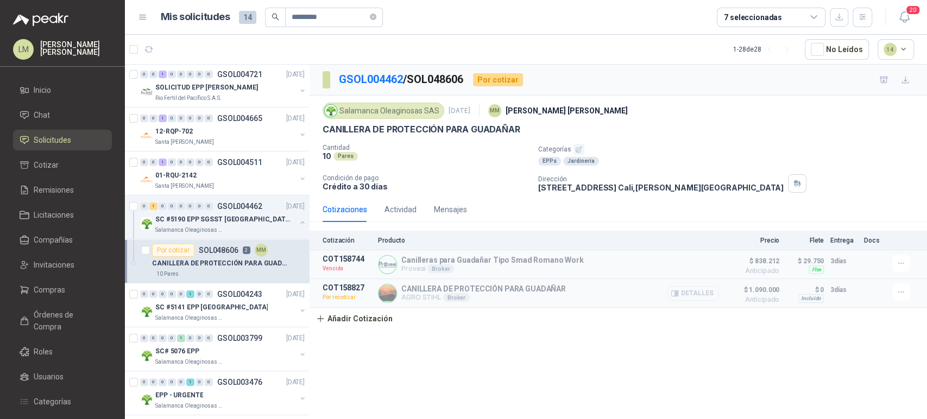
click at [695, 299] on button "Detalles" at bounding box center [693, 293] width 51 height 15
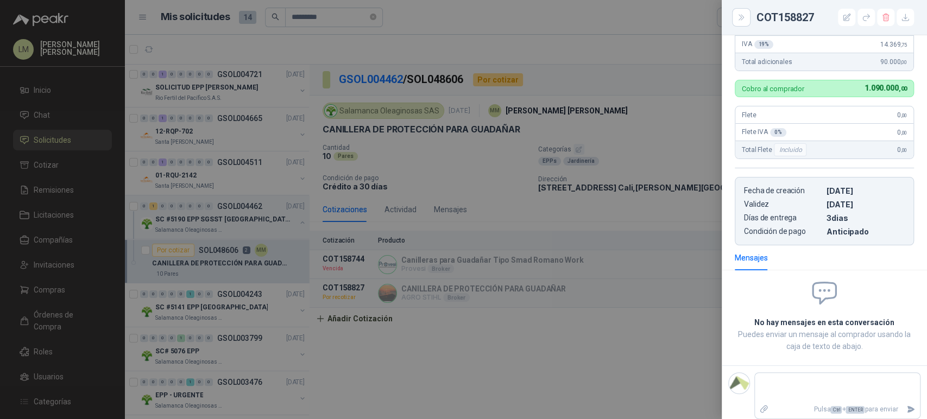
scroll to position [281, 0]
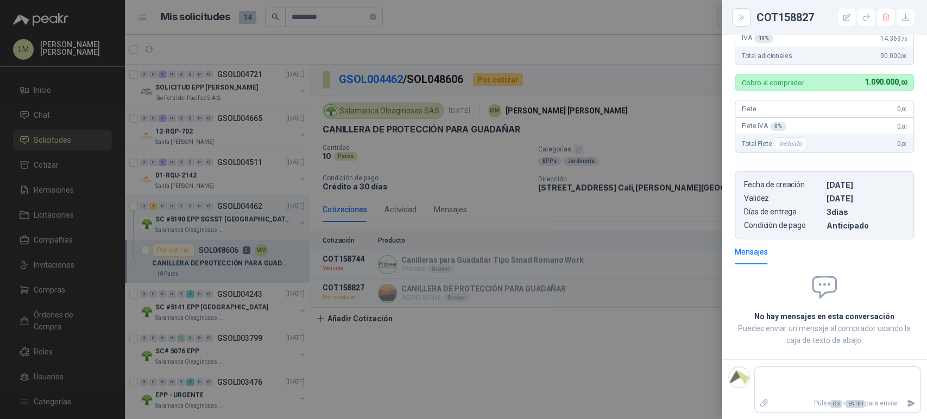
click at [446, 41] on div at bounding box center [463, 209] width 927 height 419
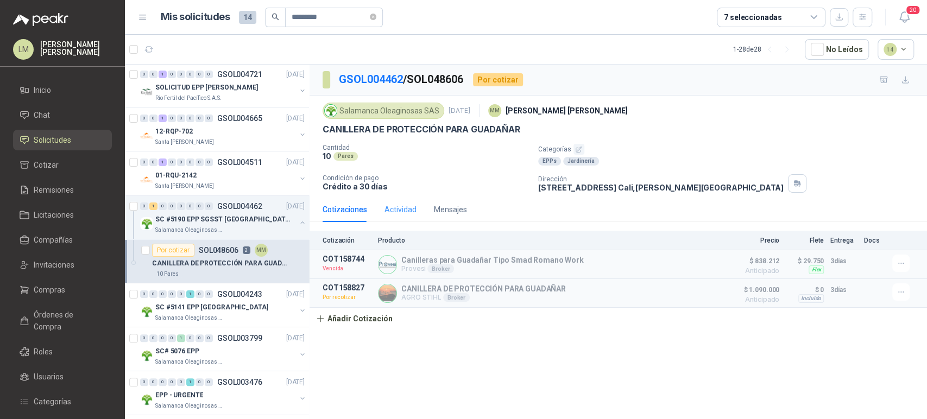
click at [406, 219] on div "Actividad" at bounding box center [401, 209] width 32 height 25
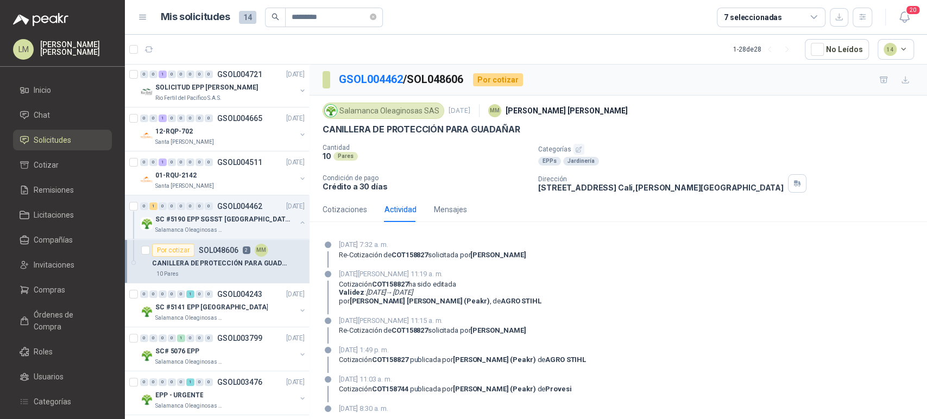
drag, startPoint x: 339, startPoint y: 244, endPoint x: 535, endPoint y: 246, distance: 196.1
click at [535, 246] on div "[DATE] 7:32 a. m. Re-Cotización de COT158827 solicitada por [PERSON_NAME]" at bounding box center [619, 254] width 592 height 28
click at [353, 208] on div "Cotizaciones" at bounding box center [345, 210] width 45 height 12
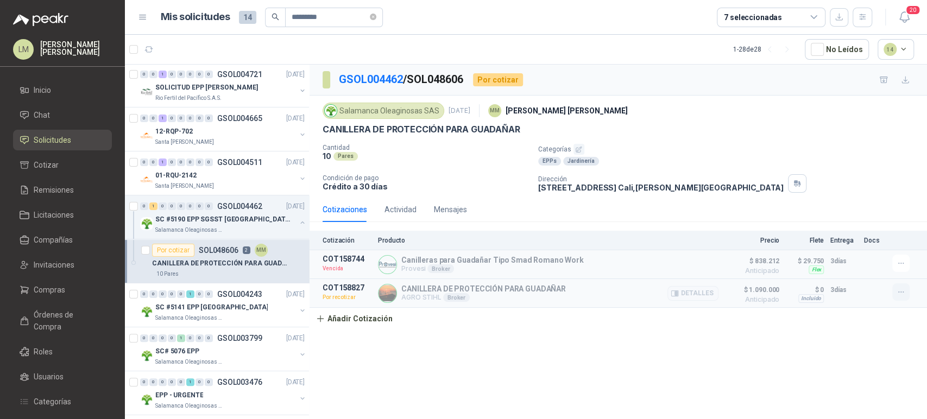
click at [901, 290] on icon "button" at bounding box center [901, 292] width 9 height 9
click at [736, 194] on div "Salamanca Oleaginosas SAS [DATE] MM [PERSON_NAME] CANILLERA DE PROTECCIÓN PARA …" at bounding box center [619, 147] width 618 height 102
click at [61, 285] on span "Compras" at bounding box center [50, 290] width 32 height 12
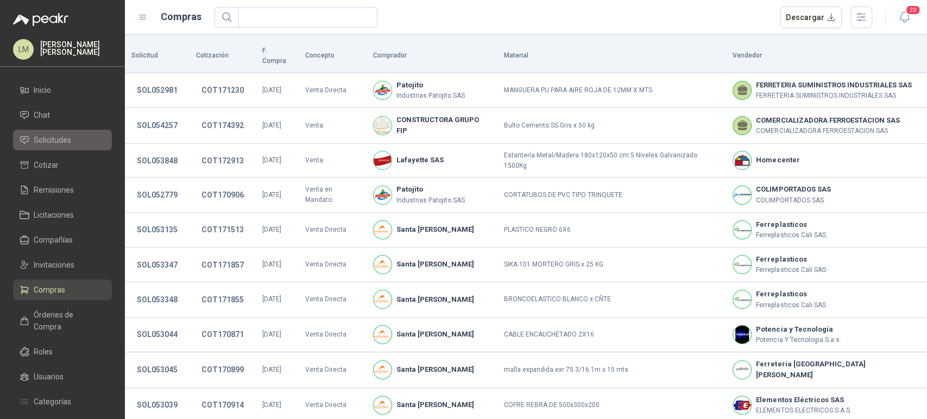
click at [48, 142] on span "Solicitudes" at bounding box center [52, 140] width 37 height 12
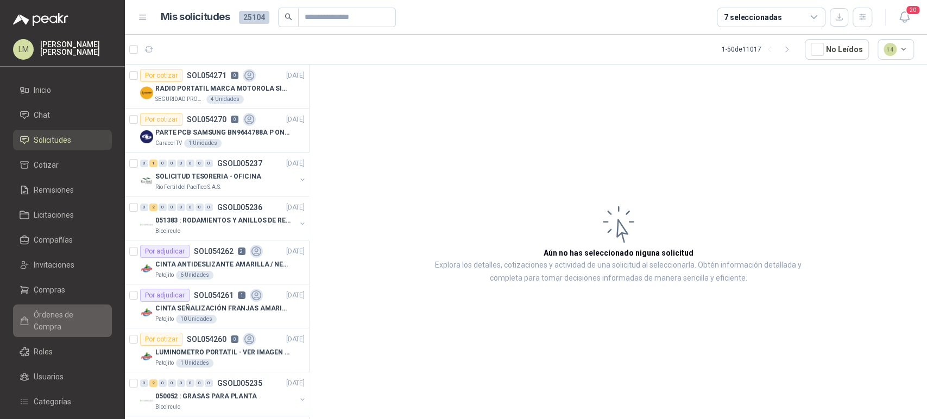
click at [48, 311] on span "Órdenes de Compra" at bounding box center [68, 321] width 68 height 24
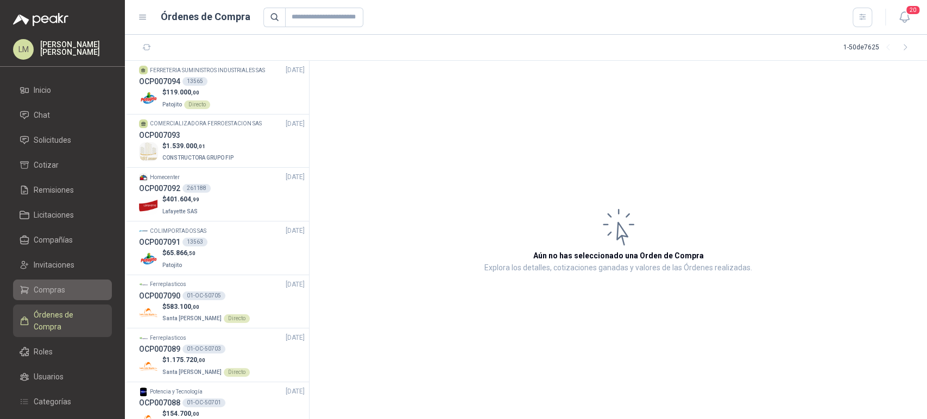
click at [48, 286] on span "Compras" at bounding box center [50, 290] width 32 height 12
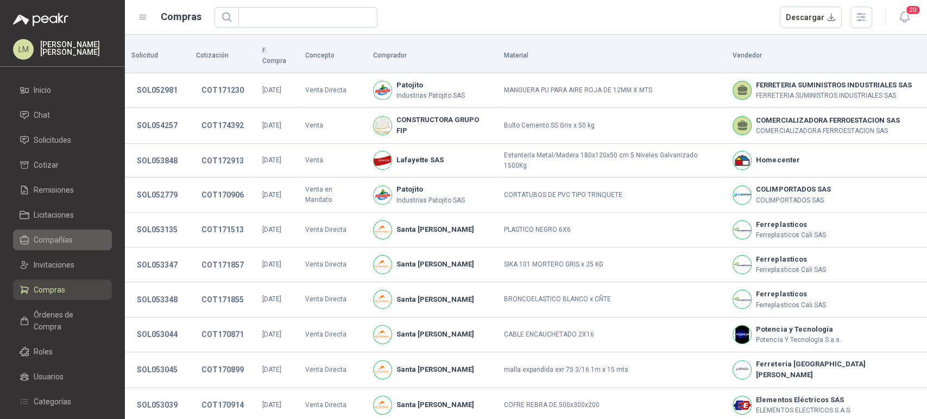
click at [53, 243] on span "Compañías" at bounding box center [53, 240] width 39 height 12
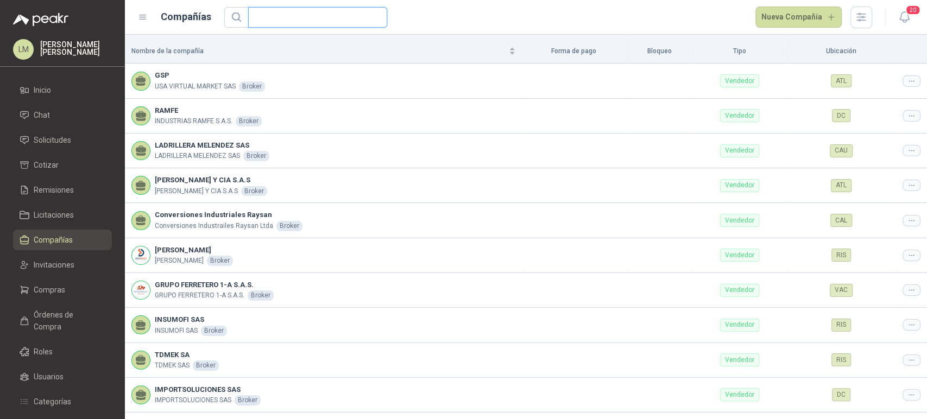
click at [290, 19] on input "text" at bounding box center [313, 18] width 117 height 20
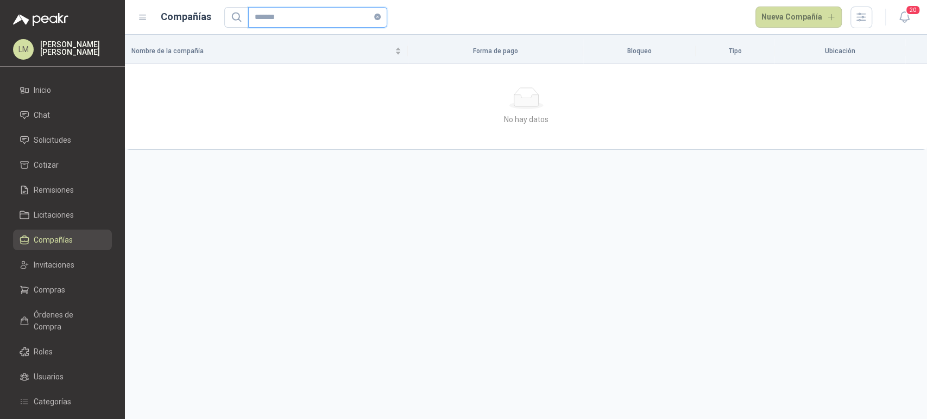
type input "*******"
click at [41, 264] on span "Invitaciones" at bounding box center [54, 265] width 41 height 12
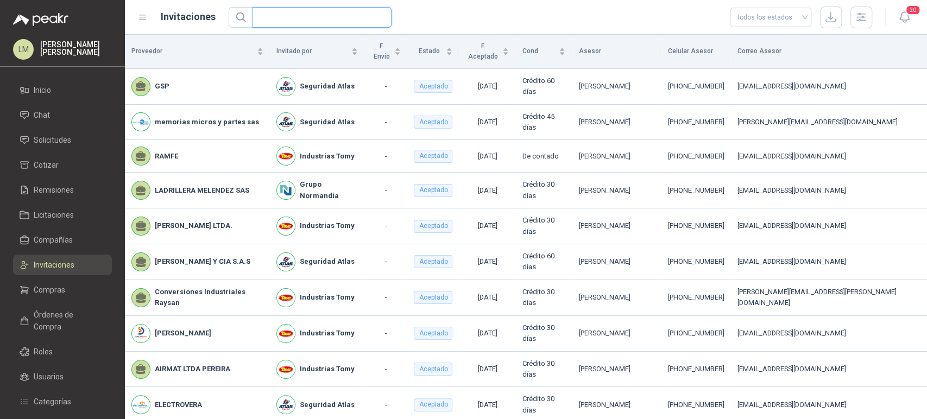
click at [289, 24] on input "text" at bounding box center [317, 18] width 117 height 20
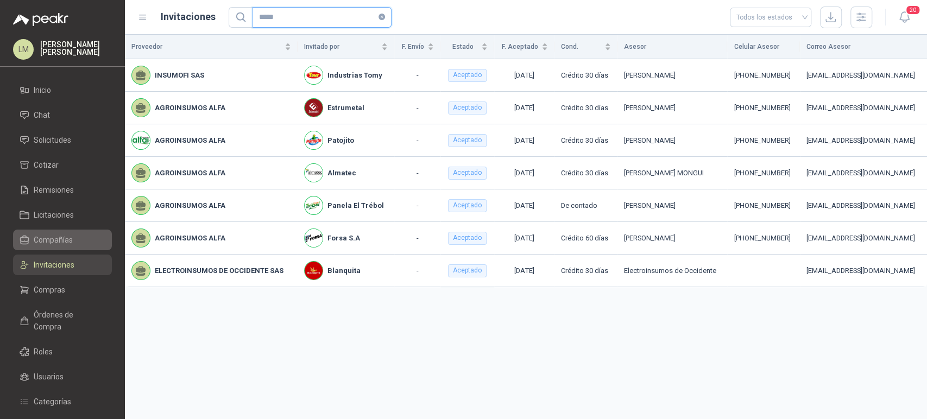
type input "*****"
click at [49, 237] on span "Compañías" at bounding box center [53, 240] width 39 height 12
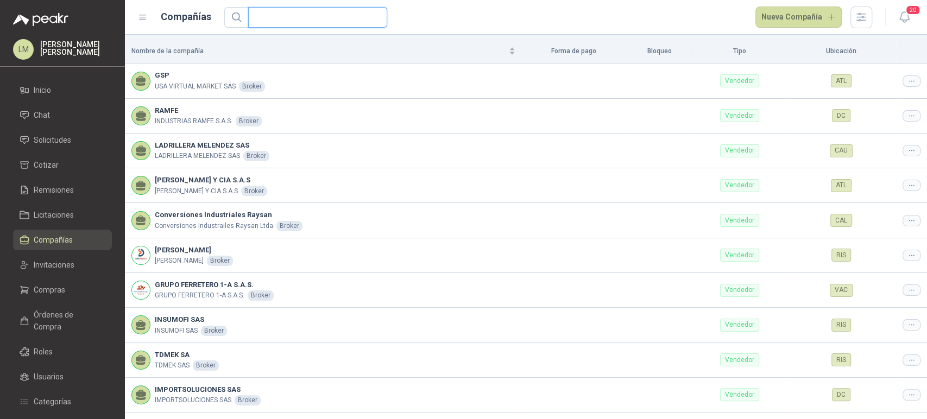
click at [279, 24] on input "text" at bounding box center [313, 18] width 117 height 20
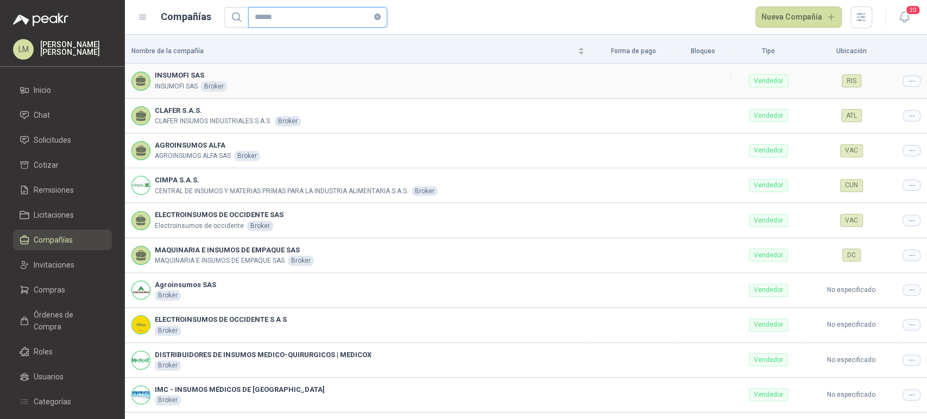
type input "******"
click at [908, 79] on icon at bounding box center [912, 81] width 8 height 8
click at [886, 99] on span "Editar compañía" at bounding box center [876, 99] width 56 height 12
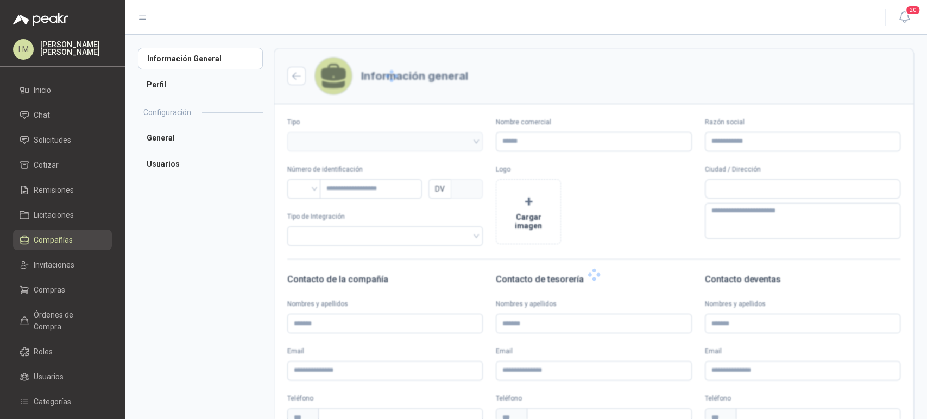
type input "**********"
type input "*********"
type input "*"
type textarea "**********"
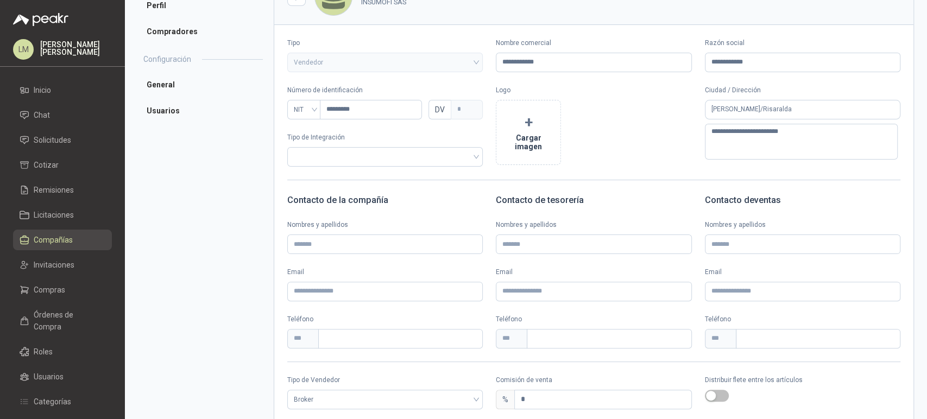
scroll to position [81, 0]
click at [330, 392] on span "Broker" at bounding box center [385, 398] width 183 height 16
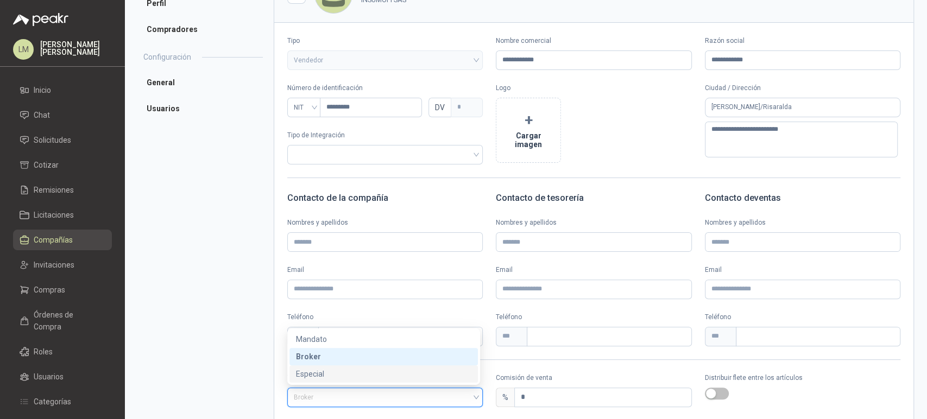
click at [322, 373] on div "Especial" at bounding box center [383, 374] width 175 height 12
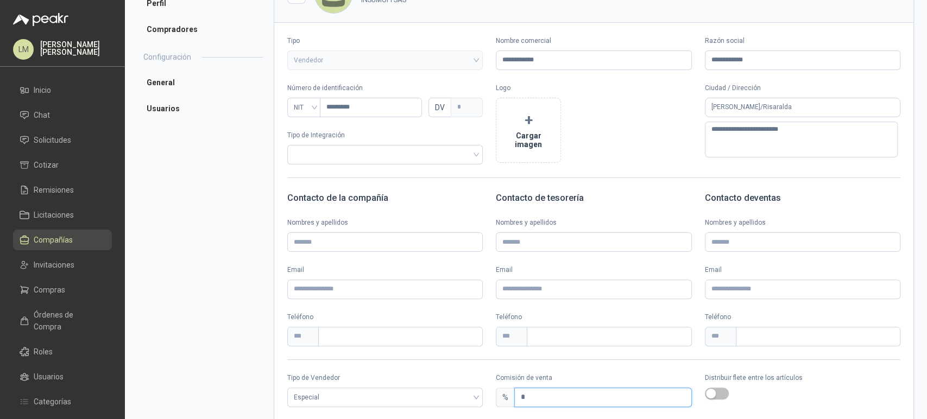
drag, startPoint x: 524, startPoint y: 398, endPoint x: 497, endPoint y: 403, distance: 27.6
click at [497, 403] on div "% *" at bounding box center [594, 398] width 196 height 20
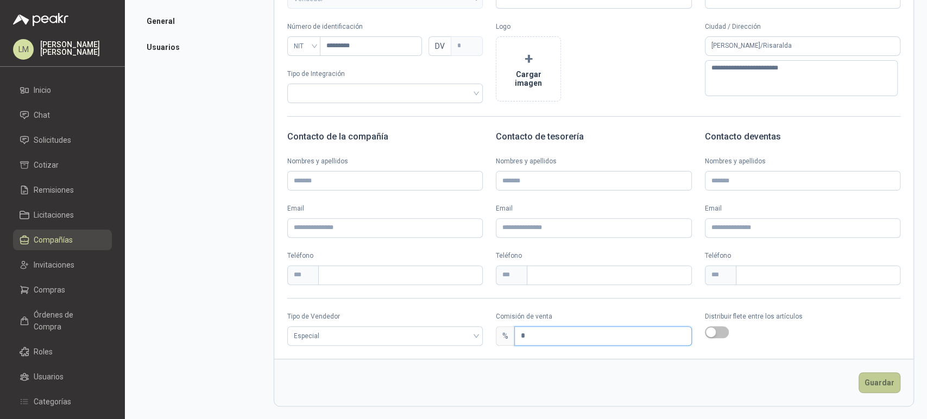
type input "*"
click at [868, 385] on button "Guardar" at bounding box center [880, 383] width 42 height 21
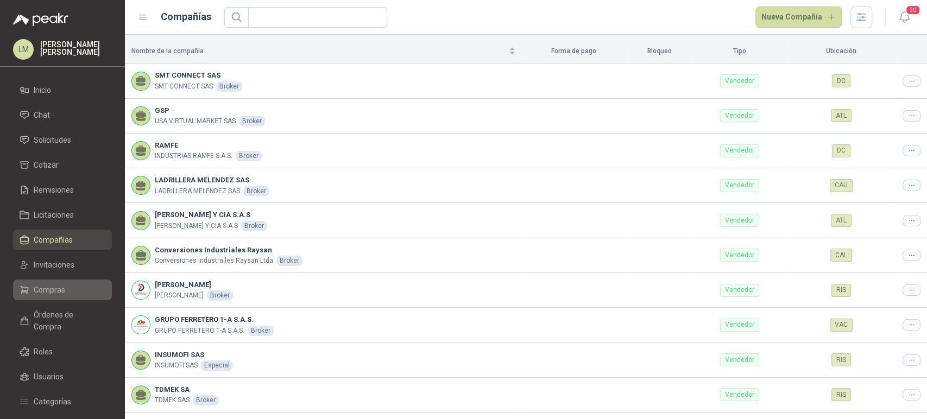
click at [38, 290] on span "Compras" at bounding box center [50, 290] width 32 height 12
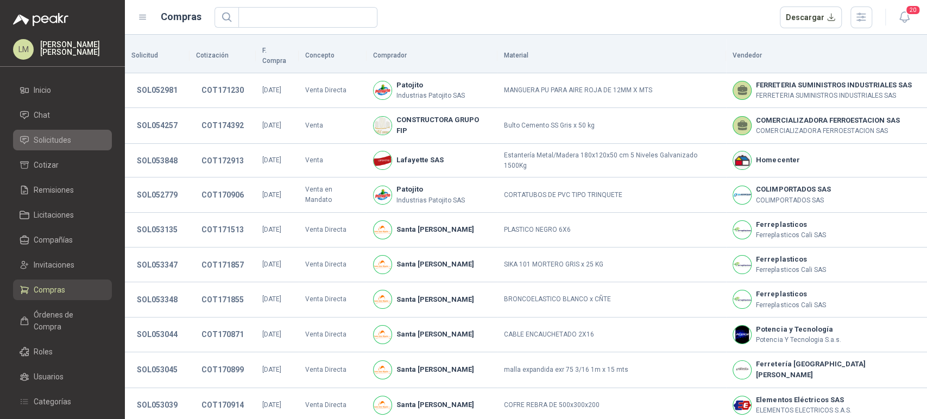
click at [70, 145] on span "Solicitudes" at bounding box center [52, 140] width 37 height 12
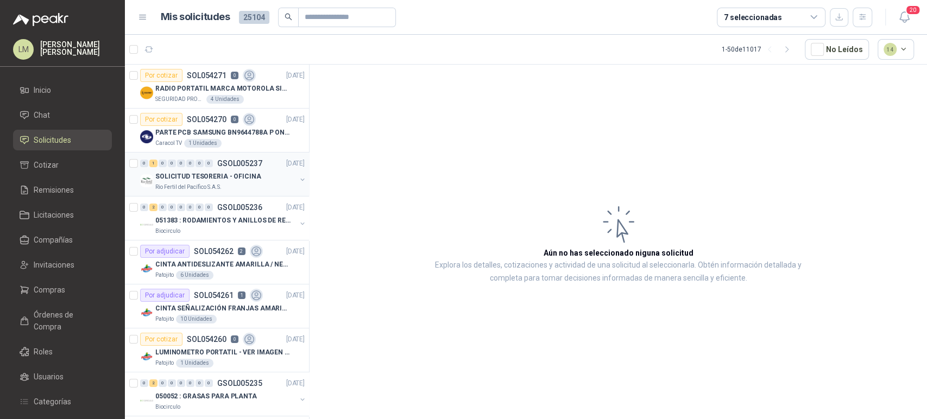
scroll to position [152, 0]
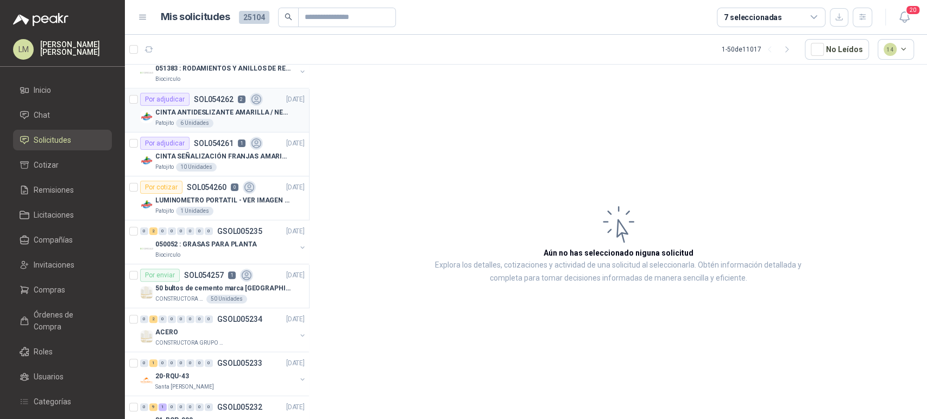
click at [240, 109] on p "CINTA ANTIDESLIZANTE AMARILLA / NEGRA" at bounding box center [222, 113] width 135 height 10
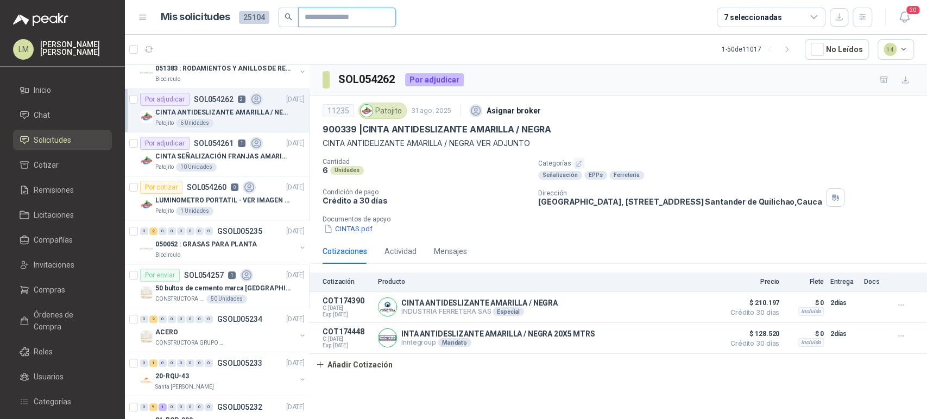
click at [330, 23] on input "text" at bounding box center [343, 17] width 76 height 18
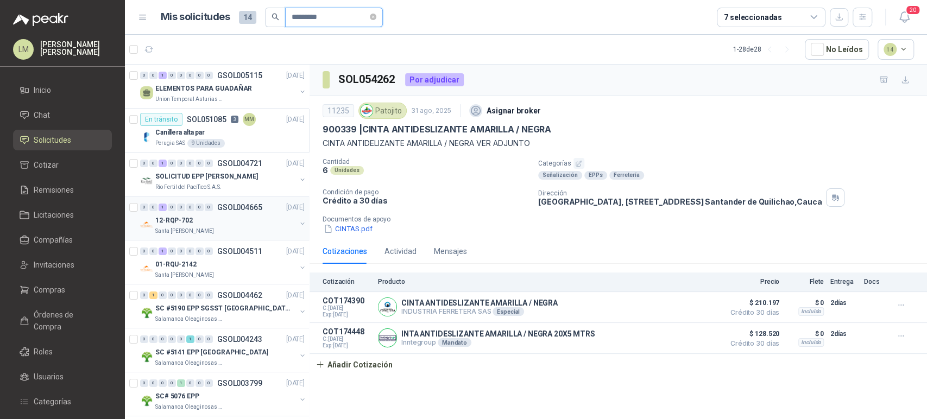
scroll to position [114, 0]
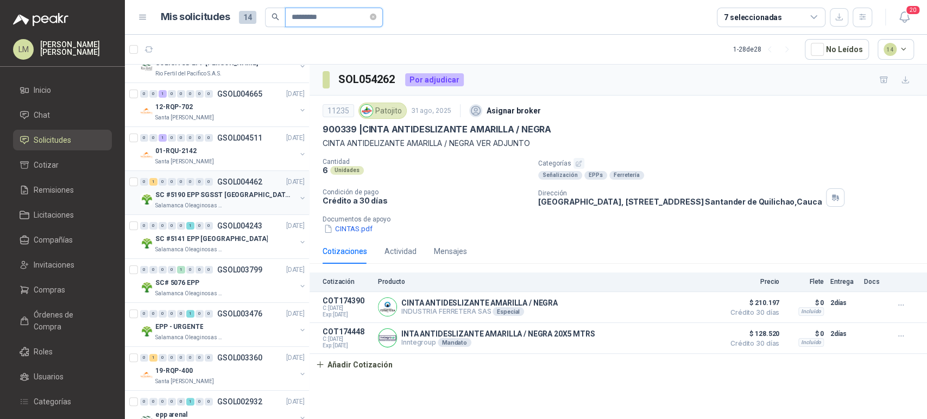
type input "*********"
click at [298, 195] on button "button" at bounding box center [302, 198] width 9 height 9
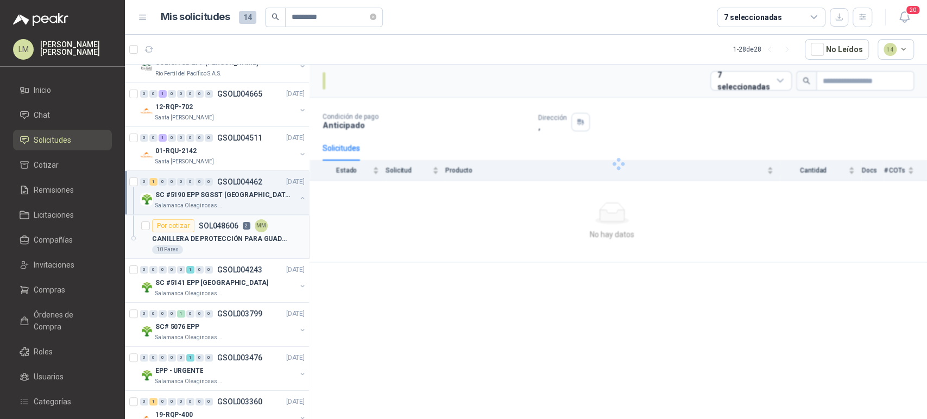
click at [201, 248] on div "10 Pares" at bounding box center [228, 250] width 153 height 9
